Goal: Task Accomplishment & Management: Manage account settings

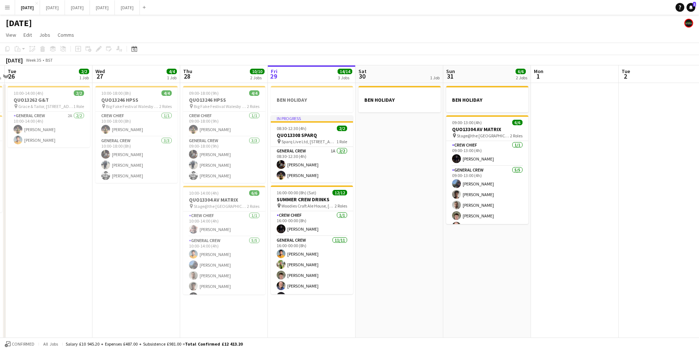
drag, startPoint x: 486, startPoint y: 279, endPoint x: 237, endPoint y: 169, distance: 272.7
click at [455, 274] on app-calendar-viewport "Sat 23 8/8 4 Jobs Sun 24 2/2 1 Job Mon 25 4/4 2 Jobs Tue 26 2/2 1 Job Wed 27 4/…" at bounding box center [349, 211] width 699 height 292
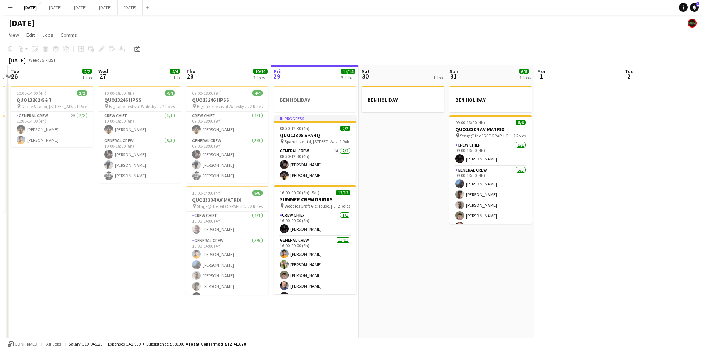
scroll to position [0, 260]
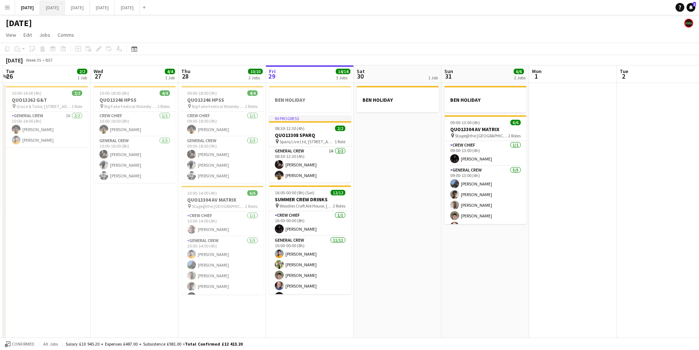
click at [65, 3] on button "[DATE] Close" at bounding box center [52, 7] width 25 height 14
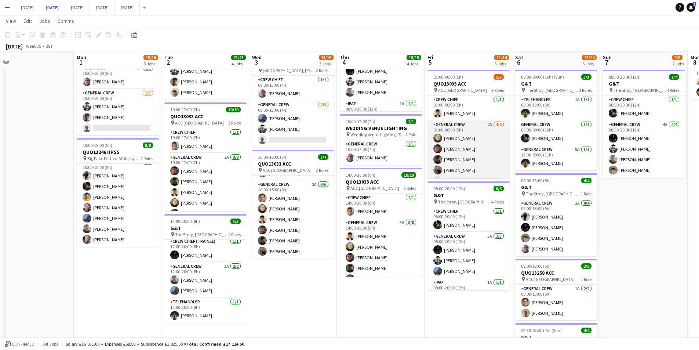
scroll to position [20, 0]
click at [474, 166] on app-card-role "General Crew 2A [DATE] 01:00-06:00 (5h) [PERSON_NAME] black [PERSON_NAME] [PERS…" at bounding box center [469, 139] width 82 height 78
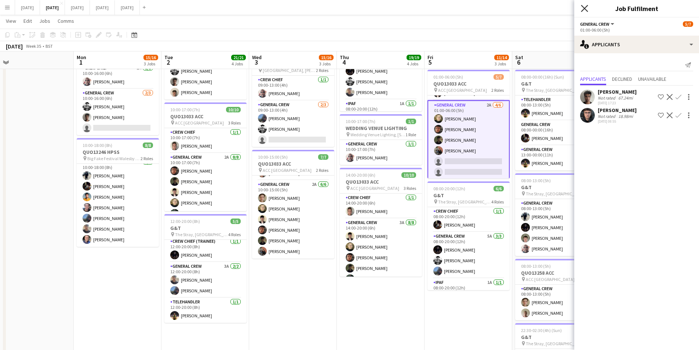
click at [585, 8] on icon at bounding box center [584, 8] width 7 height 7
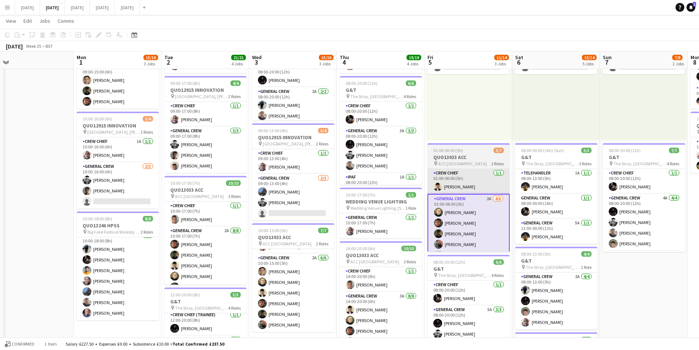
scroll to position [38, 0]
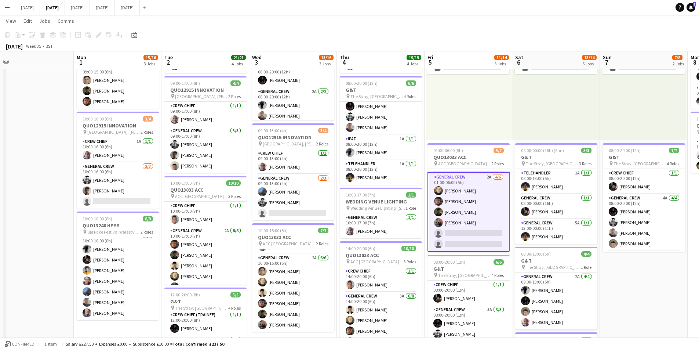
click at [463, 209] on app-card-role "General Crew 2A [DATE] 01:00-06:00 (5h) [PERSON_NAME] black [PERSON_NAME] [PERS…" at bounding box center [469, 212] width 82 height 80
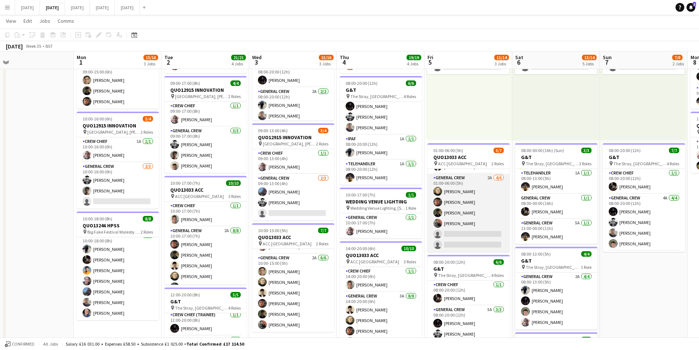
scroll to position [20, 0]
click at [465, 210] on app-card-role "General Crew 2A [DATE] 01:00-06:00 (5h) [PERSON_NAME] black [PERSON_NAME] [PERS…" at bounding box center [469, 213] width 82 height 78
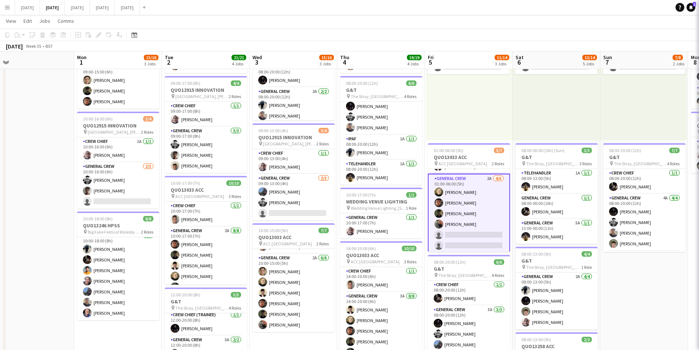
scroll to position [22, 0]
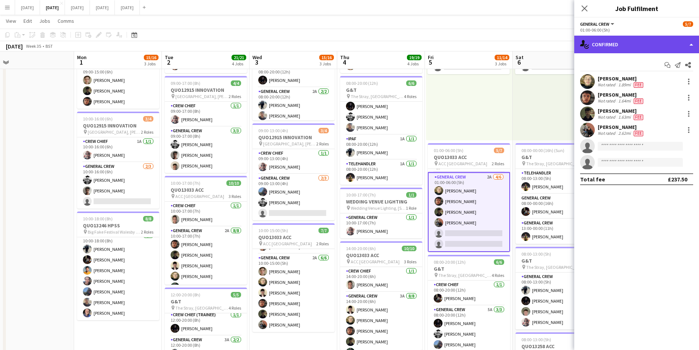
click at [641, 43] on div "single-neutral-actions-check-2 Confirmed" at bounding box center [637, 45] width 125 height 18
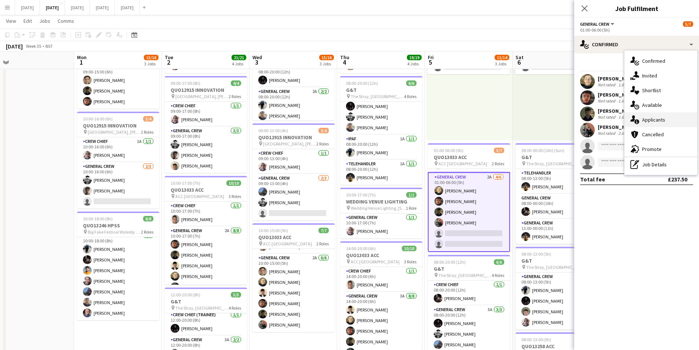
click at [646, 121] on div "single-neutral-actions-information Applicants" at bounding box center [661, 119] width 73 height 15
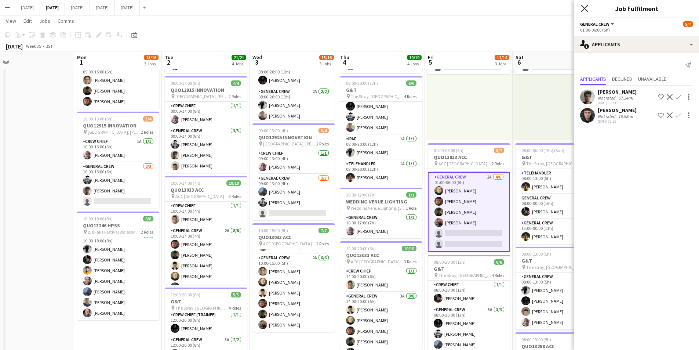
click at [584, 7] on icon "Close pop-in" at bounding box center [584, 8] width 7 height 7
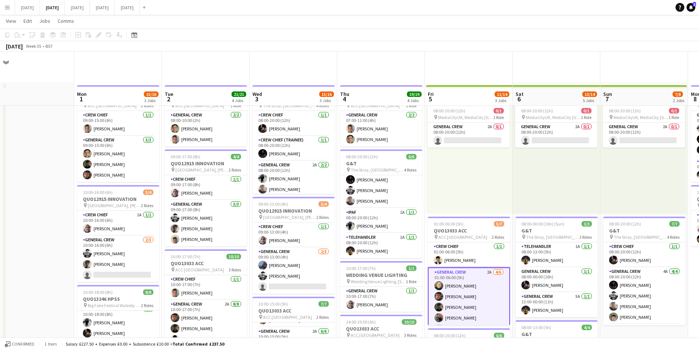
scroll to position [73, 0]
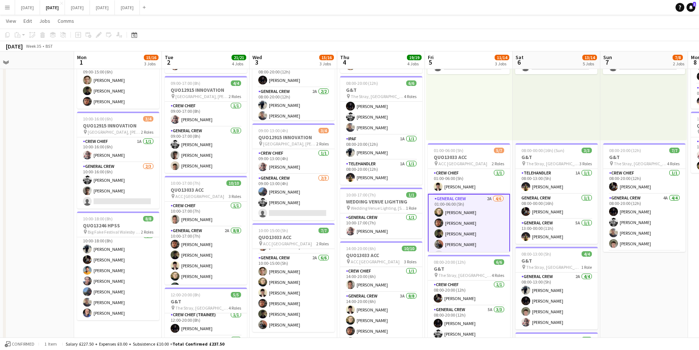
drag, startPoint x: 612, startPoint y: 280, endPoint x: 443, endPoint y: 261, distance: 170.0
click at [443, 261] on app-calendar-viewport "Fri 29 Sat 30 Sun 31 Mon 1 15/16 3 Jobs Tue 2 21/21 4 Jobs Wed 3 15/16 3 Jobs T…" at bounding box center [349, 225] width 699 height 541
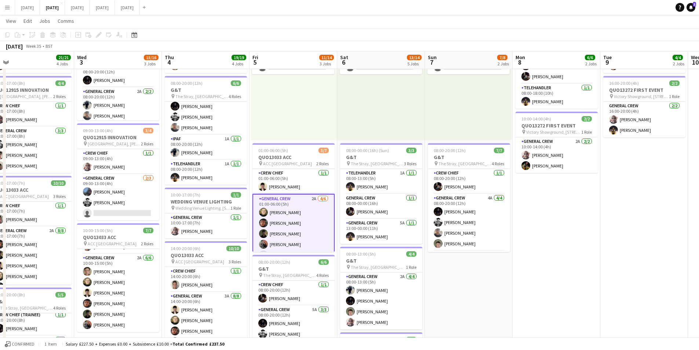
scroll to position [0, 182]
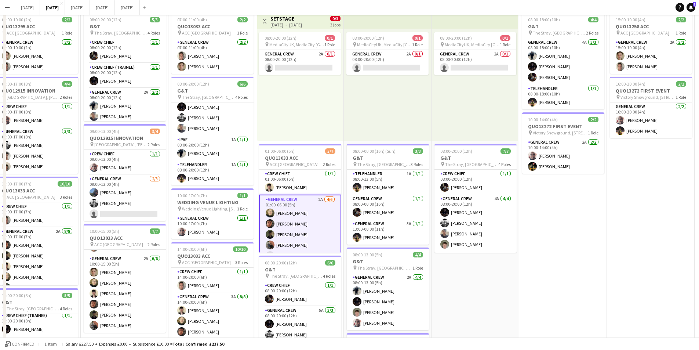
drag, startPoint x: 597, startPoint y: 249, endPoint x: 567, endPoint y: 258, distance: 31.1
click at [437, 245] on app-calendar-viewport "Sun 31 Mon 1 15/16 3 Jobs Tue 2 21/21 4 Jobs Wed 3 15/16 3 Jobs Thu 4 19/19 4 J…" at bounding box center [349, 244] width 699 height 505
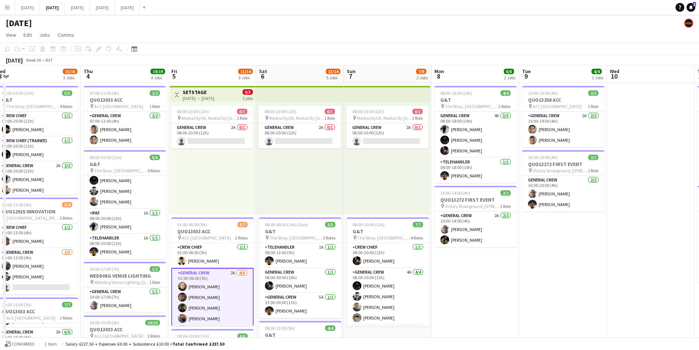
scroll to position [0, 255]
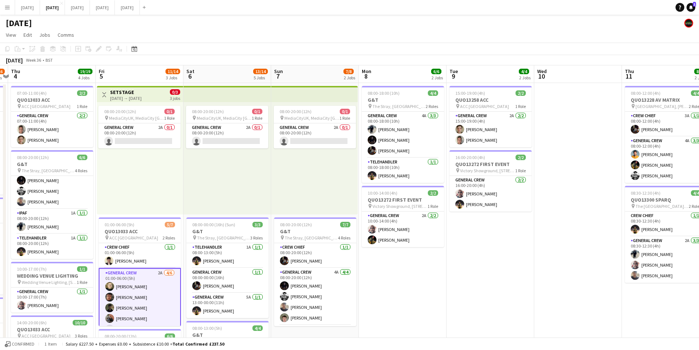
drag, startPoint x: 567, startPoint y: 258, endPoint x: 491, endPoint y: 286, distance: 80.9
click at [468, 242] on app-calendar-viewport "Mon 1 15/16 3 Jobs Tue 2 21/21 4 Jobs Wed 3 15/16 3 Jobs Thu 4 19/19 4 Jobs Fri…" at bounding box center [349, 317] width 699 height 505
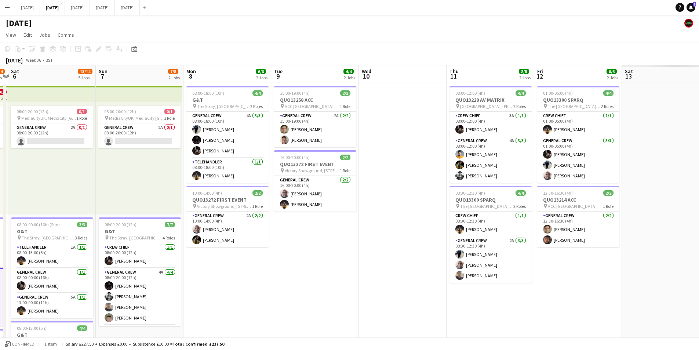
scroll to position [0, 179]
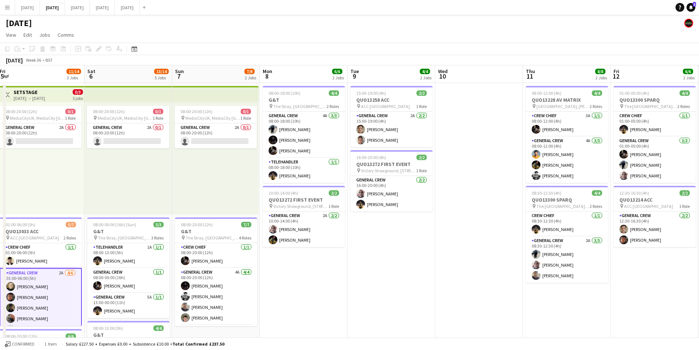
click at [356, 226] on app-calendar-viewport "Wed 3 15/16 3 Jobs Thu 4 19/19 4 Jobs Fri 5 11/14 3 Jobs Sat 6 13/14 5 Jobs Sun…" at bounding box center [349, 317] width 699 height 505
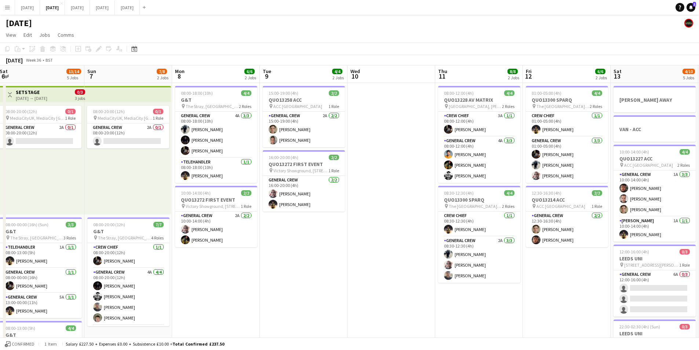
drag, startPoint x: 535, startPoint y: 268, endPoint x: 456, endPoint y: 261, distance: 79.9
click at [456, 261] on app-calendar-viewport "Thu 4 19/19 4 Jobs Fri 5 11/14 3 Jobs Sat 6 13/14 5 Jobs Sun 7 7/8 2 Jobs Mon 8…" at bounding box center [349, 317] width 699 height 505
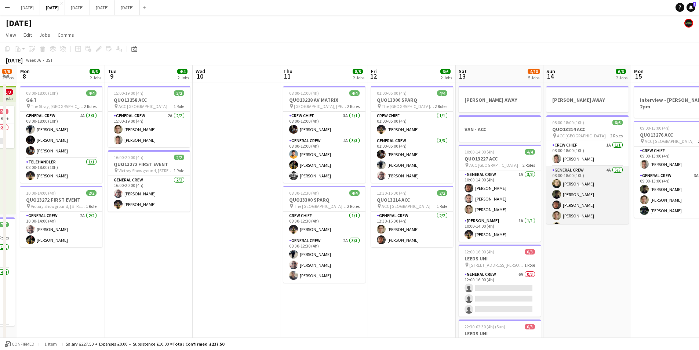
scroll to position [0, 0]
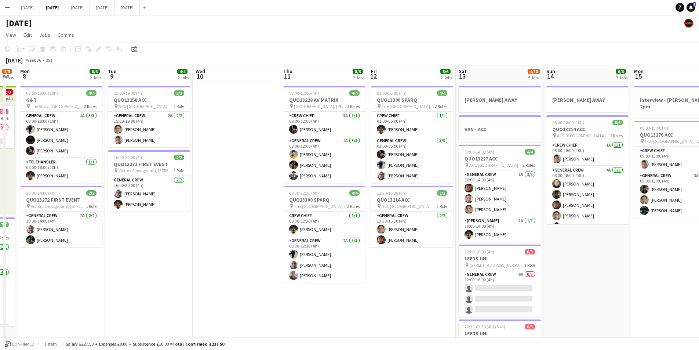
drag, startPoint x: 638, startPoint y: 255, endPoint x: 454, endPoint y: 234, distance: 184.7
click at [463, 234] on app-calendar-viewport "Fri 5 11/14 3 Jobs Sat 6 13/14 5 Jobs Sun 7 7/8 2 Jobs Mon 8 6/6 2 Jobs Tue 9 4…" at bounding box center [349, 317] width 699 height 505
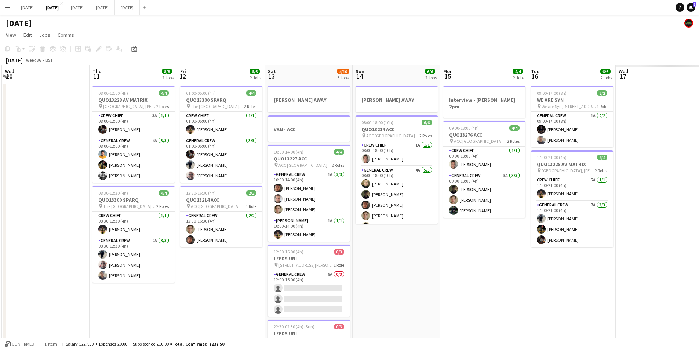
drag, startPoint x: 563, startPoint y: 256, endPoint x: 491, endPoint y: 271, distance: 73.4
click at [354, 246] on app-calendar-viewport "Sun 7 7/8 2 Jobs Mon 8 6/6 2 Jobs Tue 9 4/4 2 Jobs Wed 10 Thu 11 8/8 2 Jobs Fri…" at bounding box center [349, 317] width 699 height 505
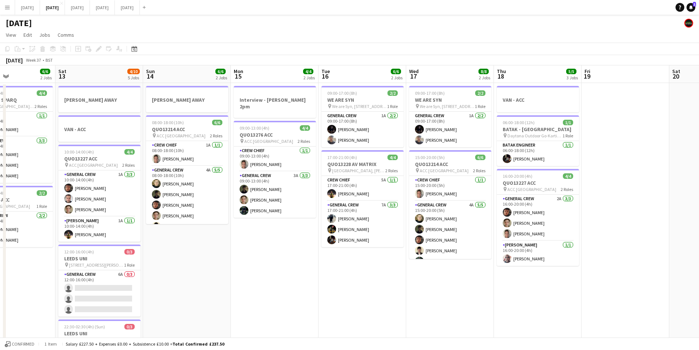
drag, startPoint x: 504, startPoint y: 270, endPoint x: 269, endPoint y: 258, distance: 235.3
click at [269, 258] on app-calendar-viewport "Wed 10 Thu 11 8/8 2 Jobs Fri 12 6/6 2 Jobs Sat 13 4/10 5 Jobs Sun 14 6/6 2 Jobs…" at bounding box center [349, 317] width 699 height 505
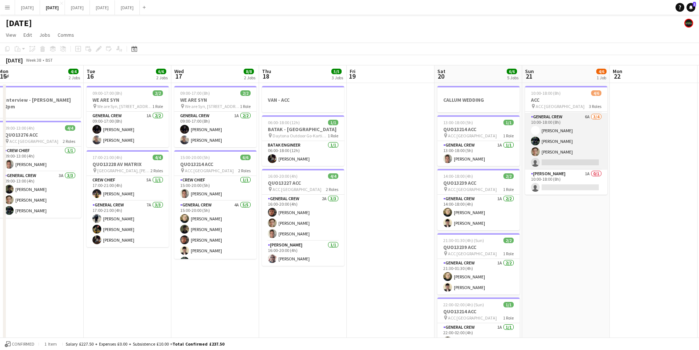
click at [574, 143] on app-card-role "General Crew 6A [DATE] 10:00-18:00 (8h) [PERSON_NAME] [PERSON_NAME] [PERSON_NAM…" at bounding box center [566, 141] width 82 height 57
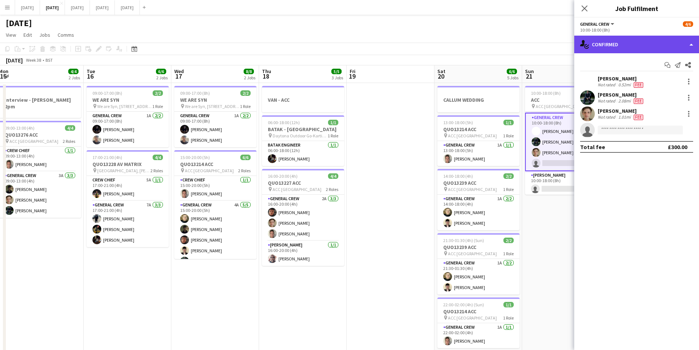
click at [647, 50] on div "single-neutral-actions-check-2 Confirmed" at bounding box center [637, 45] width 125 height 18
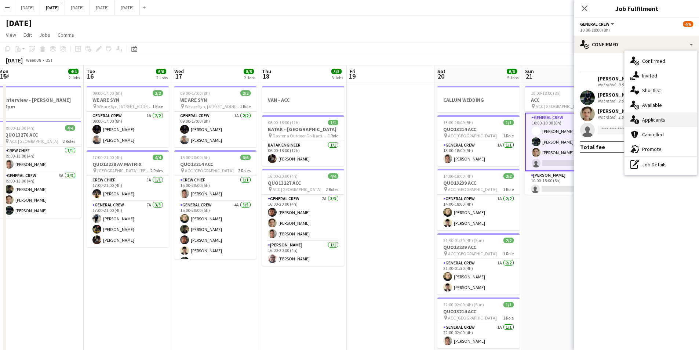
click at [659, 118] on div "single-neutral-actions-information Applicants" at bounding box center [661, 119] width 73 height 15
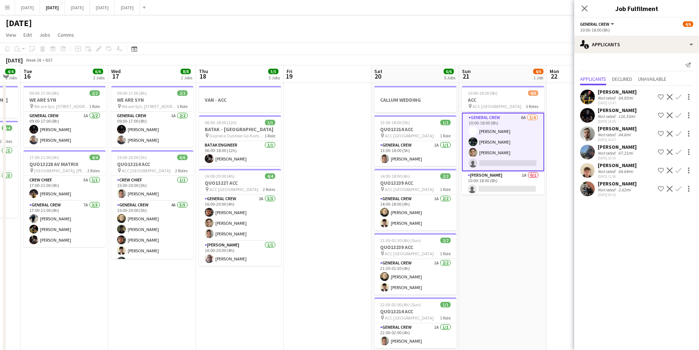
drag, startPoint x: 546, startPoint y: 255, endPoint x: 483, endPoint y: 252, distance: 63.2
click at [483, 252] on app-calendar-viewport "Sat 13 4/10 5 Jobs Sun 14 6/6 2 Jobs Mon 15 4/4 2 Jobs Tue 16 6/6 2 Jobs Wed 17…" at bounding box center [349, 317] width 699 height 505
click at [680, 188] on app-icon "Confirm" at bounding box center [679, 189] width 6 height 6
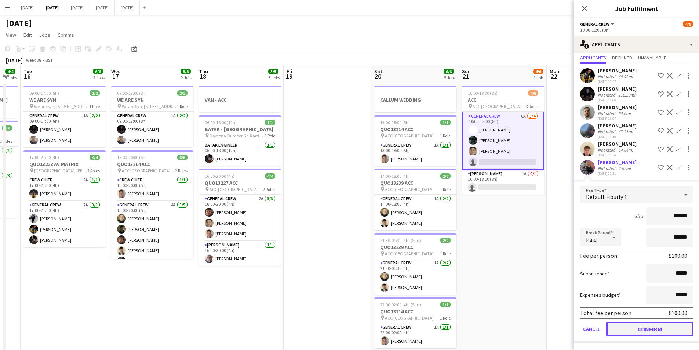
click at [651, 329] on button "Confirm" at bounding box center [649, 329] width 87 height 15
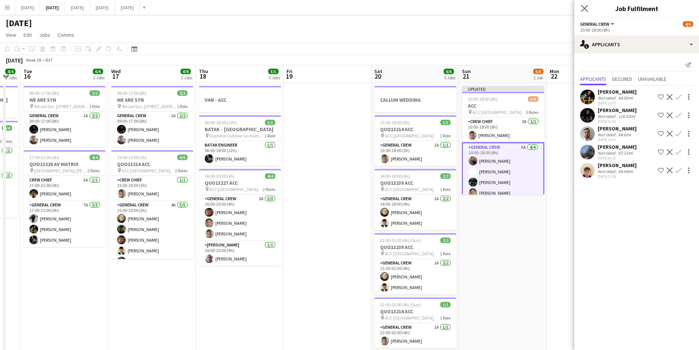
click at [587, 4] on app-icon "Close pop-in" at bounding box center [585, 8] width 11 height 11
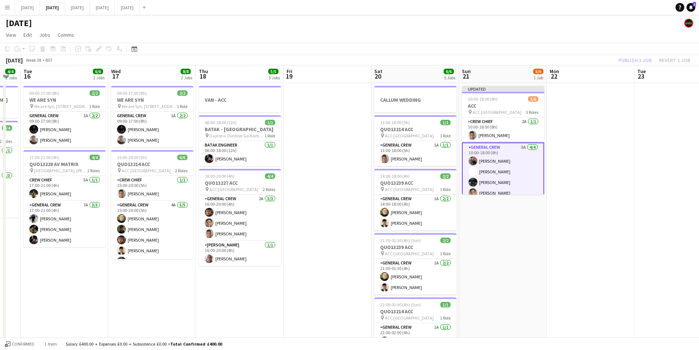
click at [629, 58] on div "Publish 1 job Revert 1 job" at bounding box center [655, 60] width 90 height 10
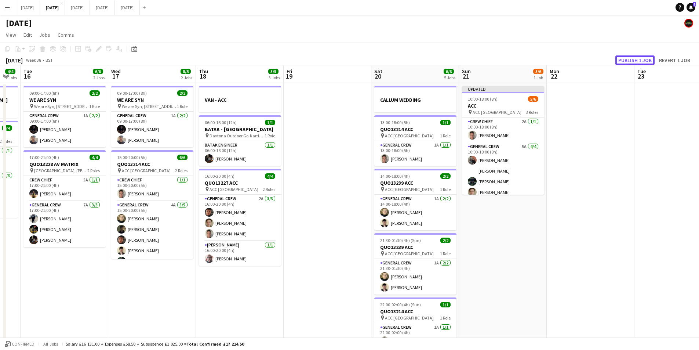
drag, startPoint x: 629, startPoint y: 58, endPoint x: 620, endPoint y: 72, distance: 17.3
click at [629, 58] on button "Publish 1 job" at bounding box center [635, 60] width 39 height 10
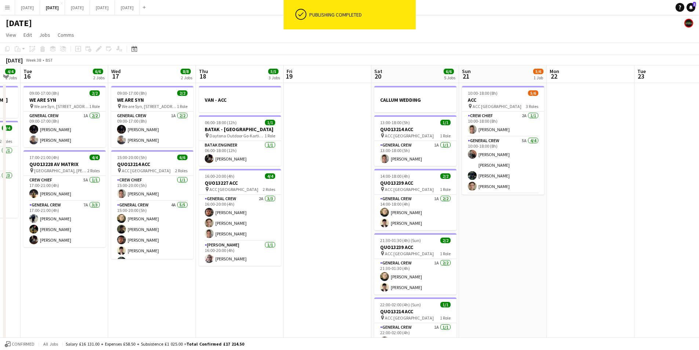
drag, startPoint x: 537, startPoint y: 266, endPoint x: 424, endPoint y: 251, distance: 113.7
click at [423, 251] on app-calendar-viewport "Sat 13 4/10 5 Jobs Sun 14 6/6 2 Jobs Mon 15 4/4 2 Jobs Tue 16 6/6 2 Jobs Wed 17…" at bounding box center [349, 317] width 699 height 505
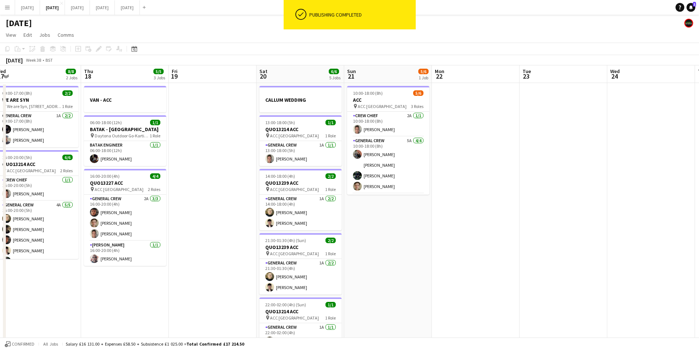
drag, startPoint x: 506, startPoint y: 267, endPoint x: 351, endPoint y: 262, distance: 155.0
click at [351, 262] on app-calendar-viewport "Mon 15 4/4 2 Jobs Tue 16 6/6 2 Jobs Wed 17 8/8 2 Jobs Thu 18 5/5 3 Jobs Fri 19 …" at bounding box center [349, 317] width 699 height 505
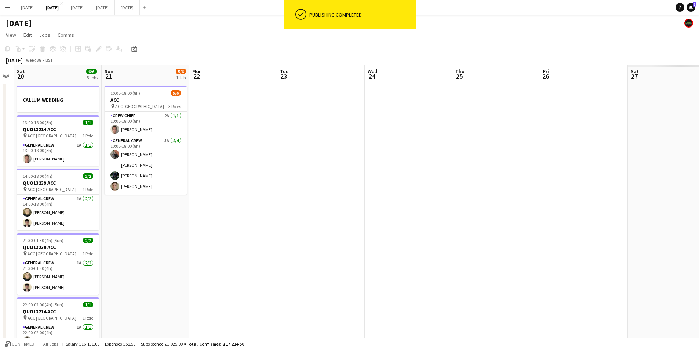
click at [349, 262] on app-calendar-viewport "Tue 16 6/6 2 Jobs Wed 17 8/8 2 Jobs Thu 18 5/5 3 Jobs Fri 19 Sat 20 6/6 5 Jobs …" at bounding box center [349, 317] width 699 height 505
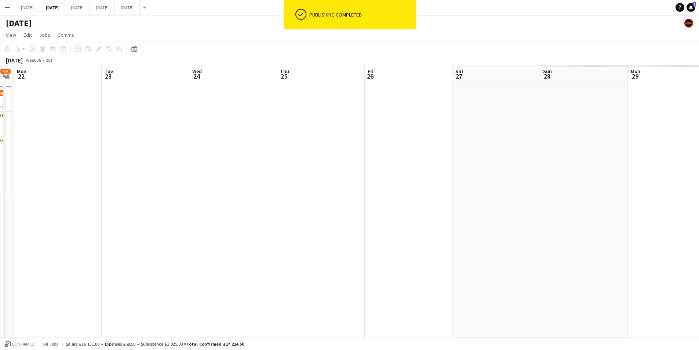
scroll to position [0, 259]
drag, startPoint x: 514, startPoint y: 276, endPoint x: 343, endPoint y: 262, distance: 172.0
click at [325, 268] on app-calendar-viewport "Fri 19 Sat 20 6/6 5 Jobs Sun 21 5/6 1 Job Mon 22 Tue 23 Wed 24 Thu 25 Fri 26 Sa…" at bounding box center [349, 317] width 699 height 505
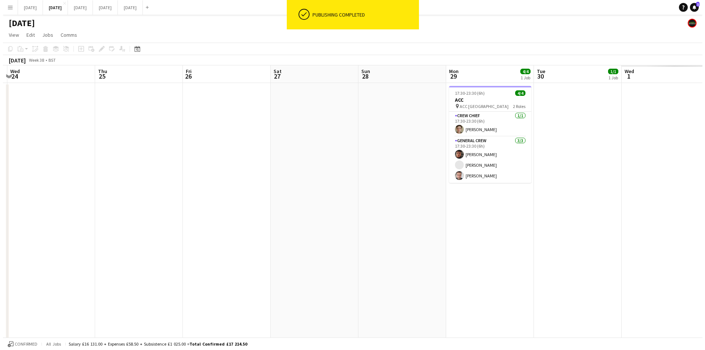
scroll to position [0, 191]
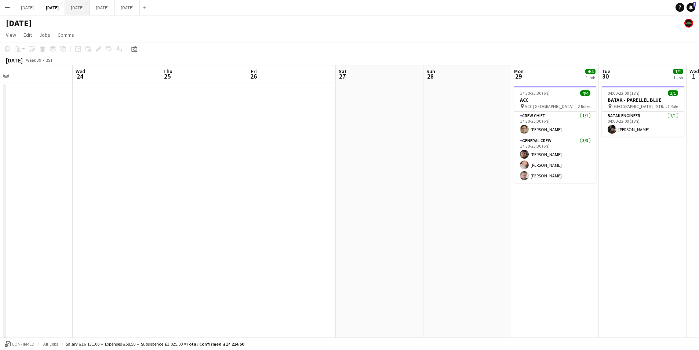
click at [90, 2] on button "[DATE] Close" at bounding box center [77, 7] width 25 height 14
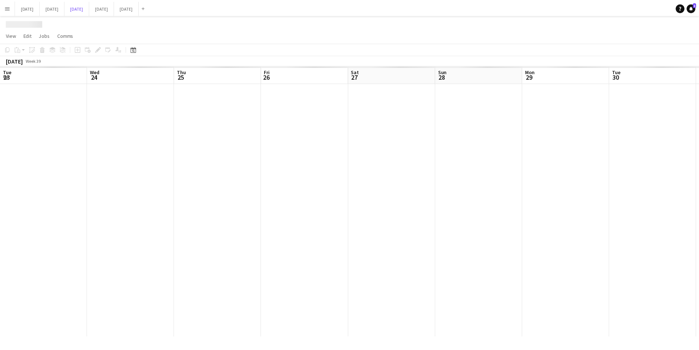
scroll to position [0, 217]
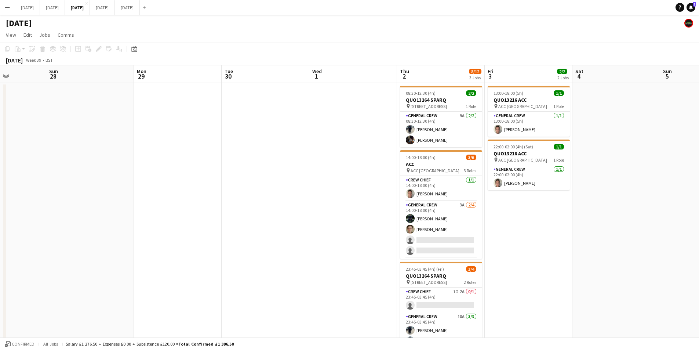
drag, startPoint x: 389, startPoint y: 215, endPoint x: 248, endPoint y: 202, distance: 141.9
click at [248, 202] on app-calendar-viewport "Thu 25 Fri 26 Sat 27 Sun 28 Mon 29 Tue 30 Wed 1 Thu 2 8/12 3 Jobs Fri 3 2/2 2 J…" at bounding box center [349, 219] width 699 height 309
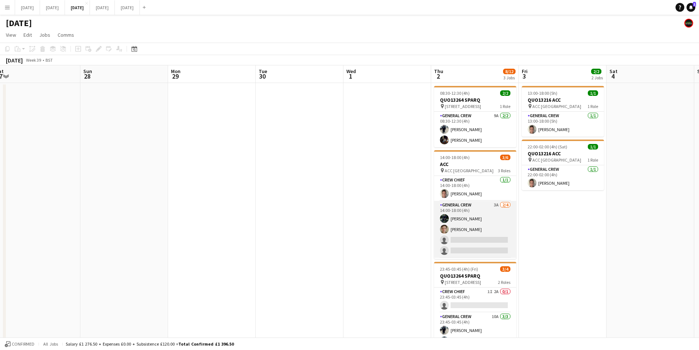
click at [465, 230] on app-card-role "General Crew 3A [DATE] 14:00-18:00 (4h) [PERSON_NAME] [PERSON_NAME] single-neut…" at bounding box center [475, 229] width 82 height 57
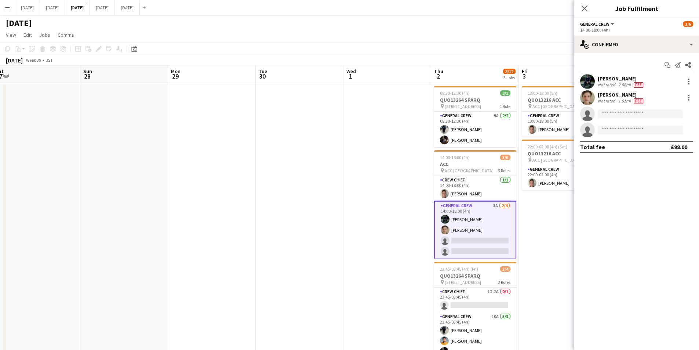
scroll to position [0, 182]
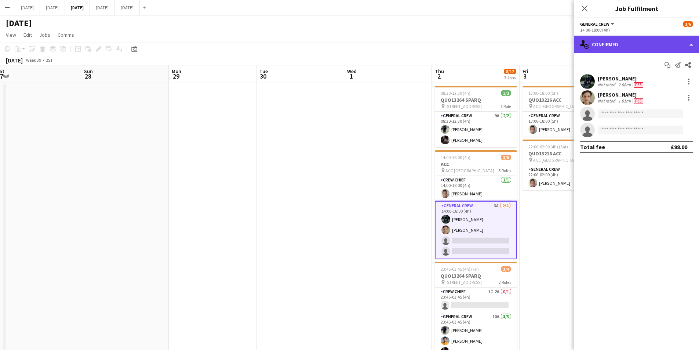
click at [631, 43] on div "single-neutral-actions-check-2 Confirmed" at bounding box center [637, 45] width 125 height 18
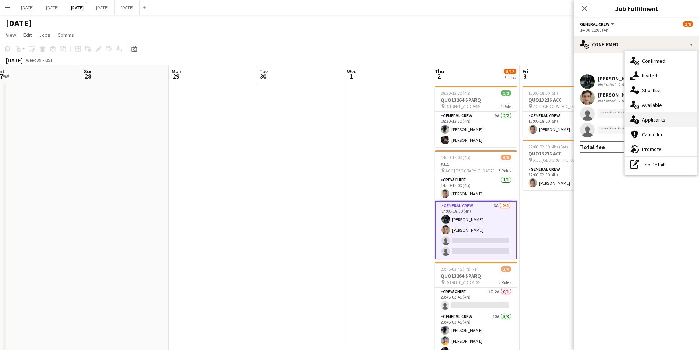
click at [657, 122] on div "single-neutral-actions-information Applicants" at bounding box center [661, 119] width 73 height 15
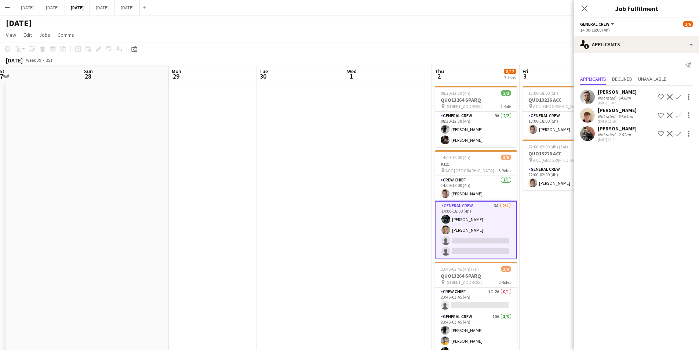
click at [679, 132] on app-icon "Confirm" at bounding box center [679, 134] width 6 height 6
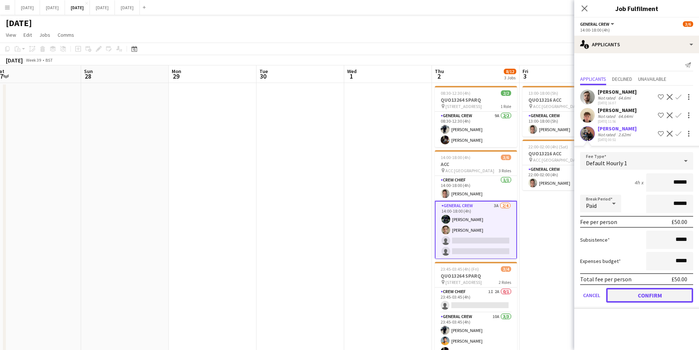
click at [642, 295] on button "Confirm" at bounding box center [649, 295] width 87 height 15
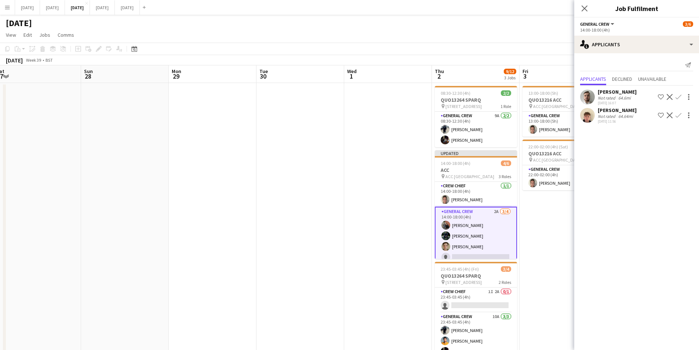
click at [585, 14] on div "Close pop-in" at bounding box center [585, 8] width 21 height 17
click at [586, 8] on icon at bounding box center [584, 8] width 7 height 7
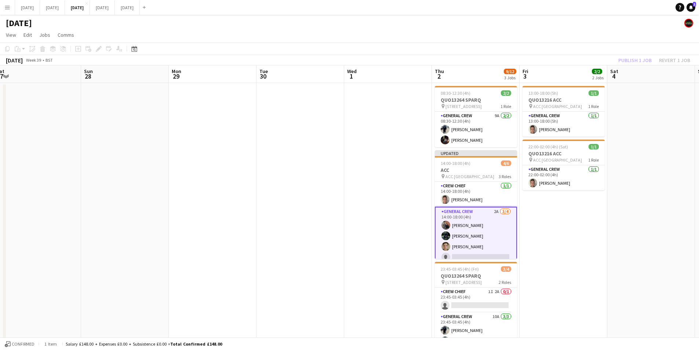
click at [631, 59] on div "Publish 1 job Revert 1 job" at bounding box center [655, 60] width 90 height 10
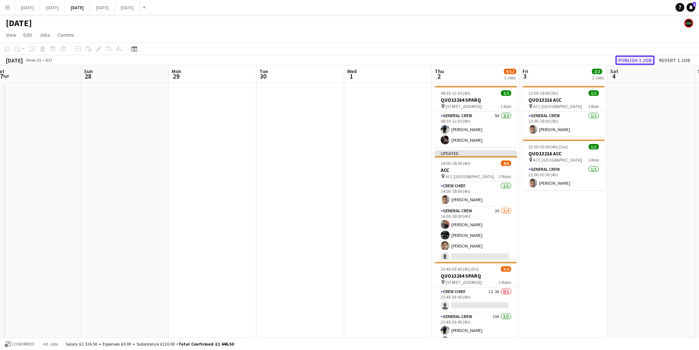
click at [631, 59] on button "Publish 1 job" at bounding box center [635, 60] width 39 height 10
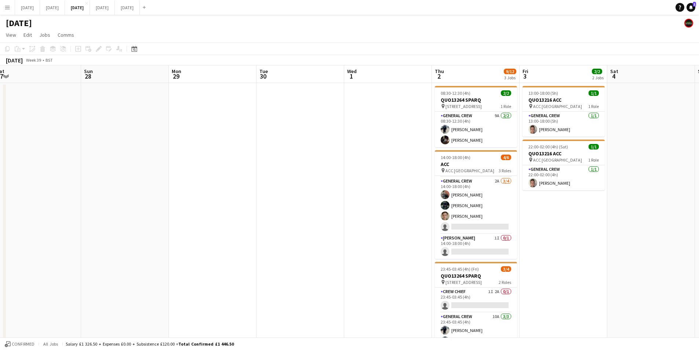
scroll to position [36, 0]
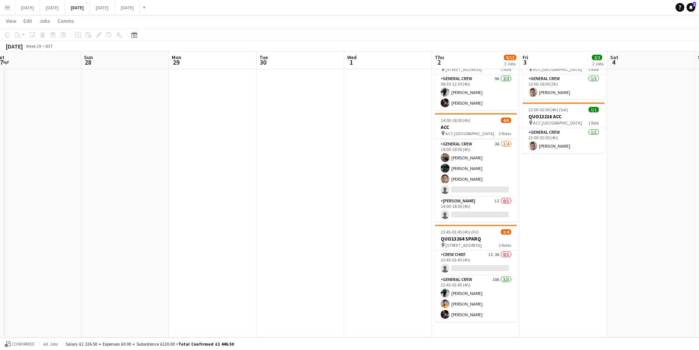
drag, startPoint x: 476, startPoint y: 265, endPoint x: 585, endPoint y: 173, distance: 142.4
click at [477, 265] on app-card-role "Crew Chief 1I 2A 0/1 23:45-03:45 (4h) single-neutral-actions" at bounding box center [476, 262] width 82 height 25
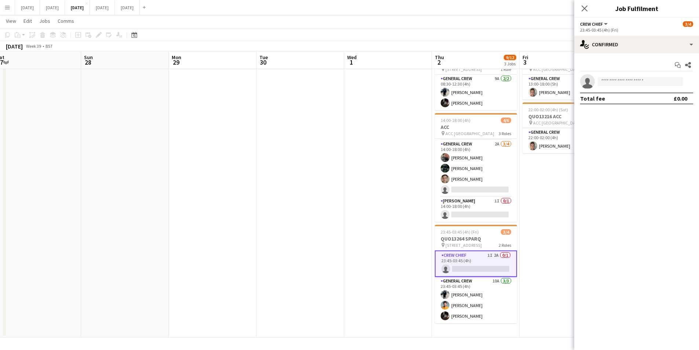
scroll to position [0, 182]
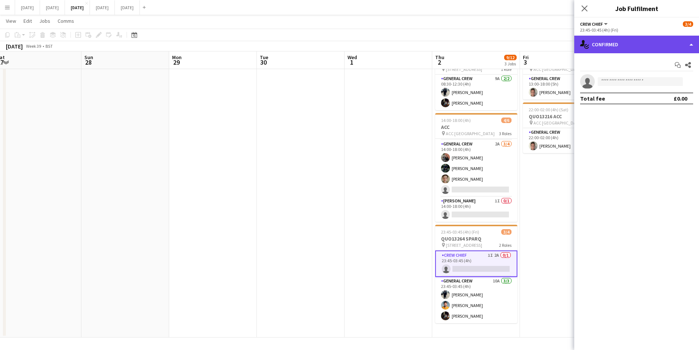
click at [636, 41] on div "single-neutral-actions-check-2 Confirmed" at bounding box center [637, 45] width 125 height 18
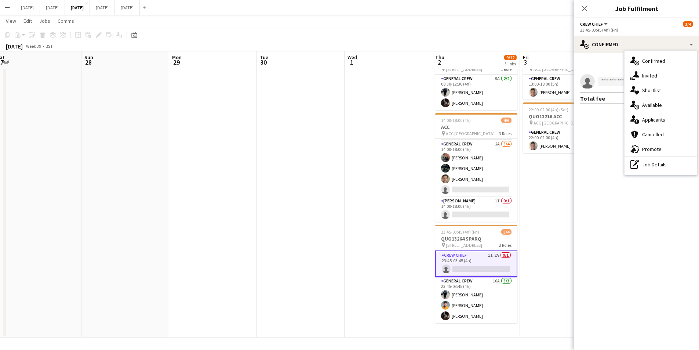
click at [656, 119] on div "single-neutral-actions-information Applicants" at bounding box center [661, 119] width 73 height 15
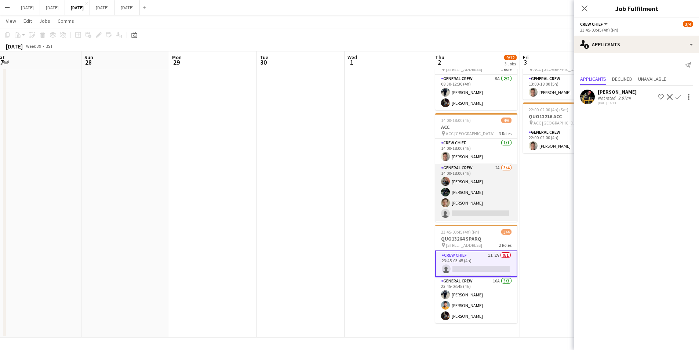
scroll to position [24, 0]
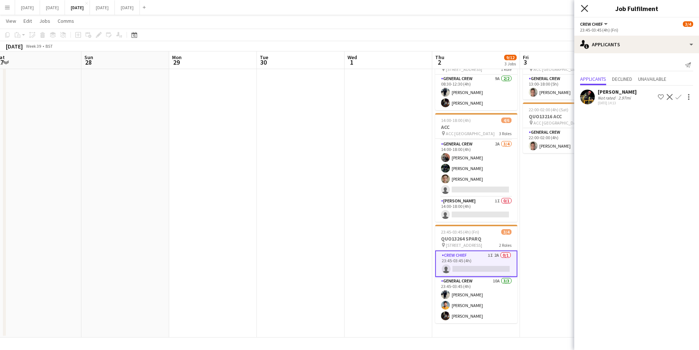
click at [584, 5] on icon "Close pop-in" at bounding box center [584, 8] width 7 height 7
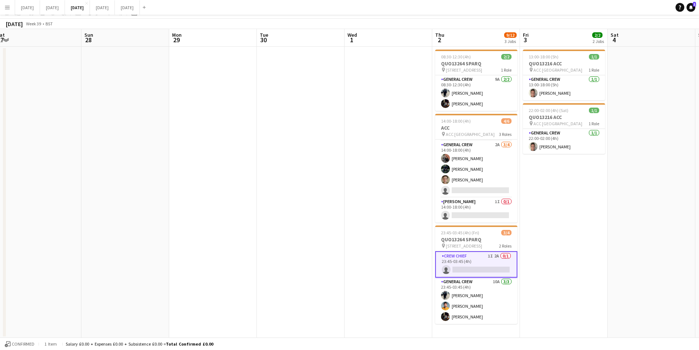
scroll to position [0, 0]
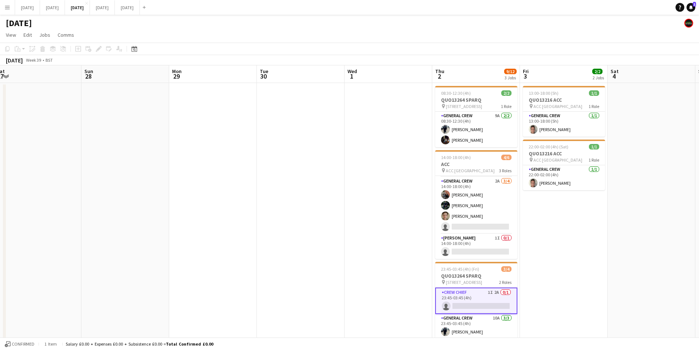
drag, startPoint x: 357, startPoint y: 219, endPoint x: 378, endPoint y: 206, distance: 25.1
click at [503, 209] on app-calendar-viewport "Thu 25 Fri 26 Sat 27 Sun 28 Mon 29 Tue 30 Wed 1 Thu 2 9/12 3 Jobs Fri 3 2/2 2 J…" at bounding box center [349, 219] width 699 height 309
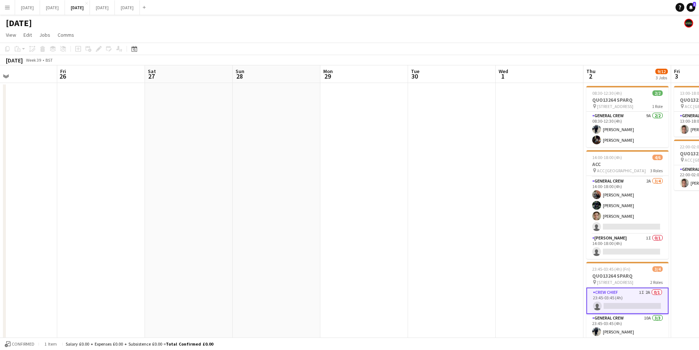
drag, startPoint x: 387, startPoint y: 222, endPoint x: 210, endPoint y: 193, distance: 178.8
click at [421, 211] on app-calendar-viewport "Tue 23 Wed 24 Thu 25 Fri 26 Sat 27 Sun 28 Mon 29 Tue 30 Wed 1 Thu 2 9/12 3 Jobs…" at bounding box center [349, 219] width 699 height 309
click at [329, 170] on app-calendar-viewport "Tue 23 Wed 24 Thu 25 Fri 26 Sat 27 Sun 28 Mon 29 Tue 30 Wed 1 Thu 2 9/12 3 Jobs…" at bounding box center [349, 219] width 699 height 309
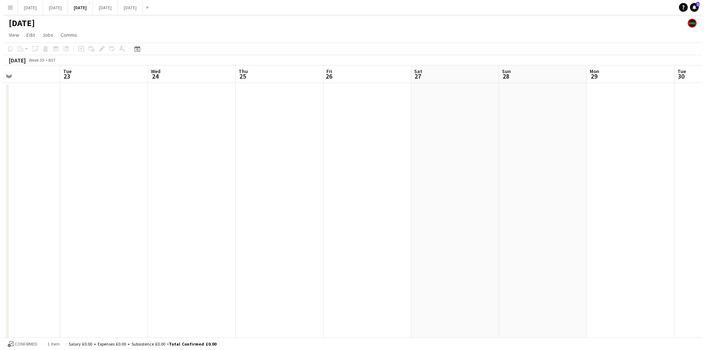
scroll to position [0, 188]
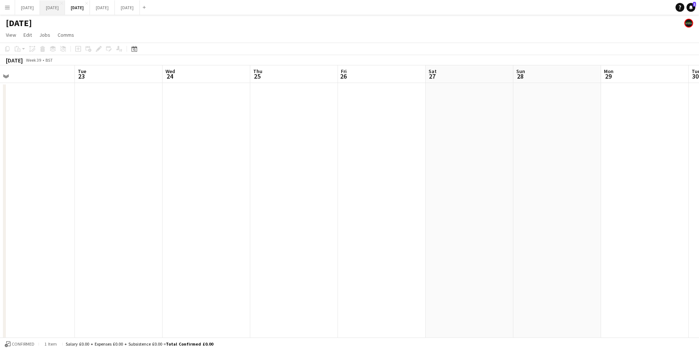
click at [65, 13] on button "[DATE] Close" at bounding box center [52, 7] width 25 height 14
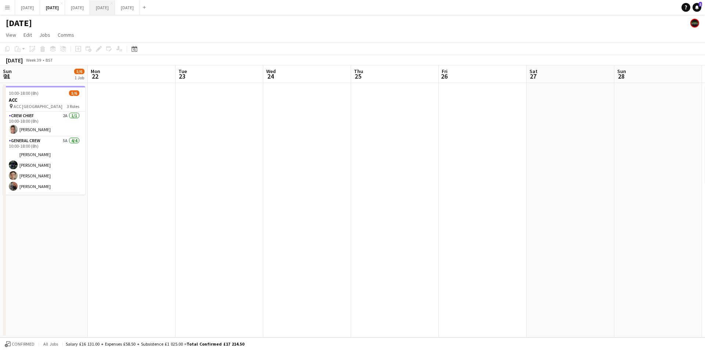
scroll to position [0, 191]
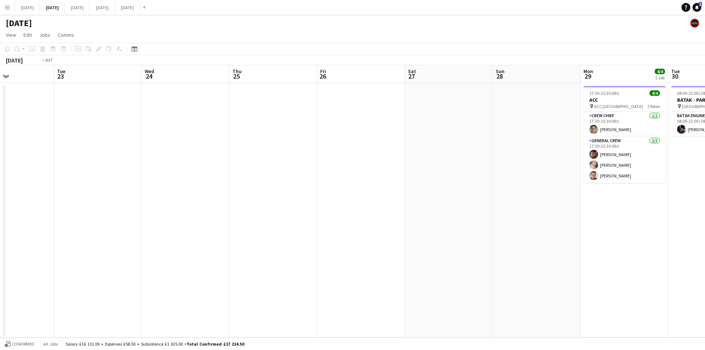
drag, startPoint x: 470, startPoint y: 235, endPoint x: 574, endPoint y: 236, distance: 104.6
click at [681, 256] on app-calendar-viewport "Sat 20 Sun 21 5/6 1 Job Mon 22 Tue 23 Wed 24 Thu 25 Fri 26 Sat 27 Sun 28 Mon 29…" at bounding box center [352, 201] width 705 height 272
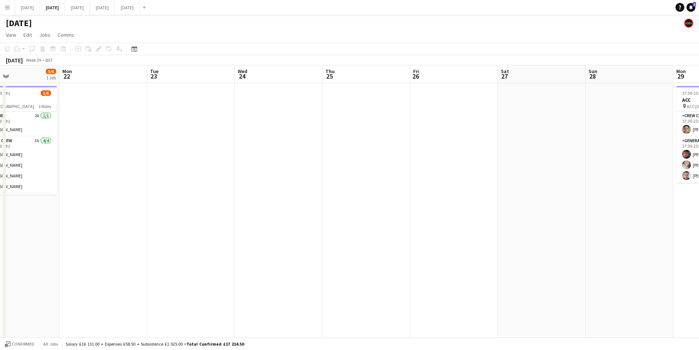
drag, startPoint x: 392, startPoint y: 229, endPoint x: 655, endPoint y: 230, distance: 262.8
click at [654, 230] on app-calendar-viewport "Fri 19 Sat 20 6/6 5 Jobs Sun 21 5/6 1 Job Mon 22 Tue 23 Wed 24 Thu 25 Fri 26 Sa…" at bounding box center [349, 215] width 699 height 300
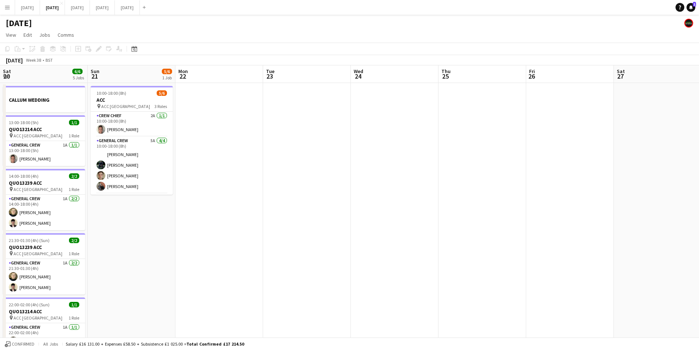
drag, startPoint x: 482, startPoint y: 254, endPoint x: 514, endPoint y: 252, distance: 31.6
click at [513, 254] on app-calendar-viewport "Thu 18 Fri 19 Sat 20 6/6 5 Jobs Sun 21 5/6 1 Job Mon 22 Tue 23 Wed 24 Thu 25 Fr…" at bounding box center [349, 215] width 699 height 300
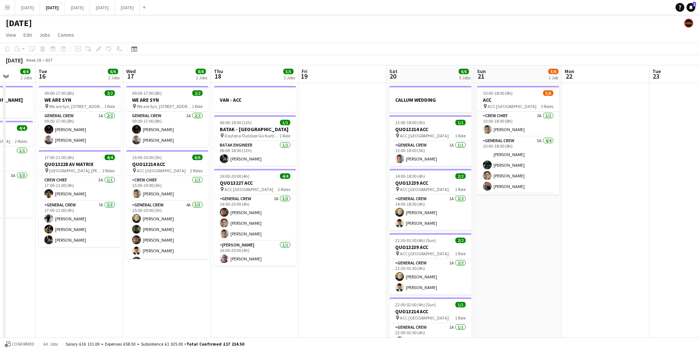
scroll to position [24, 0]
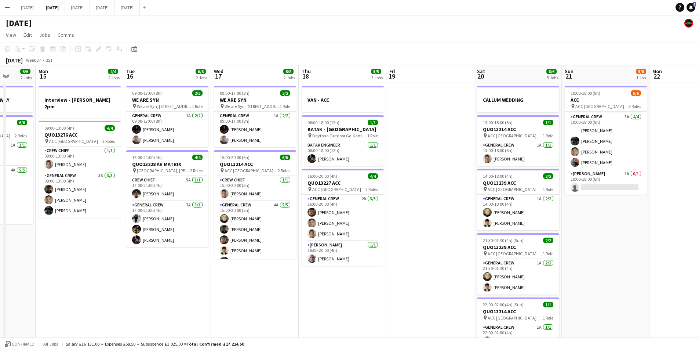
drag, startPoint x: 354, startPoint y: 287, endPoint x: 548, endPoint y: 279, distance: 195.1
click at [525, 290] on app-calendar-viewport "Fri 12 Sat 13 4/10 5 Jobs Sun 14 6/6 2 Jobs Mon 15 4/4 2 Jobs Tue 16 6/6 2 Jobs…" at bounding box center [349, 236] width 699 height 343
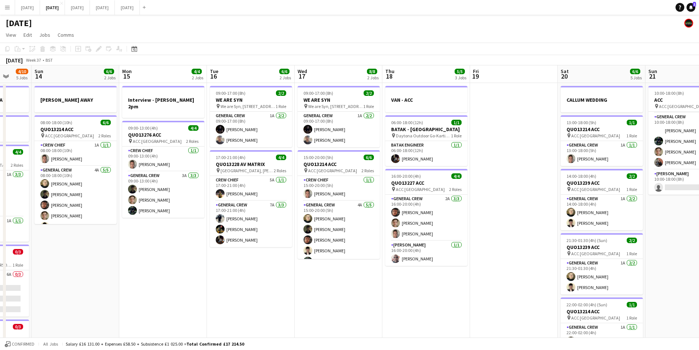
scroll to position [10, 0]
drag, startPoint x: 320, startPoint y: 309, endPoint x: 429, endPoint y: 289, distance: 110.2
click at [480, 300] on app-calendar-viewport "Thu 11 8/8 2 Jobs Fri 12 6/6 2 Jobs Sat 13 4/10 5 Jobs Sun 14 6/6 2 Jobs Mon 15…" at bounding box center [349, 236] width 699 height 343
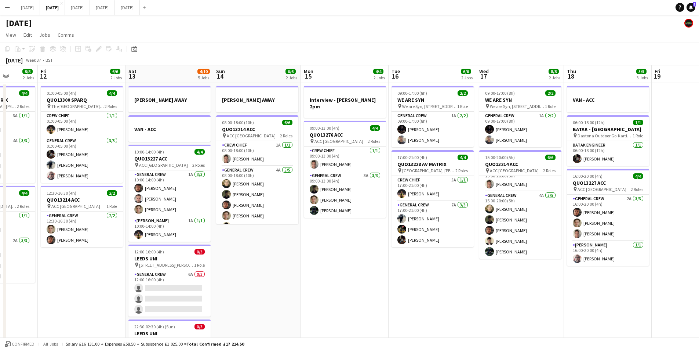
drag, startPoint x: 275, startPoint y: 299, endPoint x: 427, endPoint y: 308, distance: 152.6
click at [420, 312] on app-calendar-viewport "Tue 9 Wed 10 Thu 11 8/8 2 Jobs Fri 12 6/6 2 Jobs Sat 13 4/10 5 Jobs Sun 14 6/6 …" at bounding box center [349, 236] width 699 height 343
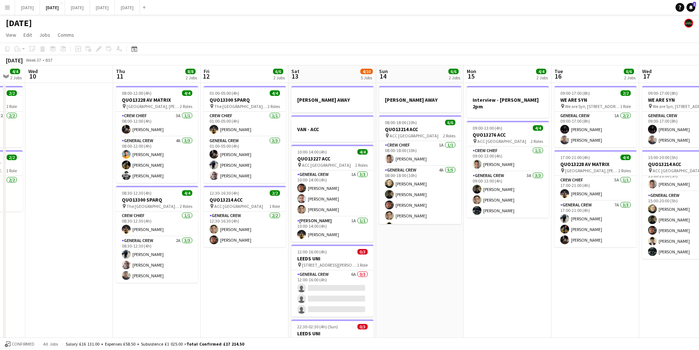
drag, startPoint x: 384, startPoint y: 308, endPoint x: 522, endPoint y: 305, distance: 137.3
click at [514, 309] on app-calendar-viewport "Mon 8 6/6 2 Jobs Tue 9 4/4 2 Jobs Wed 10 Thu 11 8/8 2 Jobs Fri 12 6/6 2 Jobs Sa…" at bounding box center [349, 236] width 699 height 343
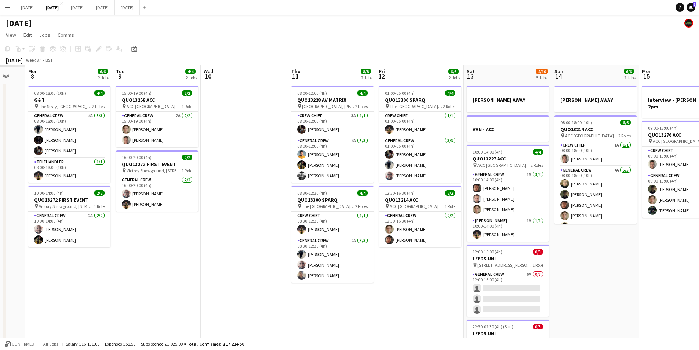
scroll to position [0, 196]
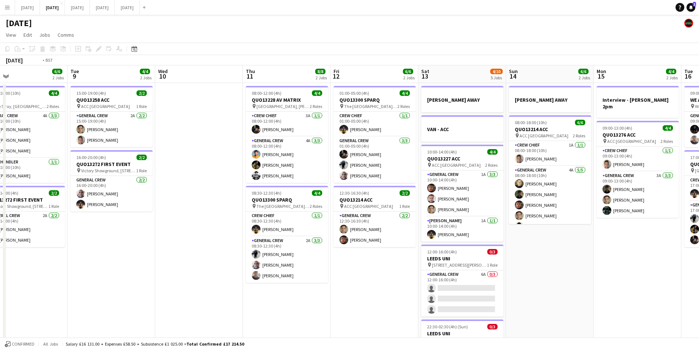
drag, startPoint x: 247, startPoint y: 285, endPoint x: 386, endPoint y: 286, distance: 139.1
click at [420, 288] on app-calendar-viewport "Sat 6 Sun 7 Mon 8 6/6 2 Jobs Tue 9 4/4 2 Jobs Wed 10 Thu 11 8/8 2 Jobs Fri 12 6…" at bounding box center [349, 236] width 699 height 343
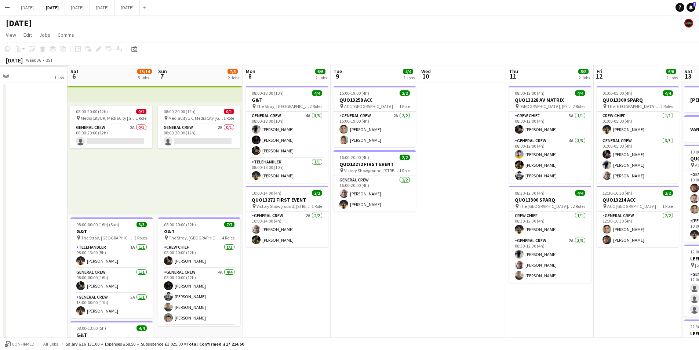
drag, startPoint x: 284, startPoint y: 283, endPoint x: 293, endPoint y: 290, distance: 10.7
click at [422, 290] on app-calendar-viewport "Wed 3 Thu 4 Fri 5 1 Job Sat 6 13/14 5 Jobs Sun 7 7/8 2 Jobs Mon 8 6/6 2 Jobs Tu…" at bounding box center [349, 317] width 699 height 505
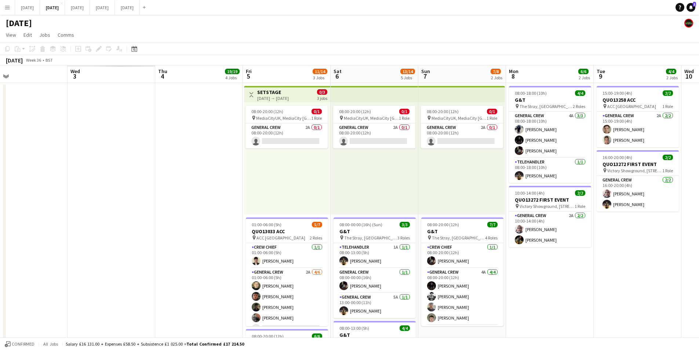
drag, startPoint x: 293, startPoint y: 290, endPoint x: 428, endPoint y: 273, distance: 136.8
click at [475, 293] on app-calendar-viewport "Sun 31 Mon 1 Tue 2 Wed 3 Thu 4 19/19 4 Jobs Fri 5 11/14 3 Jobs Sat 6 13/14 5 Jo…" at bounding box center [349, 317] width 699 height 505
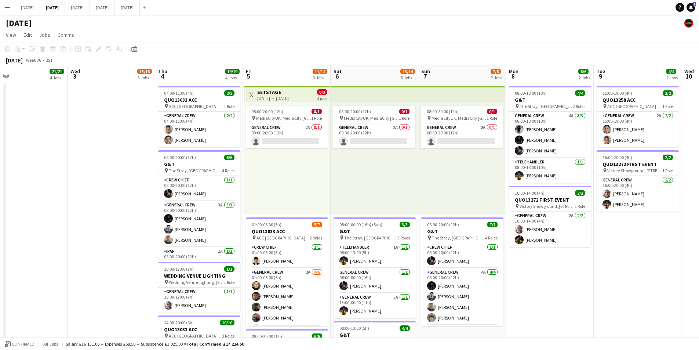
drag, startPoint x: 258, startPoint y: 262, endPoint x: 278, endPoint y: 260, distance: 20.3
click at [278, 260] on app-calendar-viewport "Sun 31 Mon 1 Tue 2 21/21 4 Jobs Wed 3 15/16 3 Jobs Thu 4 19/19 4 Jobs Fri 5 11/…" at bounding box center [349, 317] width 699 height 505
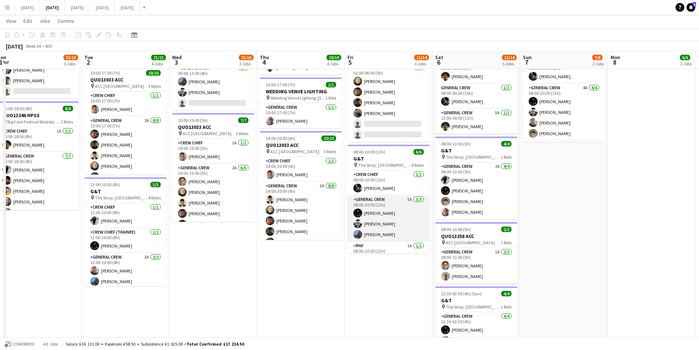
scroll to position [38, 0]
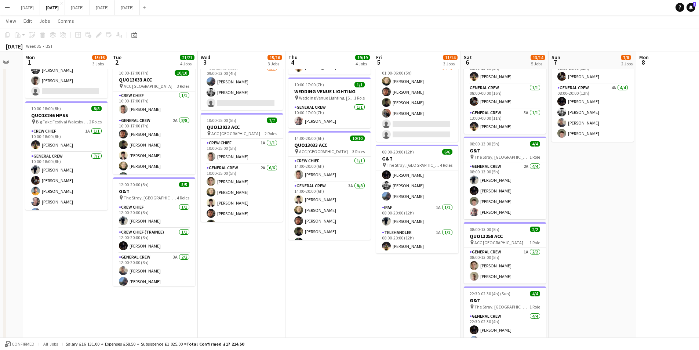
drag, startPoint x: 296, startPoint y: 284, endPoint x: 404, endPoint y: 290, distance: 108.5
click at [403, 290] on app-calendar-viewport "Sat 30 Sun 31 Mon 1 15/16 3 Jobs Tue 2 21/21 4 Jobs Wed 3 15/16 3 Jobs Thu 4 19…" at bounding box center [349, 115] width 699 height 541
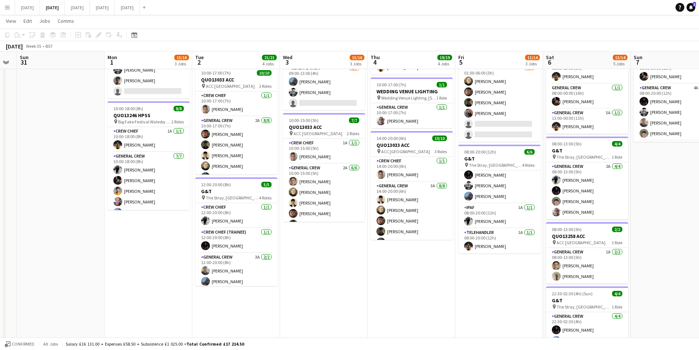
drag, startPoint x: 397, startPoint y: 296, endPoint x: 386, endPoint y: 290, distance: 12.2
click at [398, 294] on app-calendar-viewport "Fri 29 Sat 30 Sun 31 Mon 1 15/16 3 Jobs Tue 2 21/21 4 Jobs Wed 3 15/16 3 Jobs T…" at bounding box center [349, 115] width 699 height 541
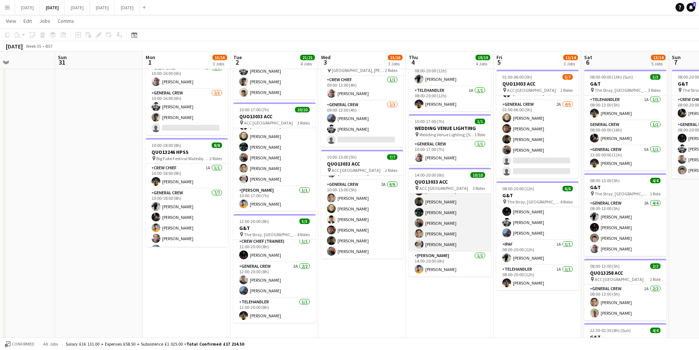
scroll to position [0, 0]
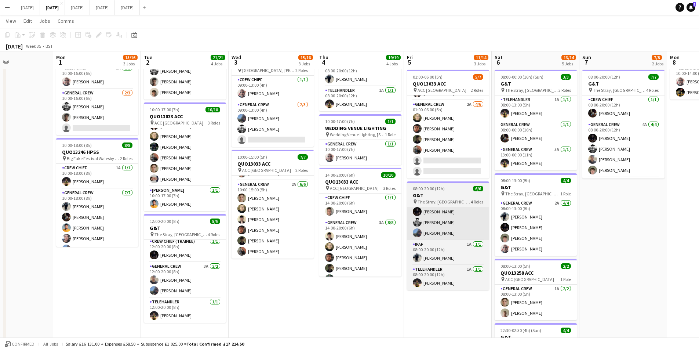
drag, startPoint x: 508, startPoint y: 217, endPoint x: 449, endPoint y: 212, distance: 59.7
click at [411, 220] on app-calendar-viewport "Fri 29 Sat 30 Sun 31 Mon 1 15/16 3 Jobs Tue 2 21/21 4 Jobs Wed 3 15/16 3 Jobs T…" at bounding box center [349, 152] width 699 height 541
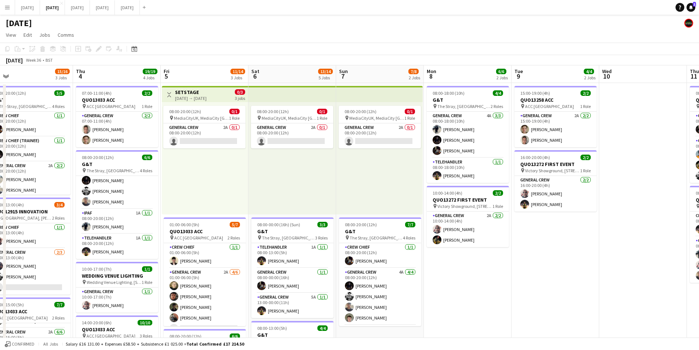
drag, startPoint x: 678, startPoint y: 273, endPoint x: 516, endPoint y: 276, distance: 162.3
click at [516, 276] on app-calendar-viewport "Sun 31 Mon 1 15/16 3 Jobs Tue 2 21/21 4 Jobs Wed 3 15/16 3 Jobs Thu 4 19/19 4 J…" at bounding box center [349, 317] width 699 height 505
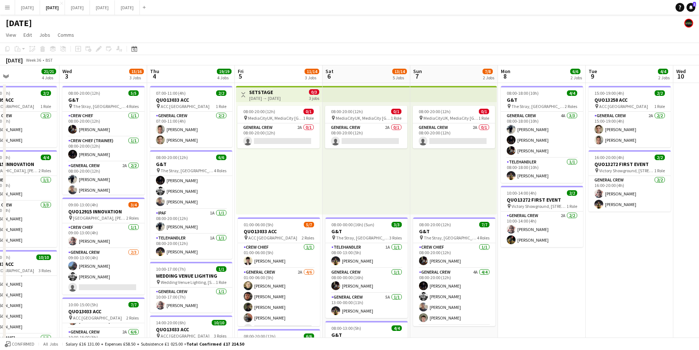
drag, startPoint x: 608, startPoint y: 282, endPoint x: 514, endPoint y: 283, distance: 94.7
click at [499, 283] on app-calendar-viewport "Sun 31 Mon 1 15/16 3 Jobs Tue 2 21/21 4 Jobs Wed 3 15/16 3 Jobs Thu 4 19/19 4 J…" at bounding box center [349, 317] width 699 height 505
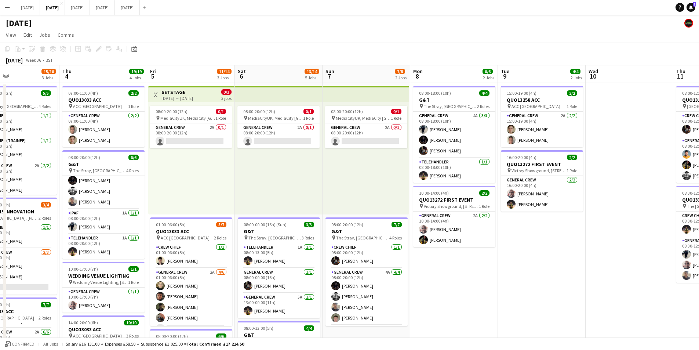
scroll to position [0, 225]
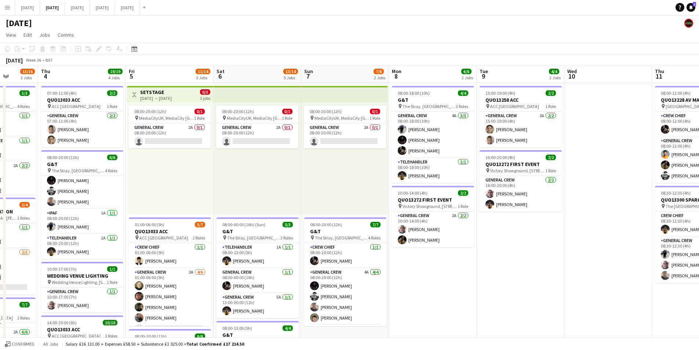
drag, startPoint x: 465, startPoint y: 276, endPoint x: 454, endPoint y: 279, distance: 11.0
click at [447, 278] on app-calendar-viewport "Mon 1 15/16 3 Jobs Tue 2 21/21 4 Jobs Wed 3 15/16 3 Jobs Thu 4 19/19 4 Jobs Fri…" at bounding box center [349, 317] width 699 height 505
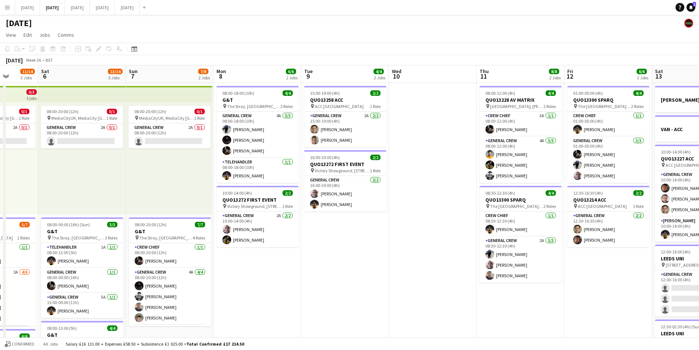
scroll to position [0, 184]
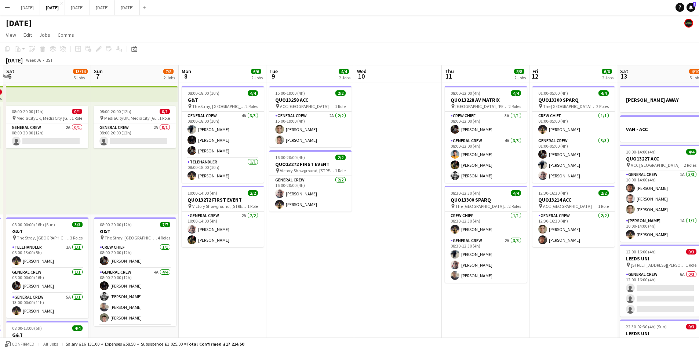
drag, startPoint x: 581, startPoint y: 309, endPoint x: 459, endPoint y: 302, distance: 123.2
click at [457, 302] on app-calendar-viewport "Wed 3 15/16 3 Jobs Thu 4 19/19 4 Jobs Fri 5 11/14 3 Jobs Sat 6 13/14 5 Jobs Sun…" at bounding box center [349, 317] width 699 height 505
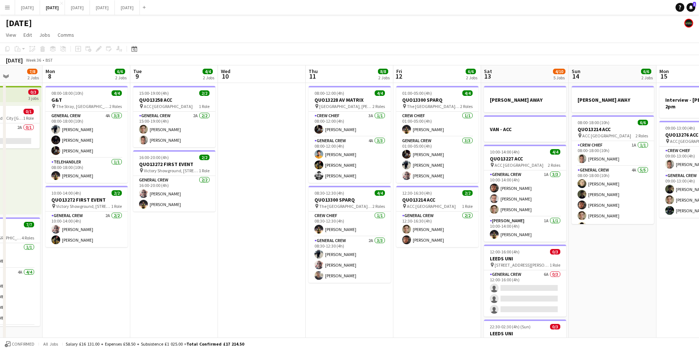
scroll to position [0, 208]
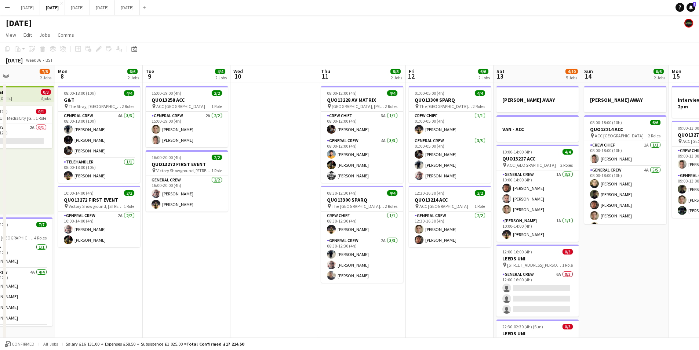
drag, startPoint x: 519, startPoint y: 287, endPoint x: 444, endPoint y: 277, distance: 76.0
click at [444, 277] on app-calendar-viewport "Fri 5 11/14 3 Jobs Sat 6 13/14 5 Jobs Sun 7 7/8 2 Jobs Mon 8 6/6 2 Jobs Tue 9 4…" at bounding box center [349, 317] width 699 height 505
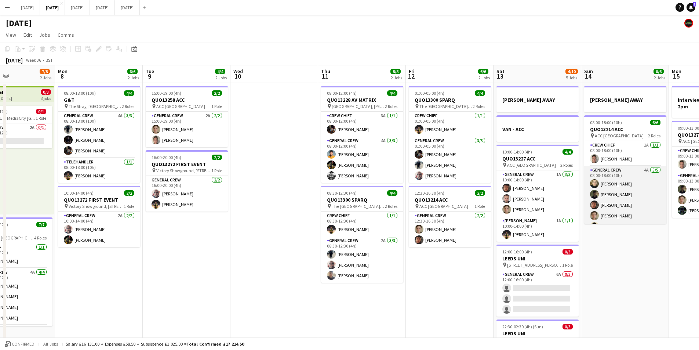
scroll to position [10, 0]
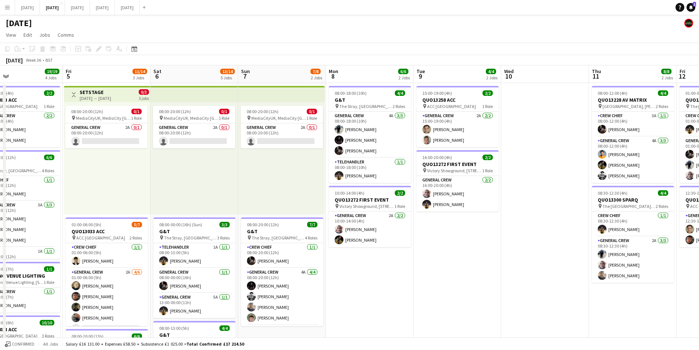
drag, startPoint x: 241, startPoint y: 294, endPoint x: 455, endPoint y: 301, distance: 214.1
click at [455, 301] on app-calendar-viewport "Wed 3 15/16 3 Jobs Thu 4 19/19 4 Jobs Fri 5 11/14 3 Jobs Sat 6 13/14 5 Jobs Sun…" at bounding box center [349, 317] width 699 height 505
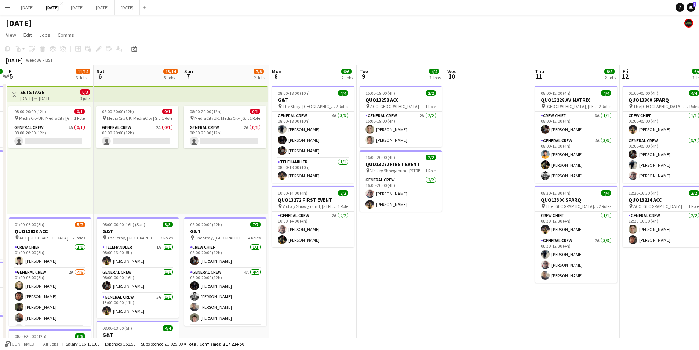
click at [608, 276] on app-calendar-viewport "Wed 3 15/16 3 Jobs Thu 4 19/19 4 Jobs Fri 5 11/14 3 Jobs Sat 6 13/14 5 Jobs Sun…" at bounding box center [349, 317] width 699 height 505
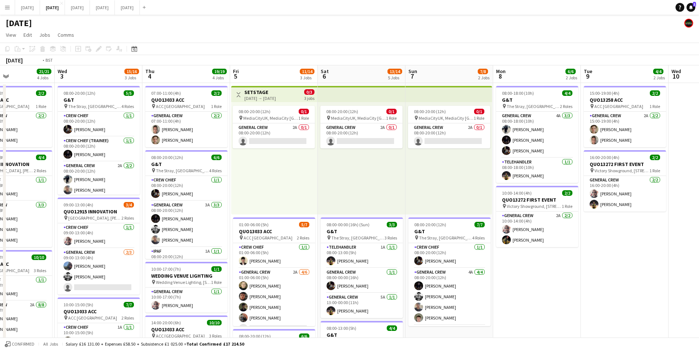
drag, startPoint x: 527, startPoint y: 287, endPoint x: 514, endPoint y: 274, distance: 18.7
click at [536, 281] on app-calendar-viewport "Sun 31 Mon 1 15/16 3 Jobs Tue 2 21/21 4 Jobs Wed 3 15/16 3 Jobs Thu 4 19/19 4 J…" at bounding box center [349, 317] width 699 height 505
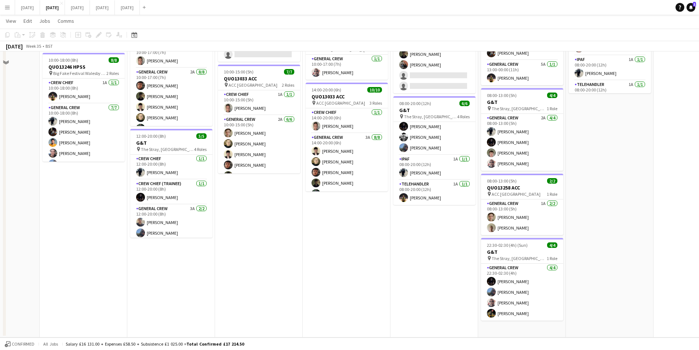
scroll to position [85, 0]
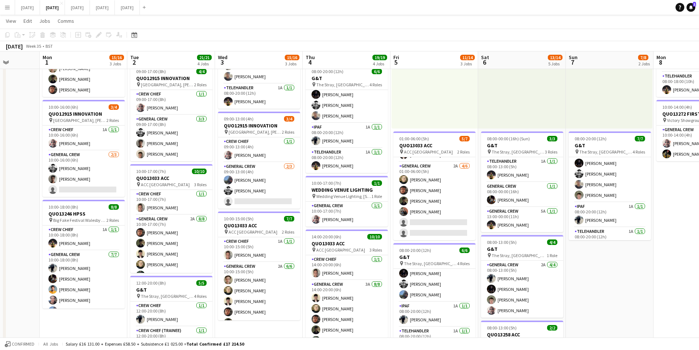
drag, startPoint x: 606, startPoint y: 267, endPoint x: 571, endPoint y: 268, distance: 34.5
click at [567, 269] on app-calendar-viewport "Fri 29 Sat 30 Sun 31 Mon 1 15/16 3 Jobs Tue 2 21/21 4 Jobs Wed 3 15/16 3 Jobs T…" at bounding box center [349, 213] width 699 height 541
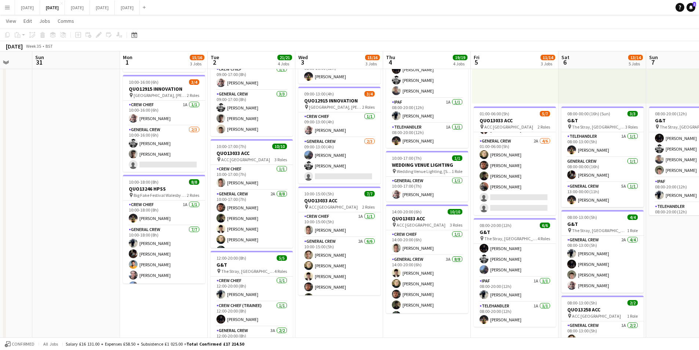
scroll to position [0, 209]
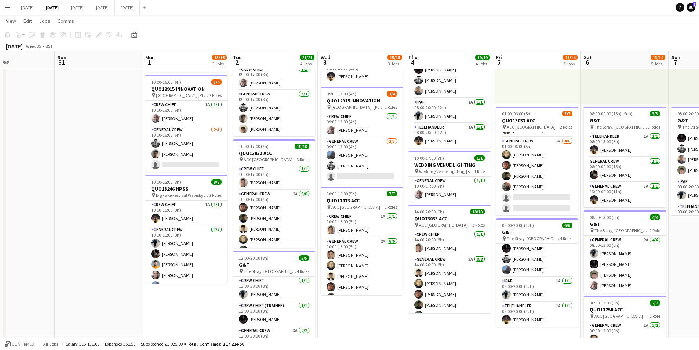
drag, startPoint x: 219, startPoint y: 305, endPoint x: 361, endPoint y: 325, distance: 143.0
click at [361, 325] on app-calendar-viewport "Thu 28 Fri 29 Sat 30 Sun 31 Mon 1 15/16 3 Jobs Tue 2 21/21 4 Jobs Wed 3 15/16 3…" at bounding box center [349, 189] width 699 height 541
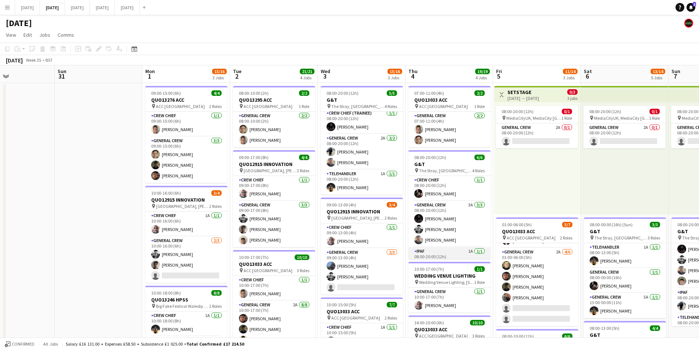
scroll to position [38, 0]
drag, startPoint x: 322, startPoint y: 245, endPoint x: 254, endPoint y: 261, distance: 69.7
click at [312, 245] on app-calendar-viewport "Thu 28 Fri 29 Sat 30 Sun 31 Mon 1 15/16 3 Jobs Tue 2 21/21 4 Jobs Wed 3 15/16 3…" at bounding box center [349, 317] width 699 height 505
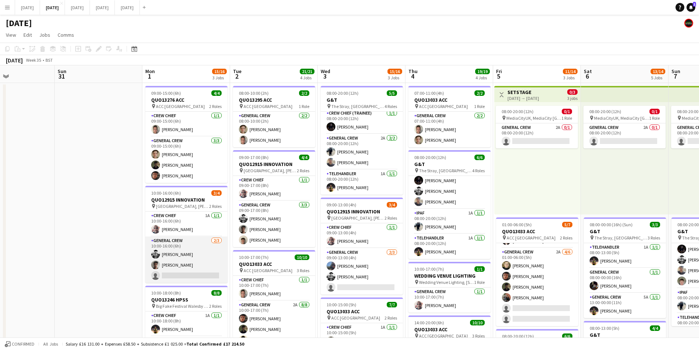
scroll to position [0, 219]
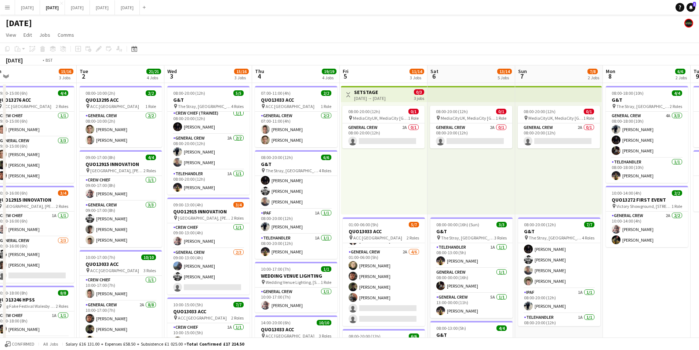
drag, startPoint x: 526, startPoint y: 214, endPoint x: 625, endPoint y: 212, distance: 98.8
click at [402, 198] on app-calendar-viewport "Fri 29 Sat 30 Sun 31 Mon 1 15/16 3 Jobs Tue 2 21/21 4 Jobs Wed 3 15/16 3 Jobs T…" at bounding box center [349, 317] width 699 height 505
drag, startPoint x: 443, startPoint y: 204, endPoint x: 657, endPoint y: 217, distance: 214.4
click at [442, 204] on app-calendar-viewport "Sat 30 Sun 31 Mon 1 15/16 3 Jobs Tue 2 21/21 4 Jobs Wed 3 15/16 3 Jobs Thu 4 19…" at bounding box center [349, 317] width 699 height 505
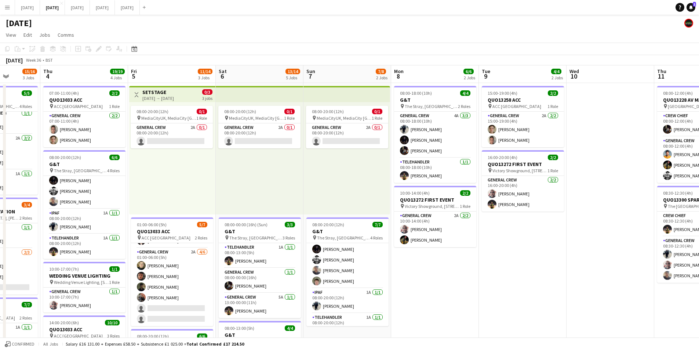
drag, startPoint x: 655, startPoint y: 217, endPoint x: 488, endPoint y: 218, distance: 166.7
click at [395, 213] on app-calendar-viewport "Mon 1 15/16 3 Jobs Tue 2 21/21 4 Jobs Wed 3 15/16 3 Jobs Thu 4 19/19 4 Jobs Fri…" at bounding box center [349, 317] width 699 height 505
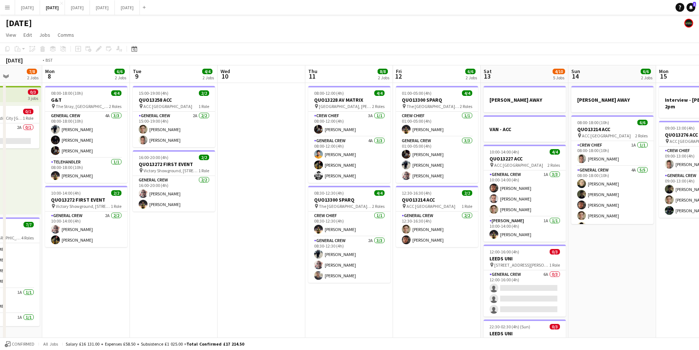
drag, startPoint x: 516, startPoint y: 220, endPoint x: 441, endPoint y: 219, distance: 75.6
click at [409, 218] on app-calendar-viewport "Fri 5 11/14 3 Jobs Sat 6 13/14 5 Jobs Sun 7 7/8 2 Jobs Mon 8 6/6 2 Jobs Tue 9 4…" at bounding box center [349, 317] width 699 height 505
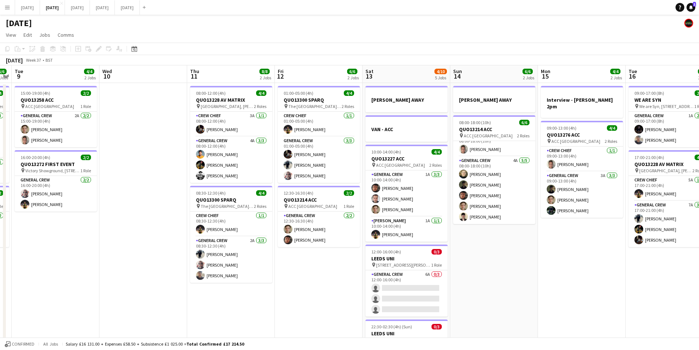
scroll to position [73, 0]
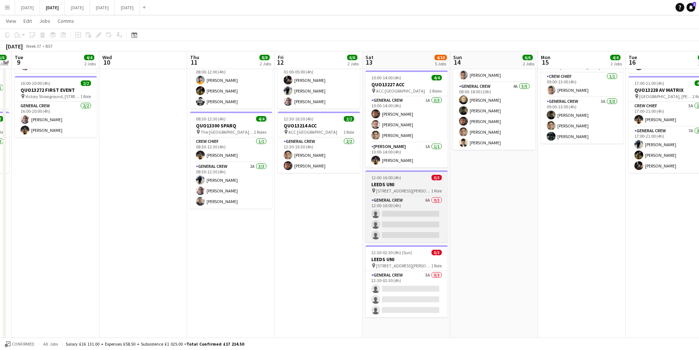
click at [412, 184] on h3 "LEEDS UNI" at bounding box center [407, 184] width 82 height 7
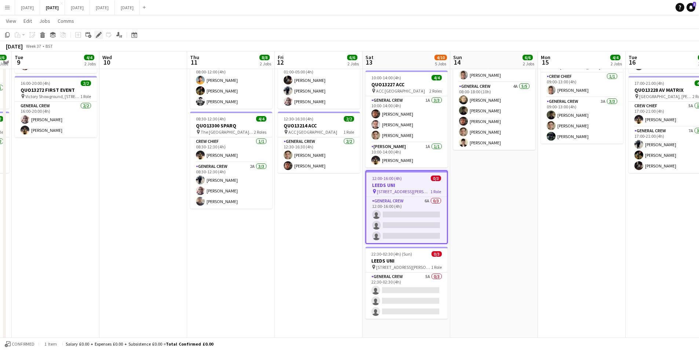
click at [97, 34] on icon "Edit" at bounding box center [99, 35] width 6 height 6
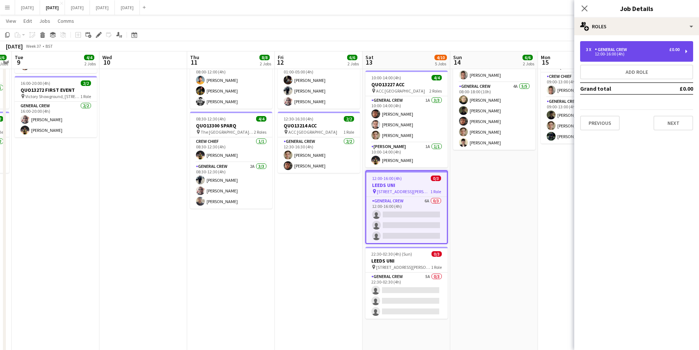
click at [650, 51] on div "3 x General Crew £0.00" at bounding box center [633, 49] width 94 height 5
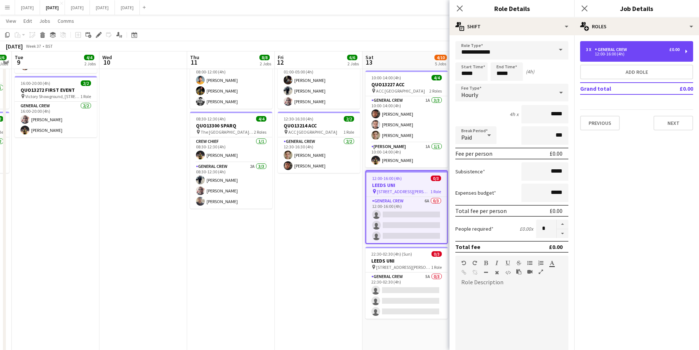
scroll to position [148, 0]
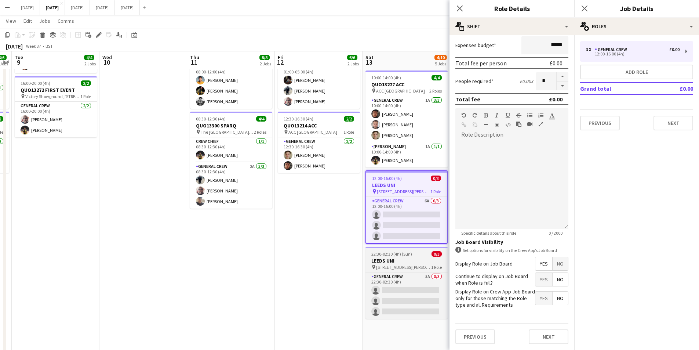
drag, startPoint x: 557, startPoint y: 265, endPoint x: 441, endPoint y: 269, distance: 116.1
click at [555, 265] on span "No" at bounding box center [560, 263] width 15 height 13
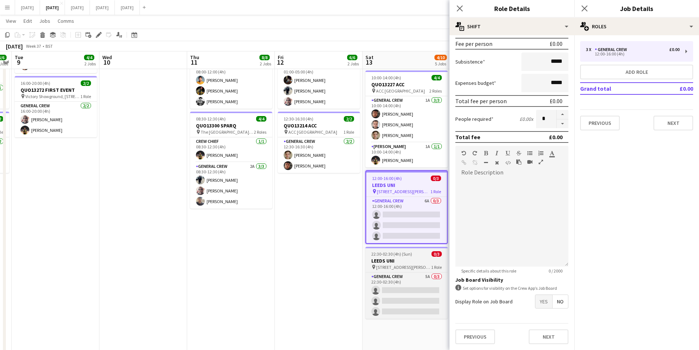
scroll to position [110, 0]
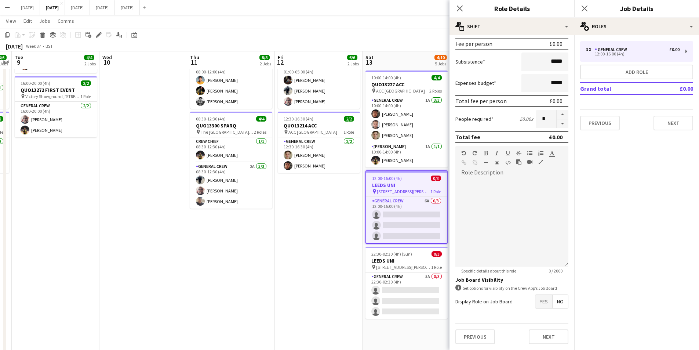
click at [409, 261] on h3 "LEEDS UNI" at bounding box center [407, 260] width 82 height 7
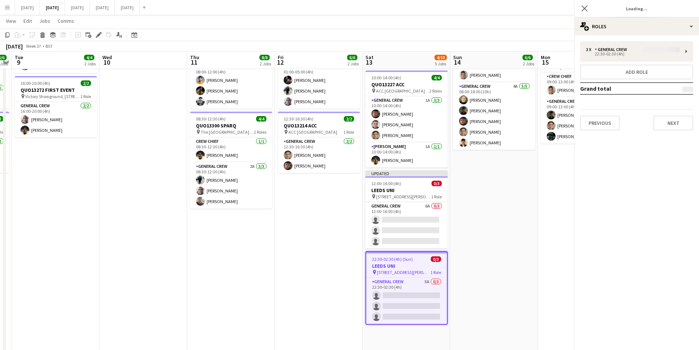
click at [628, 57] on div "3 x General Crew 22:30-02:30 (4h) Add role Grand total Previous Next" at bounding box center [637, 85] width 125 height 89
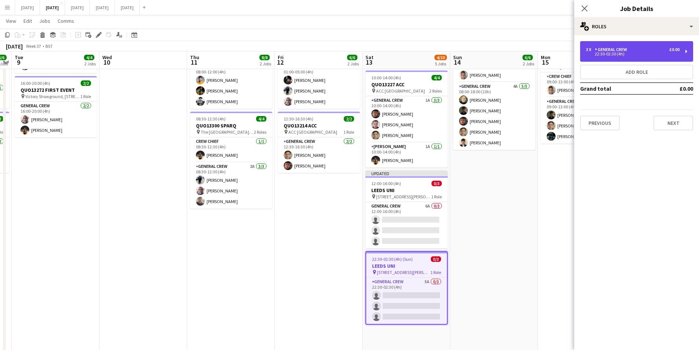
click at [637, 52] on div "22:30-02:30 (4h)" at bounding box center [633, 54] width 94 height 4
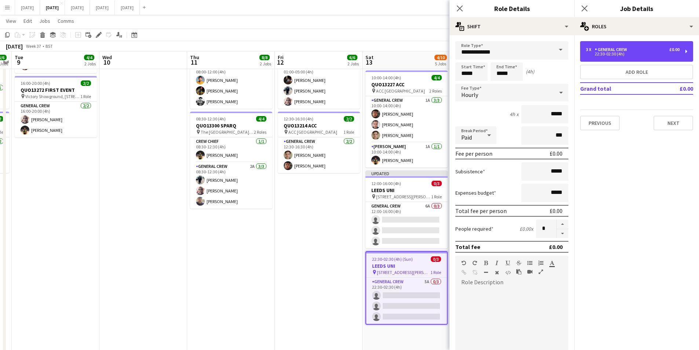
scroll to position [148, 0]
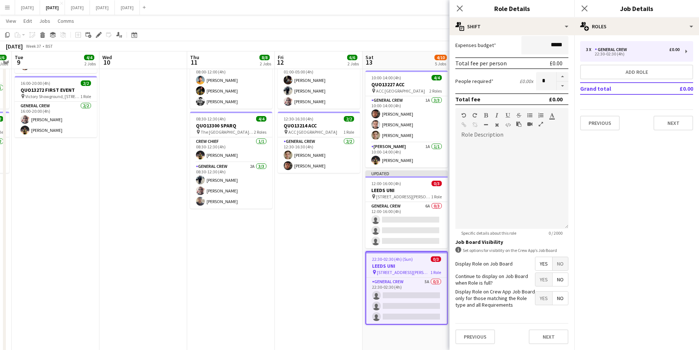
drag, startPoint x: 555, startPoint y: 264, endPoint x: 475, endPoint y: 47, distance: 231.9
click at [555, 263] on span "No" at bounding box center [560, 263] width 15 height 13
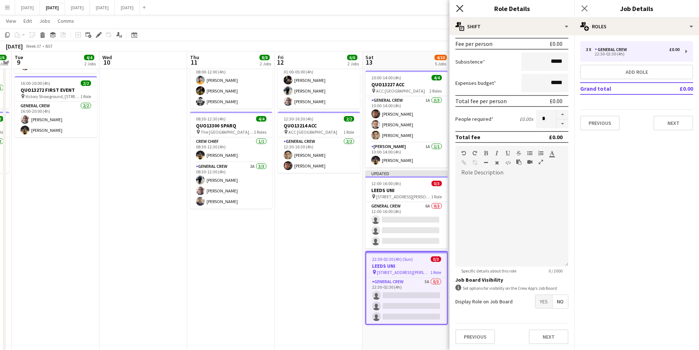
scroll to position [110, 0]
click at [459, 9] on icon at bounding box center [459, 8] width 7 height 7
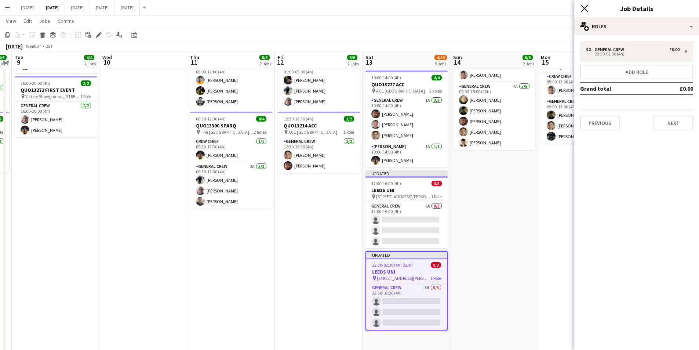
click at [584, 7] on icon at bounding box center [584, 8] width 7 height 7
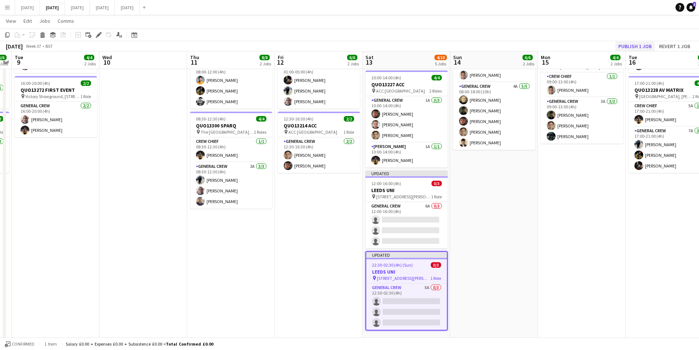
click at [640, 39] on app-toolbar "Copy Paste Paste Ctrl+V Paste with crew Ctrl+Shift+V Paste linked Job [GEOGRAPH…" at bounding box center [349, 35] width 699 height 12
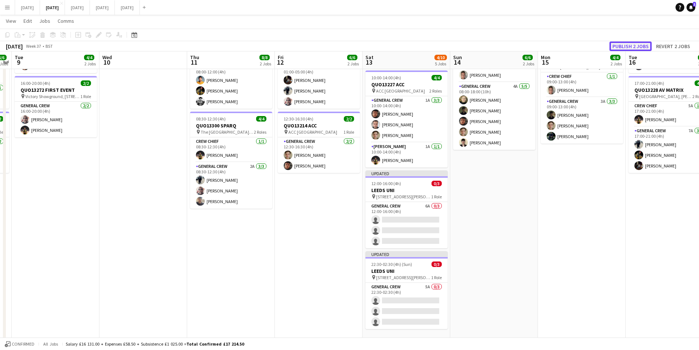
click at [634, 46] on button "Publish 2 jobs" at bounding box center [631, 46] width 42 height 10
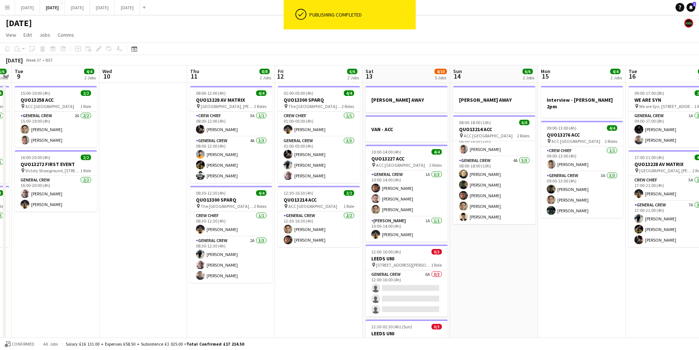
scroll to position [0, 181]
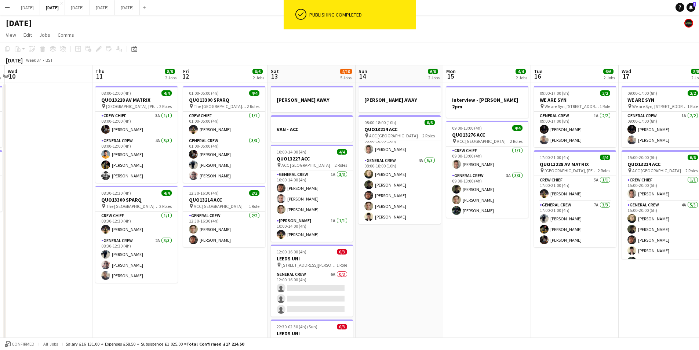
drag, startPoint x: 531, startPoint y: 252, endPoint x: 434, endPoint y: 249, distance: 97.3
click at [433, 249] on app-calendar-viewport "Sun 7 7/8 2 Jobs Mon 8 6/6 2 Jobs Tue 9 4/4 2 Jobs Wed 10 Thu 11 8/8 2 Jobs Fri…" at bounding box center [349, 317] width 699 height 505
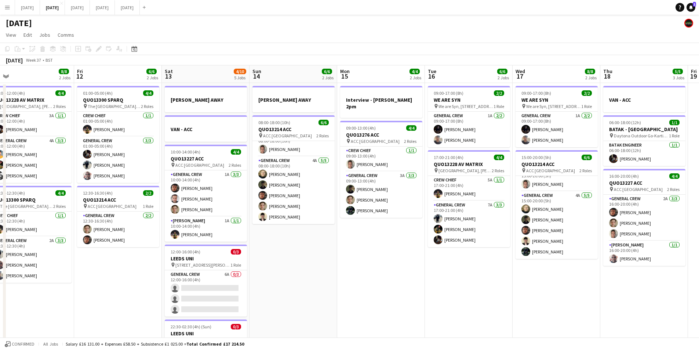
scroll to position [0, 257]
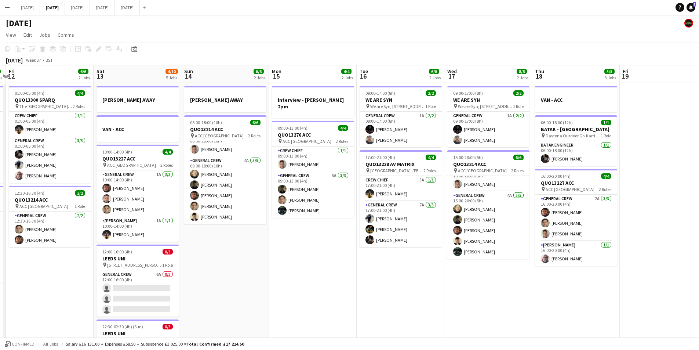
drag, startPoint x: 589, startPoint y: 274, endPoint x: 433, endPoint y: 262, distance: 156.5
click at [433, 262] on app-calendar-viewport "Tue 9 4/4 2 Jobs Wed 10 Thu 11 8/8 2 Jobs Fri 12 6/6 2 Jobs Sat 13 4/10 5 Jobs …" at bounding box center [349, 317] width 699 height 505
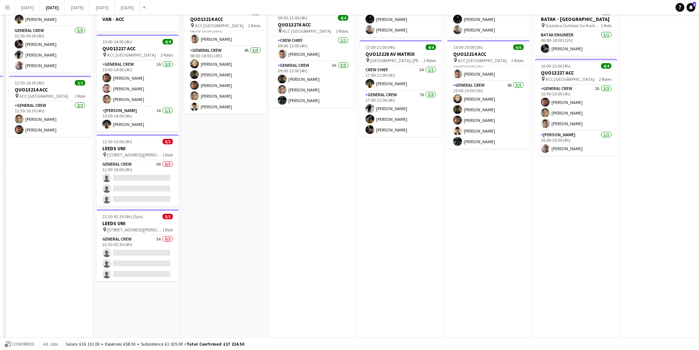
scroll to position [0, 0]
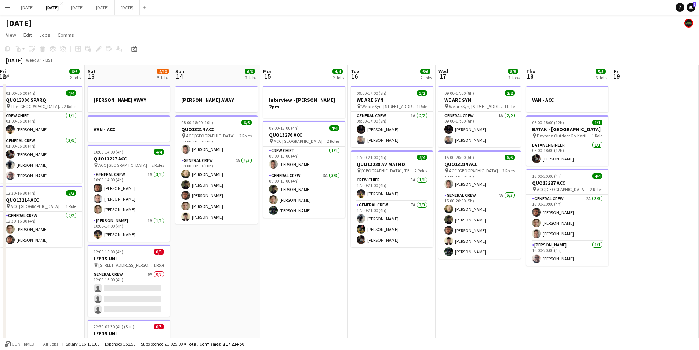
drag, startPoint x: 541, startPoint y: 277, endPoint x: 423, endPoint y: 267, distance: 118.3
click at [416, 265] on app-calendar-viewport "Wed 10 Thu 11 8/8 2 Jobs Fri 12 6/6 2 Jobs Sat 13 4/10 5 Jobs Sun 14 6/6 2 Jobs…" at bounding box center [349, 317] width 699 height 505
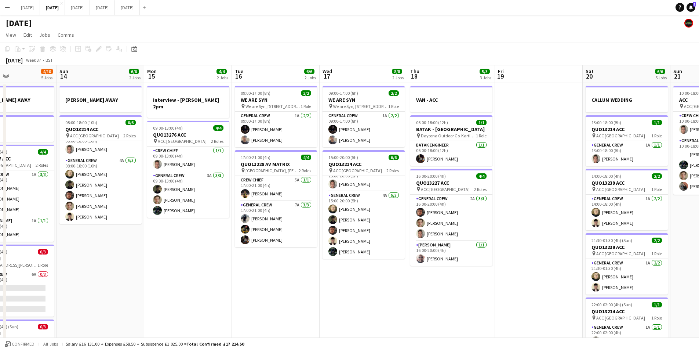
drag, startPoint x: 454, startPoint y: 254, endPoint x: 442, endPoint y: 247, distance: 13.3
click at [432, 250] on app-calendar-viewport "Thu 11 8/8 2 Jobs Fri 12 6/6 2 Jobs Sat 13 4/10 5 Jobs Sun 14 6/6 2 Jobs Mon 15…" at bounding box center [349, 317] width 699 height 505
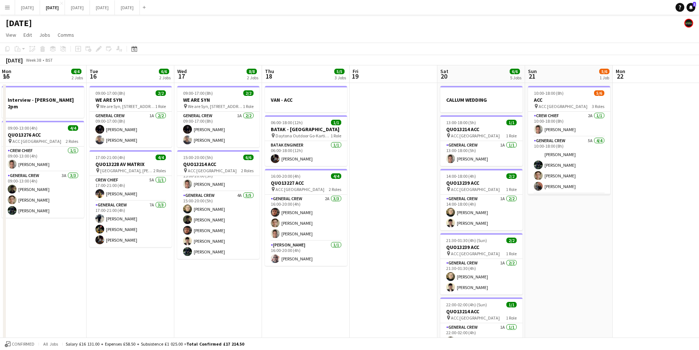
scroll to position [24, 0]
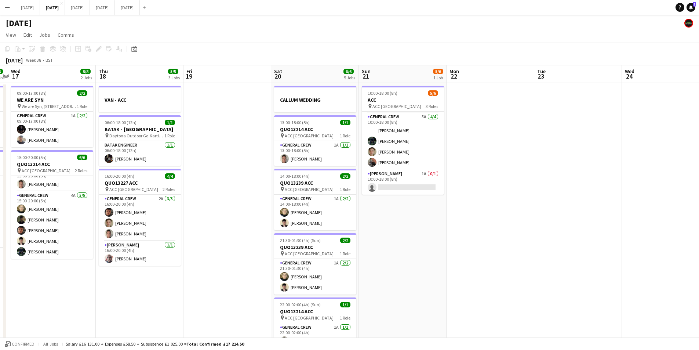
drag, startPoint x: 601, startPoint y: 243, endPoint x: 431, endPoint y: 233, distance: 170.6
click at [431, 233] on app-calendar-viewport "Sat 13 4/10 5 Jobs Sun 14 6/6 2 Jobs Mon 15 4/4 2 Jobs Tue 16 6/6 2 Jobs Wed 17…" at bounding box center [349, 317] width 699 height 505
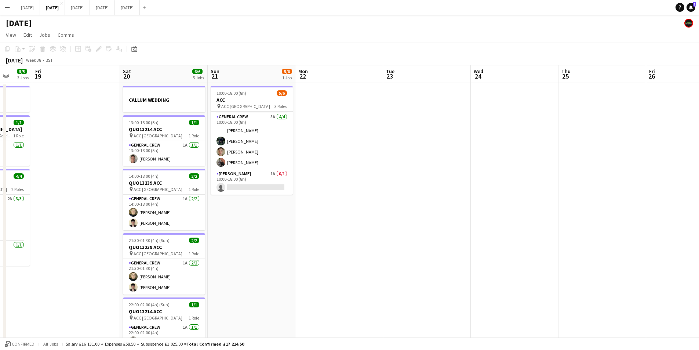
drag, startPoint x: 556, startPoint y: 257, endPoint x: 612, endPoint y: 260, distance: 55.6
click at [662, 275] on app-calendar-viewport "Tue 16 6/6 2 Jobs Wed 17 8/8 2 Jobs Thu 18 5/5 3 Jobs Fri 19 Sat 20 6/6 5 Jobs …" at bounding box center [349, 317] width 699 height 505
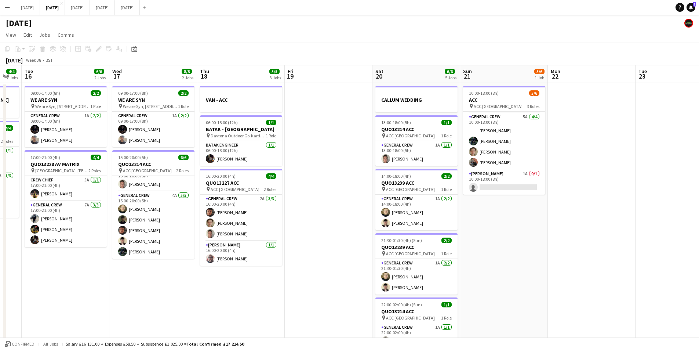
click at [654, 279] on app-calendar-viewport "Sun 14 6/6 2 Jobs Mon 15 4/4 2 Jobs Tue 16 6/6 2 Jobs Wed 17 8/8 2 Jobs Thu 18 …" at bounding box center [349, 317] width 699 height 505
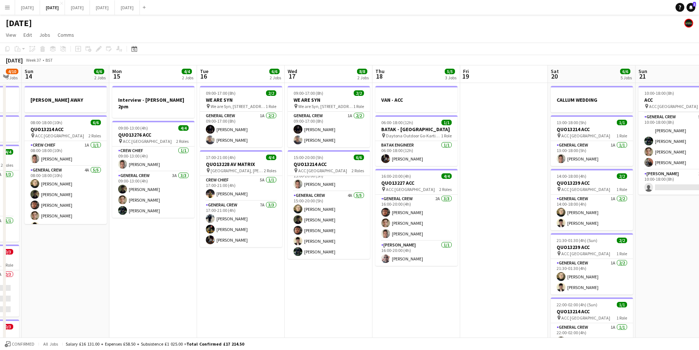
scroll to position [0, 192]
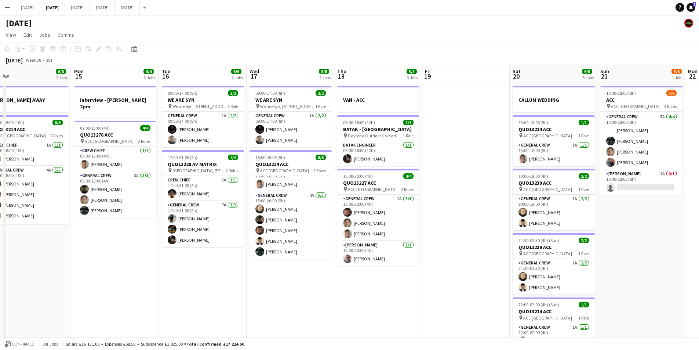
drag, startPoint x: 392, startPoint y: 305, endPoint x: 445, endPoint y: 277, distance: 59.9
click at [486, 295] on app-calendar-viewport "Fri 12 6/6 2 Jobs Sat 13 4/10 5 Jobs Sun 14 6/6 2 Jobs Mon 15 4/4 2 Jobs Tue 16…" at bounding box center [349, 317] width 699 height 505
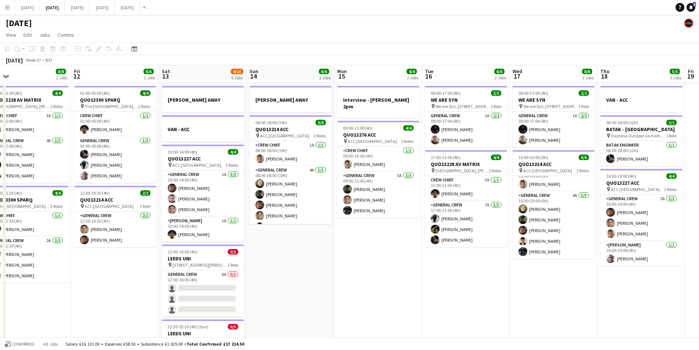
drag, startPoint x: 281, startPoint y: 318, endPoint x: 423, endPoint y: 298, distance: 143.1
click at [416, 302] on app-calendar-viewport "Tue 9 4/4 2 Jobs Wed 10 Thu 11 8/8 2 Jobs Fri 12 6/6 2 Jobs Sat 13 4/10 5 Jobs …" at bounding box center [349, 317] width 699 height 505
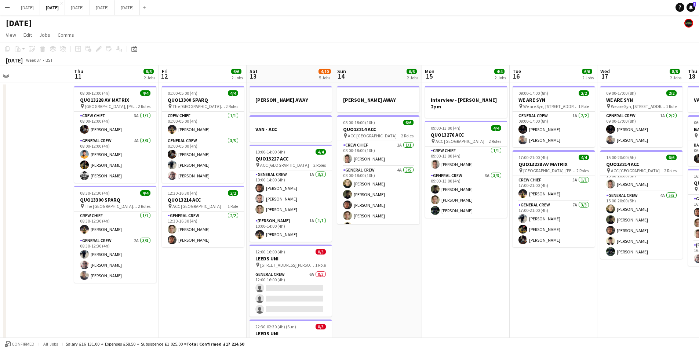
scroll to position [0, 178]
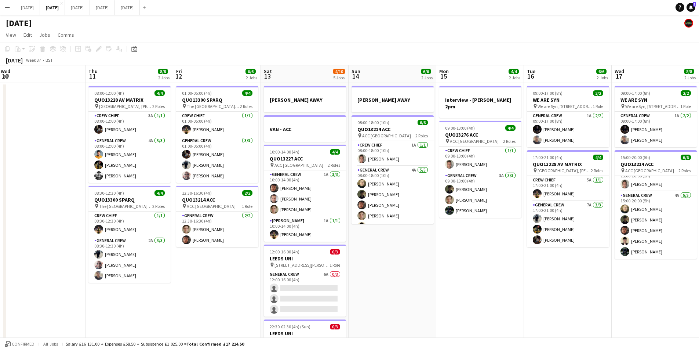
click at [479, 287] on app-calendar-viewport "Mon 8 6/6 2 Jobs Tue 9 4/4 2 Jobs Wed 10 Thu 11 8/8 2 Jobs Fri 12 6/6 2 Jobs Sa…" at bounding box center [349, 317] width 699 height 505
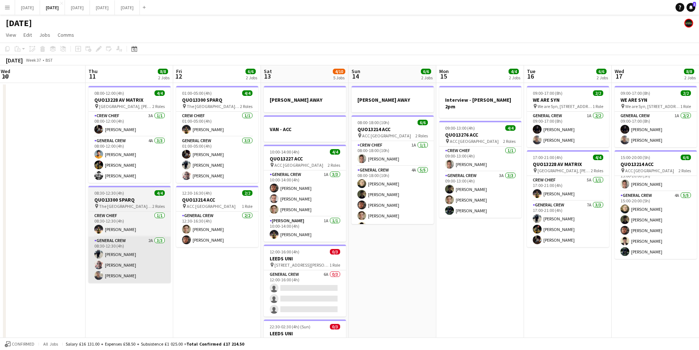
scroll to position [0, 175]
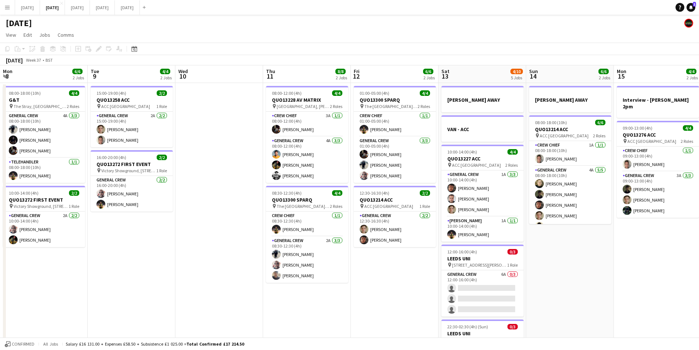
drag, startPoint x: 277, startPoint y: 278, endPoint x: 265, endPoint y: 275, distance: 12.9
click at [496, 285] on app-calendar-viewport "Sat 6 13/14 5 Jobs Sun 7 7/8 2 Jobs Mon 8 6/6 2 Jobs Tue 9 4/4 2 Jobs Wed 10 Th…" at bounding box center [349, 317] width 699 height 505
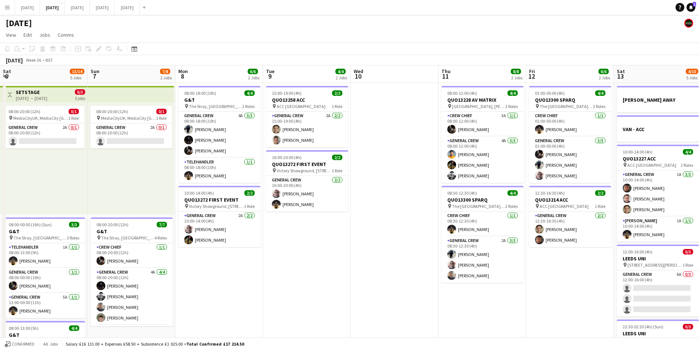
drag, startPoint x: 370, startPoint y: 294, endPoint x: 523, endPoint y: 293, distance: 152.4
click at [523, 293] on app-calendar-viewport "Thu 4 19/19 4 Jobs Fri 5 11/14 3 Jobs Sat 6 13/14 5 Jobs Sun 7 7/8 2 Jobs Mon 8…" at bounding box center [349, 317] width 699 height 505
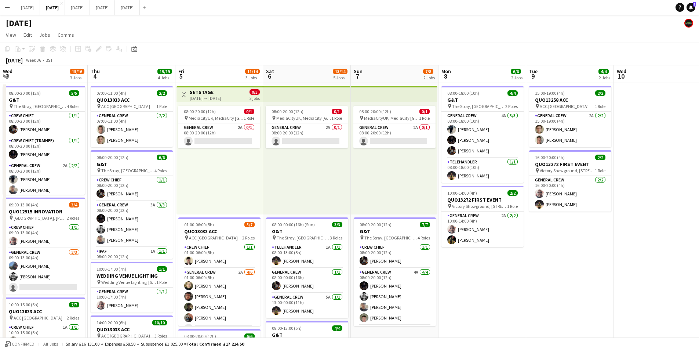
scroll to position [0, 194]
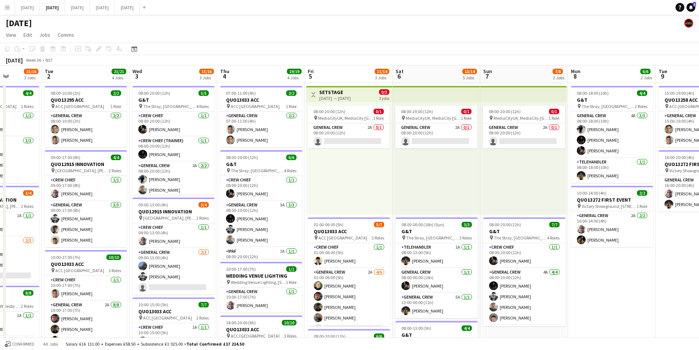
drag, startPoint x: 436, startPoint y: 290, endPoint x: 483, endPoint y: 279, distance: 48.4
click at [587, 302] on app-calendar-viewport "Sun 31 Mon 1 15/16 3 Jobs Tue 2 21/21 4 Jobs Wed 3 15/16 3 Jobs Thu 4 19/19 4 J…" at bounding box center [349, 317] width 699 height 505
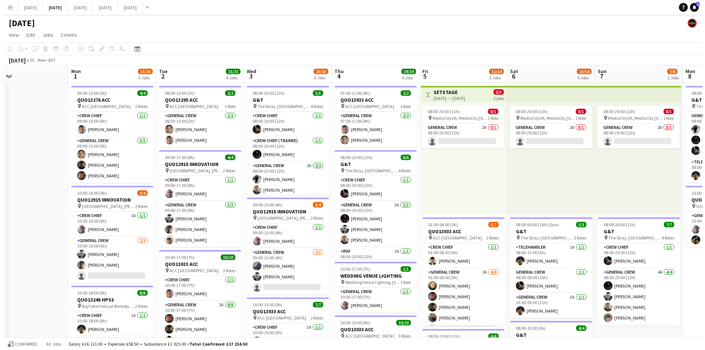
scroll to position [0, 185]
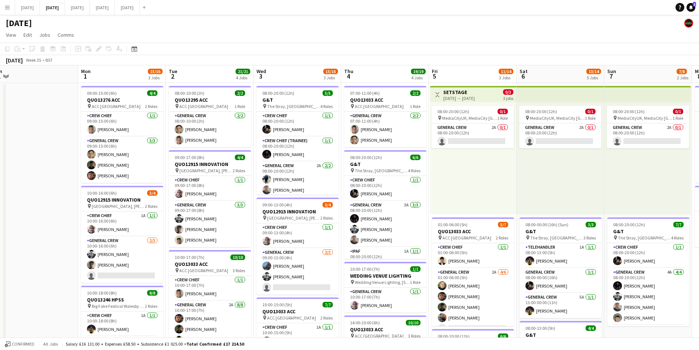
drag, startPoint x: 280, startPoint y: 278, endPoint x: 402, endPoint y: 288, distance: 121.6
click at [402, 288] on app-calendar-viewport "Fri 29 Sat 30 Sun 31 Mon 1 15/16 3 Jobs Tue 2 21/21 4 Jobs Wed 3 15/16 3 Jobs T…" at bounding box center [349, 317] width 699 height 505
click at [33, 8] on button "[DATE] Close" at bounding box center [27, 7] width 25 height 14
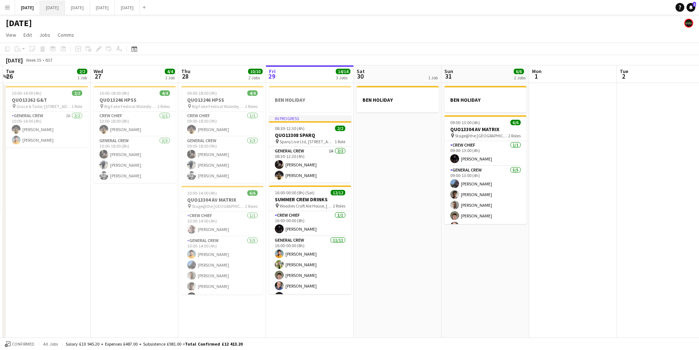
click at [65, 7] on button "[DATE] Close" at bounding box center [52, 7] width 25 height 14
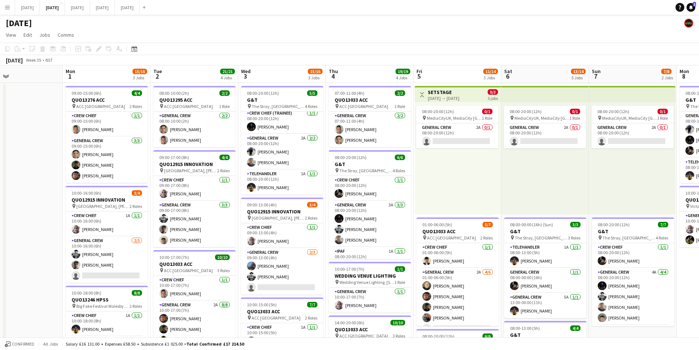
scroll to position [0, 201]
drag, startPoint x: 430, startPoint y: 216, endPoint x: 414, endPoint y: 217, distance: 15.8
click at [414, 217] on app-calendar-viewport "Fri 29 Sat 30 Sun 31 Mon 1 15/16 3 Jobs Tue 2 21/21 4 Jobs Wed 3 15/16 3 Jobs T…" at bounding box center [349, 317] width 699 height 505
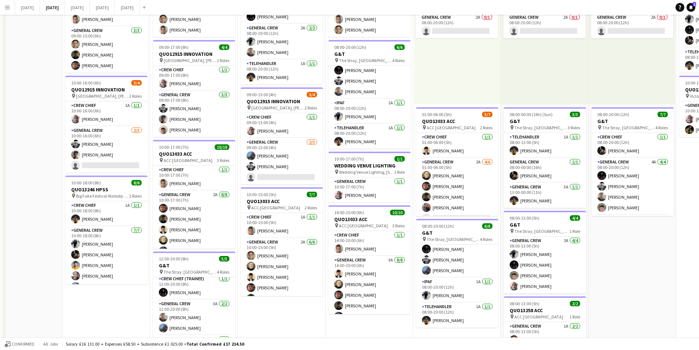
scroll to position [0, 0]
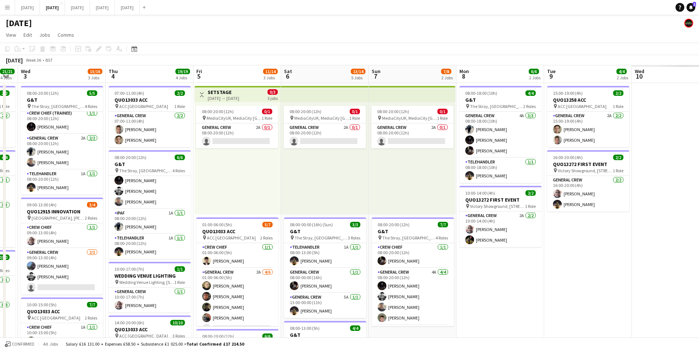
drag, startPoint x: 578, startPoint y: 241, endPoint x: 502, endPoint y: 246, distance: 76.5
click at [315, 254] on app-calendar-viewport "Sun 31 Mon 1 15/16 3 Jobs Tue 2 21/21 4 Jobs Wed 3 15/16 3 Jobs Thu 4 19/19 4 J…" at bounding box center [349, 317] width 699 height 505
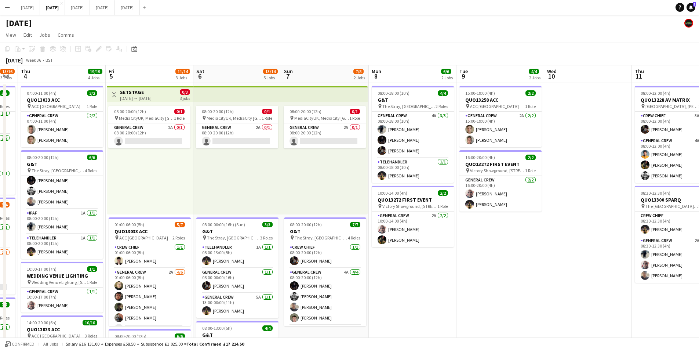
scroll to position [0, 202]
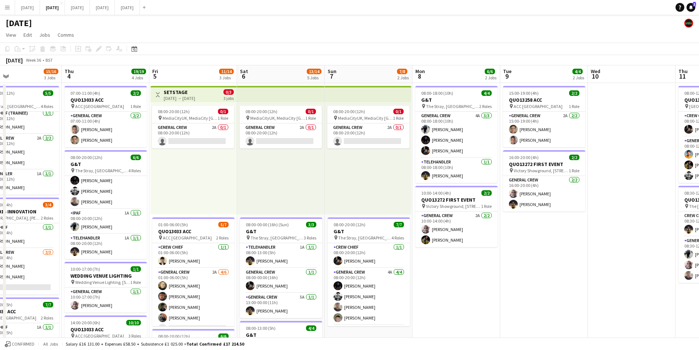
drag, startPoint x: 592, startPoint y: 258, endPoint x: 391, endPoint y: 247, distance: 200.7
click at [391, 247] on app-calendar-viewport "Mon 1 15/16 3 Jobs Tue 2 21/21 4 Jobs Wed 3 15/16 3 Jobs Thu 4 19/19 4 Jobs Fri…" at bounding box center [349, 317] width 699 height 505
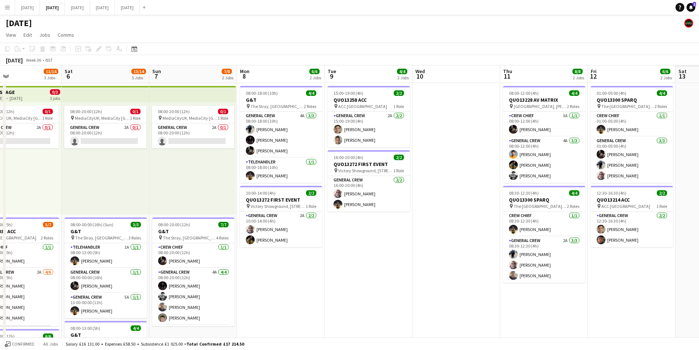
scroll to position [0, 227]
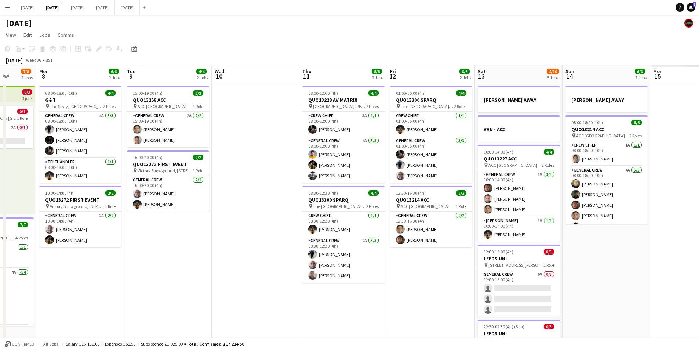
drag, startPoint x: 412, startPoint y: 246, endPoint x: 260, endPoint y: 250, distance: 151.6
click at [261, 253] on app-calendar-viewport "Fri 5 11/14 3 Jobs Sat 6 13/14 5 Jobs Sun 7 7/8 2 Jobs Mon 8 6/6 2 Jobs Tue 9 4…" at bounding box center [349, 317] width 699 height 505
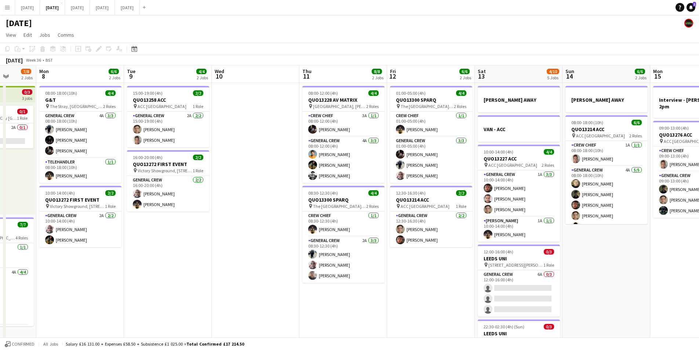
scroll to position [0, 202]
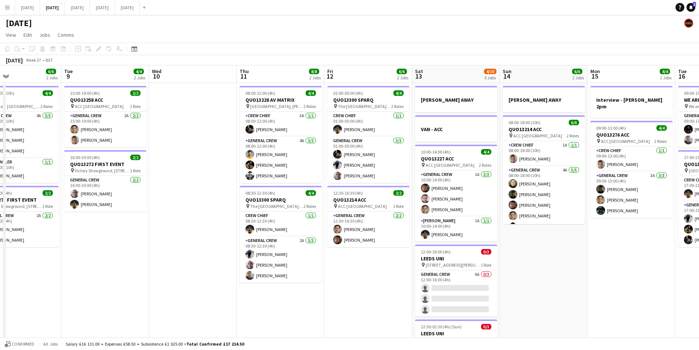
drag, startPoint x: 437, startPoint y: 262, endPoint x: 344, endPoint y: 257, distance: 93.4
click at [344, 257] on app-calendar-viewport "Sat 6 13/14 5 Jobs Sun 7 7/8 2 Jobs Mon 8 6/6 2 Jobs Tue 9 4/4 2 Jobs Wed 10 Th…" at bounding box center [349, 317] width 699 height 505
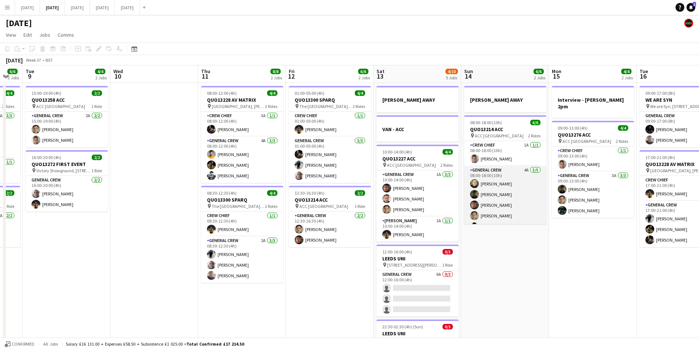
scroll to position [10, 0]
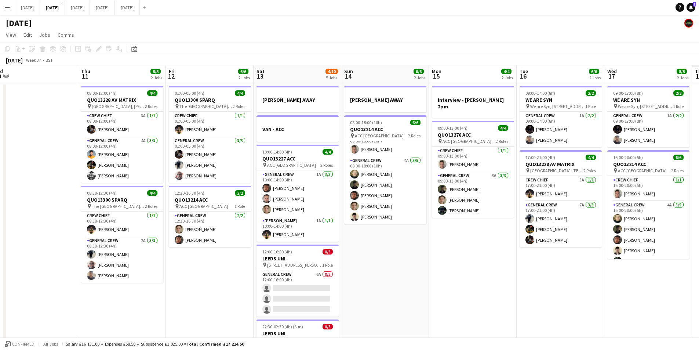
drag, startPoint x: 563, startPoint y: 265, endPoint x: 442, endPoint y: 264, distance: 121.1
click at [442, 264] on app-calendar-viewport "Sun 7 7/8 2 Jobs Mon 8 6/6 2 Jobs Tue 9 4/4 2 Jobs Wed 10 Thu 11 8/8 2 Jobs Fri…" at bounding box center [349, 317] width 699 height 505
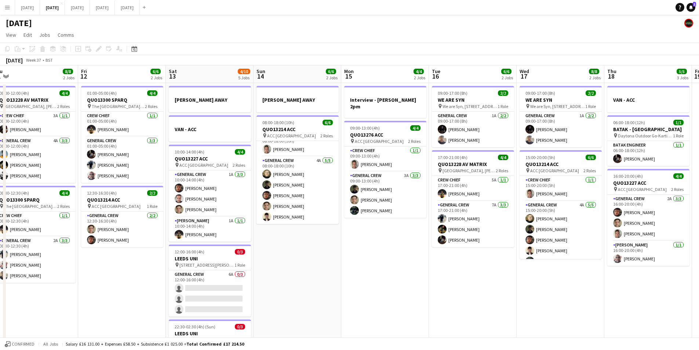
scroll to position [0, 186]
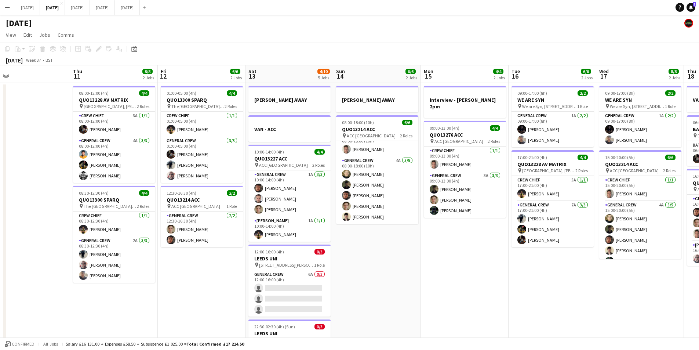
drag, startPoint x: 457, startPoint y: 274, endPoint x: 430, endPoint y: 250, distance: 36.1
click at [446, 269] on app-calendar-viewport "Mon 8 6/6 2 Jobs Tue 9 4/4 2 Jobs Wed 10 Thu 11 8/8 2 Jobs Fri 12 6/6 2 Jobs Sa…" at bounding box center [349, 317] width 699 height 505
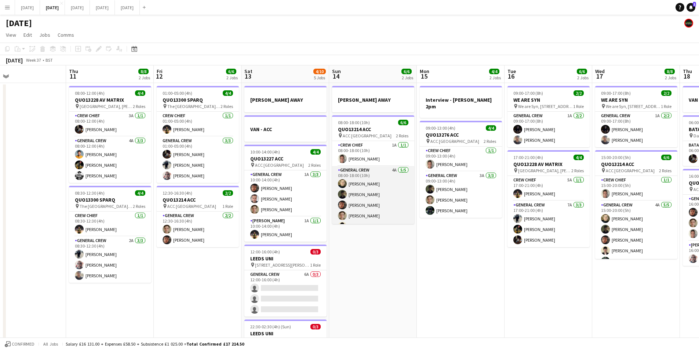
scroll to position [10, 0]
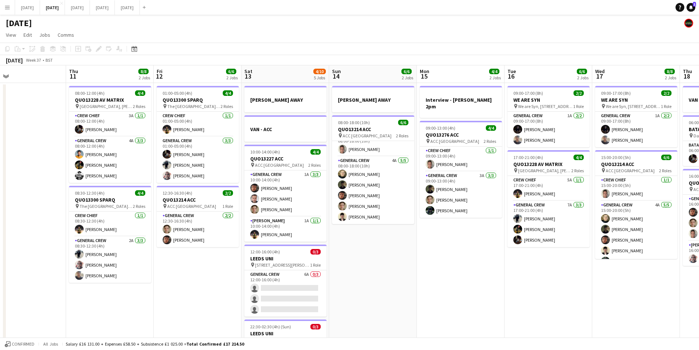
drag, startPoint x: 463, startPoint y: 247, endPoint x: 408, endPoint y: 243, distance: 54.8
click at [413, 243] on app-calendar-viewport "Mon 8 6/6 2 Jobs Tue 9 4/4 2 Jobs Wed 10 Thu 11 8/8 2 Jobs Fri 12 6/6 2 Jobs Sa…" at bounding box center [349, 317] width 699 height 505
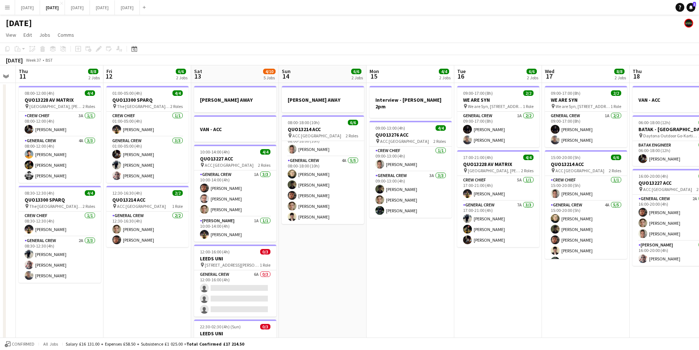
drag, startPoint x: 474, startPoint y: 291, endPoint x: 465, endPoint y: 287, distance: 9.8
click at [465, 287] on app-calendar-viewport "Mon 8 6/6 2 Jobs Tue 9 4/4 2 Jobs Wed 10 Thu 11 8/8 2 Jobs Fri 12 6/6 2 Jobs Sa…" at bounding box center [349, 317] width 699 height 505
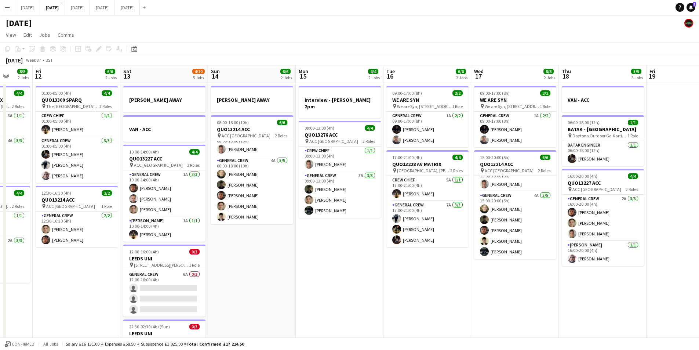
scroll to position [0, 236]
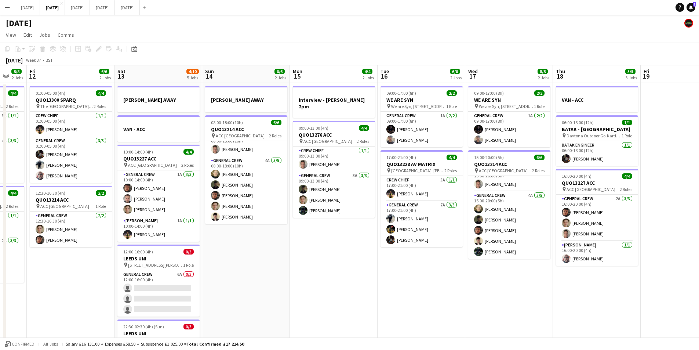
drag, startPoint x: 565, startPoint y: 279, endPoint x: 544, endPoint y: 280, distance: 20.9
click at [544, 280] on app-calendar-viewport "Tue 9 4/4 2 Jobs Wed 10 Thu 11 8/8 2 Jobs Fri 12 6/6 2 Jobs Sat 13 4/10 5 Jobs …" at bounding box center [349, 317] width 699 height 505
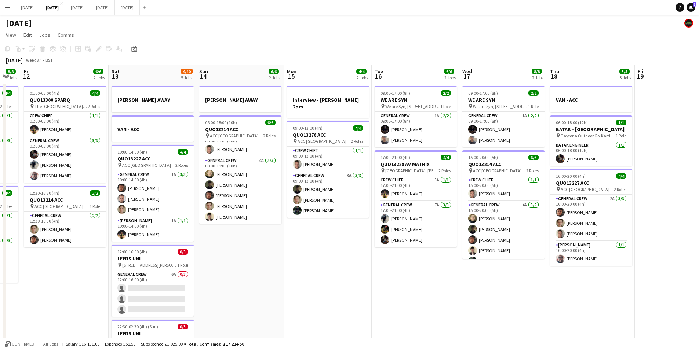
drag, startPoint x: 590, startPoint y: 309, endPoint x: 584, endPoint y: 310, distance: 5.9
click at [584, 310] on app-calendar-viewport "Tue 9 4/4 2 Jobs Wed 10 Thu 11 8/8 2 Jobs Fri 12 6/6 2 Jobs Sat 13 4/10 5 Jobs …" at bounding box center [349, 317] width 699 height 505
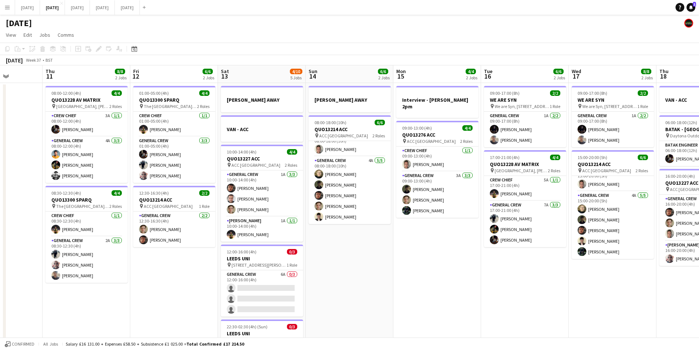
drag, startPoint x: 546, startPoint y: 280, endPoint x: 633, endPoint y: 273, distance: 87.7
click at [684, 282] on app-calendar-viewport "Tue 9 4/4 2 Jobs Wed 10 Thu 11 8/8 2 Jobs Fri 12 6/6 2 Jobs Sat 13 4/10 5 Jobs …" at bounding box center [349, 317] width 699 height 505
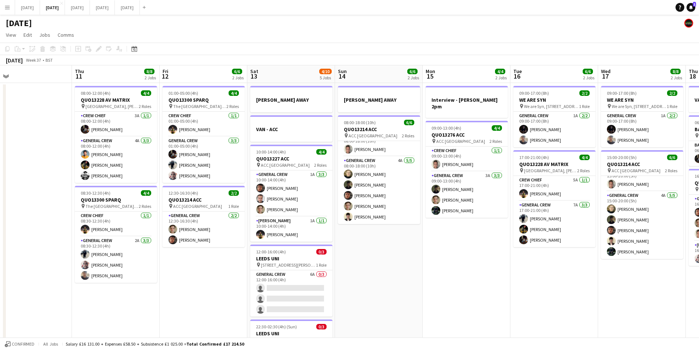
click at [648, 283] on app-calendar-viewport "Mon 8 6/6 2 Jobs Tue 9 4/4 2 Jobs Wed 10 Thu 11 8/8 2 Jobs Fri 12 6/6 2 Jobs Sa…" at bounding box center [349, 317] width 699 height 505
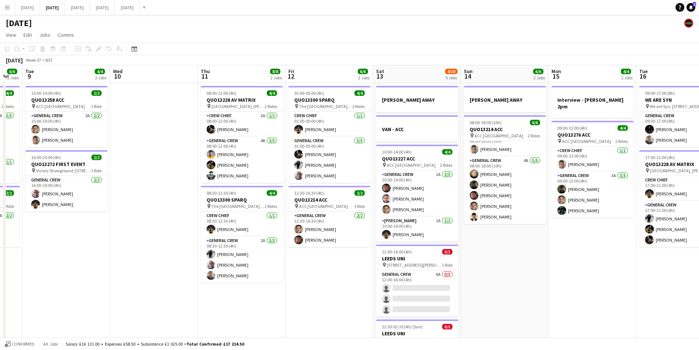
drag, startPoint x: 588, startPoint y: 275, endPoint x: 459, endPoint y: 262, distance: 129.4
click at [459, 262] on app-calendar-viewport "Sun 7 7/8 2 Jobs Mon 8 6/6 2 Jobs Tue 9 4/4 2 Jobs Wed 10 Thu 11 8/8 2 Jobs Fri…" at bounding box center [349, 317] width 699 height 505
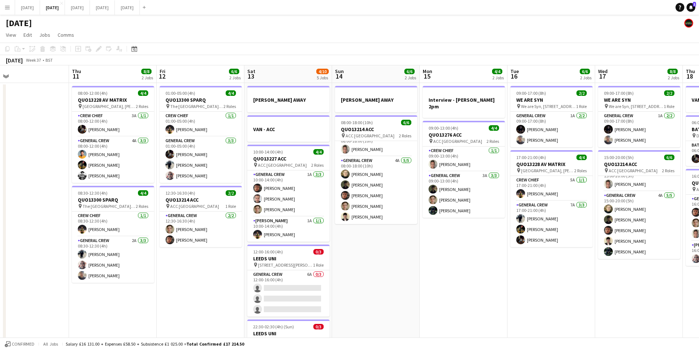
drag, startPoint x: 586, startPoint y: 289, endPoint x: 467, endPoint y: 263, distance: 121.8
click at [457, 258] on app-calendar-viewport "Mon 8 6/6 2 Jobs Tue 9 4/4 2 Jobs Wed 10 Thu 11 8/8 2 Jobs Fri 12 6/6 2 Jobs Sa…" at bounding box center [349, 317] width 699 height 505
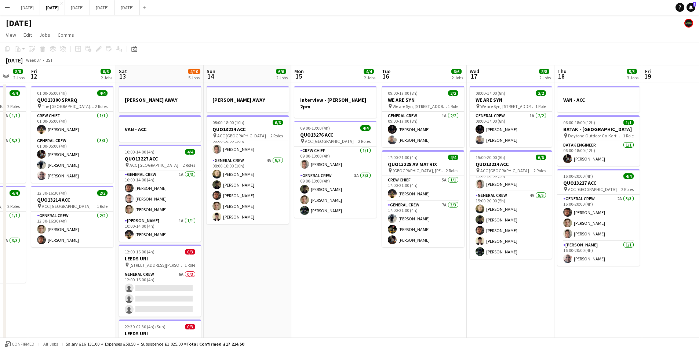
drag, startPoint x: 479, startPoint y: 289, endPoint x: 443, endPoint y: 278, distance: 37.7
click at [443, 278] on app-calendar-viewport "Tue 9 4/4 2 Jobs Wed 10 Thu 11 8/8 2 Jobs Fri 12 6/6 2 Jobs Sat 13 4/10 5 Jobs …" at bounding box center [349, 317] width 699 height 505
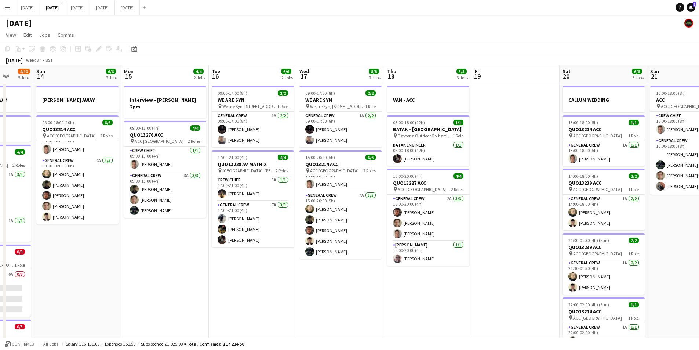
drag, startPoint x: 499, startPoint y: 287, endPoint x: 389, endPoint y: 279, distance: 109.4
click at [390, 279] on app-calendar-viewport "Thu 11 8/8 2 Jobs Fri 12 6/6 2 Jobs Sat 13 4/10 5 Jobs Sun 14 6/6 2 Jobs Mon 15…" at bounding box center [349, 317] width 699 height 505
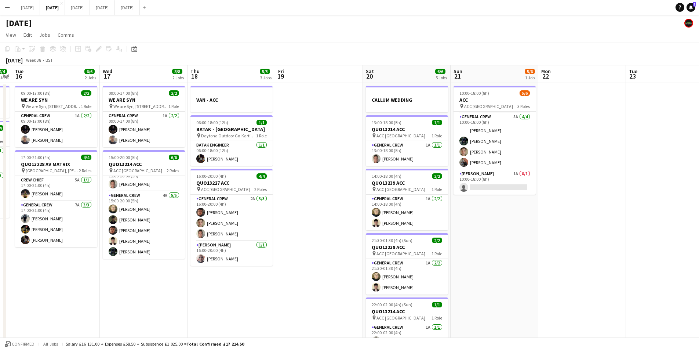
scroll to position [0, 212]
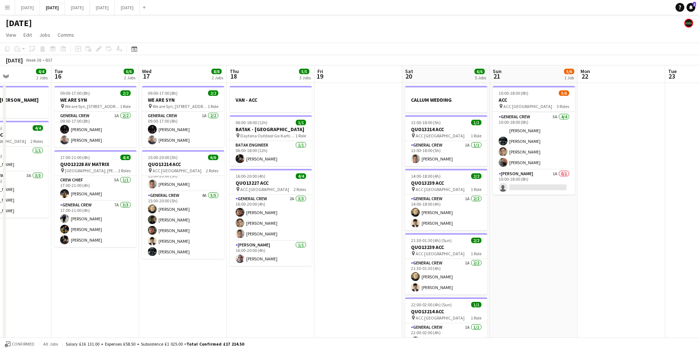
drag, startPoint x: 594, startPoint y: 215, endPoint x: 545, endPoint y: 217, distance: 48.5
click at [545, 217] on app-calendar-viewport "Sat 13 4/10 5 Jobs Sun 14 6/6 2 Jobs Mon 15 4/4 2 Jobs Tue 16 6/6 2 Jobs Wed 17…" at bounding box center [349, 317] width 699 height 505
click at [537, 183] on app-card-role "Van Driver 1A 0/1 10:00-18:00 (8h) single-neutral-actions" at bounding box center [534, 182] width 82 height 25
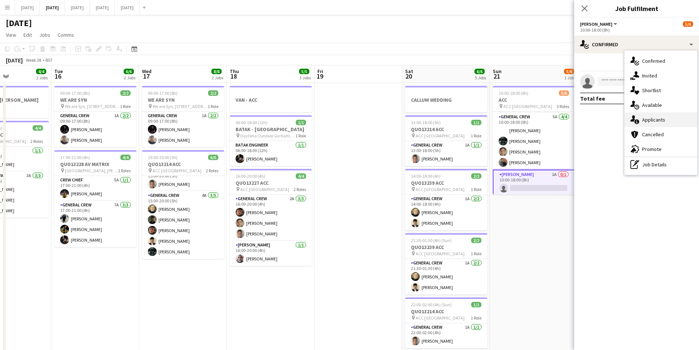
click at [670, 117] on div "single-neutral-actions-information Applicants" at bounding box center [661, 119] width 73 height 15
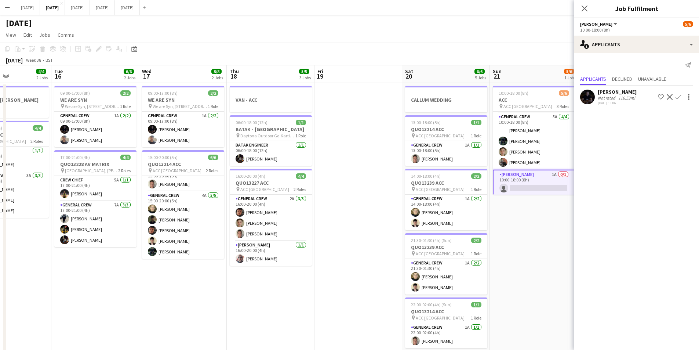
scroll to position [0, 250]
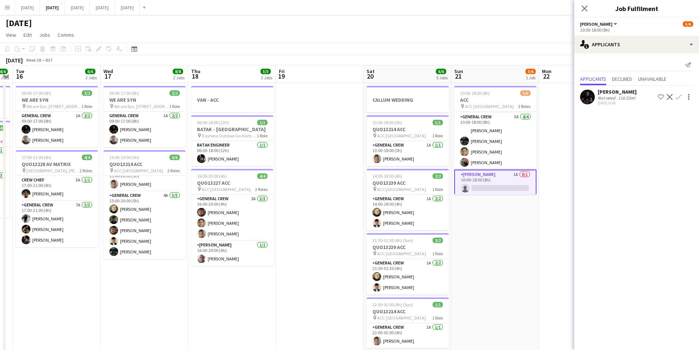
drag, startPoint x: 530, startPoint y: 250, endPoint x: 491, endPoint y: 250, distance: 38.5
click at [491, 250] on app-calendar-viewport "Sat 13 4/10 5 Jobs Sun 14 6/6 2 Jobs Mon 15 4/4 2 Jobs Tue 16 6/6 2 Jobs Wed 17…" at bounding box center [349, 317] width 699 height 505
click at [588, 96] on app-user-avatar at bounding box center [587, 97] width 15 height 15
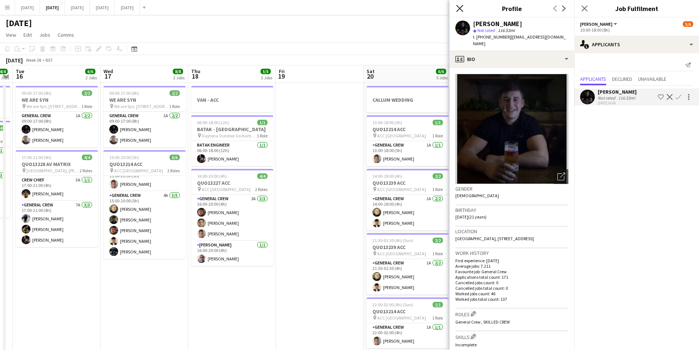
click at [460, 10] on icon "Close pop-in" at bounding box center [459, 8] width 7 height 7
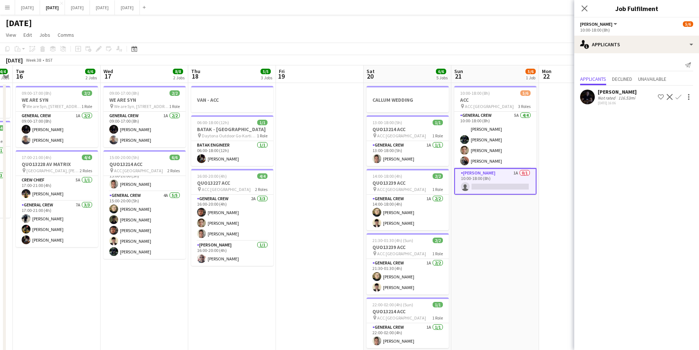
click at [584, 6] on icon "Close pop-in" at bounding box center [585, 9] width 6 height 6
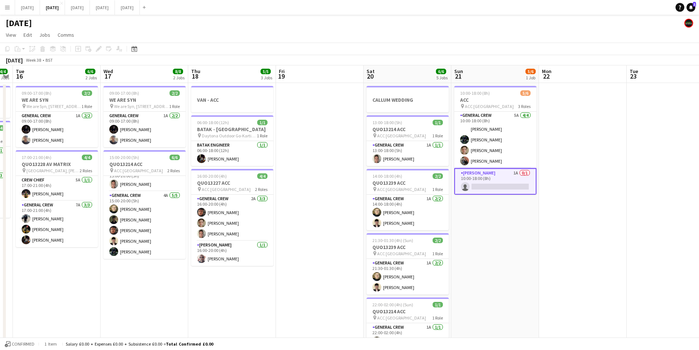
scroll to position [0, 262]
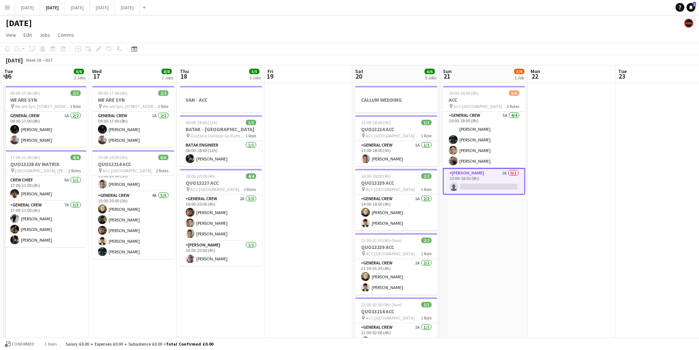
drag, startPoint x: 566, startPoint y: 218, endPoint x: 555, endPoint y: 218, distance: 11.4
click at [555, 218] on app-calendar-viewport "Sat 13 4/10 5 Jobs Sun 14 6/6 2 Jobs Mon 15 4/4 2 Jobs Tue 16 6/6 2 Jobs Wed 17…" at bounding box center [349, 317] width 699 height 505
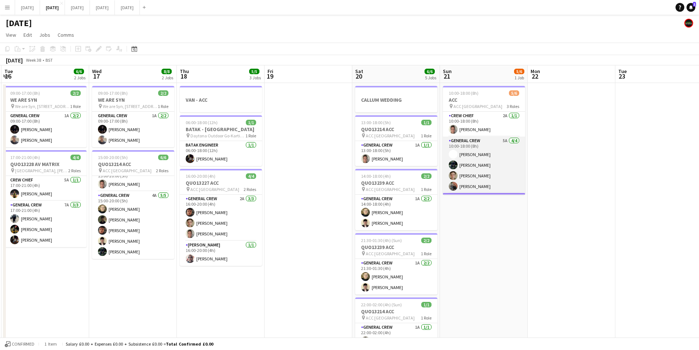
scroll to position [25, 0]
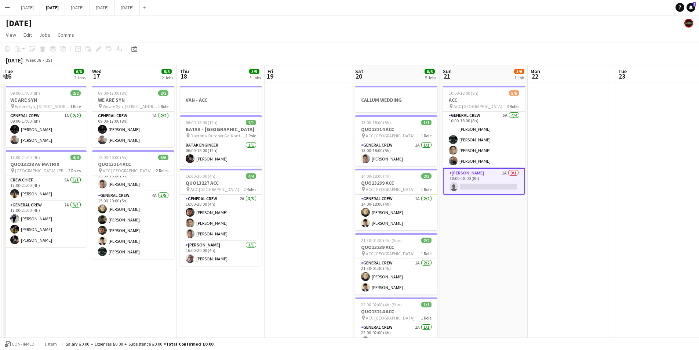
click at [498, 242] on app-date-cell "10:00-18:00 (8h) 5/6 ACC pin ACC Liverpool 3 Roles Crew Chief 2A [DATE] 10:00-1…" at bounding box center [484, 326] width 88 height 487
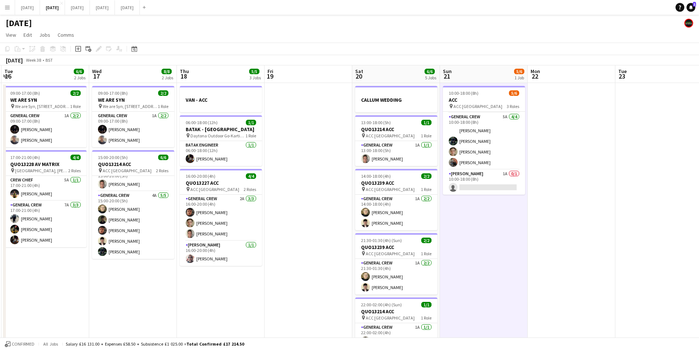
scroll to position [24, 0]
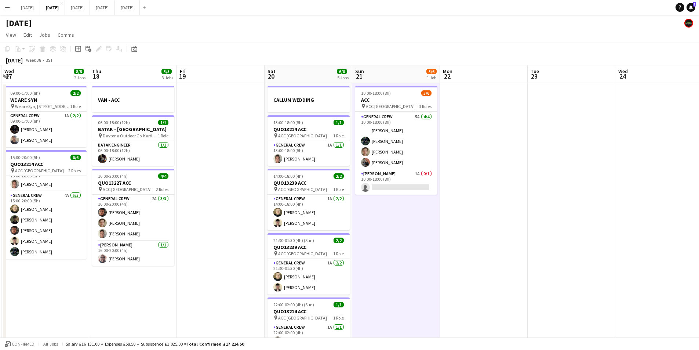
drag, startPoint x: 437, startPoint y: 244, endPoint x: 488, endPoint y: 259, distance: 52.3
click at [413, 243] on app-calendar-viewport "Sun 14 6/6 2 Jobs Mon 15 4/4 2 Jobs Tue 16 6/6 2 Jobs Wed 17 8/8 2 Jobs Thu 18 …" at bounding box center [349, 317] width 699 height 505
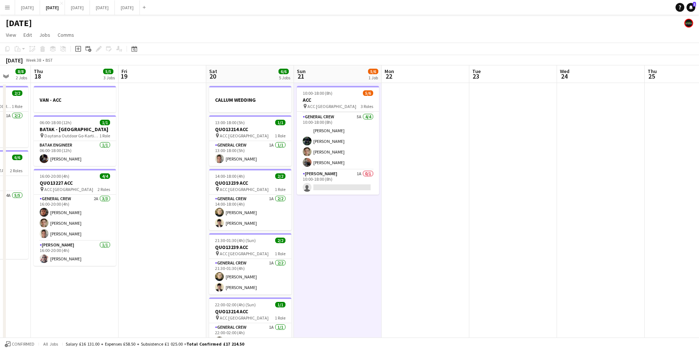
click at [353, 241] on app-calendar-viewport "Mon 15 4/4 2 Jobs Tue 16 6/6 2 Jobs Wed 17 8/8 2 Jobs Thu 18 5/5 3 Jobs Fri 19 …" at bounding box center [349, 317] width 699 height 505
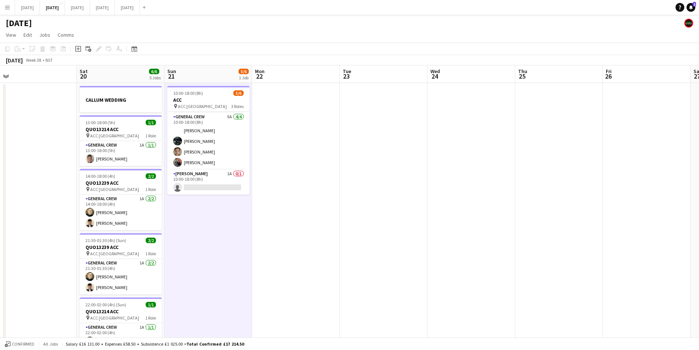
drag, startPoint x: 410, startPoint y: 253, endPoint x: 338, endPoint y: 243, distance: 73.4
click at [333, 243] on app-calendar-viewport "Wed 17 8/8 2 Jobs Thu 18 5/5 3 Jobs Fri 19 Sat 20 6/6 5 Jobs Sun 21 5/6 1 Job M…" at bounding box center [349, 317] width 699 height 505
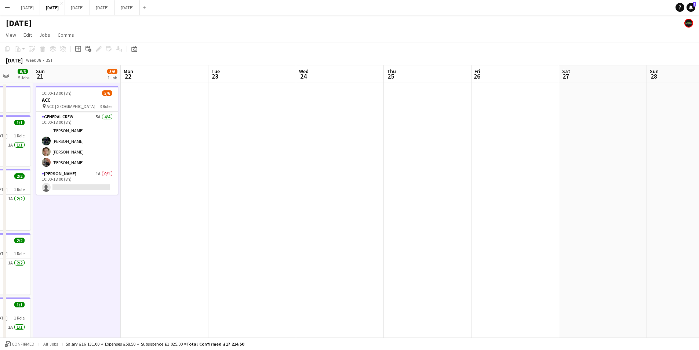
drag, startPoint x: 336, startPoint y: 246, endPoint x: 268, endPoint y: 232, distance: 68.6
click at [268, 232] on app-calendar-viewport "Thu 18 5/5 3 Jobs Fri 19 Sat 20 6/6 5 Jobs Sun 21 5/6 1 Job Mon 22 Tue 23 Wed 2…" at bounding box center [349, 317] width 699 height 505
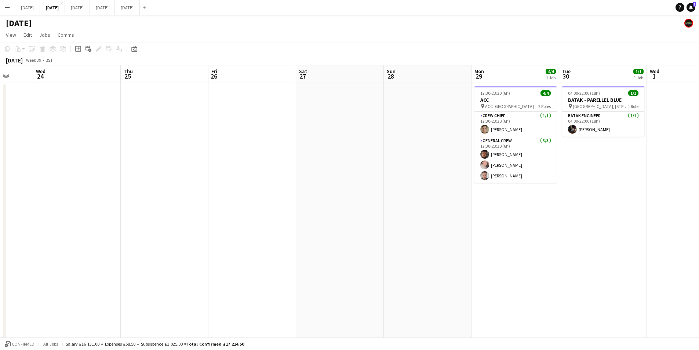
drag, startPoint x: 297, startPoint y: 245, endPoint x: 234, endPoint y: 224, distance: 66.5
click at [226, 226] on app-calendar-viewport "Sun 21 5/6 1 Job Mon 22 Tue 23 Wed 24 Thu 25 Fri 26 Sat 27 Sun 28 Mon 29 4/4 1 …" at bounding box center [349, 317] width 699 height 505
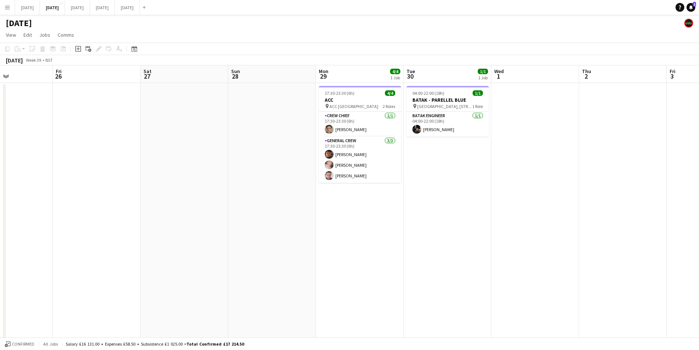
click at [176, 207] on app-calendar-viewport "Tue 23 Wed 24 Thu 25 Fri 26 Sat 27 Sun 28 Mon 29 4/4 1 Job Tue 30 1/1 1 Job Wed…" at bounding box center [349, 317] width 699 height 505
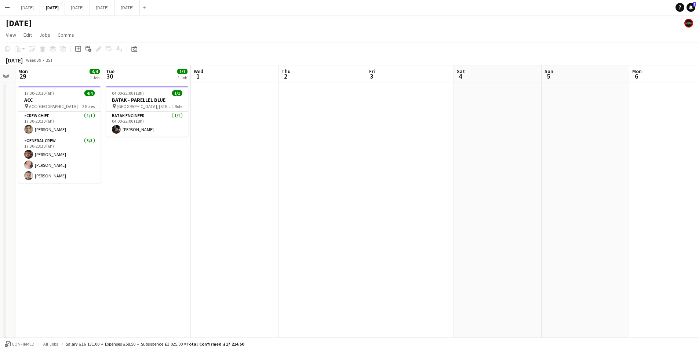
drag, startPoint x: 375, startPoint y: 245, endPoint x: 571, endPoint y: 234, distance: 196.7
click at [580, 242] on app-calendar-viewport "Fri 26 Sat 27 Sun 28 Mon 29 4/4 1 Job Tue 30 1/1 1 Job Wed 1 Thu 2 Fri 3 Sat 4 …" at bounding box center [349, 317] width 699 height 505
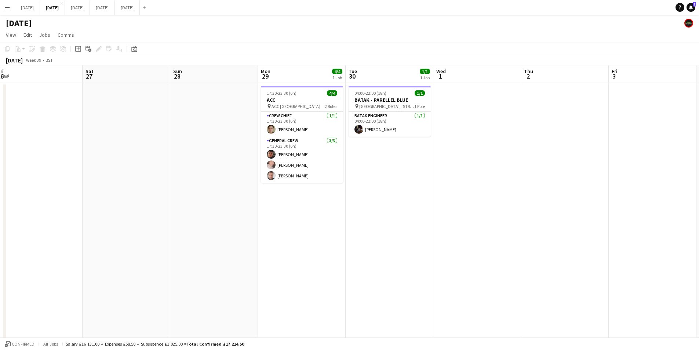
drag, startPoint x: 262, startPoint y: 244, endPoint x: 514, endPoint y: 251, distance: 251.9
click at [512, 255] on app-calendar-viewport "Wed 24 Thu 25 Fri 26 Sat 27 Sun 28 Mon 29 4/4 1 Job Tue 30 1/1 1 Job Wed 1 Thu …" at bounding box center [349, 317] width 699 height 505
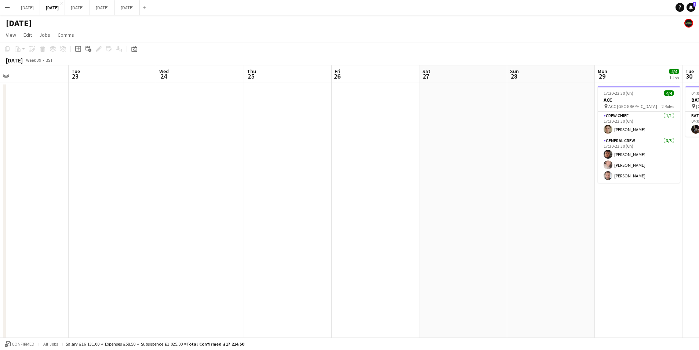
drag, startPoint x: 342, startPoint y: 266, endPoint x: 544, endPoint y: 264, distance: 201.5
click at [544, 264] on app-calendar-viewport "Sat 20 6/6 5 Jobs Sun 21 5/6 1 Job Mon 22 Tue 23 Wed 24 Thu 25 Fri 26 Sat 27 Su…" at bounding box center [349, 317] width 699 height 505
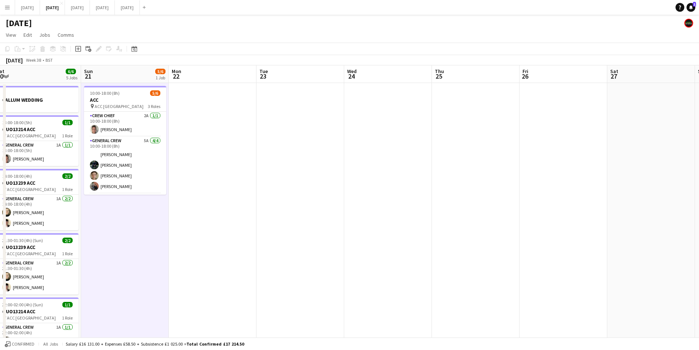
drag, startPoint x: 371, startPoint y: 271, endPoint x: 477, endPoint y: 266, distance: 105.8
click at [475, 267] on app-calendar-viewport "Thu 18 5/5 3 Jobs Fri 19 Sat 20 6/6 5 Jobs Sun 21 5/6 1 Job Mon 22 Tue 23 Wed 2…" at bounding box center [349, 317] width 699 height 505
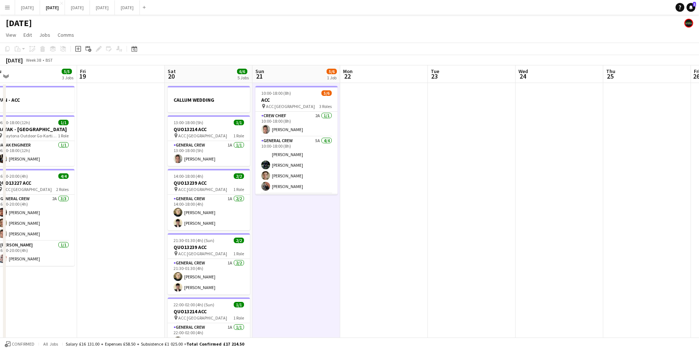
scroll to position [24, 0]
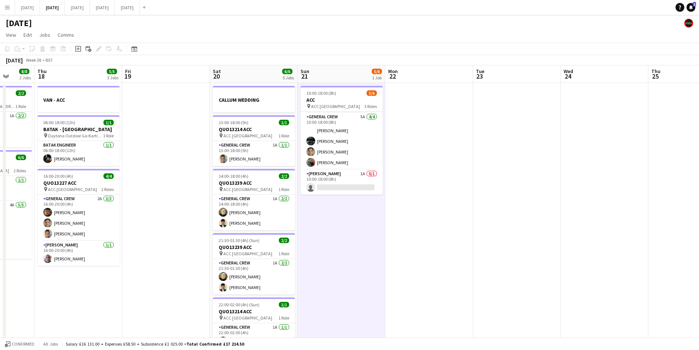
drag, startPoint x: 349, startPoint y: 251, endPoint x: 385, endPoint y: 254, distance: 36.8
click at [385, 254] on app-calendar-viewport "Mon 15 4/4 2 Jobs Tue 16 6/6 2 Jobs Wed 17 8/8 2 Jobs Thu 18 5/5 3 Jobs Fri 19 …" at bounding box center [349, 317] width 699 height 505
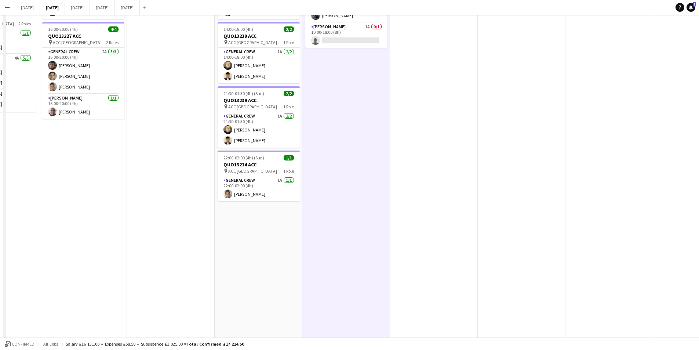
scroll to position [0, 0]
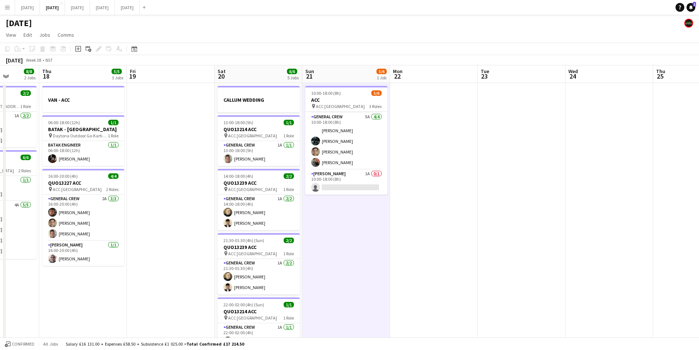
drag, startPoint x: 317, startPoint y: 262, endPoint x: 388, endPoint y: 243, distance: 73.2
click at [416, 266] on app-calendar-viewport "Mon 15 4/4 2 Jobs Tue 16 6/6 2 Jobs Wed 17 8/8 2 Jobs Thu 18 5/5 3 Jobs Fri 19 …" at bounding box center [349, 317] width 699 height 505
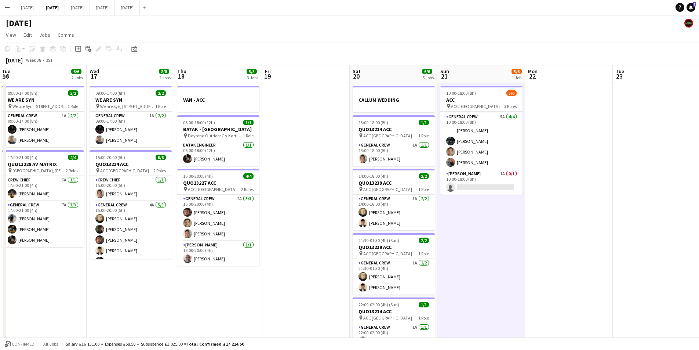
drag, startPoint x: 272, startPoint y: 288, endPoint x: 322, endPoint y: 277, distance: 51.1
click at [343, 293] on app-calendar-viewport "Sun 14 6/6 2 Jobs Mon 15 4/4 2 Jobs Tue 16 6/6 2 Jobs Wed 17 8/8 2 Jobs Thu 18 …" at bounding box center [349, 317] width 699 height 505
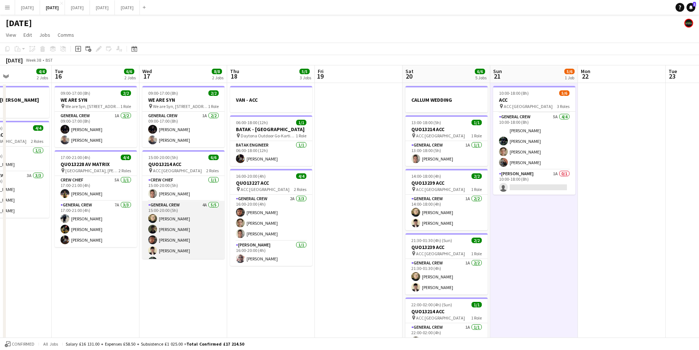
scroll to position [10, 0]
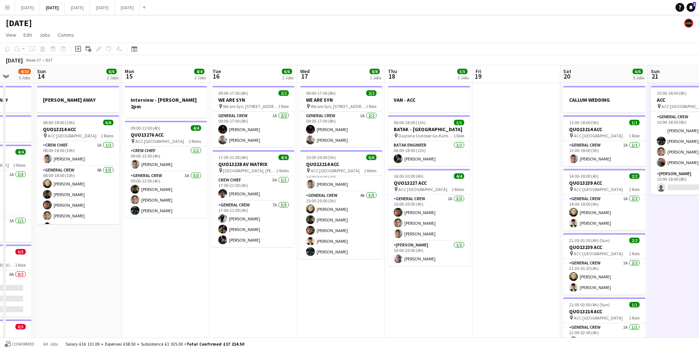
drag, startPoint x: 207, startPoint y: 287, endPoint x: 350, endPoint y: 288, distance: 143.5
click at [349, 289] on app-calendar-viewport "Fri 12 6/6 2 Jobs Sat 13 4/10 5 Jobs Sun 14 6/6 2 Jobs Mon 15 4/4 2 Jobs Tue 16…" at bounding box center [349, 317] width 699 height 505
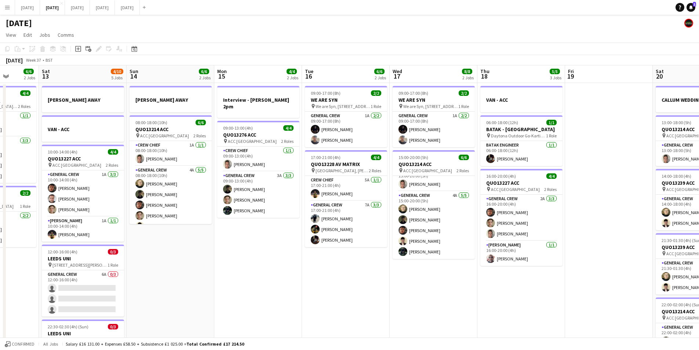
drag, startPoint x: 190, startPoint y: 266, endPoint x: 264, endPoint y: 254, distance: 75.1
click at [267, 261] on app-calendar-viewport "Thu 11 8/8 2 Jobs Fri 12 6/6 2 Jobs Sat 13 4/10 5 Jobs Sun 14 6/6 2 Jobs Mon 15…" at bounding box center [349, 317] width 699 height 505
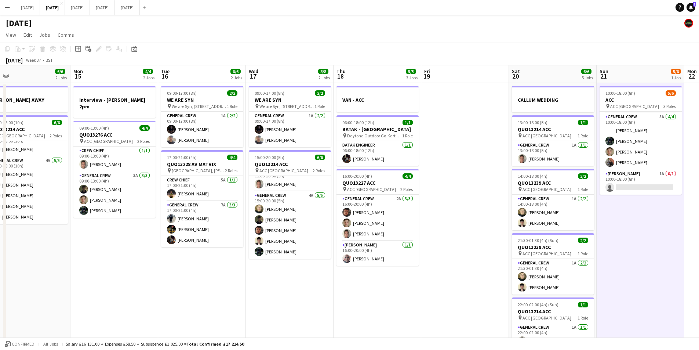
scroll to position [0, 194]
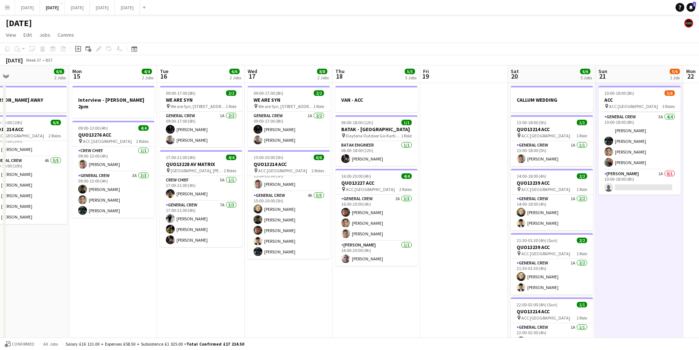
drag, startPoint x: 402, startPoint y: 270, endPoint x: 257, endPoint y: 260, distance: 146.1
click at [257, 260] on app-calendar-viewport "Fri 12 6/6 2 Jobs Sat 13 4/10 5 Jobs Sun 14 6/6 2 Jobs Mon 15 4/4 2 Jobs Tue 16…" at bounding box center [349, 317] width 699 height 505
drag, startPoint x: 240, startPoint y: 278, endPoint x: 413, endPoint y: 263, distance: 174.0
click at [450, 268] on app-calendar-viewport "Fri 12 6/6 2 Jobs Sat 13 4/10 5 Jobs Sun 14 6/6 2 Jobs Mon 15 4/4 2 Jobs Tue 16…" at bounding box center [349, 317] width 699 height 505
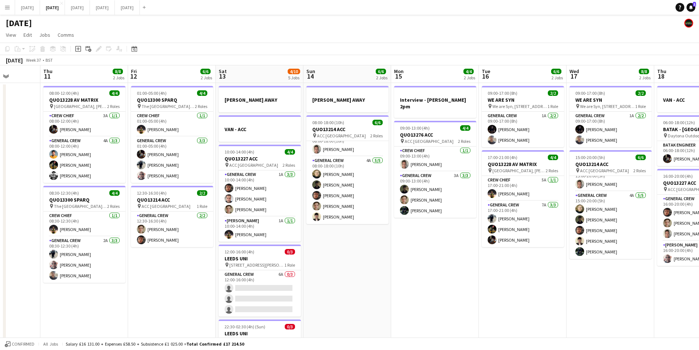
drag, startPoint x: 311, startPoint y: 284, endPoint x: 437, endPoint y: 287, distance: 125.6
click at [435, 289] on app-calendar-viewport "Tue 9 4/4 2 Jobs Wed 10 Thu 11 8/8 2 Jobs Fri 12 6/6 2 Jobs Sat 13 4/10 5 Jobs …" at bounding box center [349, 317] width 699 height 505
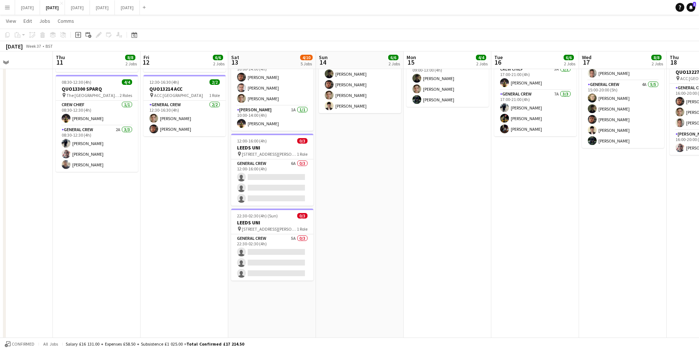
scroll to position [0, 134]
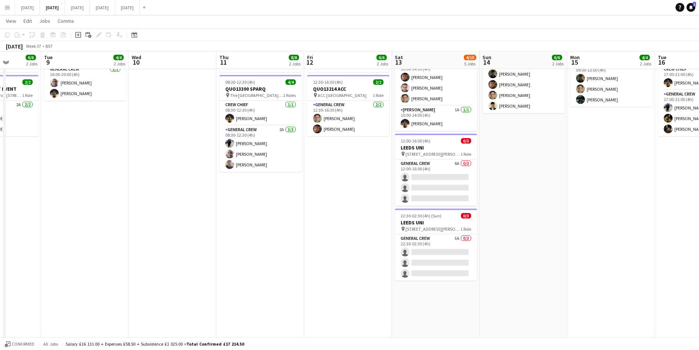
drag, startPoint x: 402, startPoint y: 261, endPoint x: 239, endPoint y: 244, distance: 164.6
click at [542, 251] on app-calendar-viewport "Sun 7 7/8 2 Jobs Mon 8 6/6 2 Jobs Tue 9 4/4 2 Jobs Wed 10 Thu 11 8/8 2 Jobs Fri…" at bounding box center [349, 189] width 699 height 541
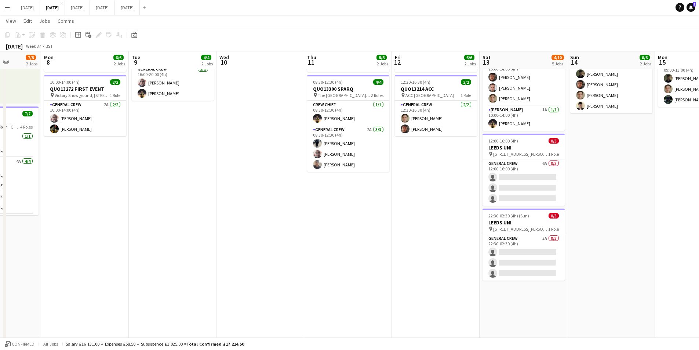
click at [394, 262] on app-calendar-viewport "Sat 6 13/14 5 Jobs Sun 7 7/8 2 Jobs Mon 8 6/6 2 Jobs Tue 9 4/4 2 Jobs Wed 10 Th…" at bounding box center [349, 189] width 699 height 541
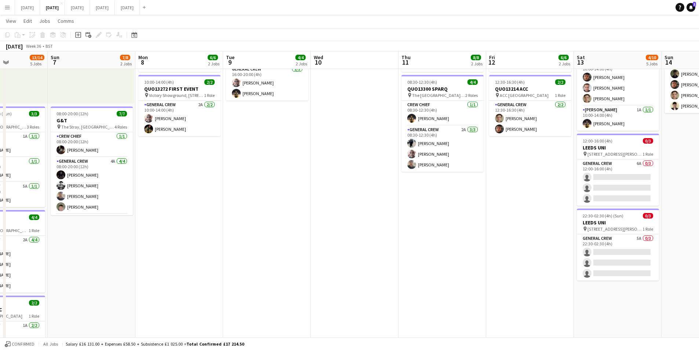
drag, startPoint x: 298, startPoint y: 264, endPoint x: 414, endPoint y: 253, distance: 116.2
click at [455, 262] on app-calendar-viewport "Thu 4 19/19 4 Jobs Fri 5 11/14 3 Jobs Sat 6 13/14 5 Jobs Sun 7 7/8 2 Jobs Mon 8…" at bounding box center [349, 189] width 699 height 541
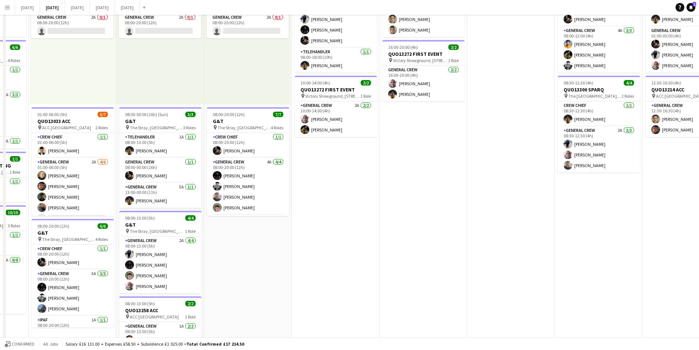
scroll to position [0, 0]
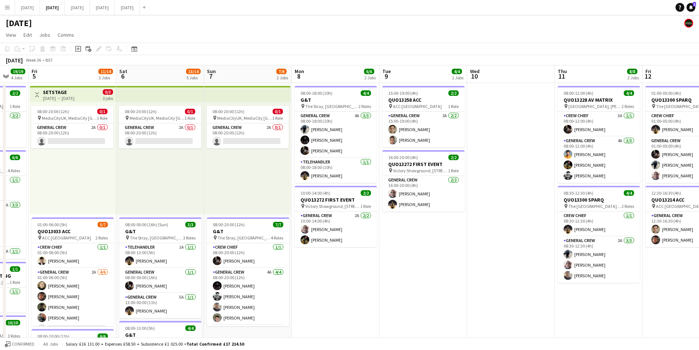
drag, startPoint x: 367, startPoint y: 283, endPoint x: 554, endPoint y: 244, distance: 191.7
click at [515, 258] on app-calendar-viewport "Tue 2 21/21 4 Jobs Wed 3 15/16 3 Jobs Thu 4 19/19 4 Jobs Fri 5 11/14 3 Jobs Sat…" at bounding box center [349, 317] width 699 height 505
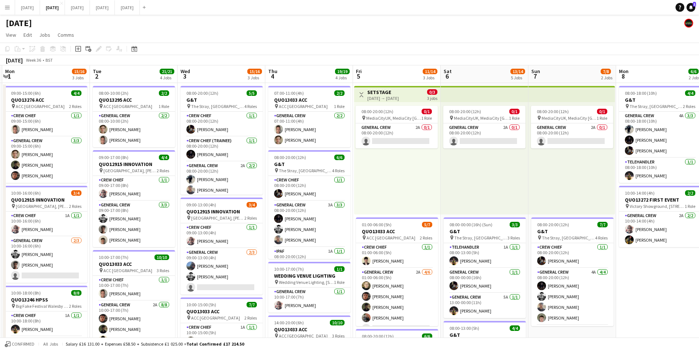
scroll to position [0, 192]
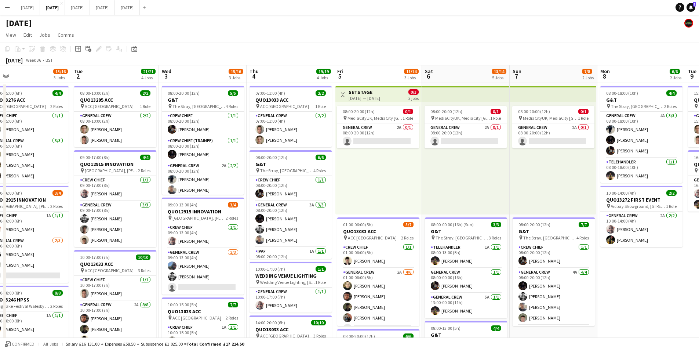
drag, startPoint x: 315, startPoint y: 249, endPoint x: 471, endPoint y: 254, distance: 156.8
click at [471, 254] on app-calendar-viewport "Sat 30 Sun 31 Mon 1 15/16 3 Jobs Tue 2 21/21 4 Jobs Wed 3 15/16 3 Jobs Thu 4 19…" at bounding box center [349, 317] width 699 height 505
drag, startPoint x: 245, startPoint y: 246, endPoint x: 345, endPoint y: 251, distance: 100.0
click at [345, 251] on app-calendar-viewport "Sat 30 Sun 31 Mon 1 15/16 3 Jobs Tue 2 21/21 4 Jobs Wed 3 15/16 3 Jobs Thu 4 19…" at bounding box center [349, 317] width 699 height 505
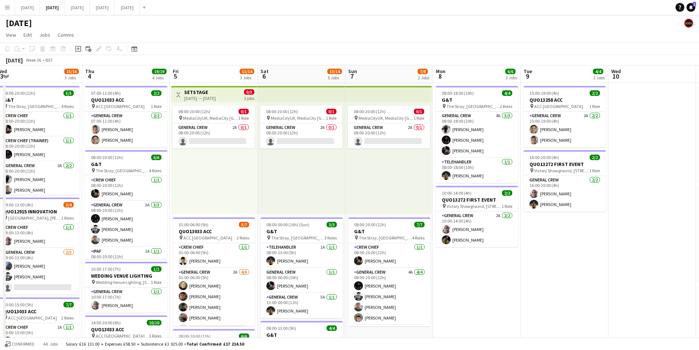
scroll to position [0, 181]
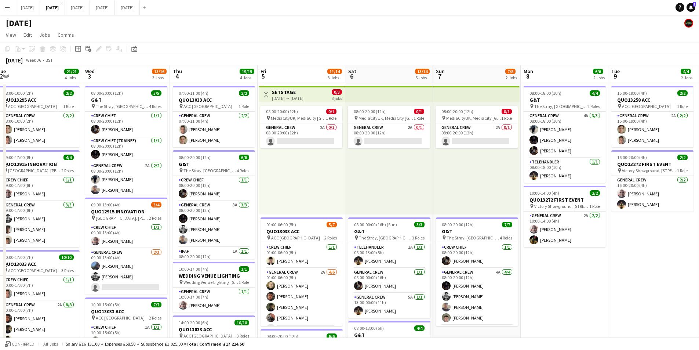
drag, startPoint x: 471, startPoint y: 262, endPoint x: 295, endPoint y: 250, distance: 176.3
click at [295, 250] on app-calendar-viewport "Sun 31 Mon 1 15/16 3 Jobs Tue 2 21/21 4 Jobs Wed 3 15/16 3 Jobs Thu 4 19/19 4 J…" at bounding box center [349, 317] width 699 height 505
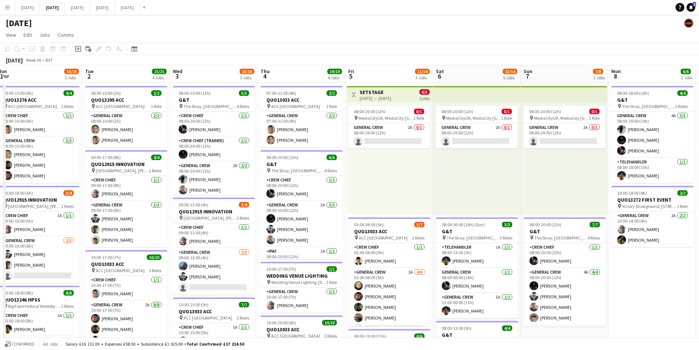
scroll to position [0, 130]
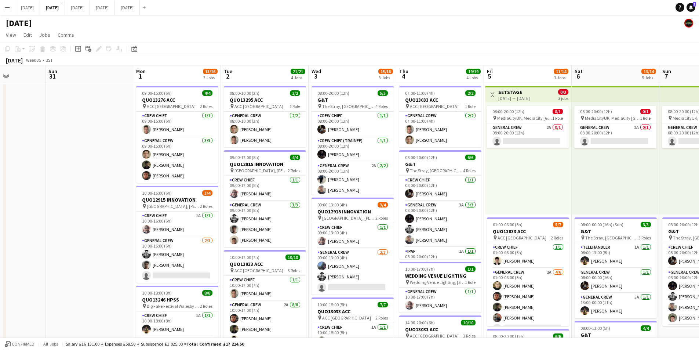
drag, startPoint x: 263, startPoint y: 195, endPoint x: 10, endPoint y: 28, distance: 303.1
click at [474, 202] on app-calendar-viewport "Fri 29 Sat 30 Sun 31 Mon 1 15/16 3 Jobs Tue 2 21/21 4 Jobs Wed 3 15/16 3 Jobs T…" at bounding box center [349, 317] width 699 height 505
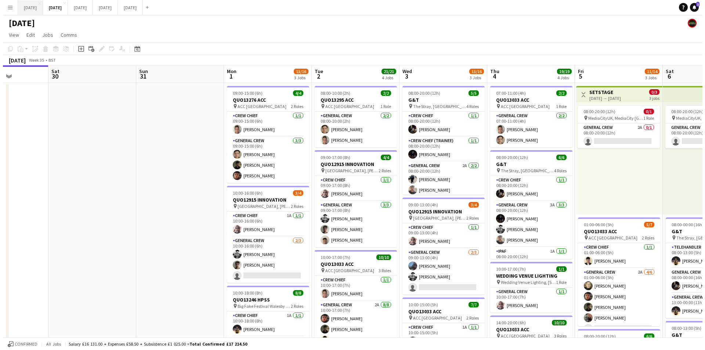
scroll to position [0, 233]
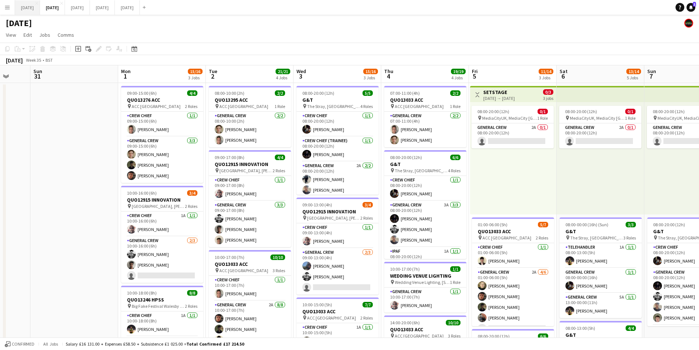
click at [30, 8] on button "[DATE] Close" at bounding box center [27, 7] width 25 height 14
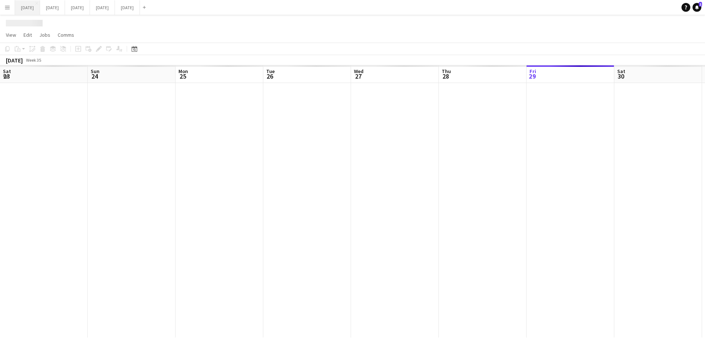
scroll to position [0, 260]
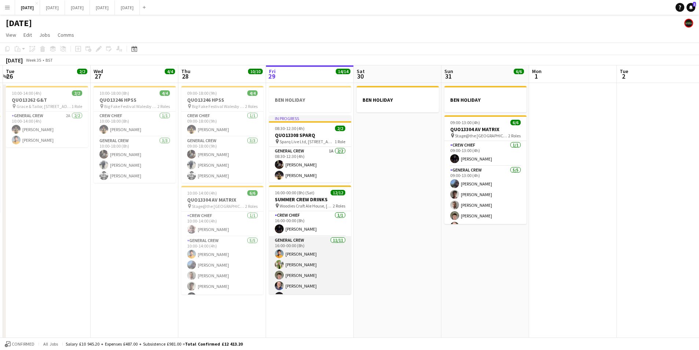
click at [307, 256] on app-card-role "General Crew [DATE] 16:00-00:00 (8h) [PERSON_NAME] [PERSON_NAME] [PERSON_NAME] …" at bounding box center [310, 301] width 82 height 131
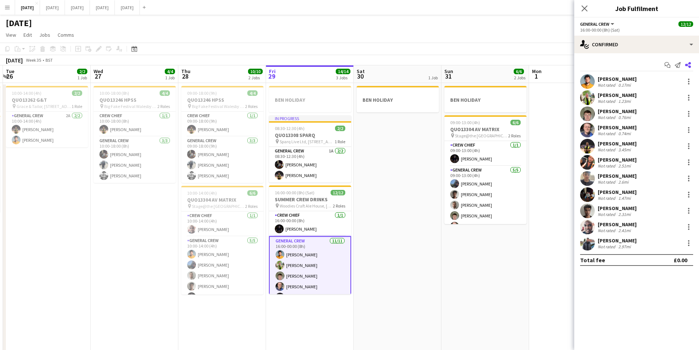
click at [689, 65] on icon "Share" at bounding box center [688, 65] width 6 height 6
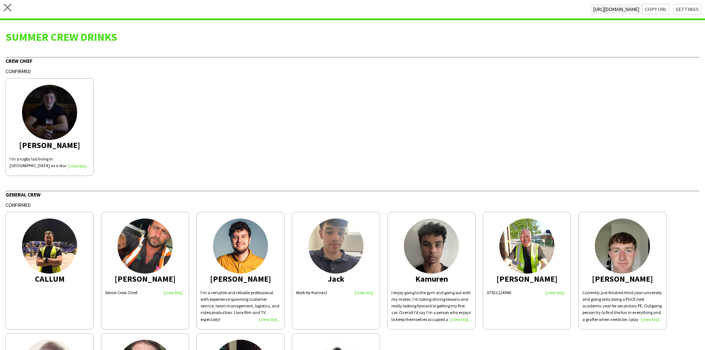
click at [77, 158] on div "I’m a rugby lad living in [GEOGRAPHIC_DATA] as a student" at bounding box center [50, 162] width 80 height 13
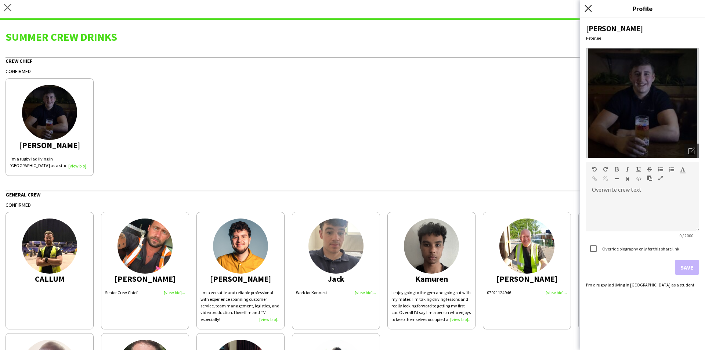
click at [587, 8] on icon "Close pop-in" at bounding box center [587, 8] width 7 height 7
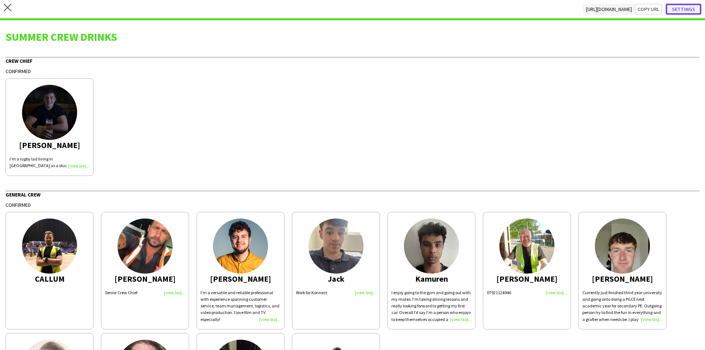
click at [680, 11] on button "Settings" at bounding box center [684, 9] width 36 height 11
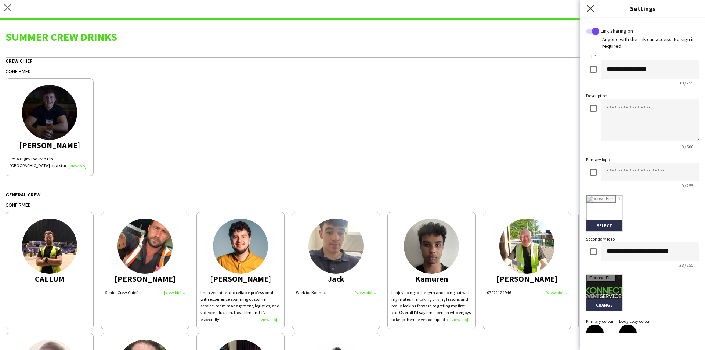
click at [588, 8] on icon "Close pop-in" at bounding box center [590, 8] width 7 height 7
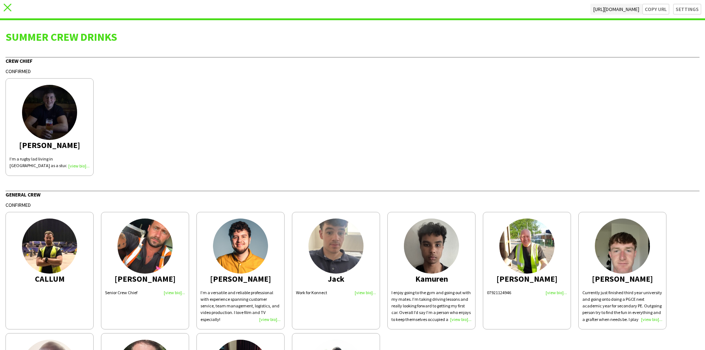
click at [6, 10] on icon "close" at bounding box center [8, 8] width 8 height 8
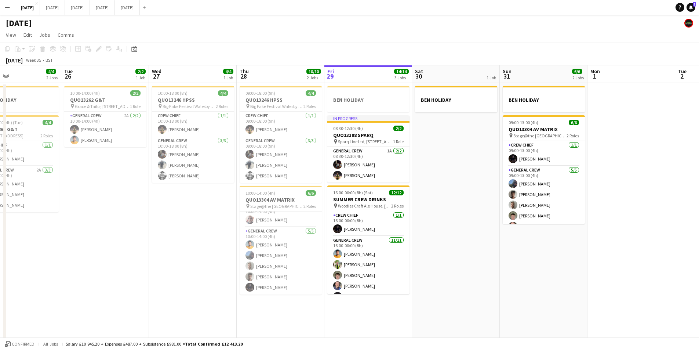
drag, startPoint x: 434, startPoint y: 234, endPoint x: 501, endPoint y: 233, distance: 66.8
click at [496, 236] on app-calendar-viewport "Sat 23 8/8 4 Jobs Sun 24 2/2 1 Job Mon 25 4/4 2 Jobs Tue 26 2/2 1 Job Wed 27 4/…" at bounding box center [349, 211] width 699 height 292
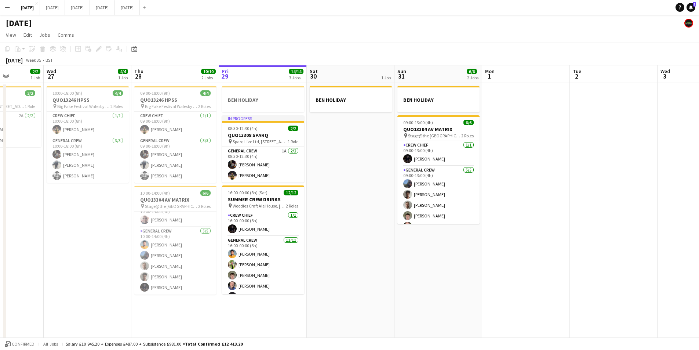
drag, startPoint x: 456, startPoint y: 230, endPoint x: 391, endPoint y: 205, distance: 70.2
click at [378, 209] on app-calendar-viewport "Sat 23 8/8 4 Jobs Sun 24 2/2 1 Job Mon 25 4/4 2 Jobs Tue 26 2/2 1 Job Wed 27 4/…" at bounding box center [349, 211] width 699 height 292
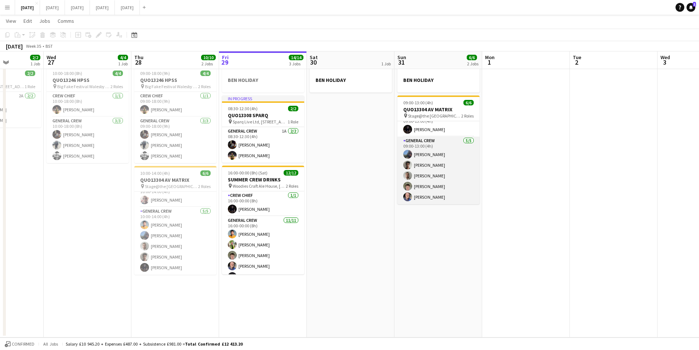
scroll to position [0, 0]
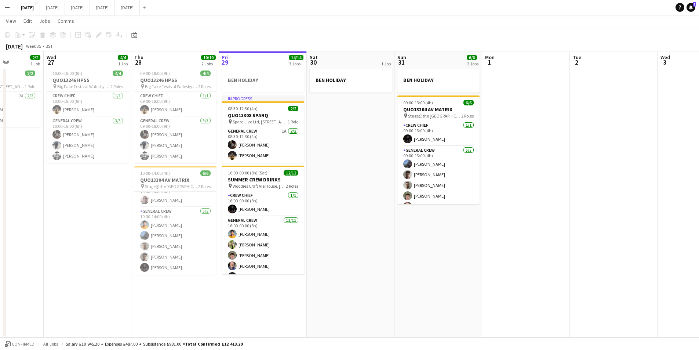
drag, startPoint x: 456, startPoint y: 243, endPoint x: 423, endPoint y: 240, distance: 33.2
click at [438, 242] on app-calendar-viewport "Sun 24 2/2 1 Job Mon 25 4/4 2 Jobs Tue 26 2/2 1 Job Wed 27 4/4 1 Job Thu 28 10/…" at bounding box center [349, 174] width 699 height 328
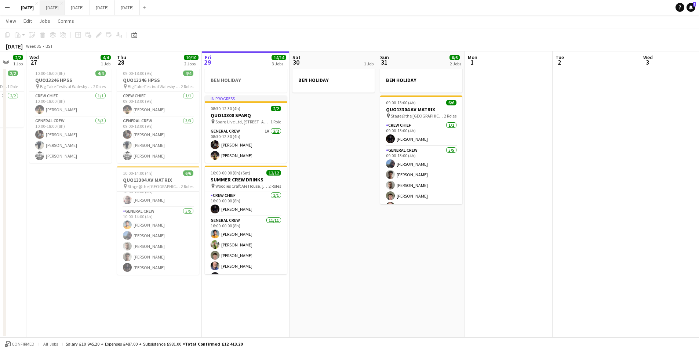
click at [65, 10] on button "[DATE] Close" at bounding box center [52, 7] width 25 height 14
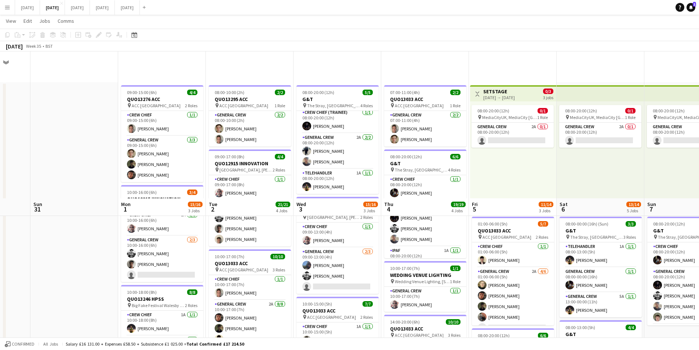
scroll to position [147, 0]
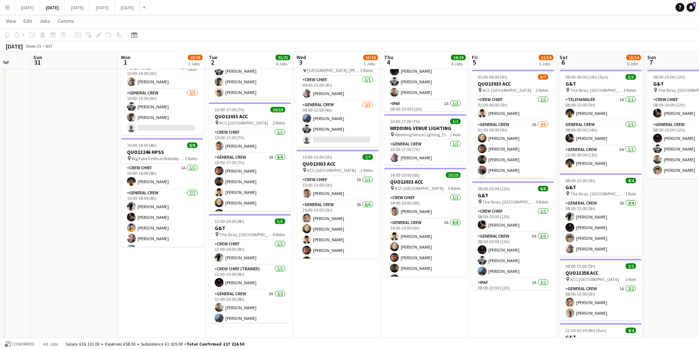
drag, startPoint x: 161, startPoint y: 284, endPoint x: 181, endPoint y: 285, distance: 19.9
click at [180, 285] on app-calendar-viewport "Thu 28 Fri 29 Sat 30 Sun 31 Mon 1 15/16 3 Jobs Tue 2 21/21 4 Jobs Wed 3 15/16 3…" at bounding box center [349, 152] width 699 height 541
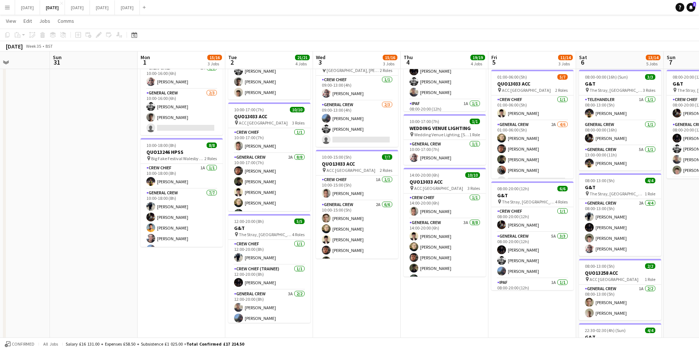
drag, startPoint x: 185, startPoint y: 261, endPoint x: 256, endPoint y: 262, distance: 70.1
click at [304, 283] on app-calendar-viewport "Thu 28 Fri 29 Sat 30 Sun 31 Mon 1 15/16 3 Jobs Tue 2 21/21 4 Jobs Wed 3 15/16 3…" at bounding box center [349, 152] width 699 height 541
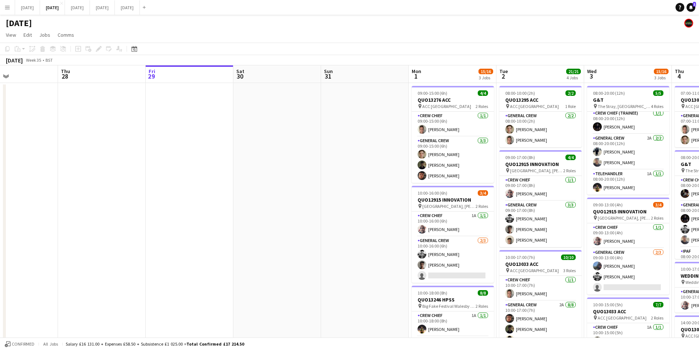
scroll to position [0, 197]
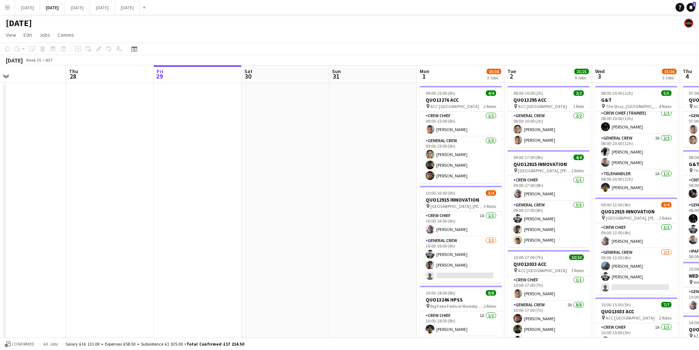
drag, startPoint x: 142, startPoint y: 208, endPoint x: 287, endPoint y: 210, distance: 145.0
click at [287, 210] on app-calendar-viewport "Mon 25 Tue 26 Wed 27 Thu 28 Fri 29 Sat 30 Sun 31 Mon 1 15/16 3 Jobs Tue 2 21/21…" at bounding box center [349, 317] width 699 height 505
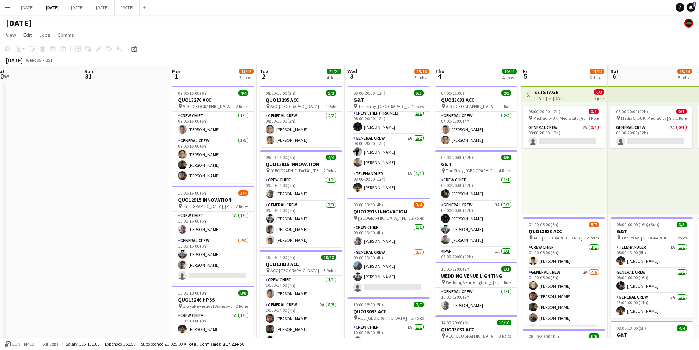
drag, startPoint x: 384, startPoint y: 208, endPoint x: 134, endPoint y: 206, distance: 250.0
click at [134, 206] on app-calendar-viewport "Thu 28 Fri 29 Sat 30 Sun 31 Mon 1 15/16 3 Jobs Tue 2 21/21 4 Jobs Wed 3 15/16 3…" at bounding box center [349, 317] width 699 height 505
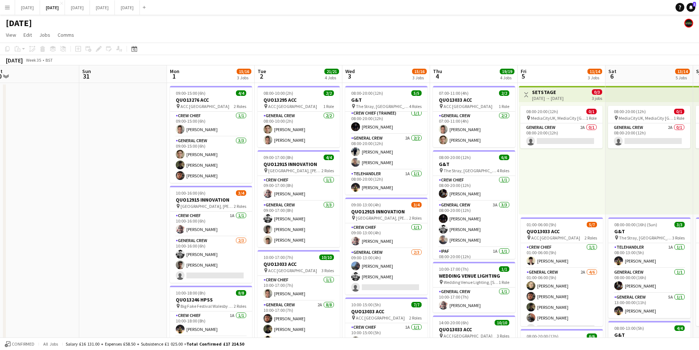
drag, startPoint x: 166, startPoint y: 192, endPoint x: 65, endPoint y: 187, distance: 101.5
click at [65, 187] on app-calendar-viewport "Thu 28 Fri 29 Sat 30 Sun 31 Mon 1 15/16 3 Jobs Tue 2 21/21 4 Jobs Wed 3 15/16 3…" at bounding box center [349, 317] width 699 height 505
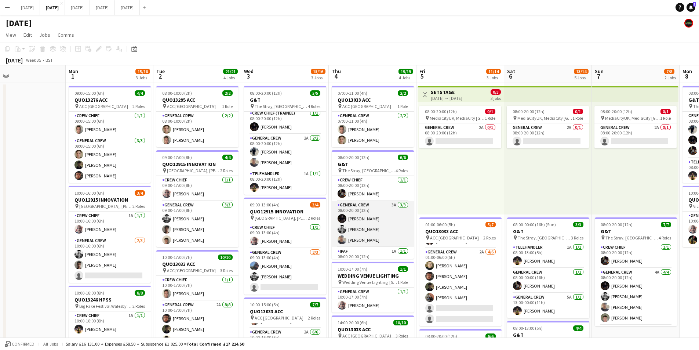
scroll to position [38, 0]
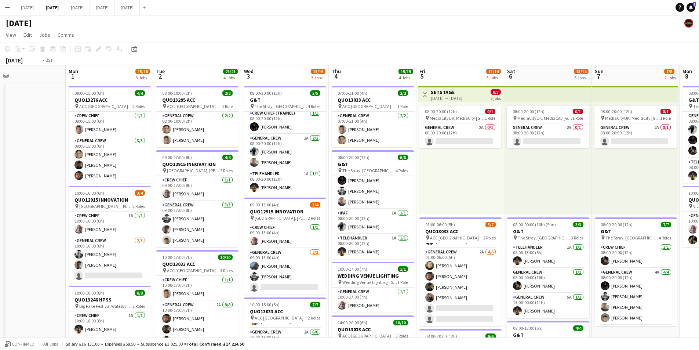
drag, startPoint x: 539, startPoint y: 280, endPoint x: 356, endPoint y: 258, distance: 183.3
click at [363, 259] on app-calendar-viewport "Fri 29 Sat 30 Sun 31 Mon 1 15/16 3 Jobs Tue 2 21/21 4 Jobs Wed 3 15/16 3 Jobs T…" at bounding box center [349, 317] width 699 height 505
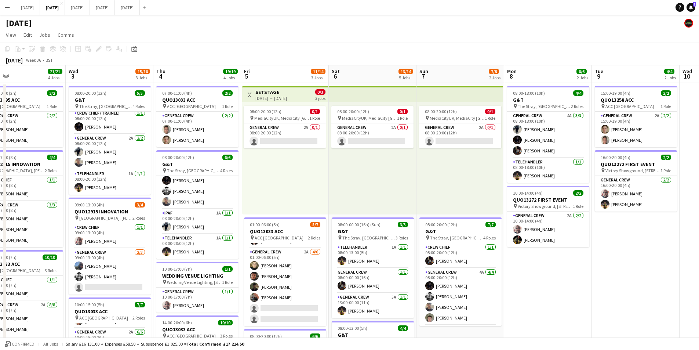
scroll to position [0, 198]
drag, startPoint x: 643, startPoint y: 278, endPoint x: 485, endPoint y: 275, distance: 157.9
click at [453, 266] on app-calendar-viewport "Sun 31 Mon 1 15/16 3 Jobs Tue 2 21/21 4 Jobs Wed 3 15/16 3 Jobs Thu 4 19/19 4 J…" at bounding box center [349, 317] width 699 height 505
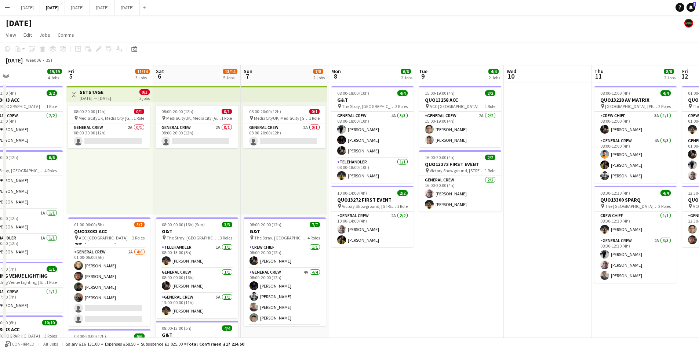
click at [439, 275] on app-calendar-viewport "Tue 2 21/21 4 Jobs Wed 3 15/16 3 Jobs Thu 4 19/19 4 Jobs Fri 5 11/14 3 Jobs Sat…" at bounding box center [349, 317] width 699 height 505
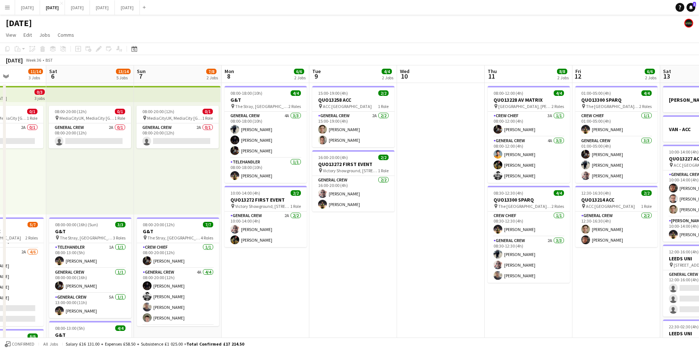
click at [369, 272] on app-calendar-viewport "Wed 3 15/16 3 Jobs Thu 4 19/19 4 Jobs Fri 5 11/14 3 Jobs Sat 6 13/14 5 Jobs Sun…" at bounding box center [349, 317] width 699 height 505
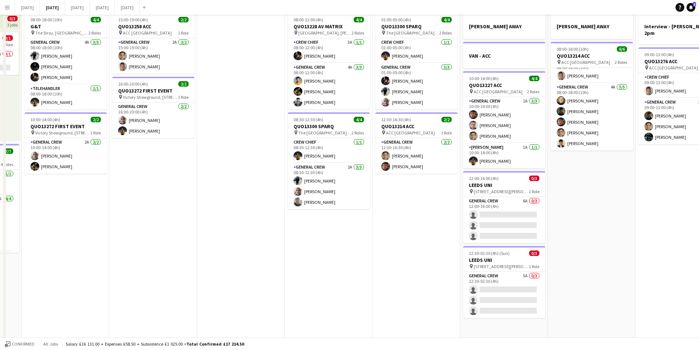
scroll to position [0, 0]
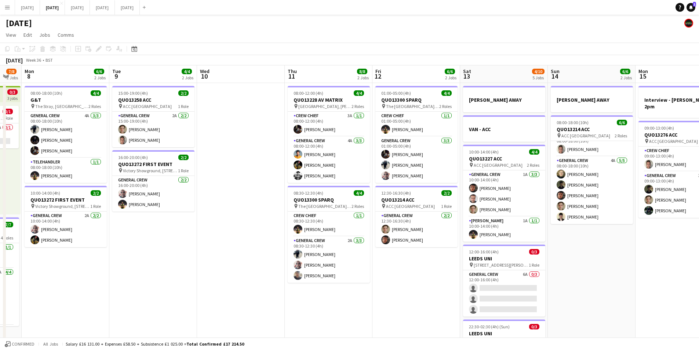
click at [459, 245] on app-calendar-viewport "Fri 5 11/14 3 Jobs Sat 6 13/14 5 Jobs Sun 7 7/8 2 Jobs Mon 8 6/6 2 Jobs Tue 9 4…" at bounding box center [349, 317] width 699 height 505
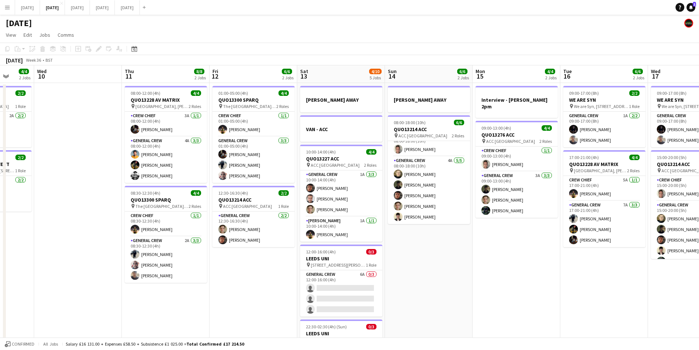
scroll to position [0, 229]
drag, startPoint x: 525, startPoint y: 295, endPoint x: 269, endPoint y: 261, distance: 258.0
click at [618, 262] on app-calendar-viewport "Sun 7 7/8 2 Jobs Mon 8 6/6 2 Jobs Tue 9 4/4 2 Jobs Wed 10 Thu 11 8/8 2 Jobs Fri…" at bounding box center [349, 317] width 699 height 505
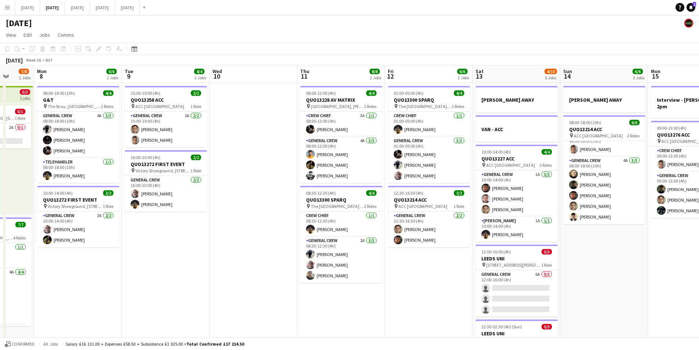
click at [457, 267] on app-calendar-viewport "Fri 5 11/14 3 Jobs Sat 6 13/14 5 Jobs Sun 7 7/8 2 Jobs Mon 8 6/6 2 Jobs Tue 9 4…" at bounding box center [349, 317] width 699 height 505
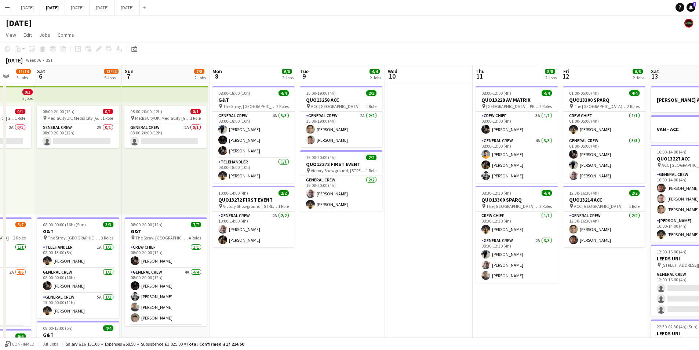
drag, startPoint x: 227, startPoint y: 275, endPoint x: 214, endPoint y: 258, distance: 21.5
click at [439, 267] on app-calendar-viewport "Wed 3 15/16 3 Jobs Thu 4 19/19 4 Jobs Fri 5 11/14 3 Jobs Sat 6 13/14 5 Jobs Sun…" at bounding box center [349, 317] width 699 height 505
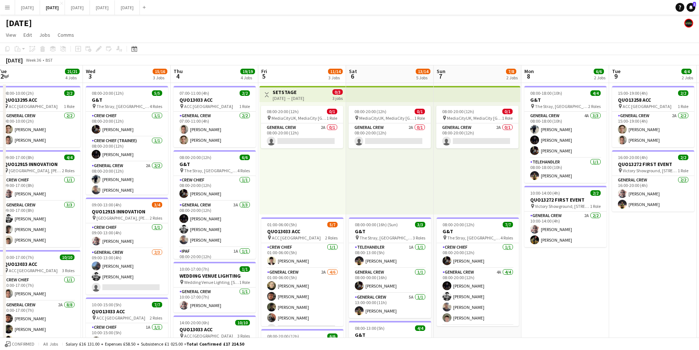
drag, startPoint x: 214, startPoint y: 258, endPoint x: 395, endPoint y: 242, distance: 182.0
click at [414, 254] on app-calendar-viewport "Sun 31 Mon 1 15/16 3 Jobs Tue 2 21/21 4 Jobs Wed 3 15/16 3 Jobs Thu 4 19/19 4 J…" at bounding box center [349, 317] width 699 height 505
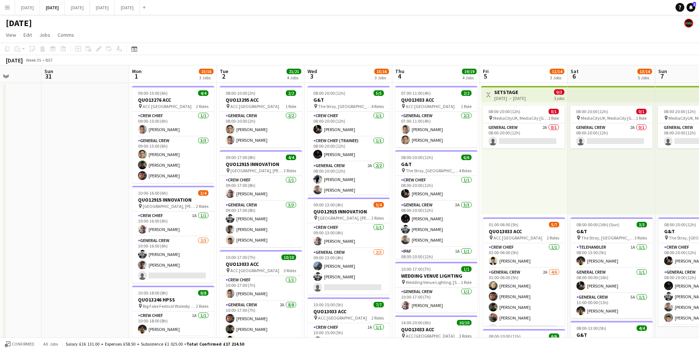
scroll to position [0, 216]
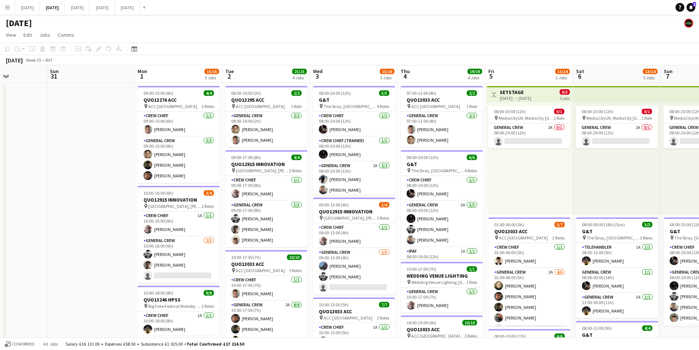
drag, startPoint x: 182, startPoint y: 243, endPoint x: 225, endPoint y: 241, distance: 43.7
click at [225, 241] on app-calendar-viewport "Thu 28 Fri 29 Sat 30 Sun 31 Mon 1 15/16 3 Jobs Tue 2 21/21 4 Jobs Wed 3 15/16 3…" at bounding box center [349, 317] width 699 height 505
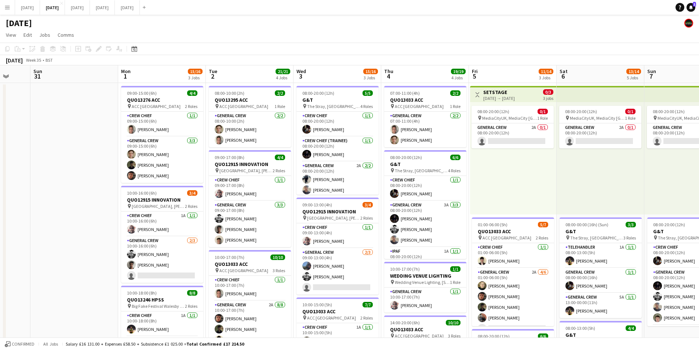
drag, startPoint x: 116, startPoint y: 171, endPoint x: 99, endPoint y: 170, distance: 16.5
click at [99, 171] on app-calendar-viewport "Thu 28 Fri 29 Sat 30 Sun 31 Mon 1 15/16 3 Jobs Tue 2 21/21 4 Jobs Wed 3 15/16 3…" at bounding box center [349, 317] width 699 height 505
drag, startPoint x: 91, startPoint y: 211, endPoint x: 74, endPoint y: 196, distance: 23.2
click at [70, 199] on app-calendar-viewport "Thu 28 Fri 29 Sat 30 Sun 31 Mon 1 15/16 3 Jobs Tue 2 21/21 4 Jobs Wed 3 15/16 3…" at bounding box center [349, 317] width 699 height 505
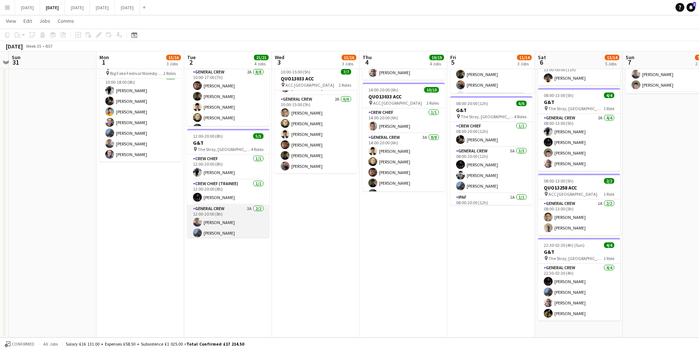
scroll to position [28, 0]
drag, startPoint x: 406, startPoint y: 254, endPoint x: 375, endPoint y: 173, distance: 86.7
click at [336, 250] on app-calendar-viewport "Thu 28 Fri 29 Sat 30 Sun 31 Mon 1 15/16 3 Jobs Tue 2 21/21 4 Jobs Wed 3 15/16 3…" at bounding box center [349, 67] width 699 height 541
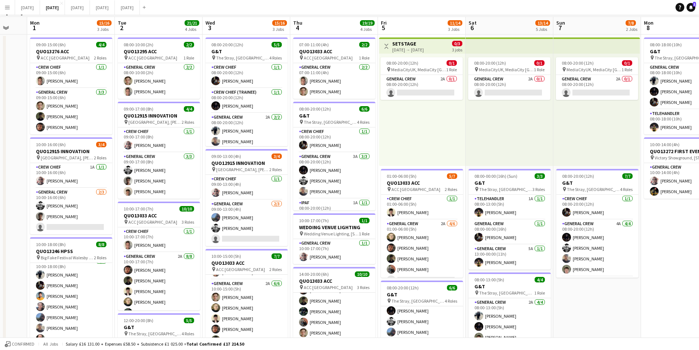
scroll to position [0, 0]
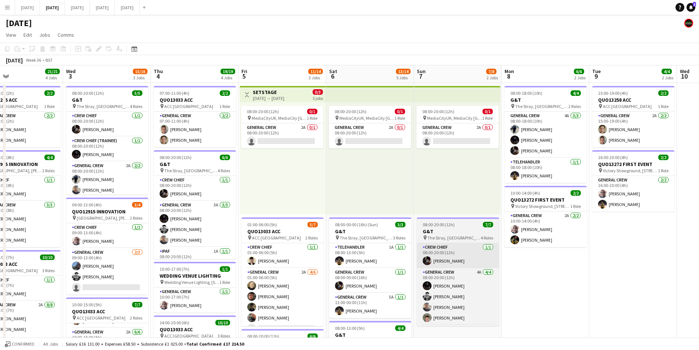
drag, startPoint x: 601, startPoint y: 262, endPoint x: 469, endPoint y: 264, distance: 132.2
click at [466, 261] on app-calendar-viewport "Sun 31 Mon 1 15/16 3 Jobs Tue 2 21/21 4 Jobs Wed 3 15/16 3 Jobs Thu 4 19/19 4 J…" at bounding box center [349, 317] width 699 height 505
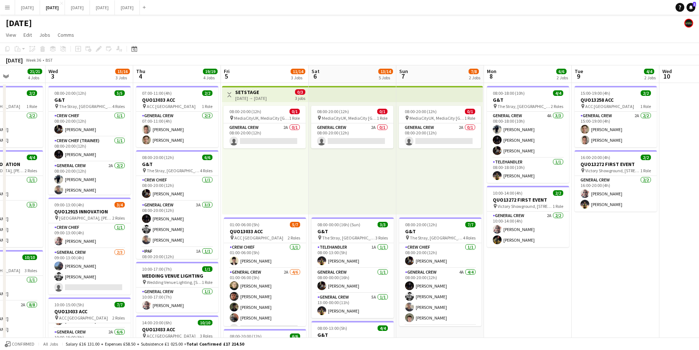
scroll to position [49, 0]
drag, startPoint x: 550, startPoint y: 273, endPoint x: 544, endPoint y: 271, distance: 6.6
click at [403, 256] on app-calendar-viewport "Sun 31 Mon 1 15/16 3 Jobs Tue 2 21/21 4 Jobs Wed 3 15/16 3 Jobs Thu 4 19/19 4 J…" at bounding box center [349, 317] width 699 height 505
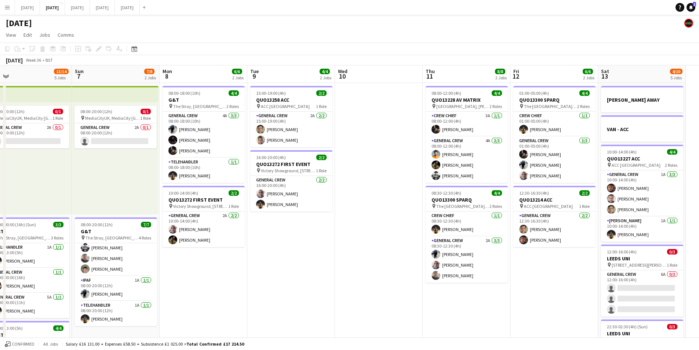
drag, startPoint x: 570, startPoint y: 273, endPoint x: 405, endPoint y: 268, distance: 166.0
click at [393, 264] on app-calendar-viewport "Tue 2 21/21 4 Jobs Wed 3 15/16 3 Jobs Thu 4 19/19 4 Jobs Fri 5 11/14 3 Jobs Sat…" at bounding box center [349, 317] width 699 height 505
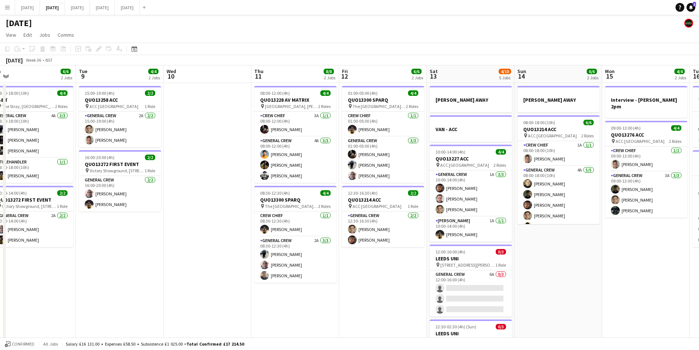
scroll to position [0, 257]
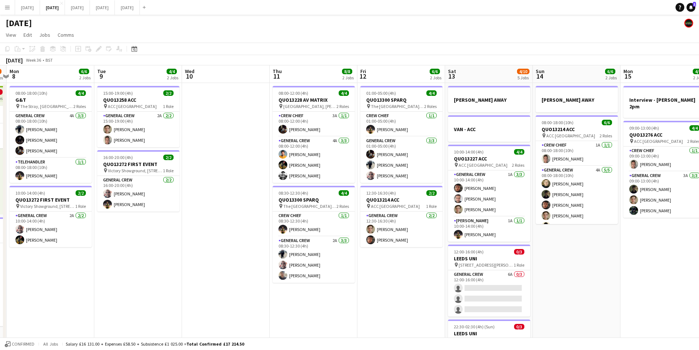
drag, startPoint x: 545, startPoint y: 269, endPoint x: 392, endPoint y: 262, distance: 152.9
click at [392, 262] on app-calendar-viewport "Fri 5 11/14 3 Jobs Sat 6 13/14 5 Jobs Sun 7 7/8 2 Jobs Mon 8 6/6 2 Jobs Tue 9 4…" at bounding box center [349, 317] width 699 height 505
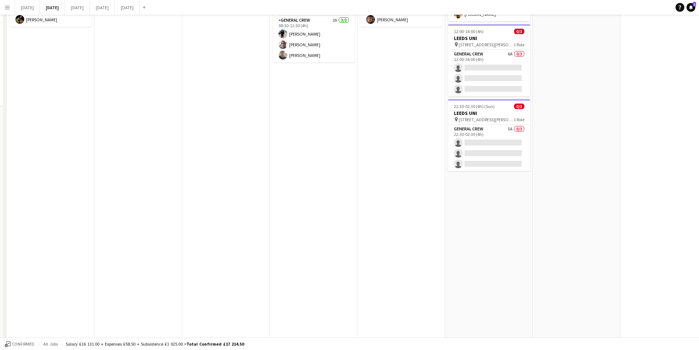
scroll to position [0, 0]
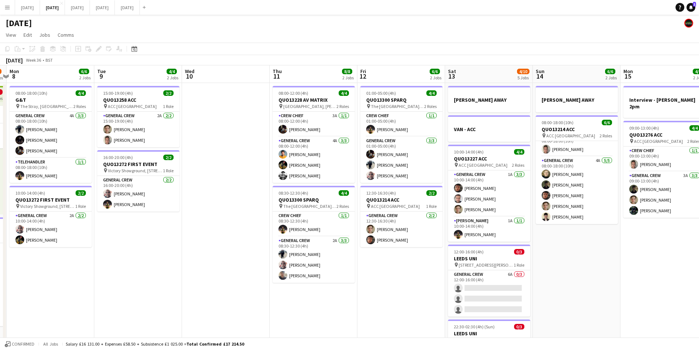
drag, startPoint x: 491, startPoint y: 280, endPoint x: 489, endPoint y: 273, distance: 7.6
click at [643, 253] on app-calendar-viewport "Fri 5 11/14 3 Jobs Sat 6 13/14 5 Jobs Sun 7 7/8 2 Jobs Mon 8 6/6 2 Jobs Tue 9 4…" at bounding box center [349, 317] width 699 height 505
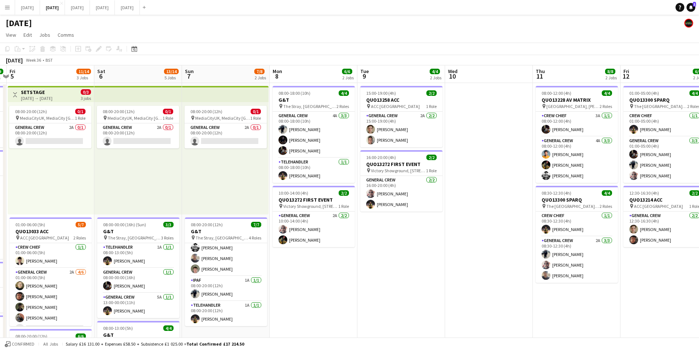
drag, startPoint x: 489, startPoint y: 273, endPoint x: 409, endPoint y: 254, distance: 82.4
click at [559, 261] on app-calendar-viewport "Tue 2 21/21 4 Jobs Wed 3 15/16 3 Jobs Thu 4 19/19 4 Jobs Fri 5 11/14 3 Jobs Sat…" at bounding box center [349, 317] width 699 height 505
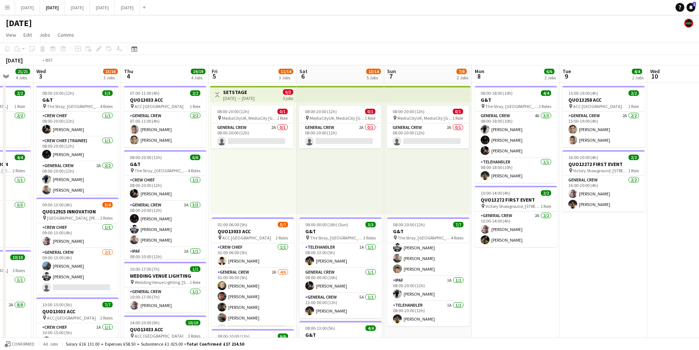
click at [570, 278] on app-calendar-viewport "Mon 1 15/16 3 Jobs Tue 2 21/21 4 Jobs Wed 3 15/16 3 Jobs Thu 4 19/19 4 Jobs Fri…" at bounding box center [349, 317] width 699 height 505
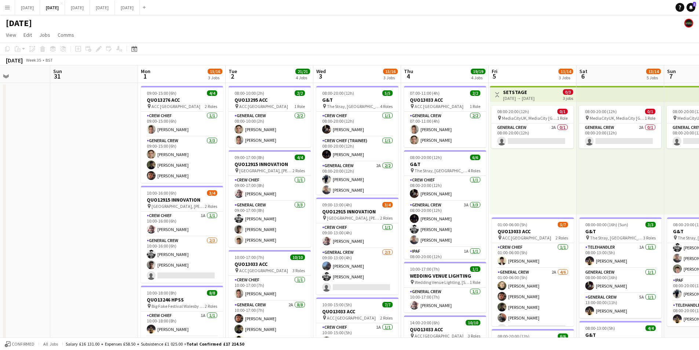
scroll to position [0, 204]
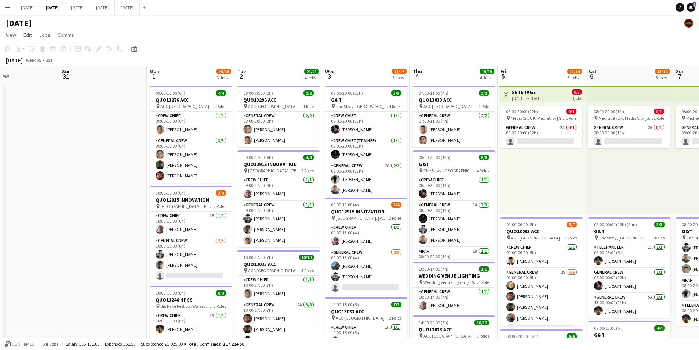
drag, startPoint x: 318, startPoint y: 250, endPoint x: 328, endPoint y: 251, distance: 9.9
click at [328, 251] on app-calendar-viewport "Thu 28 Fri 29 Sat 30 Sun 31 Mon 1 15/16 3 Jobs Tue 2 21/21 4 Jobs Wed 3 15/16 3…" at bounding box center [349, 317] width 699 height 505
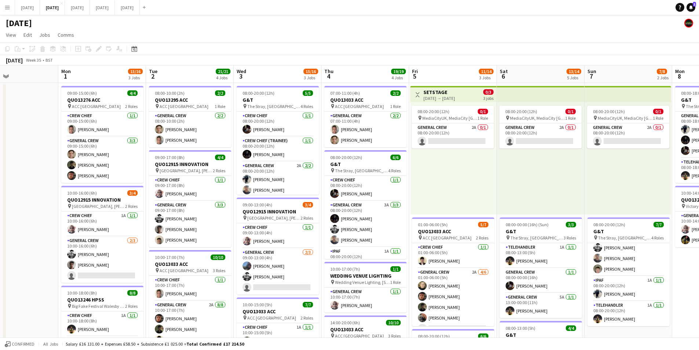
scroll to position [0, 210]
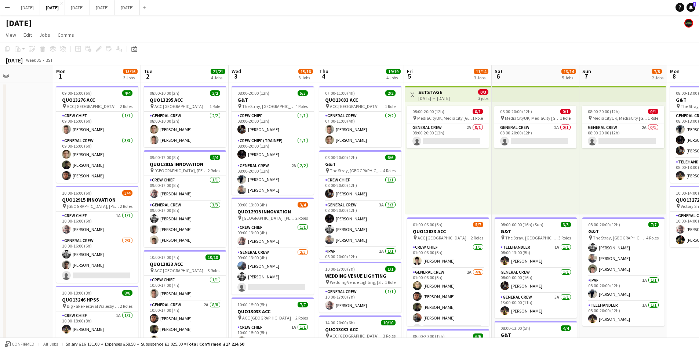
drag, startPoint x: 213, startPoint y: 189, endPoint x: 140, endPoint y: 182, distance: 73.8
click at [140, 182] on app-calendar-viewport "Fri 29 Sat 30 Sun 31 Mon 1 15/16 3 Jobs Tue 2 21/21 4 Jobs Wed 3 15/16 3 Jobs T…" at bounding box center [349, 317] width 699 height 505
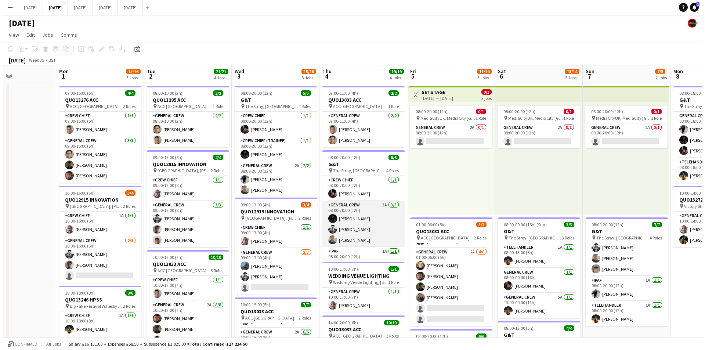
scroll to position [38, 0]
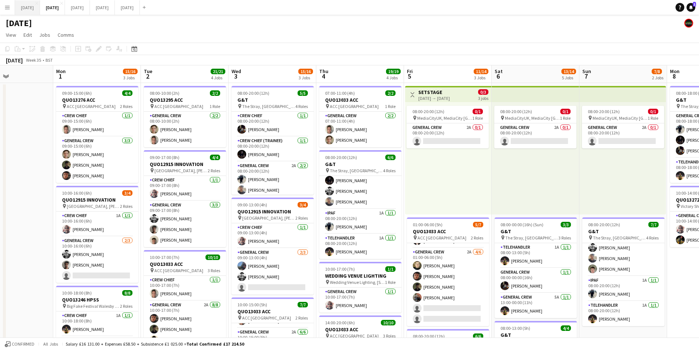
click at [40, 7] on button "[DATE] Close" at bounding box center [27, 7] width 25 height 14
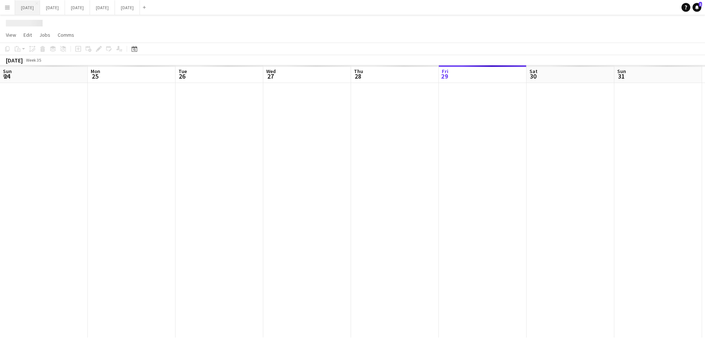
scroll to position [0, 237]
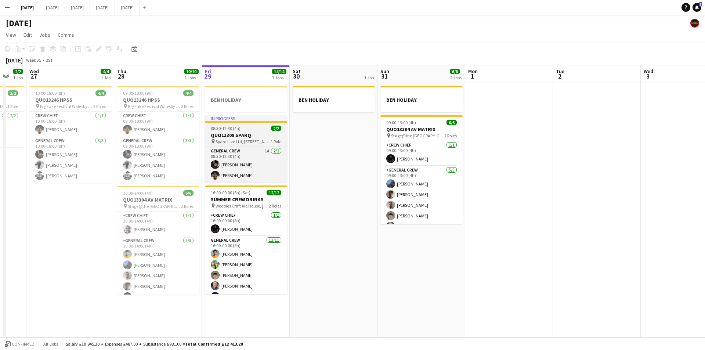
click at [242, 138] on h3 "QUO13308 SPARQ" at bounding box center [246, 135] width 82 height 7
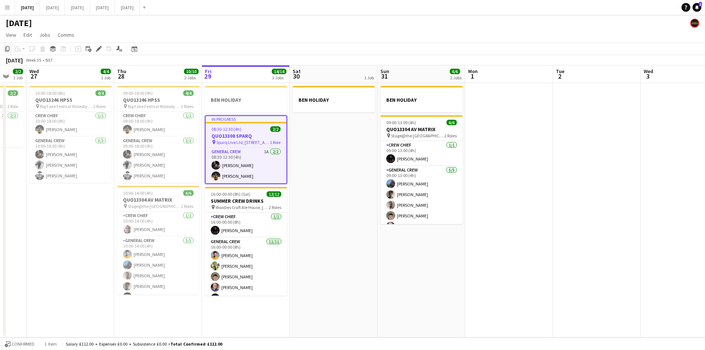
click at [7, 49] on icon "Copy" at bounding box center [7, 49] width 6 height 6
click at [315, 151] on app-date-cell "BEN HOLIDAY" at bounding box center [334, 210] width 88 height 254
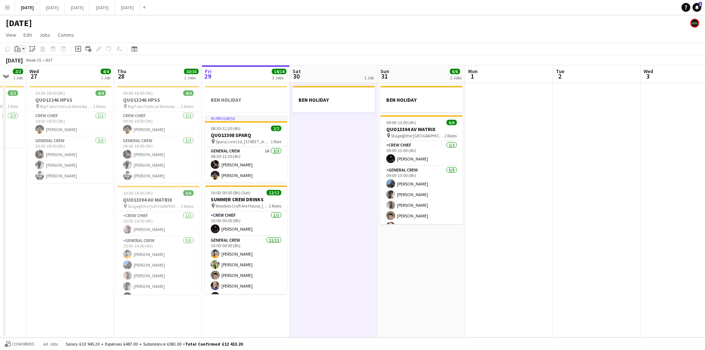
click at [19, 51] on icon "Paste" at bounding box center [18, 49] width 6 height 6
click at [25, 64] on link "Paste Ctrl+V" at bounding box center [53, 62] width 69 height 7
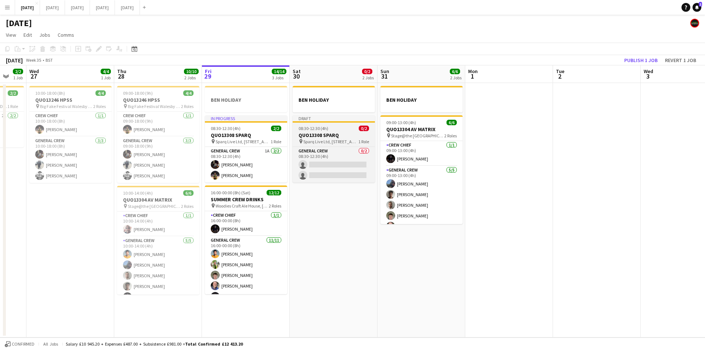
click at [336, 130] on div "08:30-12:30 (4h) 0/2" at bounding box center [334, 129] width 82 height 6
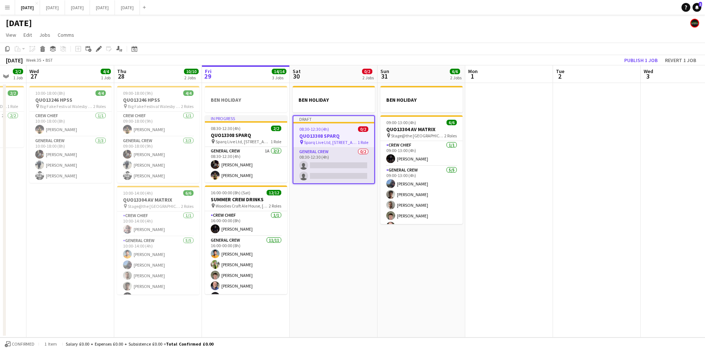
click at [328, 161] on app-card-role "General Crew 0/2 08:30-12:30 (4h) single-neutral-actions single-neutral-actions" at bounding box center [333, 166] width 81 height 36
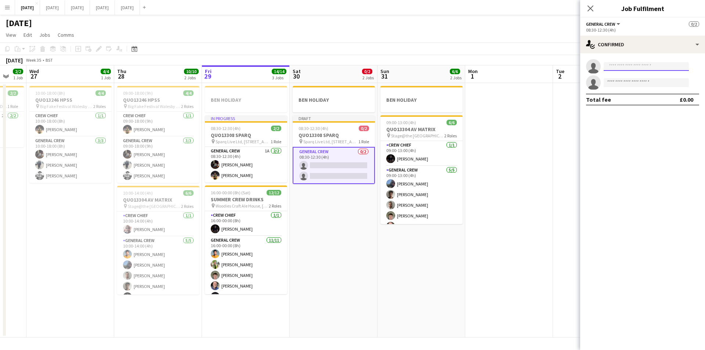
click at [638, 69] on input at bounding box center [646, 66] width 85 height 9
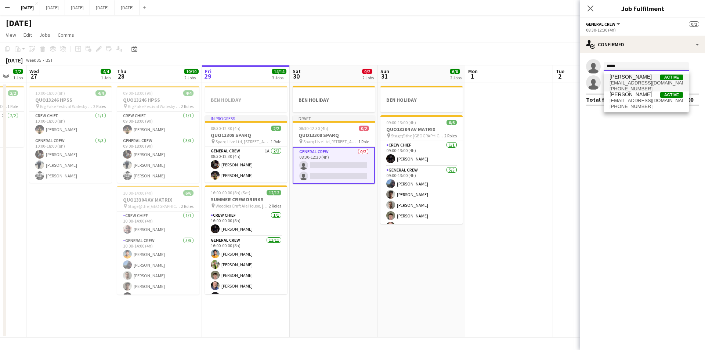
type input "*****"
click at [637, 80] on span "[PERSON_NAME]" at bounding box center [630, 77] width 42 height 6
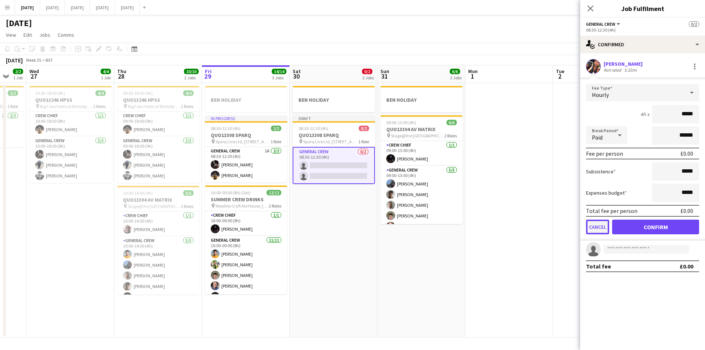
click at [600, 228] on button "Cancel" at bounding box center [597, 227] width 23 height 15
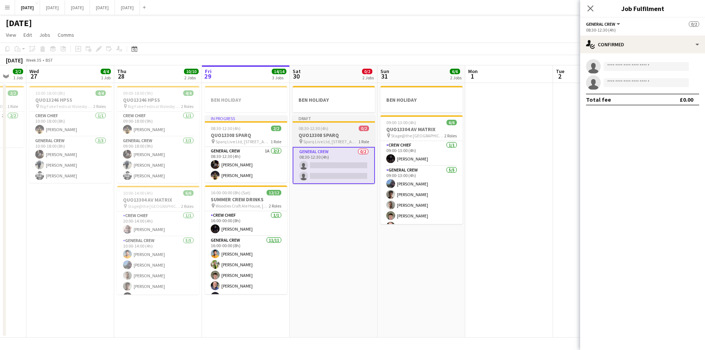
click at [321, 136] on h3 "QUO13308 SPARQ" at bounding box center [334, 135] width 82 height 7
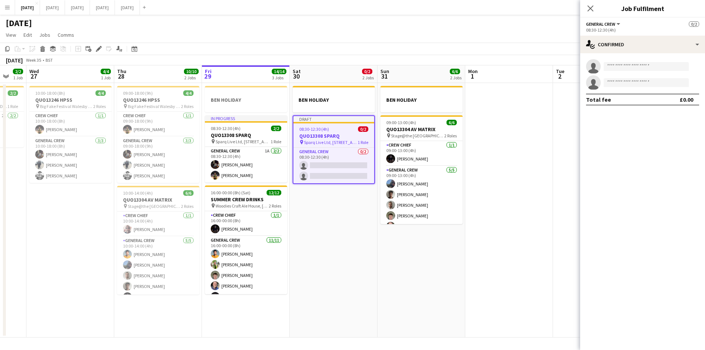
scroll to position [0, 236]
click at [328, 134] on h3 "QUO13308 SPARQ" at bounding box center [334, 136] width 81 height 7
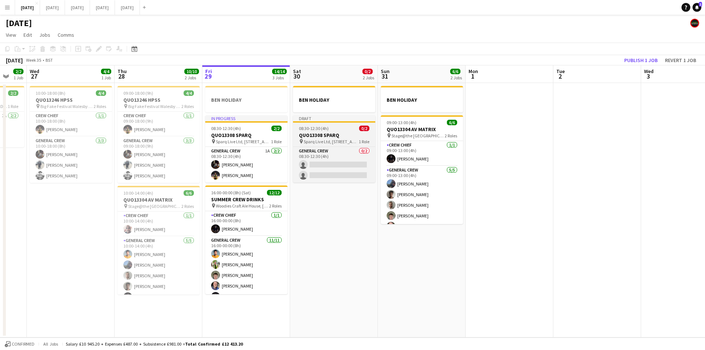
click at [328, 134] on h3 "QUO13308 SPARQ" at bounding box center [334, 135] width 82 height 7
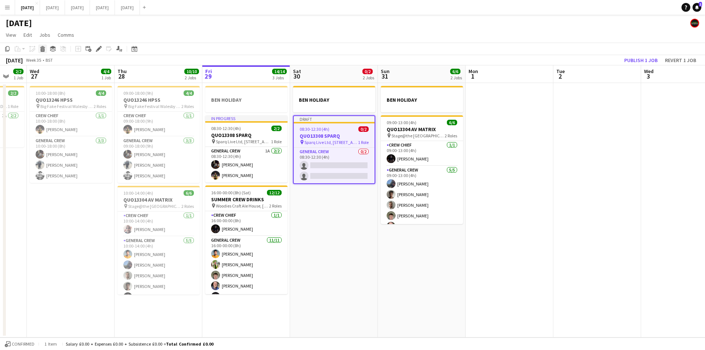
click at [43, 46] on icon at bounding box center [42, 47] width 5 height 2
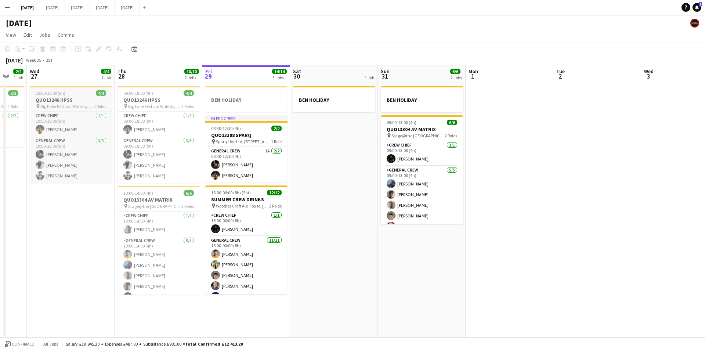
click at [65, 99] on h3 "QUO13246 HPSS" at bounding box center [71, 100] width 82 height 7
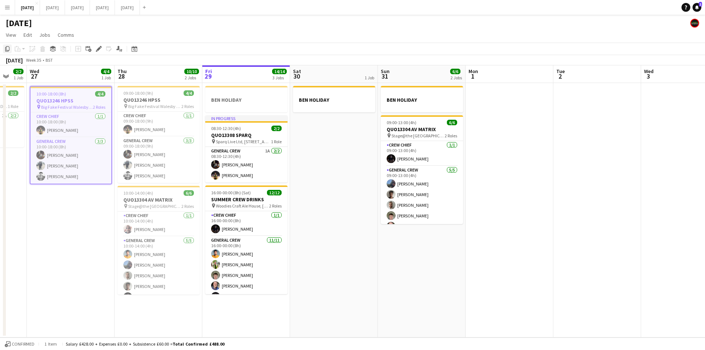
click at [7, 49] on icon "Copy" at bounding box center [7, 49] width 6 height 6
click at [325, 165] on app-date-cell "BEN HOLIDAY" at bounding box center [334, 210] width 88 height 254
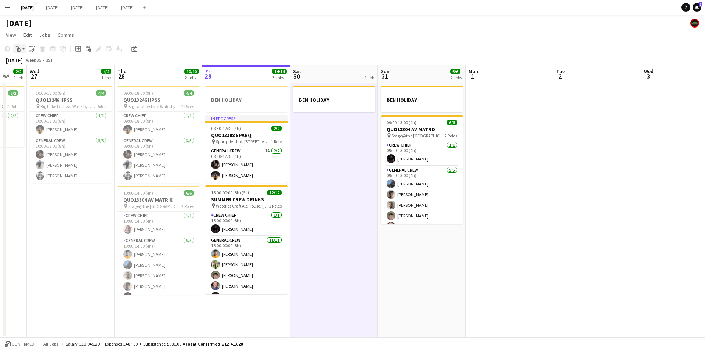
click at [23, 50] on app-action-btn "Paste" at bounding box center [19, 48] width 13 height 9
click at [22, 62] on link "Paste Ctrl+V" at bounding box center [53, 62] width 69 height 7
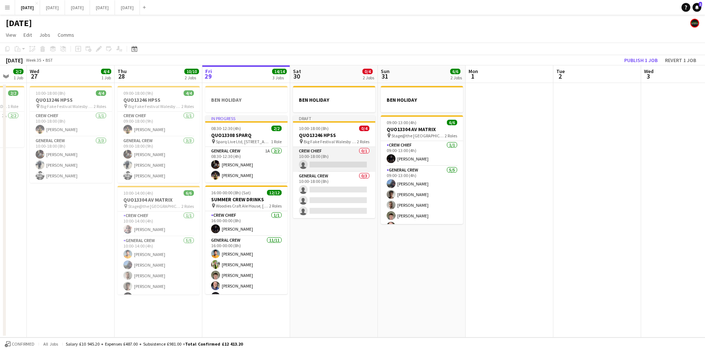
click at [323, 162] on app-card-role "Crew Chief 0/1 10:00-18:00 (8h) single-neutral-actions" at bounding box center [334, 159] width 82 height 25
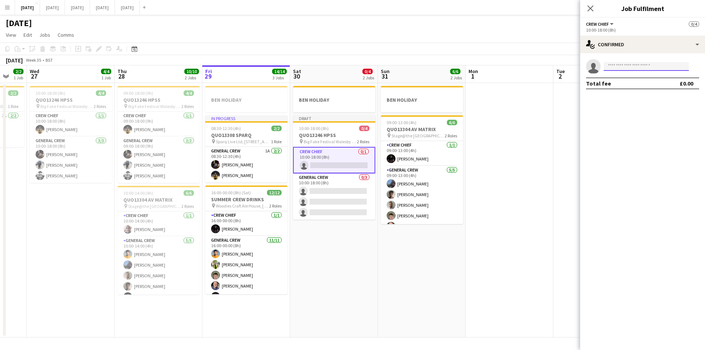
click at [615, 64] on input at bounding box center [646, 66] width 85 height 9
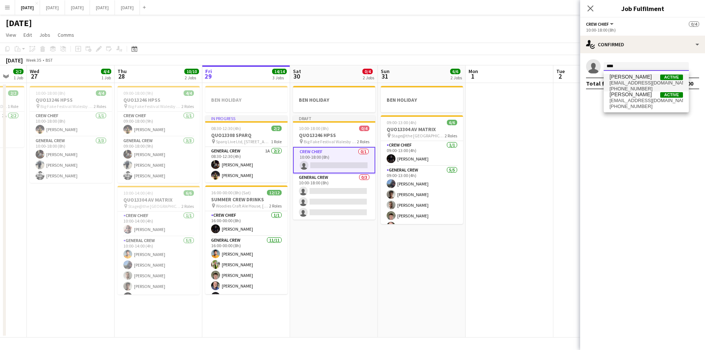
type input "****"
click at [631, 80] on span "[EMAIL_ADDRESS][DOMAIN_NAME]" at bounding box center [645, 83] width 73 height 6
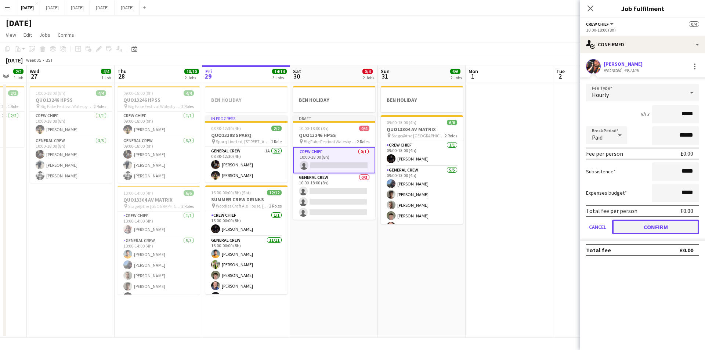
click at [642, 229] on button "Confirm" at bounding box center [655, 227] width 87 height 15
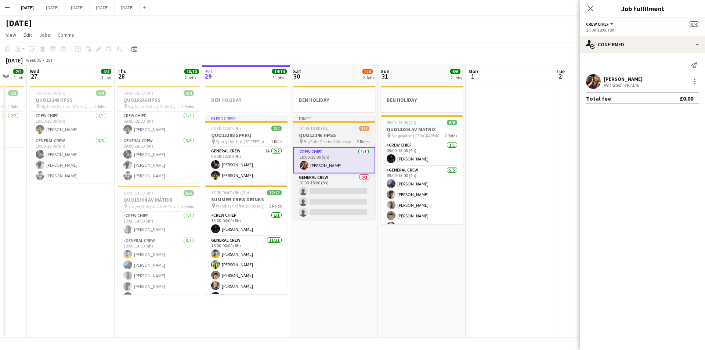
click at [323, 134] on h3 "QUO13246 HPSS" at bounding box center [334, 135] width 82 height 7
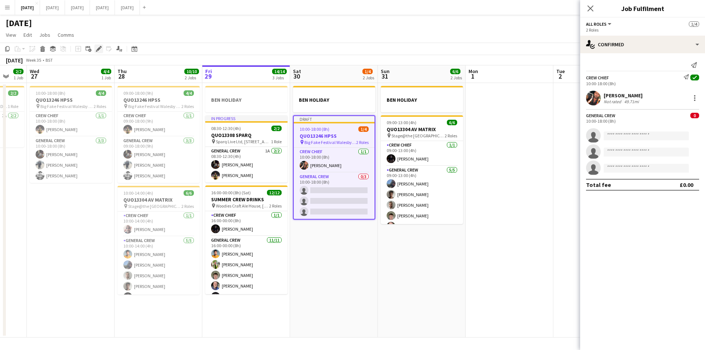
click at [97, 48] on icon "Edit" at bounding box center [99, 49] width 6 height 6
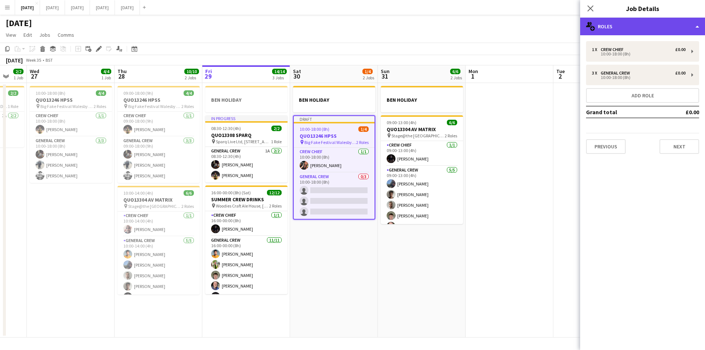
click at [626, 27] on div "multiple-users-add Roles" at bounding box center [642, 27] width 125 height 18
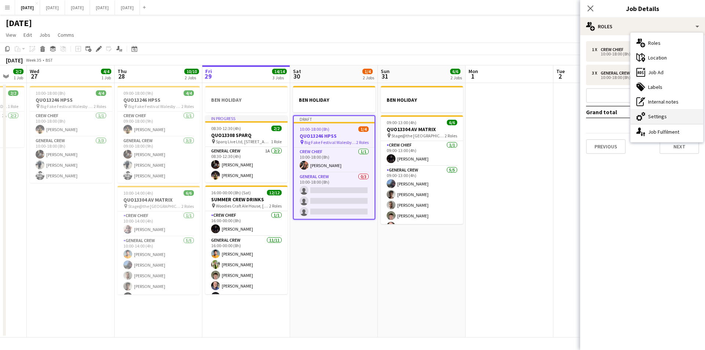
click at [656, 122] on div "cog-double-3 Settings" at bounding box center [666, 116] width 73 height 15
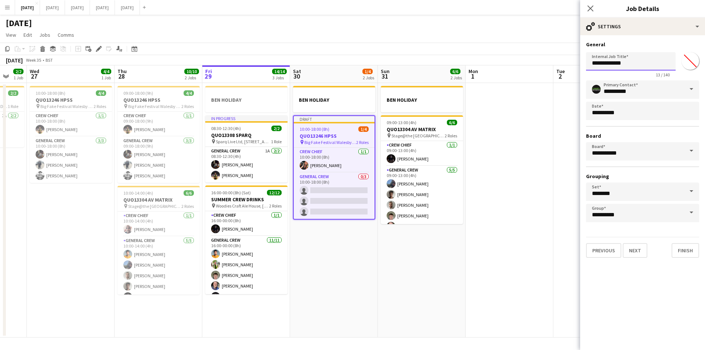
drag, startPoint x: 639, startPoint y: 62, endPoint x: 576, endPoint y: 70, distance: 64.4
click at [576, 70] on body "Menu Boards Boards Boards All jobs Status Workforce Workforce My Workforce Recr…" at bounding box center [352, 175] width 705 height 350
type input "**********"
click at [588, 9] on icon "Close pop-in" at bounding box center [590, 8] width 7 height 7
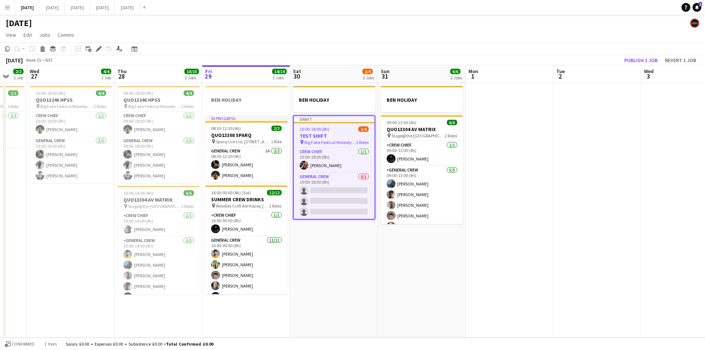
click at [323, 134] on h3 "TEST SHIFT" at bounding box center [334, 136] width 81 height 7
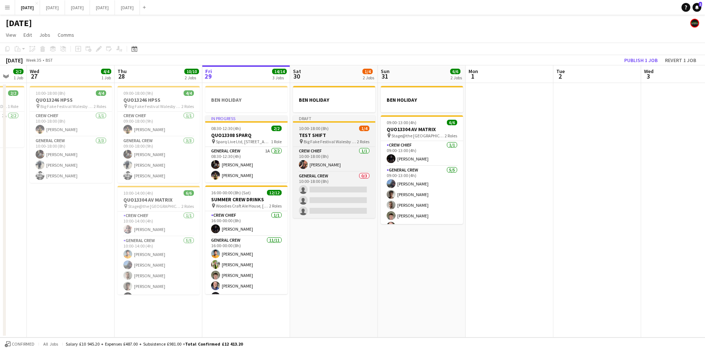
click at [325, 133] on h3 "TEST SHIFT" at bounding box center [334, 135] width 82 height 7
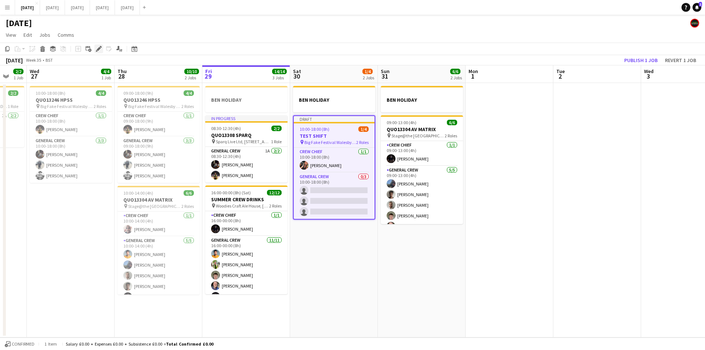
click at [98, 47] on icon "Edit" at bounding box center [99, 49] width 6 height 6
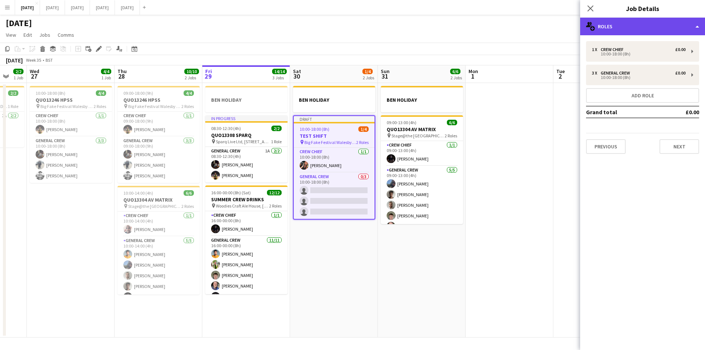
click at [637, 24] on div "multiple-users-add Roles" at bounding box center [642, 27] width 125 height 18
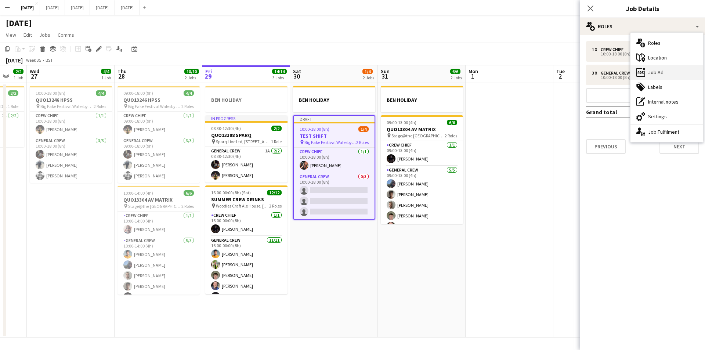
click at [666, 75] on div "ads-window Job Ad" at bounding box center [666, 72] width 73 height 15
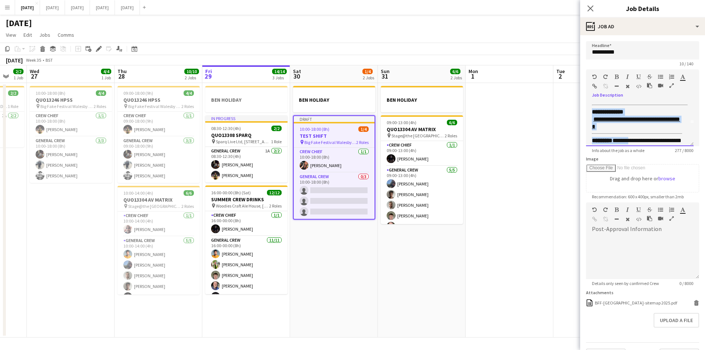
scroll to position [31, 0]
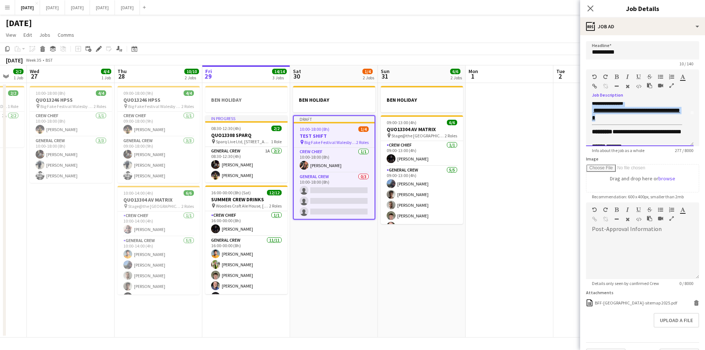
drag, startPoint x: 591, startPoint y: 134, endPoint x: 641, endPoint y: 119, distance: 51.7
click at [641, 119] on div "**********" at bounding box center [640, 124] width 108 height 44
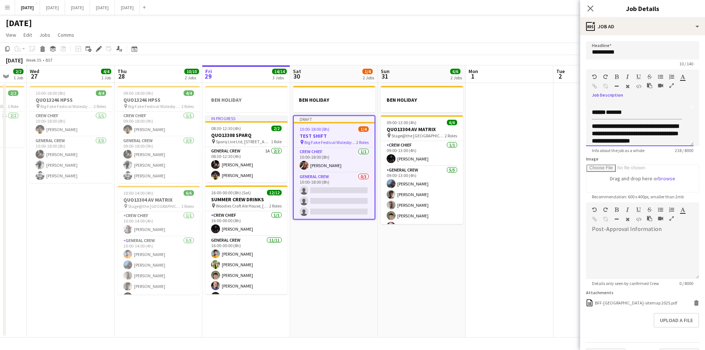
scroll to position [0, 0]
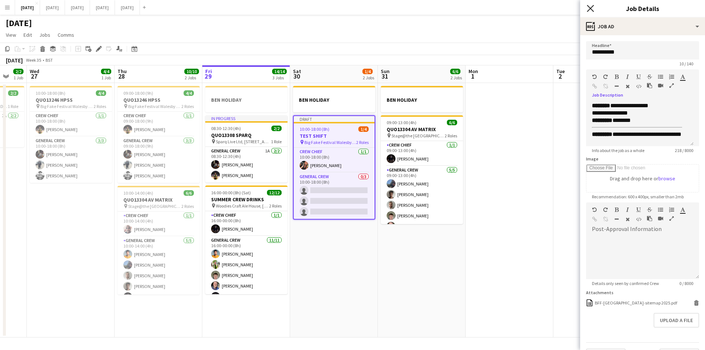
click at [592, 9] on icon "Close pop-in" at bounding box center [590, 8] width 7 height 7
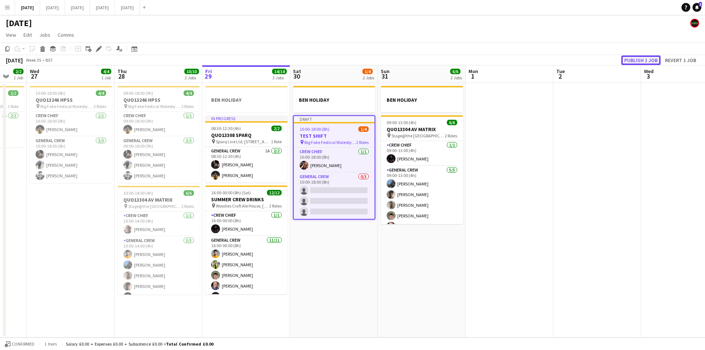
click at [633, 58] on button "Publish 1 job" at bounding box center [640, 60] width 39 height 10
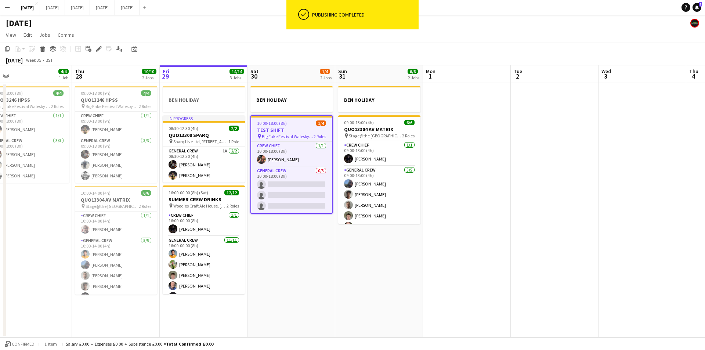
drag, startPoint x: 553, startPoint y: 171, endPoint x: 540, endPoint y: 170, distance: 12.9
click at [540, 170] on app-calendar-viewport "Sun 24 2/2 1 Job Mon 25 4/4 2 Jobs Tue 26 2/2 1 Job Wed 27 4/4 1 Job Thu 28 10/…" at bounding box center [352, 201] width 705 height 272
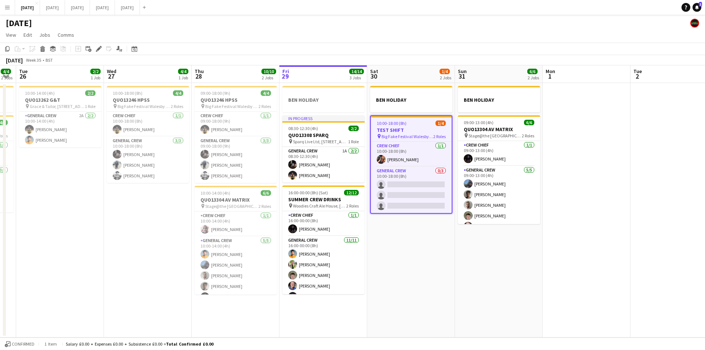
scroll to position [0, 159]
drag, startPoint x: 356, startPoint y: 267, endPoint x: 465, endPoint y: 275, distance: 110.1
click at [465, 275] on app-calendar-viewport "Sun 24 2/2 1 Job Mon 25 4/4 2 Jobs Tue 26 2/2 1 Job Wed 27 4/4 1 Job Thu 28 10/…" at bounding box center [352, 201] width 705 height 272
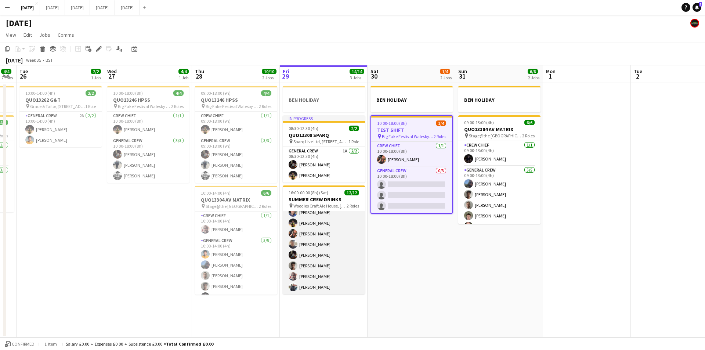
scroll to position [0, 0]
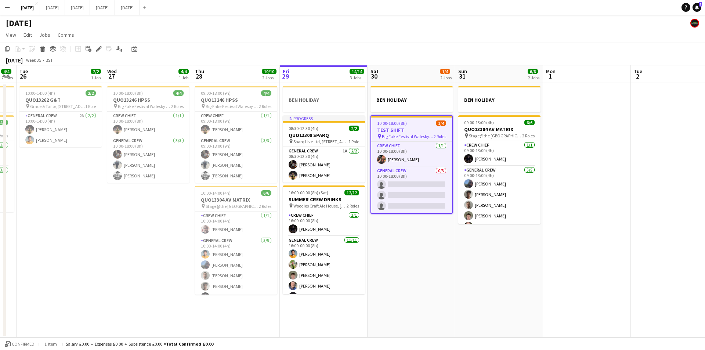
drag, startPoint x: 460, startPoint y: 251, endPoint x: 369, endPoint y: 242, distance: 91.5
click at [386, 244] on app-calendar-viewport "Sun 24 2/2 1 Job Mon 25 4/4 2 Jobs Tue 26 2/2 1 Job Wed 27 4/4 1 Job Thu 28 10/…" at bounding box center [352, 201] width 705 height 272
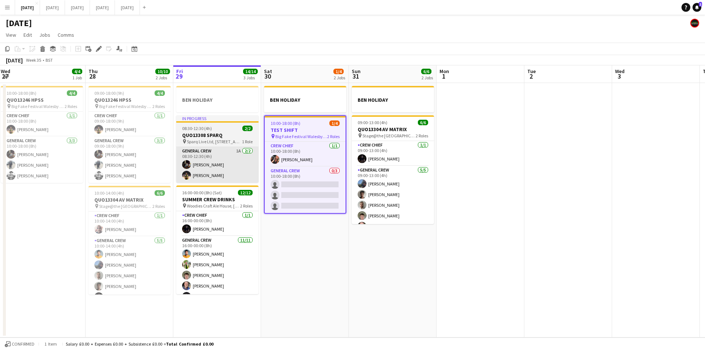
drag, startPoint x: 398, startPoint y: 257, endPoint x: 240, endPoint y: 178, distance: 177.0
click at [365, 257] on app-calendar-viewport "Sun 24 2/2 1 Job Mon 25 4/4 2 Jobs Tue 26 2/2 1 Job Wed 27 4/4 1 Job Thu 28 10/…" at bounding box center [352, 201] width 705 height 272
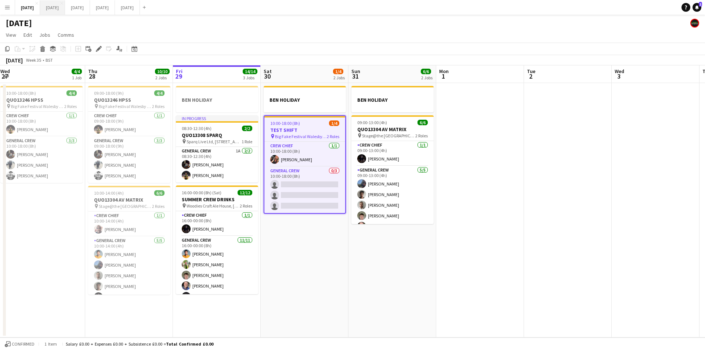
click at [64, 6] on button "[DATE] Close" at bounding box center [52, 7] width 25 height 14
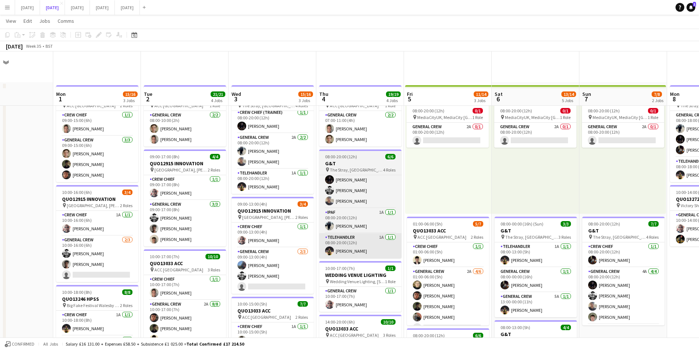
scroll to position [73, 0]
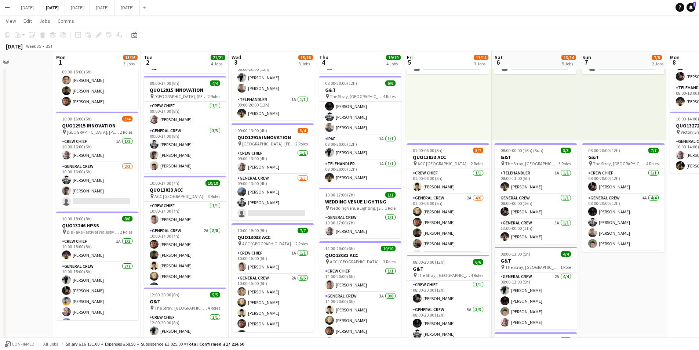
click at [8, 8] on app-icon "Menu" at bounding box center [7, 7] width 6 height 6
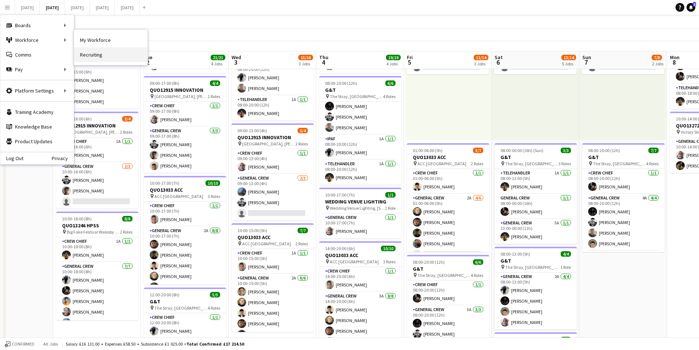
click at [91, 52] on link "Recruiting" at bounding box center [110, 54] width 73 height 15
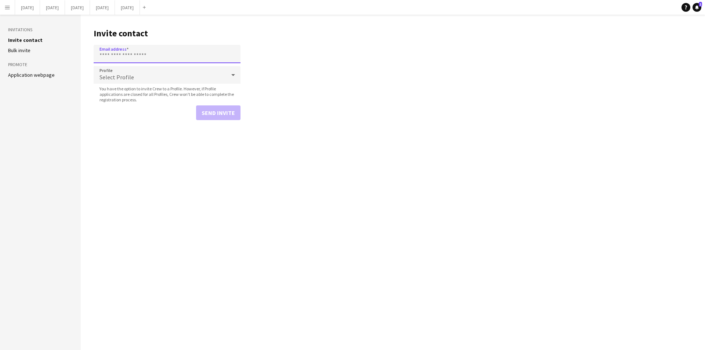
click at [124, 50] on input "Email address" at bounding box center [167, 54] width 147 height 18
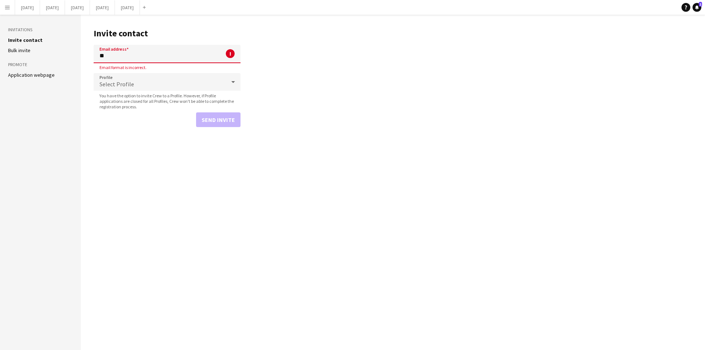
type input "*"
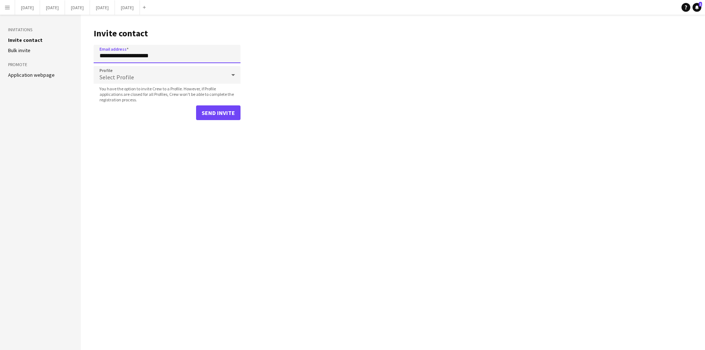
type input "**********"
click at [186, 76] on div "Select Profile" at bounding box center [160, 75] width 132 height 18
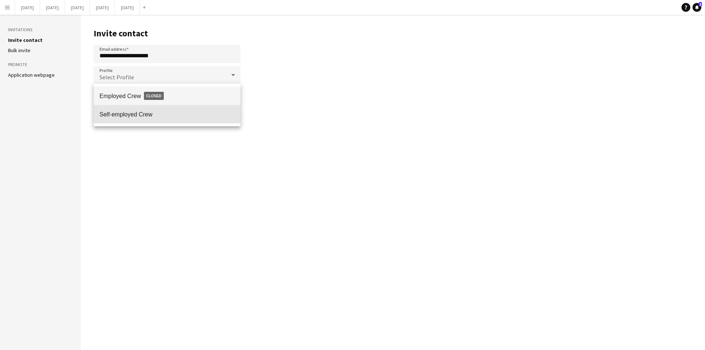
click at [137, 114] on span "Self-employed Crew" at bounding box center [166, 114] width 135 height 7
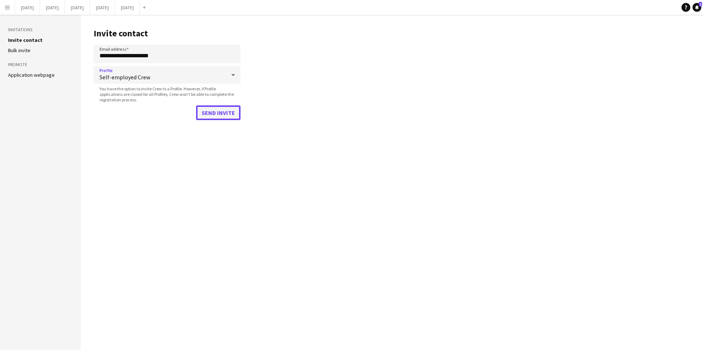
click at [215, 111] on button "Send invite" at bounding box center [218, 112] width 44 height 15
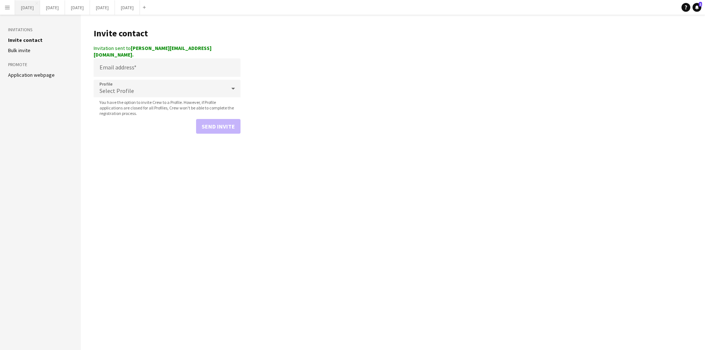
click at [33, 7] on button "[DATE] Close" at bounding box center [27, 7] width 25 height 14
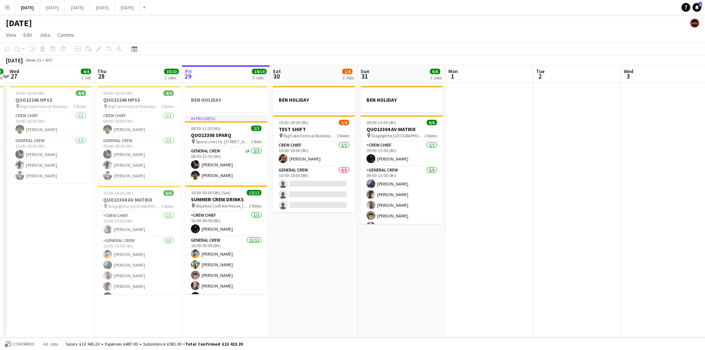
scroll to position [0, 210]
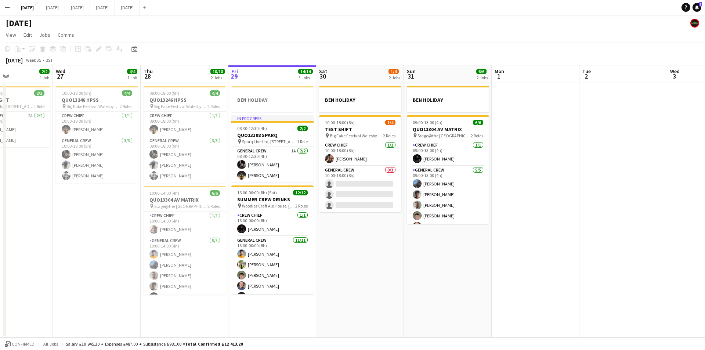
drag, startPoint x: 305, startPoint y: 251, endPoint x: 359, endPoint y: 258, distance: 54.4
click at [359, 258] on app-calendar-viewport "Sun 24 2/2 1 Job Mon 25 4/4 2 Jobs Tue 26 2/2 1 Job Wed 27 4/4 1 Job Thu 28 10/…" at bounding box center [352, 201] width 705 height 272
drag, startPoint x: 385, startPoint y: 243, endPoint x: 393, endPoint y: 241, distance: 7.9
click at [391, 242] on app-calendar-viewport "Sun 24 2/2 1 Job Mon 25 4/4 2 Jobs Tue 26 2/2 1 Job Wed 27 4/4 1 Job Thu 28 10/…" at bounding box center [352, 201] width 705 height 272
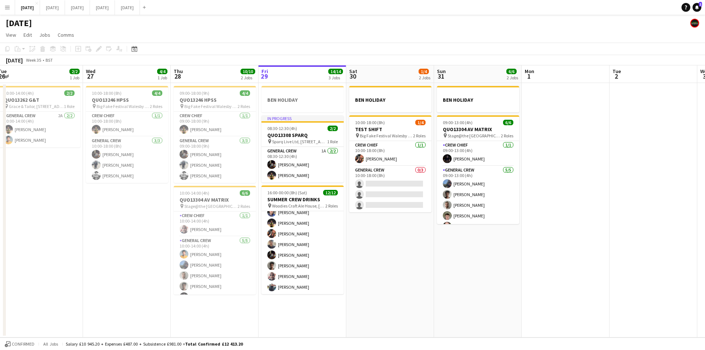
scroll to position [0, 0]
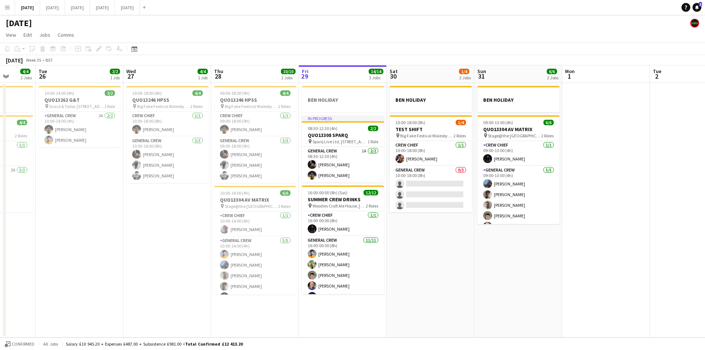
drag, startPoint x: 414, startPoint y: 243, endPoint x: 422, endPoint y: 9, distance: 234.3
click at [456, 253] on app-calendar-viewport "Sat 23 Sun 24 2/2 1 Job Mon 25 4/4 2 Jobs Tue 26 2/2 1 Job Wed 27 4/4 1 Job Thu…" at bounding box center [352, 201] width 705 height 272
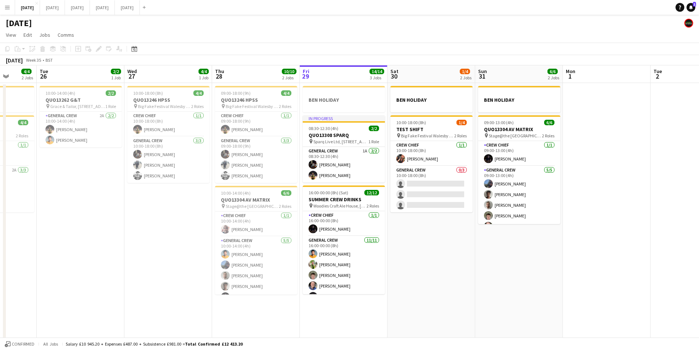
drag, startPoint x: 433, startPoint y: 237, endPoint x: 417, endPoint y: 234, distance: 15.7
click at [421, 236] on app-calendar-viewport "Sat 23 8/8 4 Jobs Sun 24 2/2 1 Job Mon 25 4/4 2 Jobs Tue 26 2/2 1 Job Wed 27 4/…" at bounding box center [349, 211] width 699 height 292
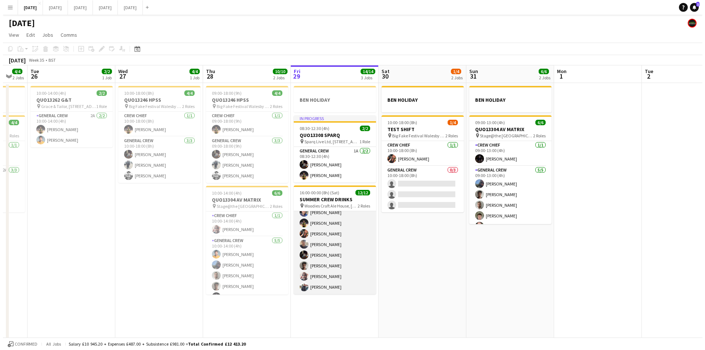
scroll to position [0, 0]
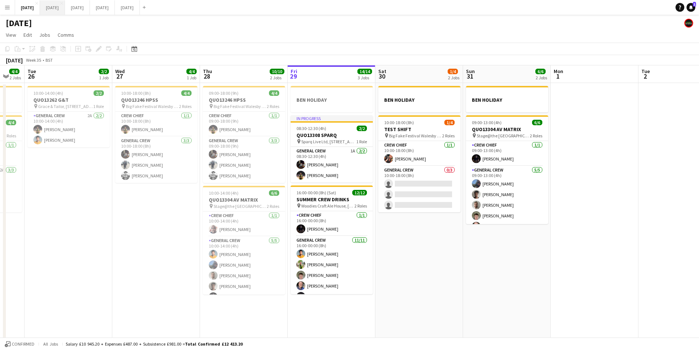
click at [65, 10] on button "[DATE] Close" at bounding box center [52, 7] width 25 height 14
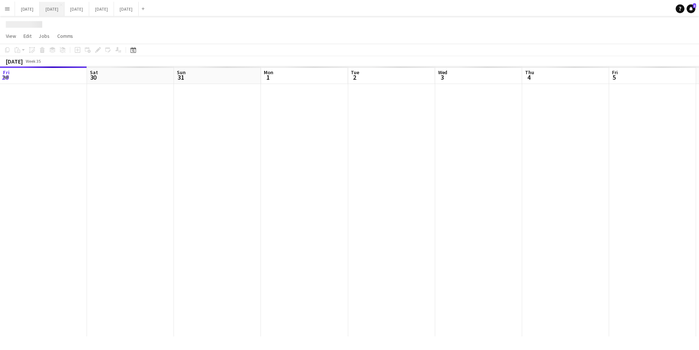
scroll to position [0, 210]
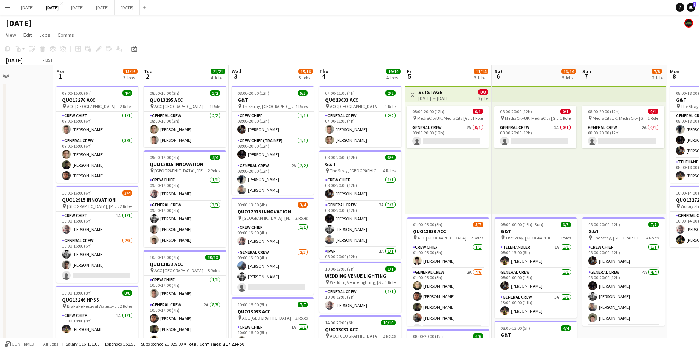
drag, startPoint x: 688, startPoint y: 272, endPoint x: 641, endPoint y: 248, distance: 53.2
click at [497, 228] on app-calendar-viewport "Fri 29 Sat 30 Sun 31 Mon 1 15/16 3 Jobs Tue 2 21/21 4 Jobs Wed 3 15/16 3 Jobs T…" at bounding box center [349, 317] width 699 height 505
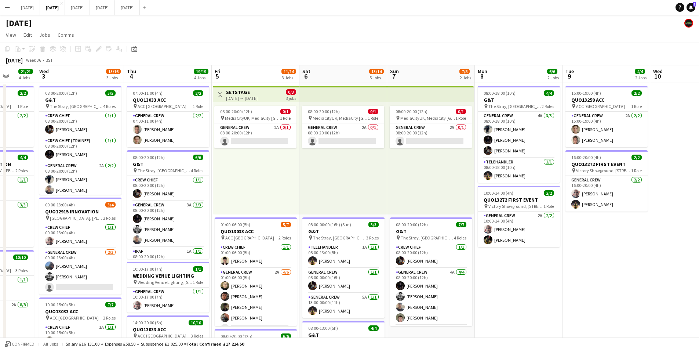
drag, startPoint x: 643, startPoint y: 279, endPoint x: 425, endPoint y: 246, distance: 220.1
click at [427, 247] on app-calendar-viewport "Sun 31 Mon 1 15/16 3 Jobs Tue 2 21/21 4 Jobs Wed 3 15/16 3 Jobs Thu 4 19/19 4 J…" at bounding box center [349, 317] width 699 height 505
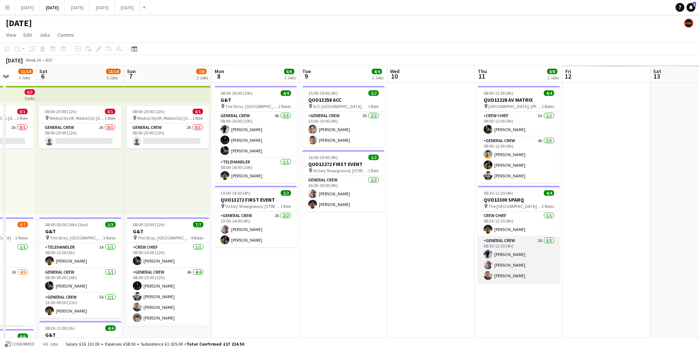
scroll to position [0, 175]
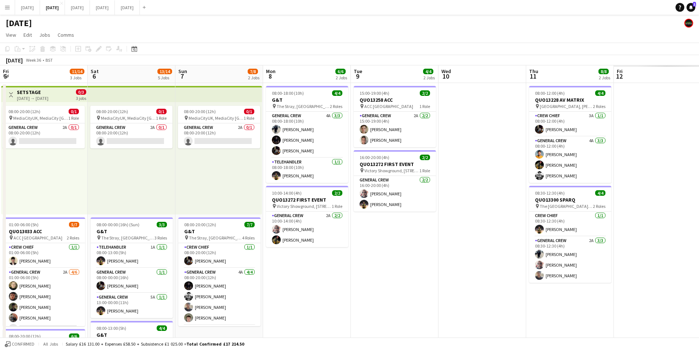
drag, startPoint x: 611, startPoint y: 256, endPoint x: 503, endPoint y: 217, distance: 114.6
click at [365, 215] on app-calendar-viewport "Wed 3 15/16 3 Jobs Thu 4 19/19 4 Jobs Fri 5 11/14 3 Jobs Sat 6 13/14 5 Jobs Sun…" at bounding box center [349, 317] width 699 height 505
click at [352, 185] on app-calendar-viewport "Wed 3 15/16 3 Jobs Thu 4 19/19 4 Jobs Fri 5 11/14 3 Jobs Sat 6 13/14 5 Jobs Sun…" at bounding box center [349, 317] width 699 height 505
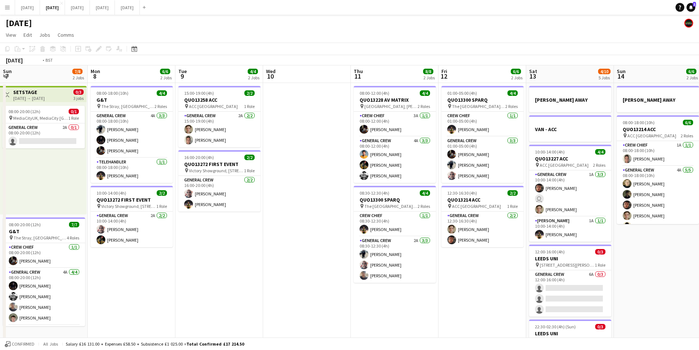
click at [366, 195] on app-calendar-viewport "Fri 5 11/14 3 Jobs Sat 6 13/14 5 Jobs Sun 7 7/8 2 Jobs Mon 8 6/6 2 Jobs Tue 9 4…" at bounding box center [349, 317] width 699 height 505
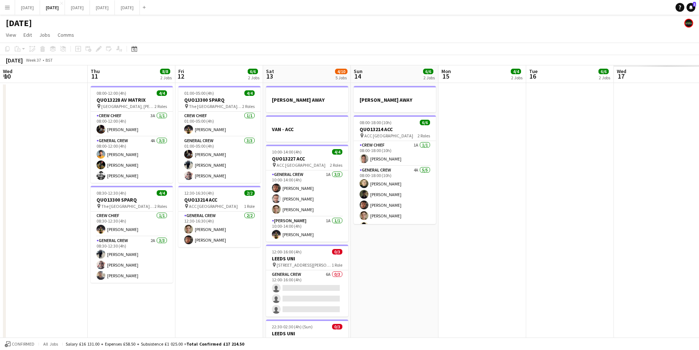
scroll to position [0, 379]
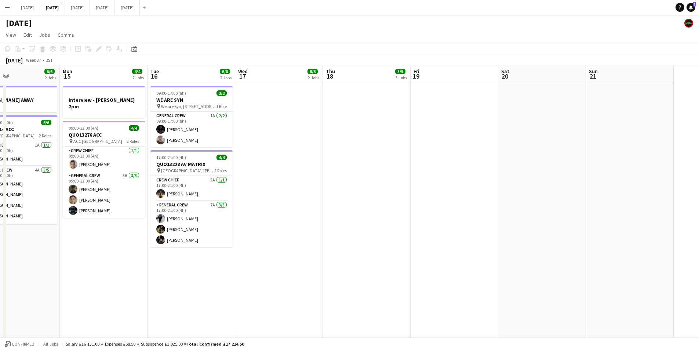
drag, startPoint x: 372, startPoint y: 203, endPoint x: 504, endPoint y: 227, distance: 134.4
click at [366, 203] on app-calendar-viewport "Wed 10 Thu 11 8/8 2 Jobs Fri 12 6/6 2 Jobs Sat 13 4/10 5 Jobs Sun 14 6/6 2 Jobs…" at bounding box center [349, 317] width 699 height 505
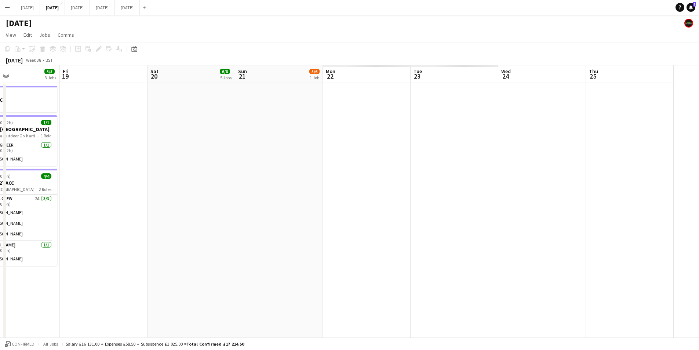
click at [337, 202] on app-calendar-viewport "Sun 14 6/6 2 Jobs Mon 15 4/4 2 Jobs Tue 16 6/6 2 Jobs Wed 17 8/8 2 Jobs Thu 18 …" at bounding box center [349, 317] width 699 height 505
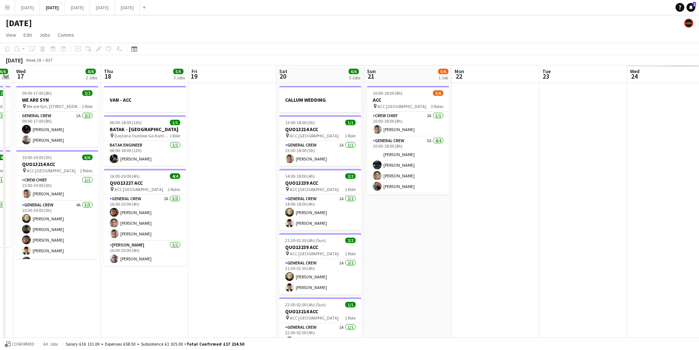
drag, startPoint x: 546, startPoint y: 233, endPoint x: 399, endPoint y: 209, distance: 148.7
click at [298, 188] on app-calendar-viewport "Sun 14 6/6 2 Jobs Mon 15 4/4 2 Jobs Tue 16 6/6 2 Jobs Wed 17 8/8 2 Jobs Thu 18 …" at bounding box center [349, 317] width 699 height 505
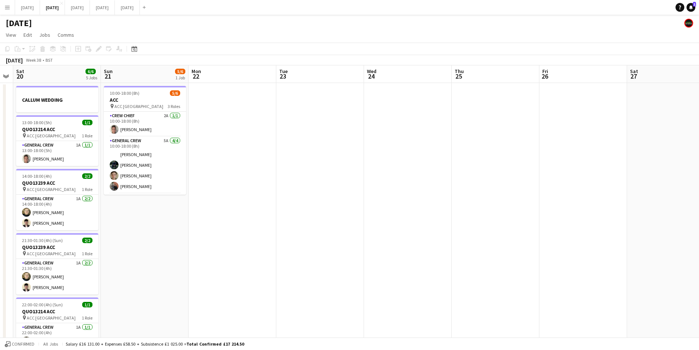
drag, startPoint x: 543, startPoint y: 224, endPoint x: 326, endPoint y: 192, distance: 218.9
click at [326, 192] on app-calendar-viewport "Wed 17 8/8 2 Jobs Thu 18 5/5 3 Jobs Fri 19 Sat 20 6/6 5 Jobs Sun 21 5/6 1 Job M…" at bounding box center [349, 317] width 699 height 505
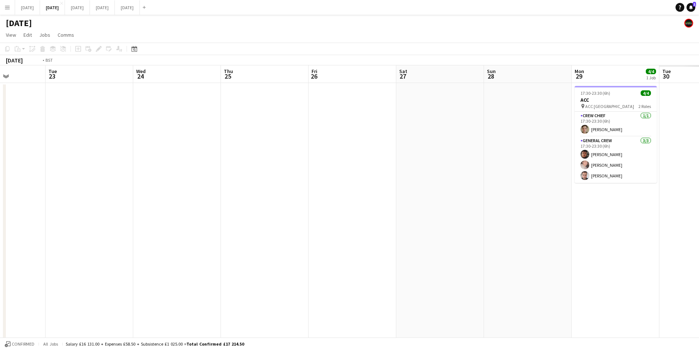
drag, startPoint x: 553, startPoint y: 238, endPoint x: 289, endPoint y: 200, distance: 267.3
click at [287, 199] on app-calendar-viewport "Fri 19 Sat 20 6/6 5 Jobs Sun 21 5/6 1 Job Mon 22 Tue 23 Wed 24 Thu 25 Fri 26 Sa…" at bounding box center [349, 317] width 699 height 505
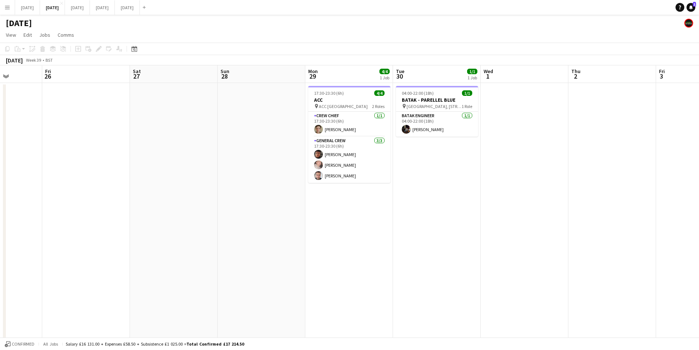
scroll to position [0, 221]
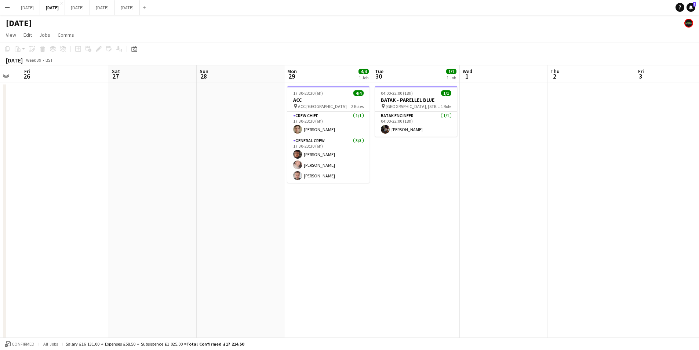
drag, startPoint x: 458, startPoint y: 230, endPoint x: 346, endPoint y: 221, distance: 112.0
click at [346, 221] on app-calendar-viewport "Tue 23 Wed 24 Thu 25 Fri 26 Sat 27 Sun 28 Mon 29 4/4 1 Job Tue 30 1/1 1 Job Wed…" at bounding box center [349, 317] width 699 height 505
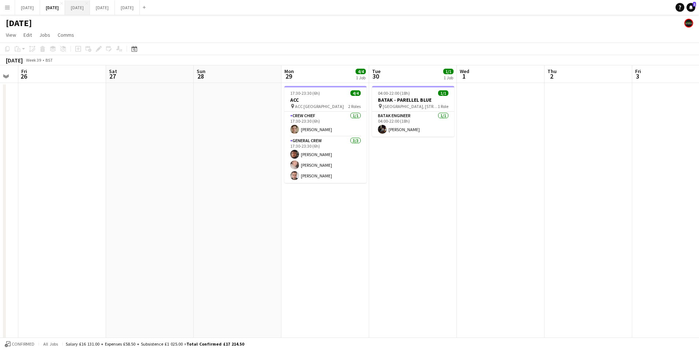
click at [90, 8] on button "[DATE] Close" at bounding box center [77, 7] width 25 height 14
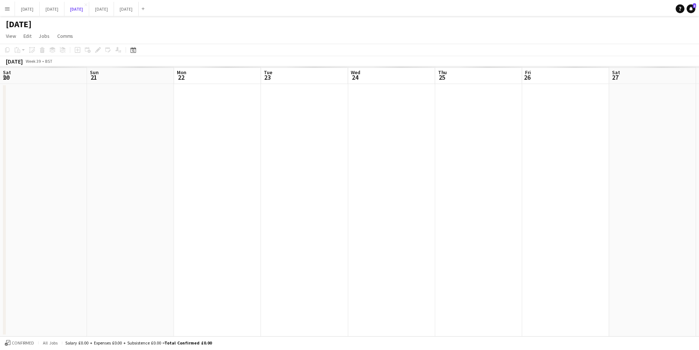
scroll to position [0, 188]
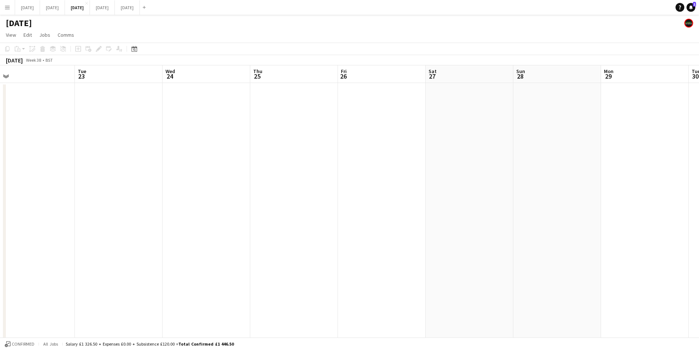
drag, startPoint x: 194, startPoint y: 175, endPoint x: 392, endPoint y: 148, distance: 199.8
click at [394, 149] on app-calendar-viewport "Sat 20 Sun 21 Mon 22 Tue 23 Wed 24 Thu 25 Fri 26 Sat 27 Sun 28 Mon 29 Tue 30 We…" at bounding box center [349, 219] width 699 height 309
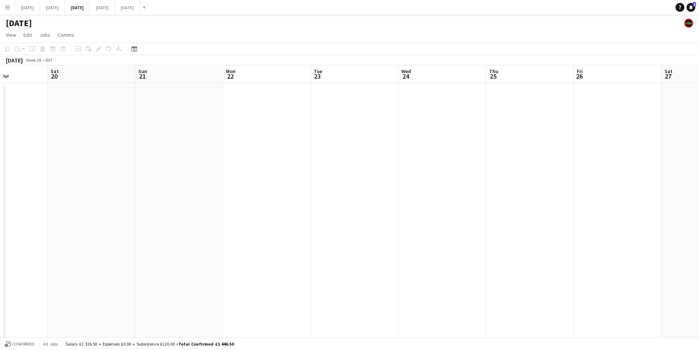
drag, startPoint x: 242, startPoint y: 197, endPoint x: 415, endPoint y: 180, distance: 174.4
click at [414, 181] on app-calendar-viewport "Wed 17 Thu 18 Fri 19 Sat 20 Sun 21 Mon 22 Tue 23 Wed 24 Thu 25 Fri 26 Sat 27 Su…" at bounding box center [349, 219] width 699 height 309
drag, startPoint x: 301, startPoint y: 222, endPoint x: 410, endPoint y: 204, distance: 110.9
click at [410, 204] on app-calendar-viewport "Mon 15 Tue 16 Wed 17 Thu 18 Fri 19 Sat 20 Sun 21 Mon 22 Tue 23 Wed 24 Thu 25 Fr…" at bounding box center [349, 219] width 699 height 309
drag, startPoint x: 293, startPoint y: 227, endPoint x: 408, endPoint y: 197, distance: 119.0
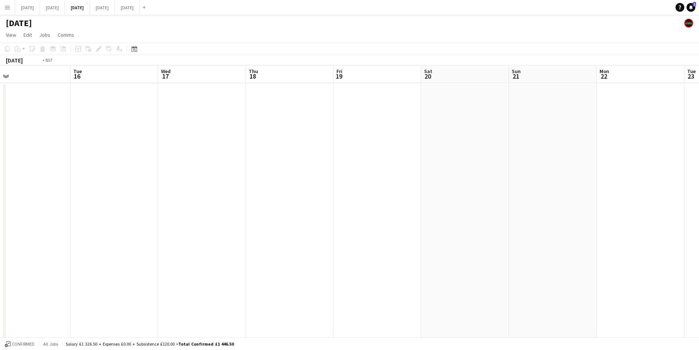
click at [442, 206] on app-calendar-viewport "Sat 13 Sun 14 Mon 15 Tue 16 Wed 17 Thu 18 Fri 19 Sat 20 Sun 21 Mon 22 Tue 23 We…" at bounding box center [349, 219] width 699 height 309
click at [415, 204] on app-calendar-viewport "Wed 10 Thu 11 Fri 12 Sat 13 Sun 14 Mon 15 Tue 16 Wed 17 Thu 18 Fri 19 Sat 20 Su…" at bounding box center [349, 219] width 699 height 309
drag, startPoint x: 420, startPoint y: 214, endPoint x: 430, endPoint y: 208, distance: 12.2
click at [430, 208] on app-calendar-viewport "Mon 8 Tue 9 Wed 10 Thu 11 Fri 12 Sat 13 Sun 14 Mon 15 Tue 16 Wed 17 Thu 18 Fri …" at bounding box center [349, 219] width 699 height 309
drag, startPoint x: 280, startPoint y: 225, endPoint x: 414, endPoint y: 197, distance: 137.6
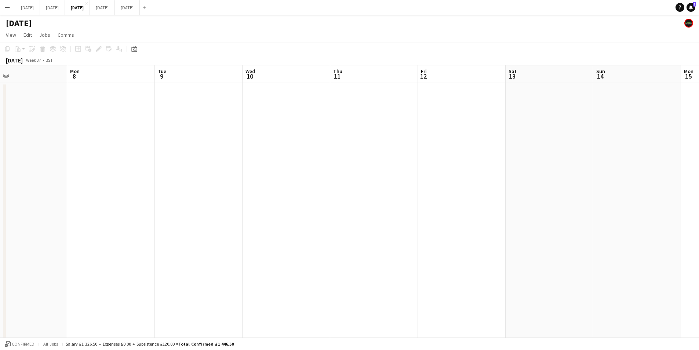
click at [414, 200] on app-calendar-viewport "Fri 5 Sat 6 Sun 7 Mon 8 Tue 9 Wed 10 Thu 11 Fri 12 Sat 13 Sun 14 Mon 15 Tue 16 …" at bounding box center [349, 219] width 699 height 309
drag, startPoint x: 343, startPoint y: 217, endPoint x: 66, endPoint y: 123, distance: 293.1
click at [0, 123] on app-calendar-viewport "Mon 1 Tue 2 Wed 3 Thu 4 Fri 5 Sat 6 Sun 7 Mon 8 Tue 9 Wed 10 Thu 11 Fri 12 Sat …" at bounding box center [349, 219] width 699 height 309
click at [137, 149] on app-calendar-viewport "Thu 4 Fri 5 Sat 6 Sun 7 Mon 8 Tue 9 Wed 10 Thu 11 Fri 12 Sat 13 Sun 14 Mon 15 T…" at bounding box center [349, 219] width 699 height 309
drag, startPoint x: 75, startPoint y: 144, endPoint x: 125, endPoint y: 143, distance: 50.3
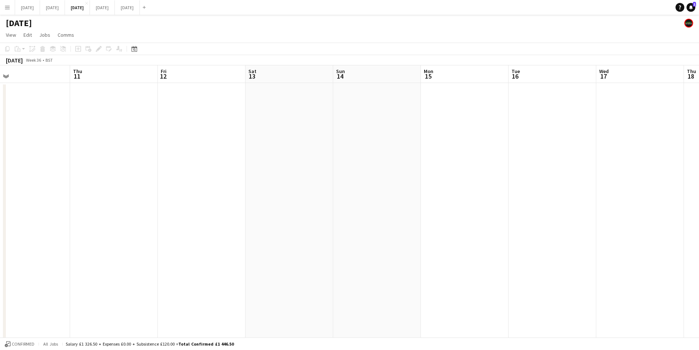
click at [69, 143] on app-calendar-viewport "Sun 7 Mon 8 Tue 9 Wed 10 Thu 11 Fri 12 Sat 13 Sun 14 Mon 15 Tue 16 Wed 17 Thu 1…" at bounding box center [349, 219] width 699 height 309
drag, startPoint x: 410, startPoint y: 178, endPoint x: 85, endPoint y: 154, distance: 326.1
click at [85, 154] on app-calendar-viewport "Fri 12 Sat 13 Sun 14 Mon 15 Tue 16 Wed 17 Thu 18 Fri 19 Sat 20 Sun 21 Mon 22 Tu…" at bounding box center [349, 219] width 699 height 309
drag, startPoint x: 301, startPoint y: 209, endPoint x: 146, endPoint y: 185, distance: 156.8
click at [54, 186] on app-calendar-viewport "Mon 15 Tue 16 Wed 17 Thu 18 Fri 19 Sat 20 Sun 21 Mon 22 Tue 23 Wed 24 Thu 25 Fr…" at bounding box center [349, 219] width 699 height 309
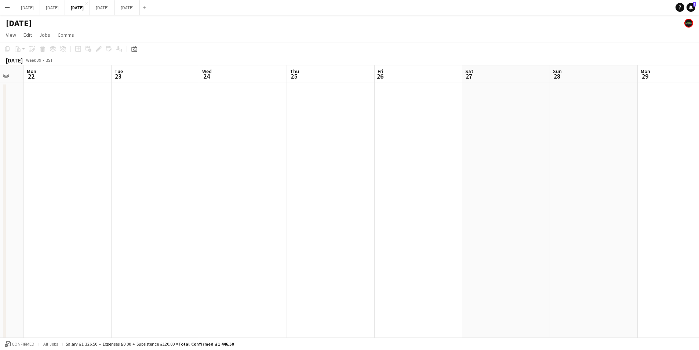
drag, startPoint x: 349, startPoint y: 197, endPoint x: 101, endPoint y: 167, distance: 249.9
click at [33, 175] on app-calendar-viewport "Fri 19 Sat 20 Sun 21 Mon 22 Tue 23 Wed 24 Thu 25 Fri 26 Sat 27 Sun 28 Mon 29 Tu…" at bounding box center [349, 219] width 699 height 309
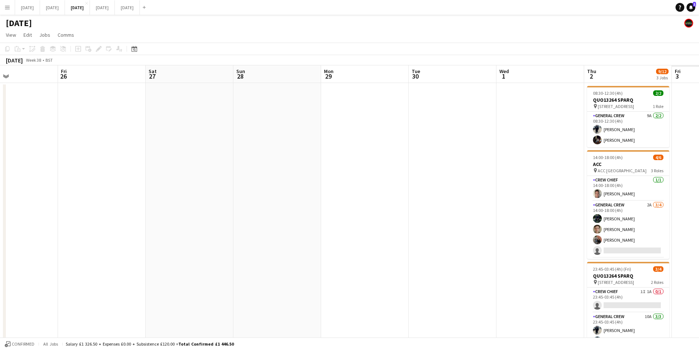
click at [116, 175] on app-calendar-viewport "Mon 22 Tue 23 Wed 24 Thu 25 Fri 26 Sat 27 Sun 28 Mon 29 Tue 30 Wed 1 Thu 2 9/12…" at bounding box center [349, 219] width 699 height 309
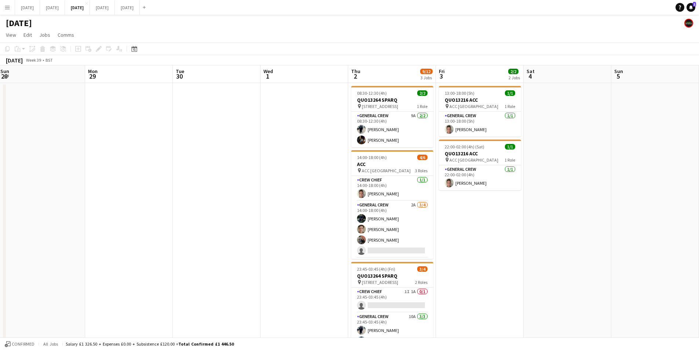
scroll to position [0, 178]
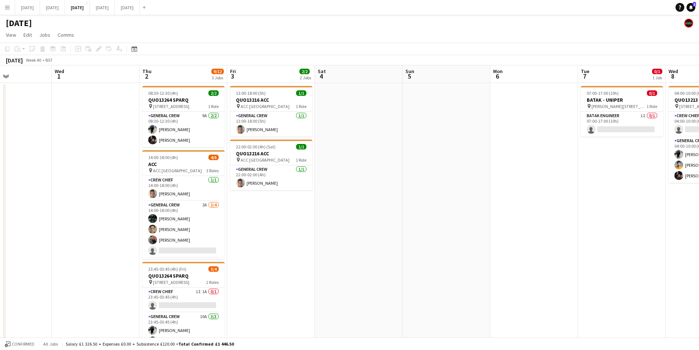
drag, startPoint x: 570, startPoint y: 238, endPoint x: 481, endPoint y: 217, distance: 92.2
click at [391, 233] on app-calendar-viewport "Sat 27 Sun 28 Mon 29 Tue 30 Wed 1 Thu 2 9/12 3 Jobs Fri 3 2/2 2 Jobs Sat 4 Sun …" at bounding box center [349, 219] width 699 height 309
drag, startPoint x: 481, startPoint y: 217, endPoint x: 403, endPoint y: 214, distance: 77.5
click at [403, 214] on app-calendar-viewport "Sat 27 Sun 28 Mon 29 Tue 30 Wed 1 Thu 2 9/12 3 Jobs Fri 3 2/2 2 Jobs Sat 4 Sun …" at bounding box center [349, 219] width 699 height 309
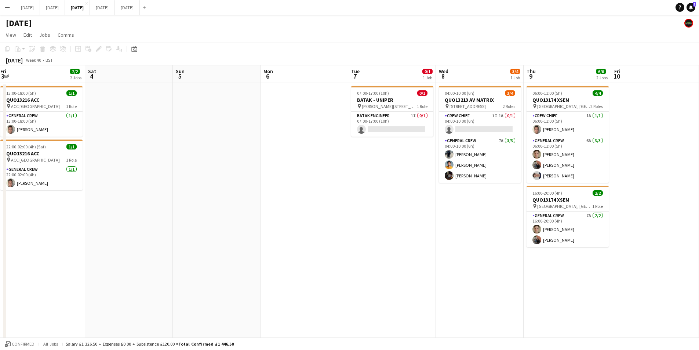
drag, startPoint x: 294, startPoint y: 220, endPoint x: 570, endPoint y: 241, distance: 277.2
click at [278, 219] on app-calendar-viewport "Wed 1 Thu 2 9/12 3 Jobs Fri 3 2/2 2 Jobs Sat 4 Sun 5 Mon 6 Tue 7 0/1 1 Job Wed …" at bounding box center [349, 219] width 699 height 309
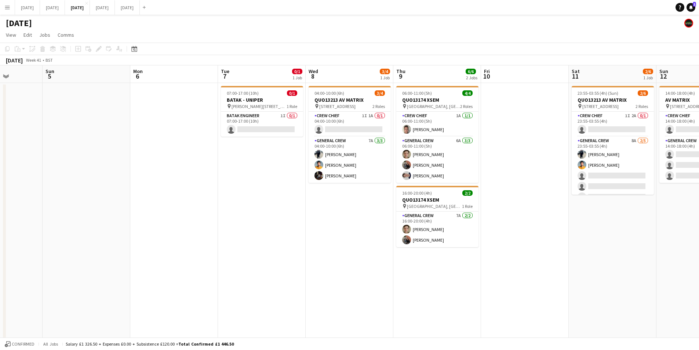
drag, startPoint x: 629, startPoint y: 246, endPoint x: 365, endPoint y: 243, distance: 264.3
click at [627, 245] on app-calendar-viewport "Sat 4 Sun 5 Mon 6 Tue 7 0/1 1 Job Wed 8 3/4 1 Job Thu 9 6/6 2 Jobs Fri 10 Sat 1…" at bounding box center [349, 279] width 699 height 428
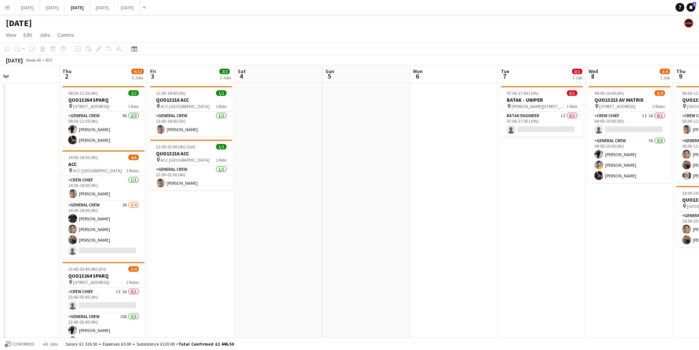
drag, startPoint x: 294, startPoint y: 257, endPoint x: 385, endPoint y: 234, distance: 93.4
click at [511, 257] on app-calendar-viewport "Mon 29 Tue 30 Wed 1 Thu 2 9/12 3 Jobs Fri 3 2/2 2 Jobs Sat 4 Sun 5 Mon 6 Tue 7 …" at bounding box center [349, 279] width 699 height 428
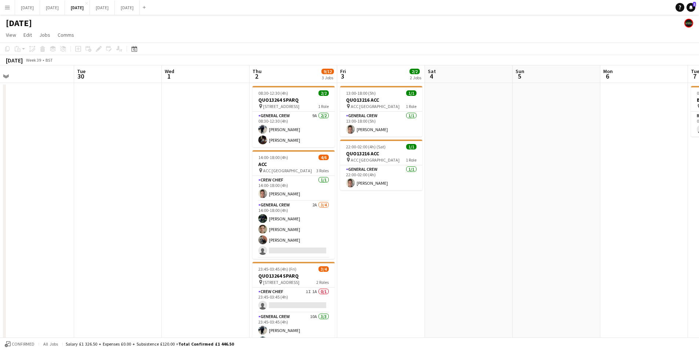
drag, startPoint x: 304, startPoint y: 253, endPoint x: 551, endPoint y: 246, distance: 247.2
click at [551, 246] on app-calendar-viewport "Sat 27 Sun 28 Mon 29 Tue 30 Wed 1 Thu 2 9/12 3 Jobs Fri 3 2/2 2 Jobs Sat 4 Sun …" at bounding box center [349, 279] width 699 height 428
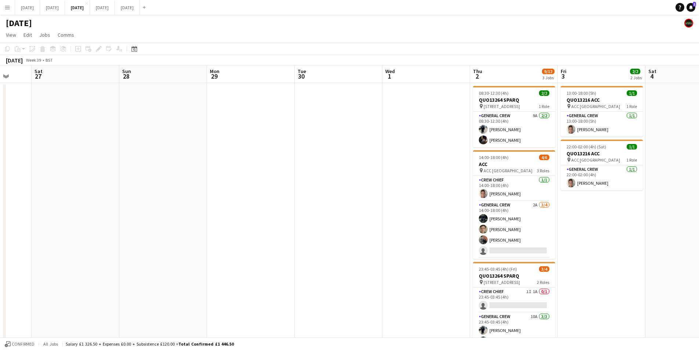
scroll to position [0, 174]
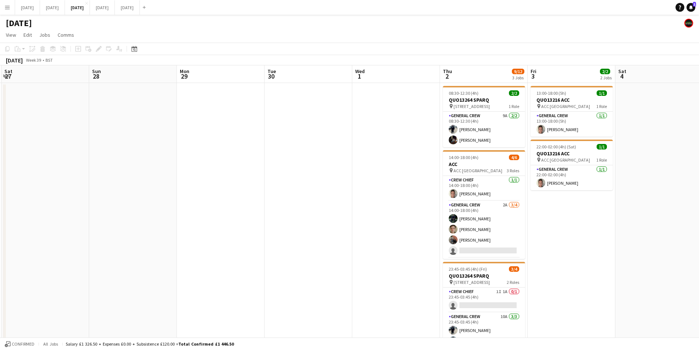
drag, startPoint x: 283, startPoint y: 236, endPoint x: 416, endPoint y: 246, distance: 133.6
click at [417, 246] on app-calendar-viewport "Thu 25 Fri 26 Sat 27 Sun 28 Mon 29 Tue 30 Wed 1 Thu 2 9/12 3 Jobs Fri 3 2/2 2 J…" at bounding box center [349, 279] width 699 height 428
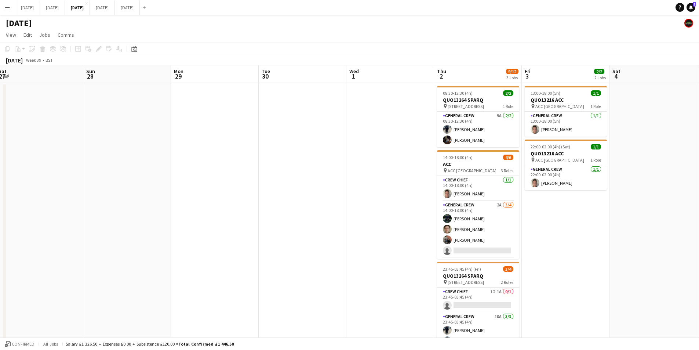
scroll to position [0, 179]
click at [590, 249] on app-calendar-viewport "Thu 25 Fri 26 Sat 27 Sun 28 Mon 29 Tue 30 Wed 1 Thu 2 9/12 3 Jobs Fri 3 2/2 2 J…" at bounding box center [349, 279] width 699 height 428
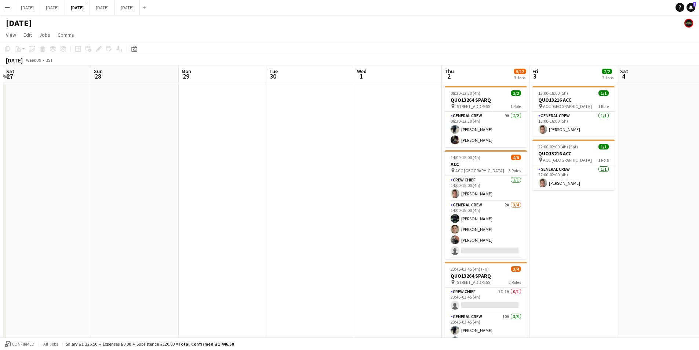
drag, startPoint x: 365, startPoint y: 181, endPoint x: 372, endPoint y: 179, distance: 7.2
click at [372, 179] on app-calendar-viewport "Thu 25 Fri 26 Sat 27 Sun 28 Mon 29 Tue 30 Wed 1 Thu 2 9/12 3 Jobs Fri 3 2/2 2 J…" at bounding box center [349, 279] width 699 height 428
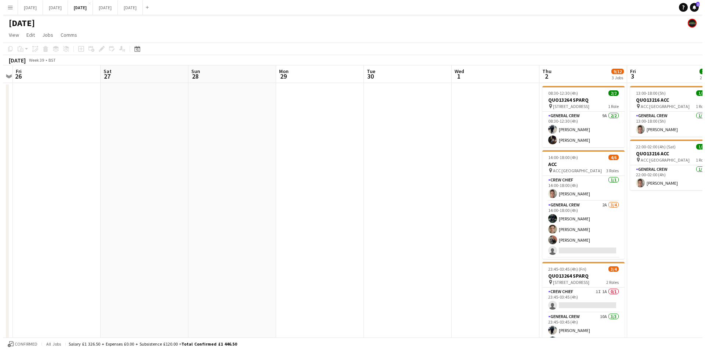
scroll to position [0, 188]
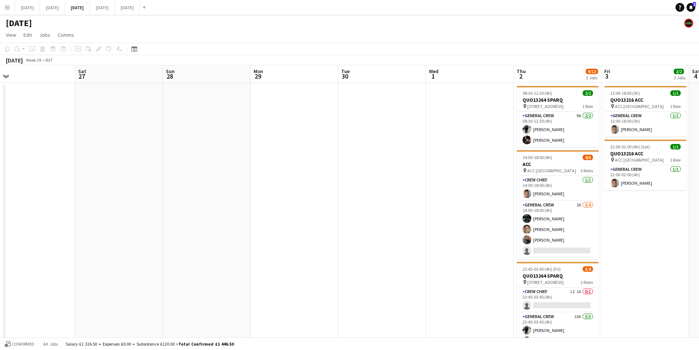
drag, startPoint x: 276, startPoint y: 199, endPoint x: 337, endPoint y: 200, distance: 60.9
click at [341, 203] on app-calendar-viewport "Wed 24 Thu 25 Fri 26 Sat 27 Sun 28 Mon 29 Tue 30 Wed 1 Thu 2 9/12 3 Jobs Fri 3 …" at bounding box center [349, 219] width 699 height 309
click at [65, 3] on button "[DATE] Close" at bounding box center [52, 7] width 25 height 14
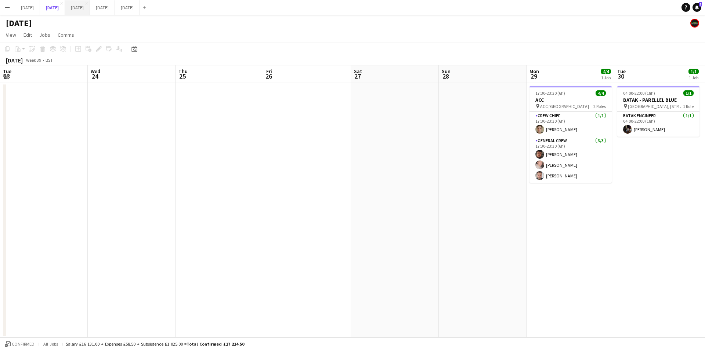
scroll to position [0, 245]
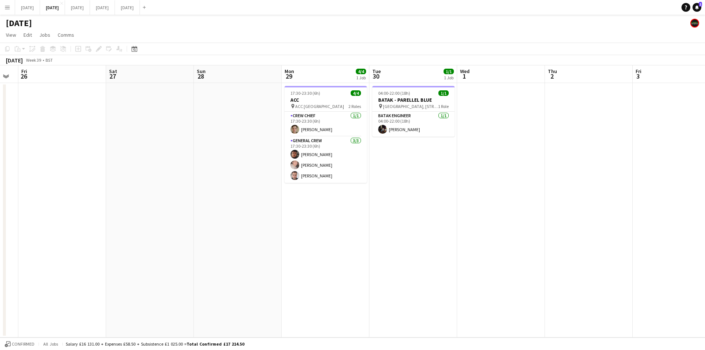
click at [8, 5] on app-icon "Menu" at bounding box center [7, 7] width 6 height 6
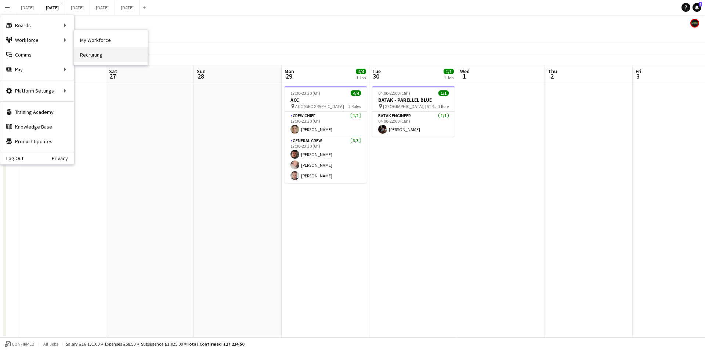
click at [94, 59] on link "Recruiting" at bounding box center [110, 54] width 73 height 15
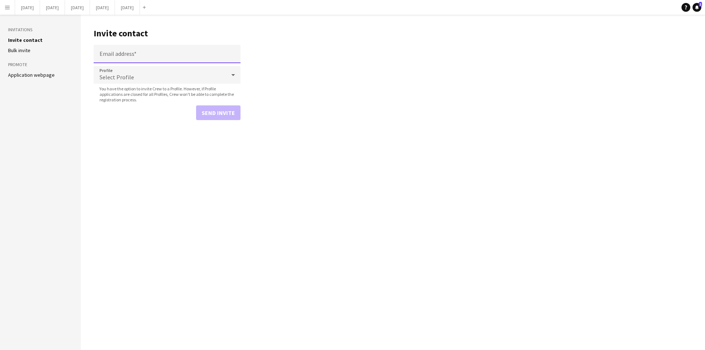
click at [109, 59] on input "Email address" at bounding box center [167, 54] width 147 height 18
type input "**********"
click at [107, 72] on div "Select Profile" at bounding box center [160, 75] width 132 height 18
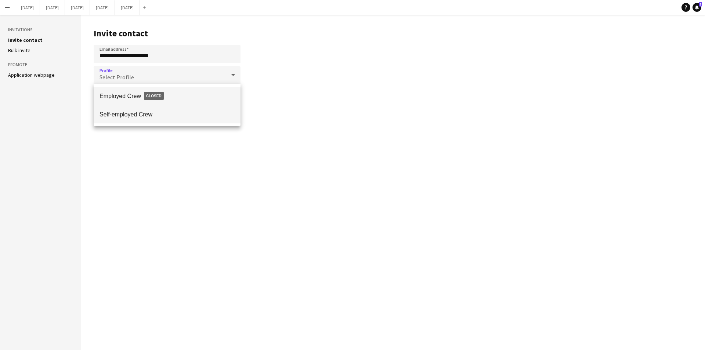
click at [132, 110] on mat-option "Self-employed Crew" at bounding box center [167, 114] width 147 height 18
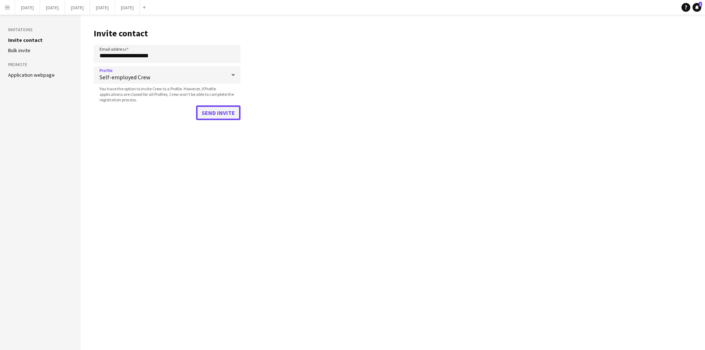
click at [217, 116] on button "Send invite" at bounding box center [218, 112] width 44 height 15
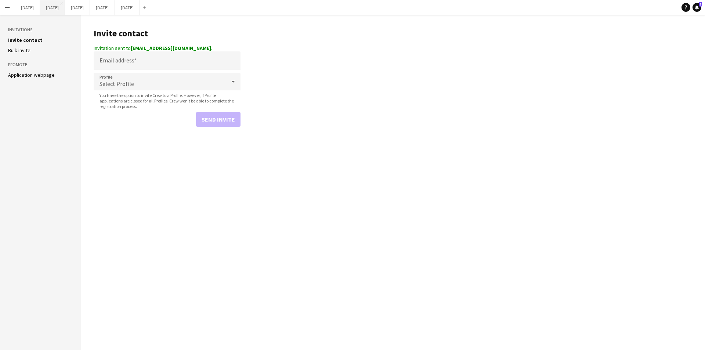
click at [65, 7] on button "[DATE] Close" at bounding box center [52, 7] width 25 height 14
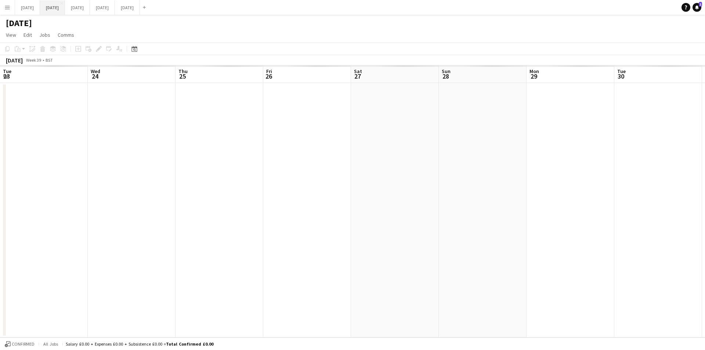
scroll to position [0, 245]
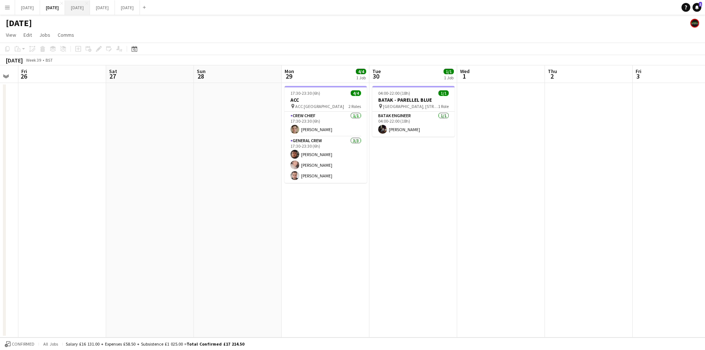
click at [90, 9] on button "[DATE] Close" at bounding box center [77, 7] width 25 height 14
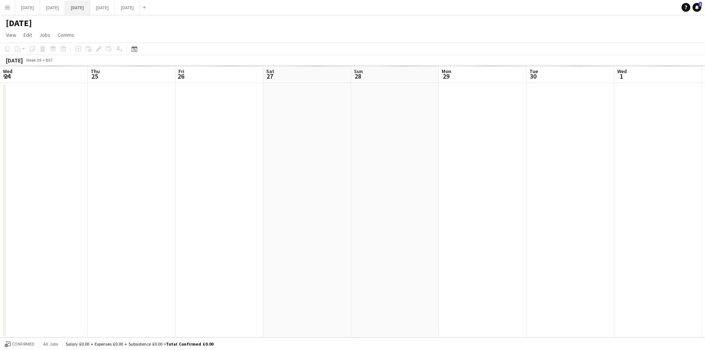
scroll to position [0, 188]
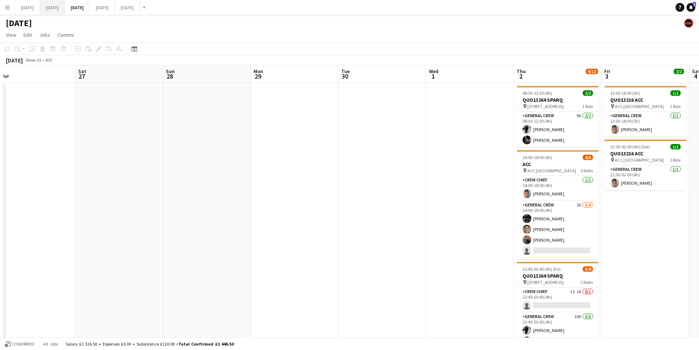
click at [65, 7] on button "[DATE] Close" at bounding box center [52, 7] width 25 height 14
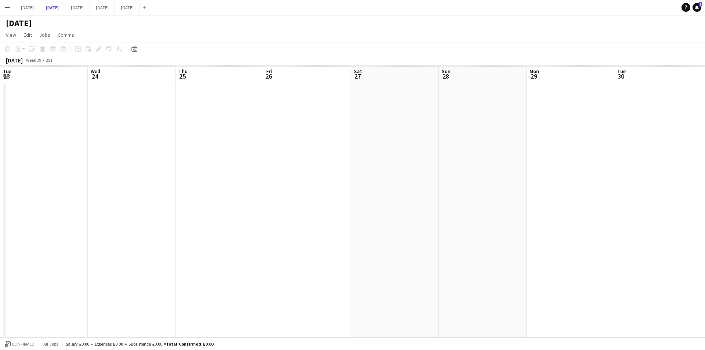
scroll to position [0, 245]
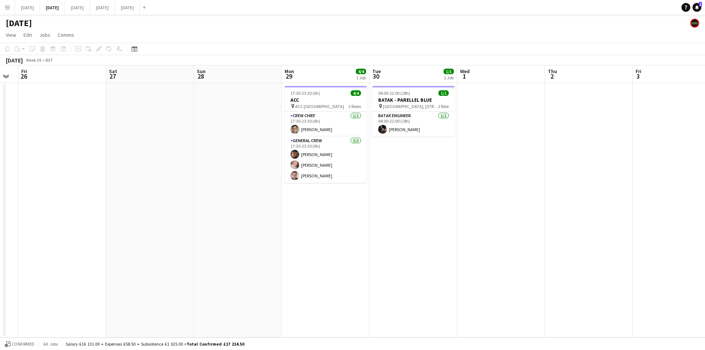
drag, startPoint x: 228, startPoint y: 233, endPoint x: 501, endPoint y: 213, distance: 273.9
click at [508, 201] on app-calendar-viewport "Tue 23 Wed 24 Thu 25 Fri 26 Sat 27 Sun 28 Mon 29 4/4 1 Job Tue 30 1/1 1 Job Wed…" at bounding box center [352, 201] width 705 height 272
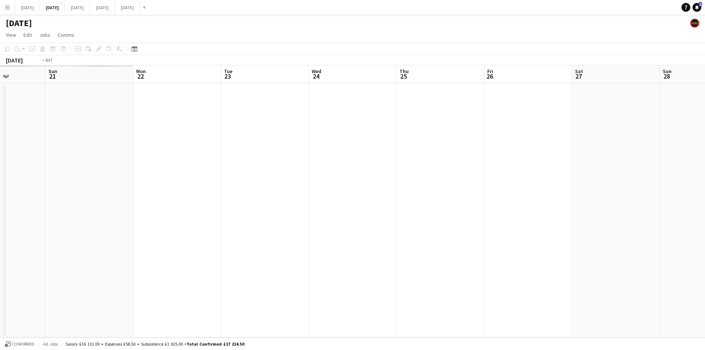
drag, startPoint x: 321, startPoint y: 239, endPoint x: 361, endPoint y: 243, distance: 40.3
click at [553, 232] on app-calendar-viewport "Sat 20 Sun 21 Mon 22 Tue 23 Wed 24 Thu 25 Fri 26 Sat 27 Sun 28 Mon 29 4/4 1 Job…" at bounding box center [352, 201] width 705 height 272
drag, startPoint x: 361, startPoint y: 243, endPoint x: 548, endPoint y: 249, distance: 186.9
click at [545, 251] on app-calendar-viewport "Tue 16 Wed 17 Thu 18 Fri 19 Sat 20 6/6 5 Jobs Sun 21 5/6 1 Job Mon 22 Tue 23 We…" at bounding box center [352, 201] width 705 height 272
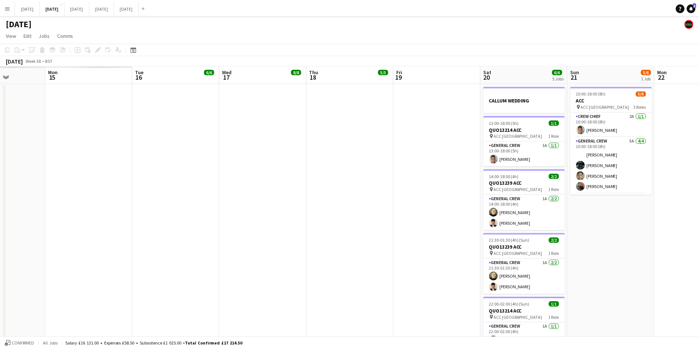
scroll to position [0, 175]
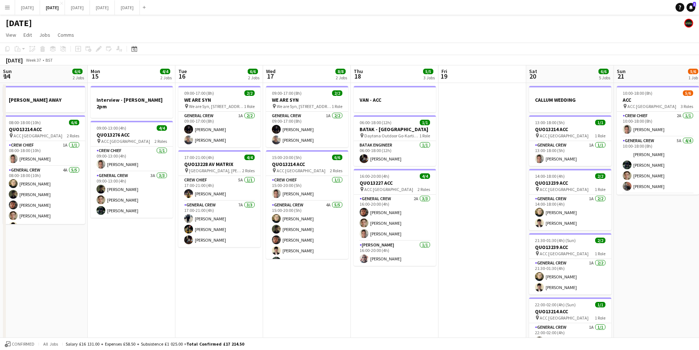
click at [424, 256] on app-calendar-viewport "Fri 12 Sat 13 Sun 14 6/6 2 Jobs Mon 15 4/4 2 Jobs Tue 16 6/6 2 Jobs Wed 17 8/8 …" at bounding box center [349, 215] width 699 height 300
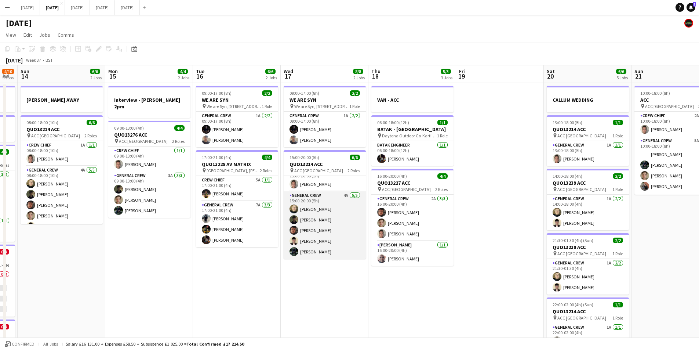
scroll to position [0, 0]
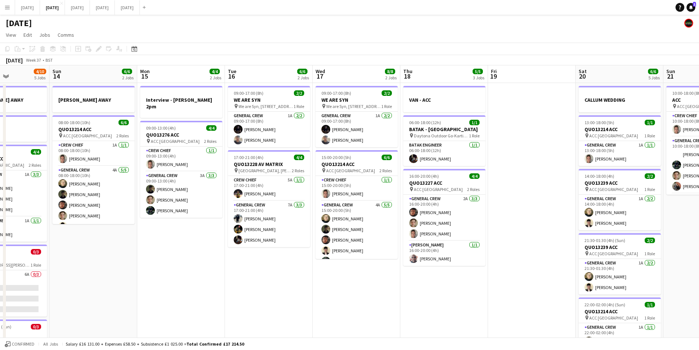
drag, startPoint x: 304, startPoint y: 282, endPoint x: 340, endPoint y: 283, distance: 35.6
click at [341, 289] on app-calendar-viewport "Thu 11 8/8 2 Jobs Fri 12 6/6 2 Jobs Sat 13 4/10 5 Jobs Sun 14 6/6 2 Jobs Mon 15…" at bounding box center [349, 236] width 699 height 343
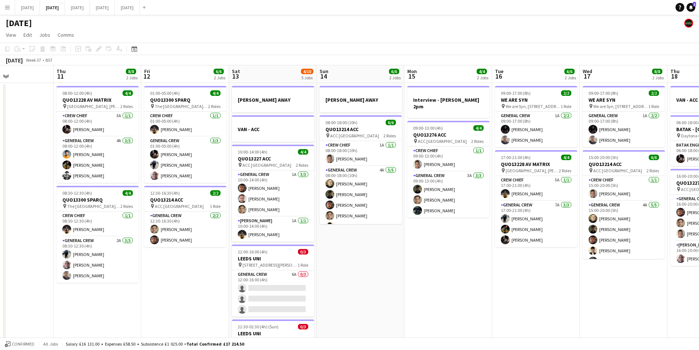
scroll to position [0, 130]
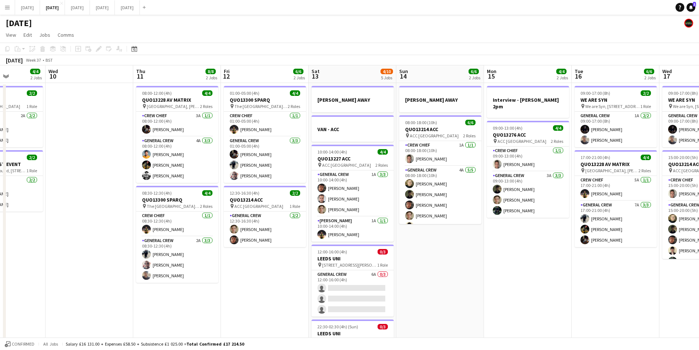
drag, startPoint x: 195, startPoint y: 317, endPoint x: 177, endPoint y: 304, distance: 22.2
click at [652, 276] on app-calendar-viewport "Mon 8 6/6 2 Jobs Tue 9 4/4 2 Jobs Wed 10 Thu 11 8/8 2 Jobs Fri 12 6/6 2 Jobs Sa…" at bounding box center [349, 236] width 699 height 343
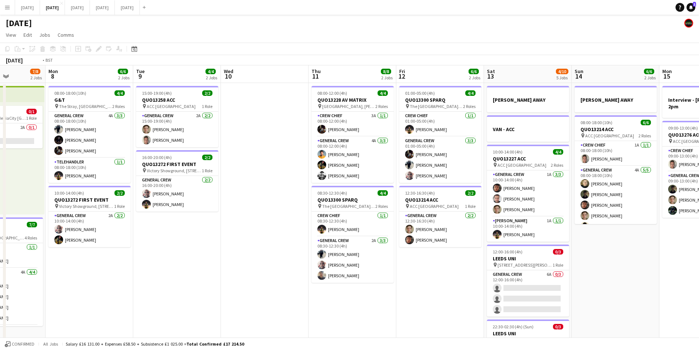
drag, startPoint x: 180, startPoint y: 306, endPoint x: 447, endPoint y: 291, distance: 267.7
click at [492, 296] on app-calendar-viewport "Sat 6 1 Job Sun 7 7/8 2 Jobs Mon 8 6/6 2 Jobs Tue 9 4/4 2 Jobs Wed 10 Thu 11 8/…" at bounding box center [349, 236] width 699 height 343
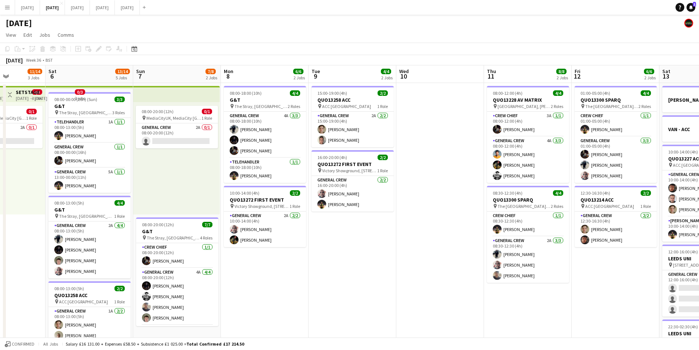
scroll to position [0, 175]
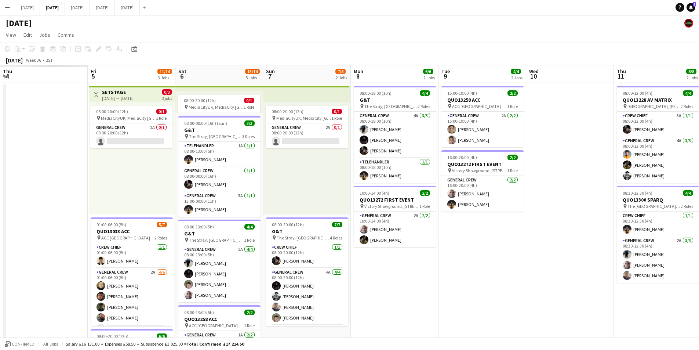
drag, startPoint x: 310, startPoint y: 306, endPoint x: 327, endPoint y: 291, distance: 22.1
click at [549, 290] on app-calendar-viewport "Tue 2 Wed 3 Thu 4 Fri 5 11/14 3 Jobs Sat 6 13/14 5 Jobs Sun 7 7/8 2 Jobs Mon 8 …" at bounding box center [349, 258] width 699 height 387
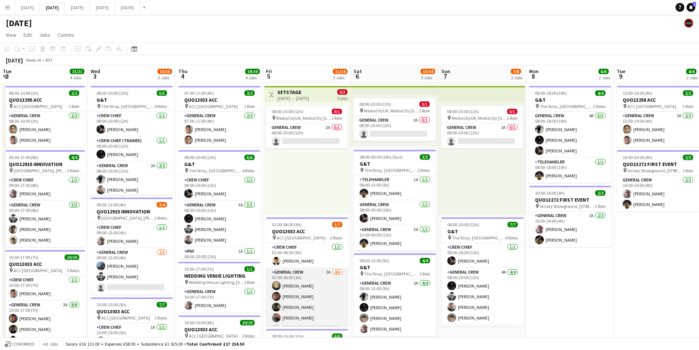
scroll to position [20, 0]
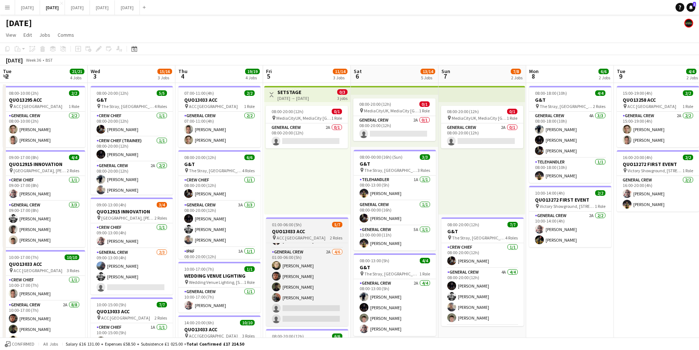
click at [304, 229] on h3 "QUO13033 ACC" at bounding box center [307, 231] width 82 height 7
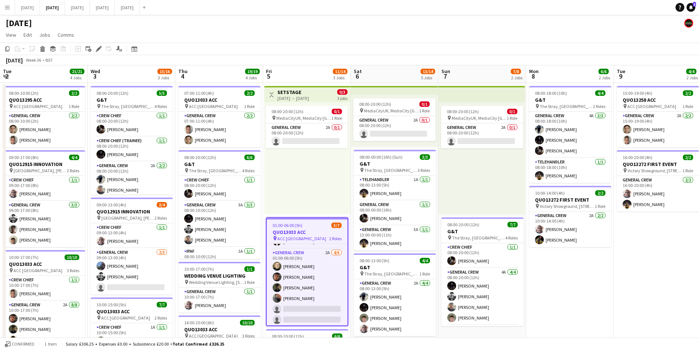
scroll to position [0, 174]
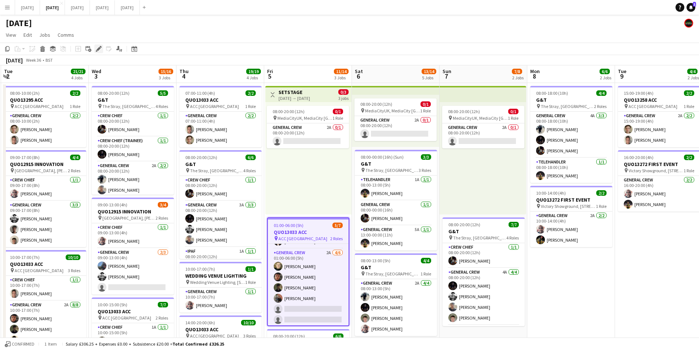
click at [97, 48] on icon "Edit" at bounding box center [99, 49] width 6 height 6
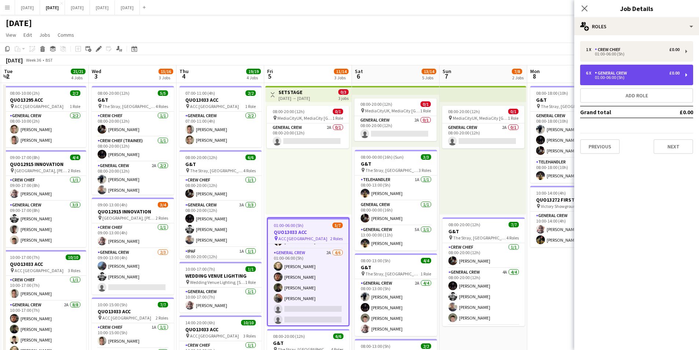
click at [634, 75] on div "6 x General Crew £0.00" at bounding box center [633, 72] width 94 height 5
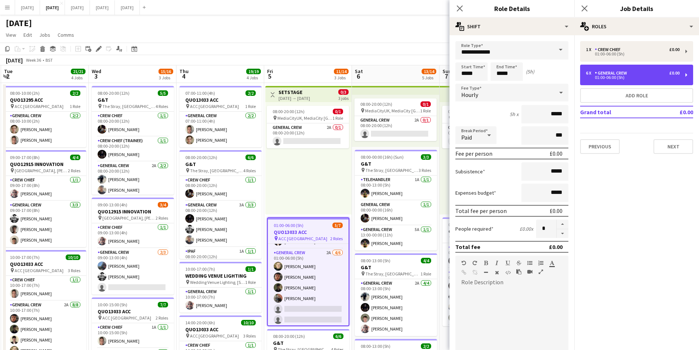
scroll to position [148, 0]
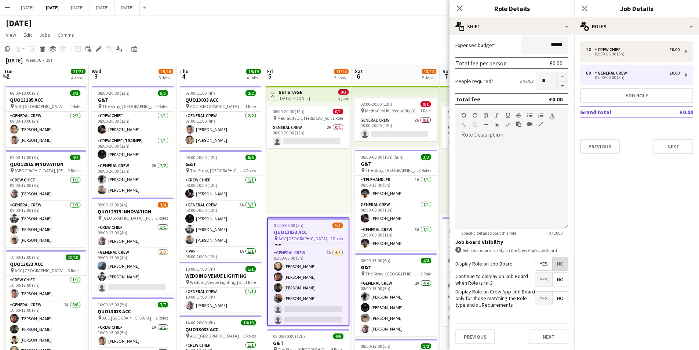
click at [558, 264] on span "No" at bounding box center [560, 263] width 15 height 13
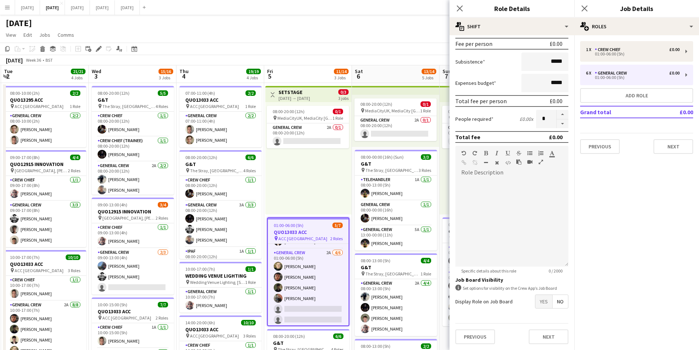
scroll to position [110, 0]
click at [457, 6] on icon "Close pop-in" at bounding box center [459, 8] width 7 height 7
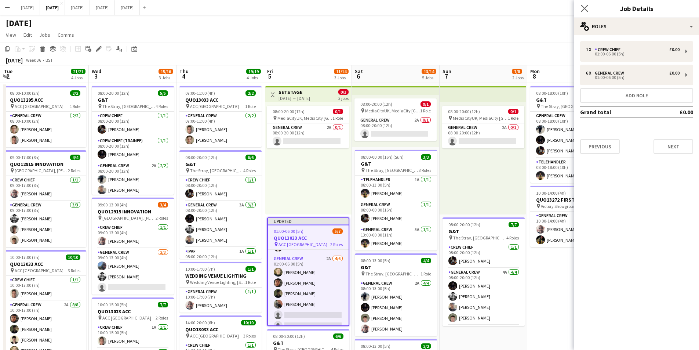
click at [581, 8] on icon "Close pop-in" at bounding box center [584, 8] width 7 height 7
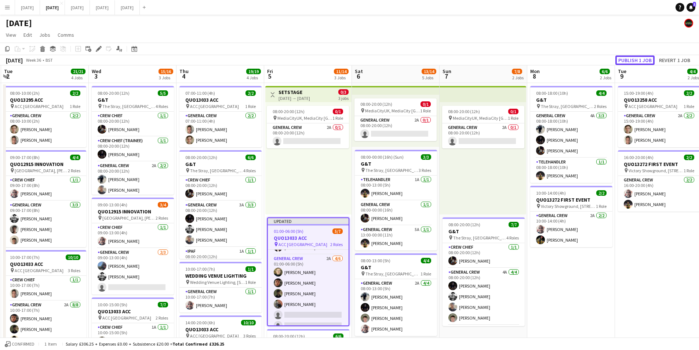
click at [628, 56] on button "Publish 1 job" at bounding box center [635, 60] width 39 height 10
click at [630, 56] on div "Publish 1 job Revert 1 job" at bounding box center [647, 60] width 103 height 10
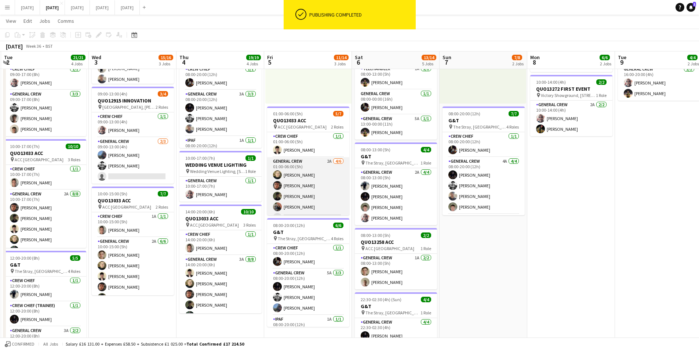
scroll to position [20, 0]
click at [317, 195] on app-card-role "General Crew 2A [DATE] 01:00-06:00 (5h) [PERSON_NAME] black [PERSON_NAME] [PERS…" at bounding box center [308, 176] width 82 height 78
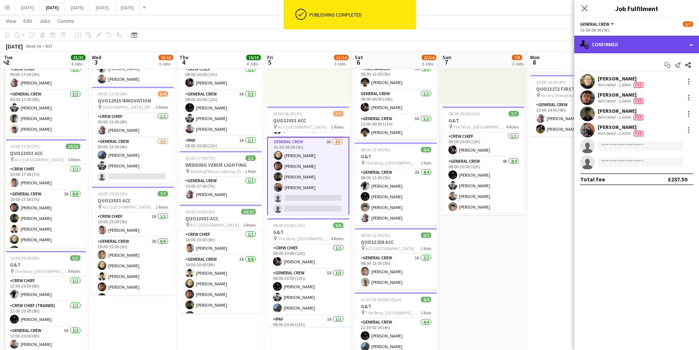
click at [645, 41] on div "single-neutral-actions-check-2 Confirmed" at bounding box center [637, 45] width 125 height 18
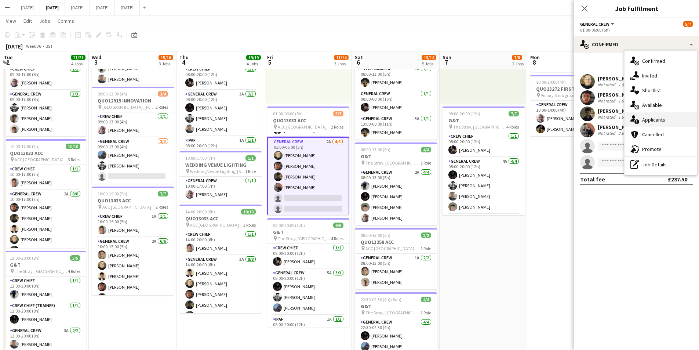
click at [665, 118] on div "single-neutral-actions-information Applicants" at bounding box center [661, 119] width 73 height 15
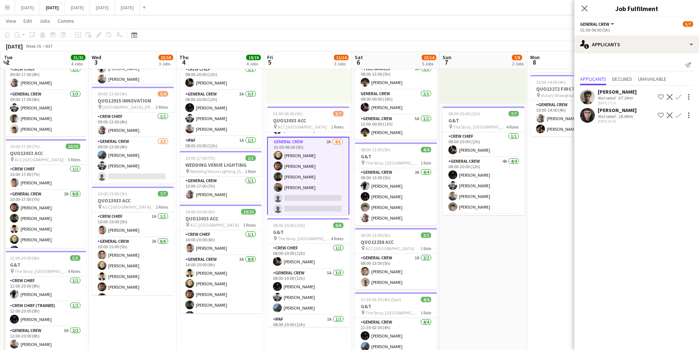
click at [678, 97] on app-icon "Confirm" at bounding box center [679, 97] width 6 height 6
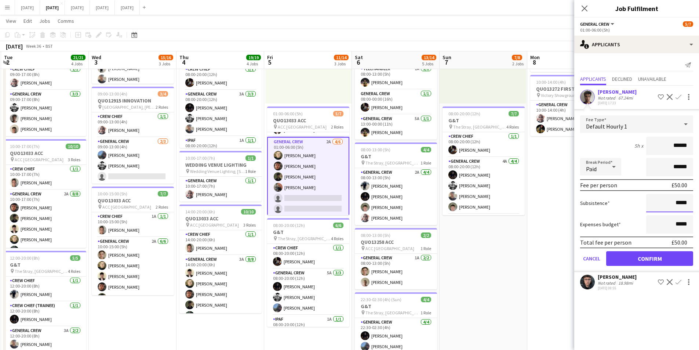
click at [680, 203] on input "*****" at bounding box center [669, 203] width 47 height 18
type input "******"
click at [645, 264] on button "Confirm" at bounding box center [649, 258] width 87 height 15
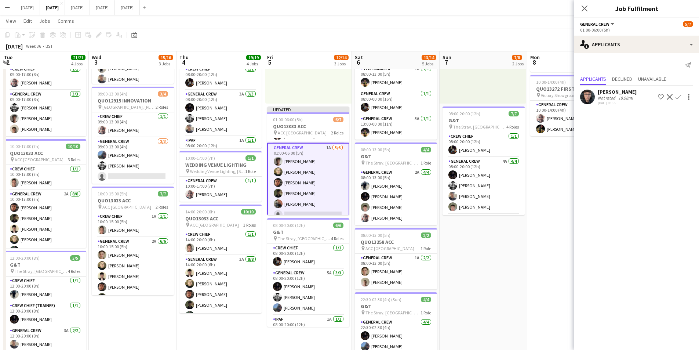
click at [581, 7] on app-icon "Close pop-in" at bounding box center [584, 8] width 9 height 9
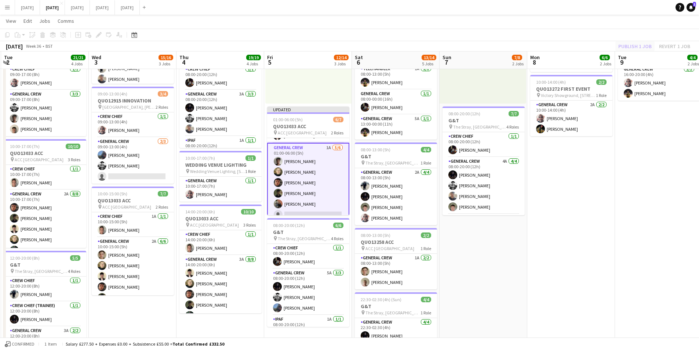
click at [629, 46] on div "Publish 1 job Revert 1 job" at bounding box center [655, 46] width 90 height 10
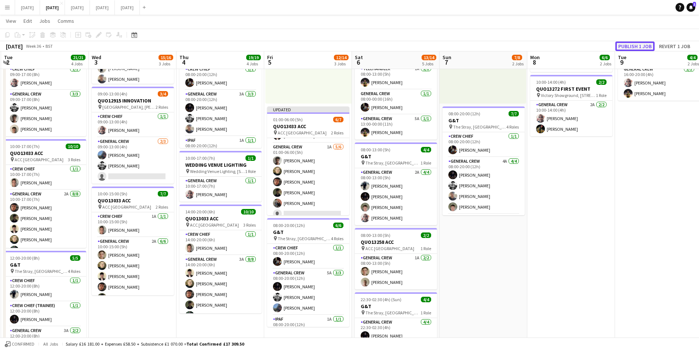
click at [629, 46] on button "Publish 1 job" at bounding box center [635, 46] width 39 height 10
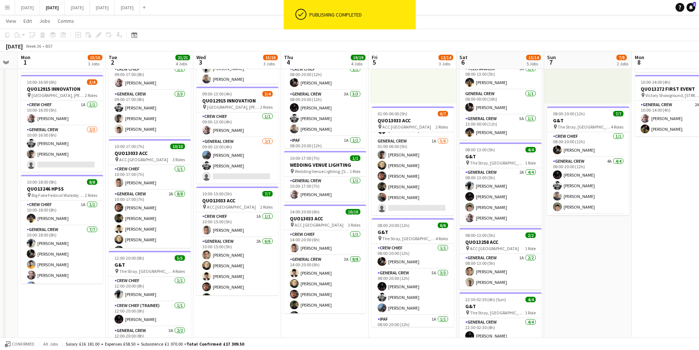
drag, startPoint x: 509, startPoint y: 269, endPoint x: 534, endPoint y: 232, distance: 45.7
click at [628, 271] on app-calendar-viewport "Sat 30 Sun 31 Mon 1 15/16 3 Jobs Tue 2 21/21 4 Jobs Wed 3 15/16 3 Jobs Thu 4 19…" at bounding box center [349, 147] width 699 height 457
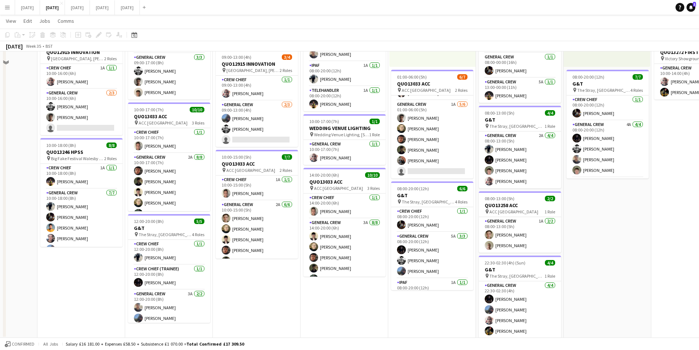
scroll to position [73, 0]
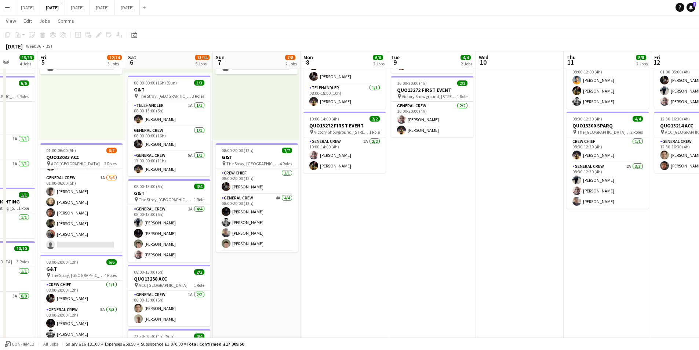
drag, startPoint x: 376, startPoint y: 280, endPoint x: 415, endPoint y: 238, distance: 57.1
click at [195, 286] on app-calendar-viewport "Tue 2 21/21 4 Jobs Wed 3 15/16 3 Jobs Thu 4 19/19 4 Jobs Fri 5 12/14 3 Jobs Sat…" at bounding box center [349, 183] width 699 height 457
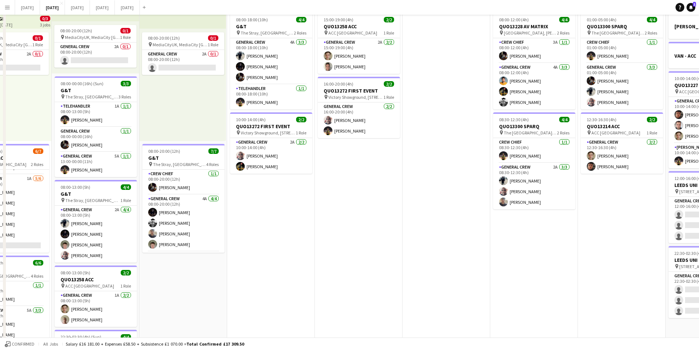
scroll to position [0, 0]
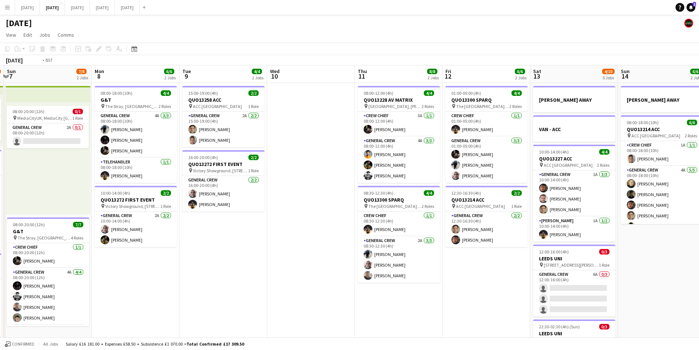
drag, startPoint x: 467, startPoint y: 240, endPoint x: 193, endPoint y: 234, distance: 273.2
click at [180, 233] on app-calendar-viewport "Wed 3 15/16 3 Jobs Thu 4 19/19 4 Jobs Fri 5 12/14 3 Jobs Sat 6 13/14 5 Jobs Sun…" at bounding box center [349, 275] width 699 height 421
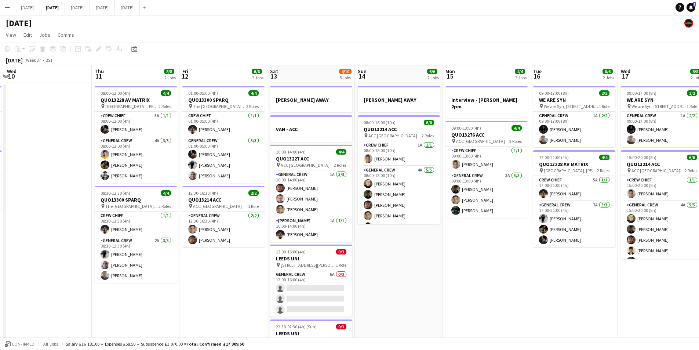
scroll to position [0, 235]
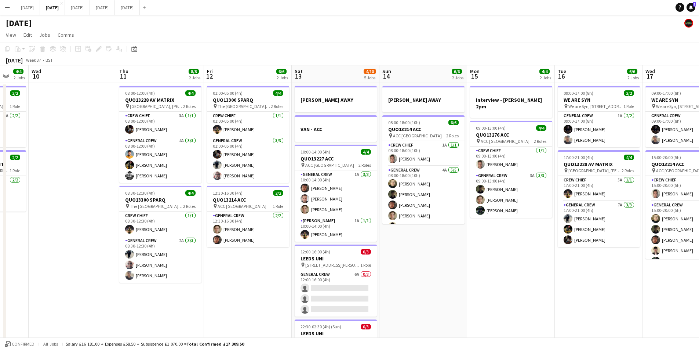
drag, startPoint x: 317, startPoint y: 244, endPoint x: 427, endPoint y: 238, distance: 110.7
click at [309, 243] on app-calendar-viewport "Sun 7 7/8 2 Jobs Mon 8 6/6 2 Jobs Tue 9 4/4 2 Jobs Wed 10 Thu 11 8/8 2 Jobs Fri…" at bounding box center [349, 275] width 699 height 421
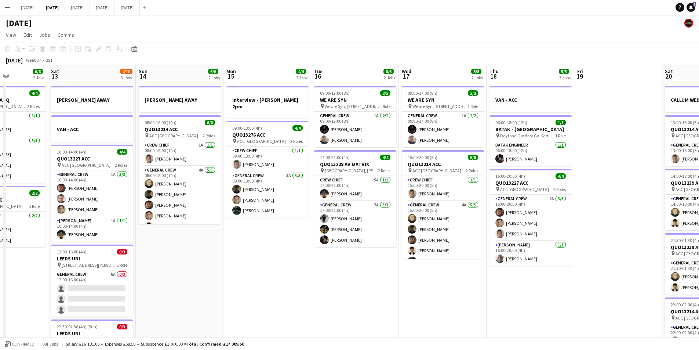
scroll to position [0, 249]
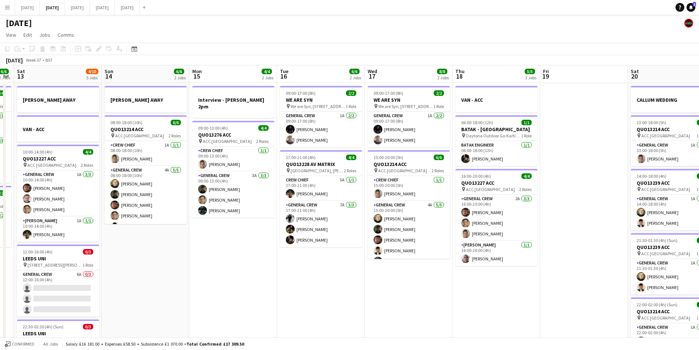
drag, startPoint x: 464, startPoint y: 276, endPoint x: 396, endPoint y: 269, distance: 68.6
click at [396, 269] on app-calendar-viewport "Wed 10 Thu 11 8/8 2 Jobs Fri 12 6/6 2 Jobs Sat 13 4/10 5 Jobs Sun 14 6/6 2 Jobs…" at bounding box center [349, 275] width 699 height 421
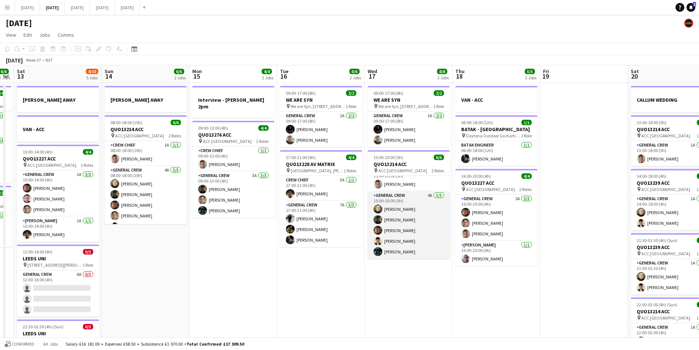
click at [412, 230] on app-card-role "General Crew 4A [DATE] 15:00-20:00 (5h) [PERSON_NAME] black [PERSON_NAME] [PERS…" at bounding box center [409, 225] width 82 height 68
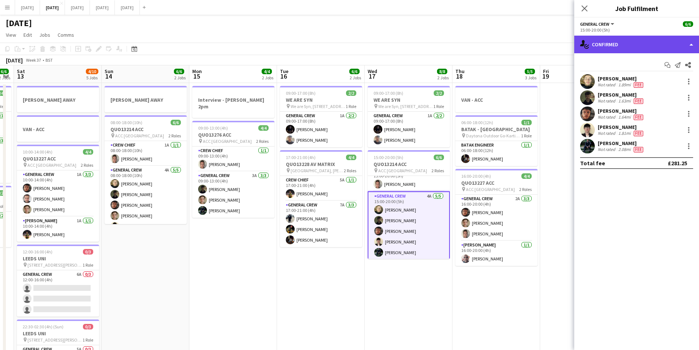
click at [642, 41] on div "single-neutral-actions-check-2 Confirmed" at bounding box center [637, 45] width 125 height 18
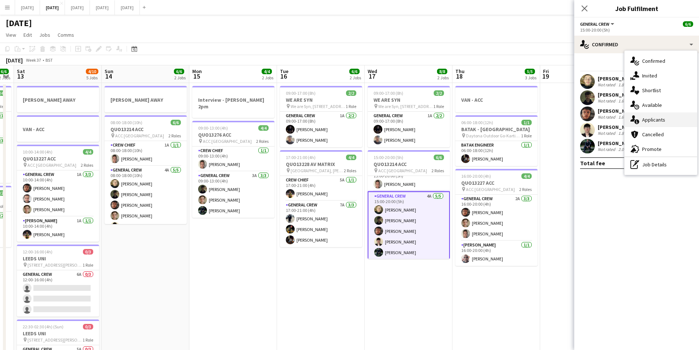
click at [658, 116] on div "single-neutral-actions-information Applicants" at bounding box center [661, 119] width 73 height 15
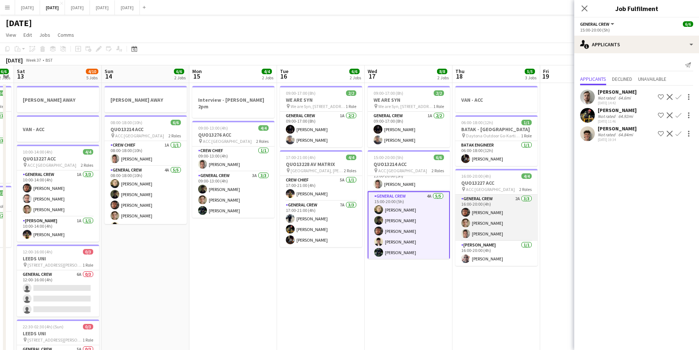
click at [490, 220] on app-card-role "General Crew 2A [DATE] 16:00-20:00 (4h) [PERSON_NAME] [PERSON_NAME] [PERSON_NAM…" at bounding box center [497, 218] width 82 height 46
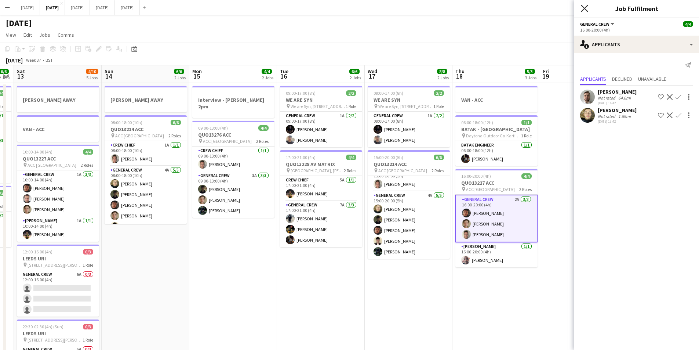
click at [585, 7] on icon "Close pop-in" at bounding box center [584, 8] width 7 height 7
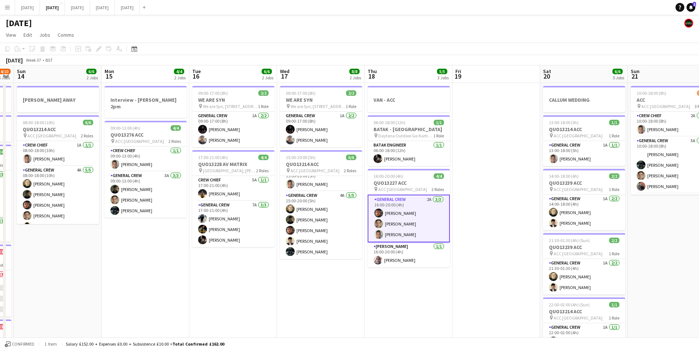
scroll to position [0, 181]
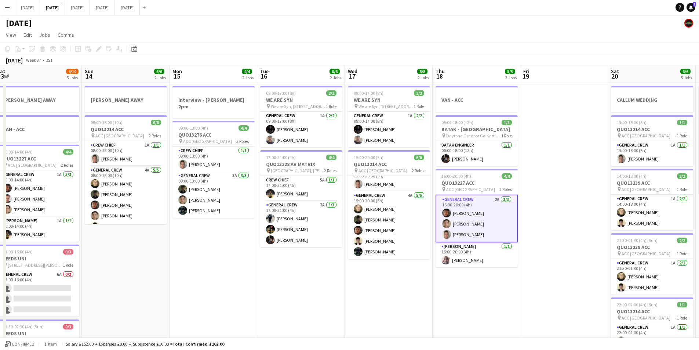
drag, startPoint x: 449, startPoint y: 289, endPoint x: 430, endPoint y: 288, distance: 19.8
click at [430, 288] on app-calendar-viewport "Thu 11 8/8 2 Jobs Fri 12 6/6 2 Jobs Sat 13 4/10 5 Jobs Sun 14 6/6 2 Jobs Mon 15…" at bounding box center [349, 275] width 699 height 421
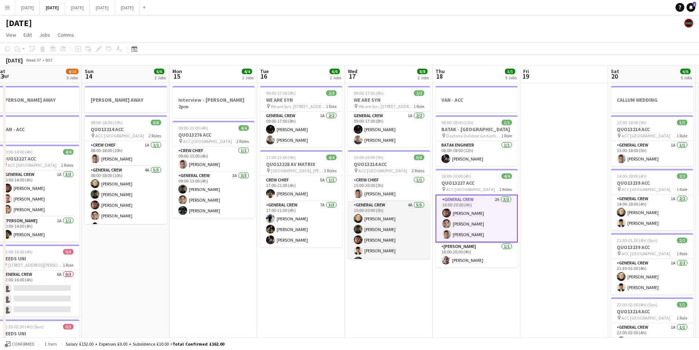
scroll to position [10, 0]
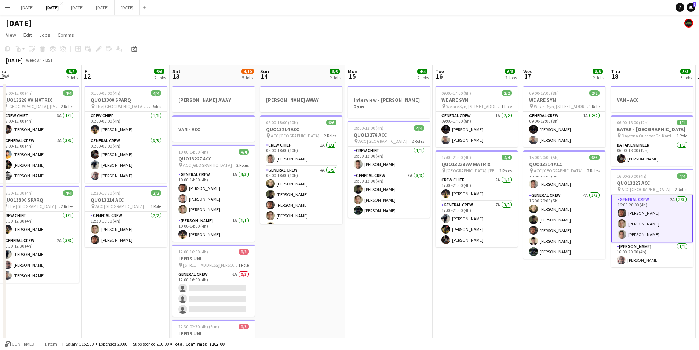
drag, startPoint x: 226, startPoint y: 269, endPoint x: 343, endPoint y: 261, distance: 116.7
click at [457, 252] on app-calendar-viewport "Tue 9 4/4 2 Jobs Wed 10 Thu 11 8/8 2 Jobs Fri 12 6/6 2 Jobs Sat 13 4/10 5 Jobs …" at bounding box center [349, 275] width 699 height 421
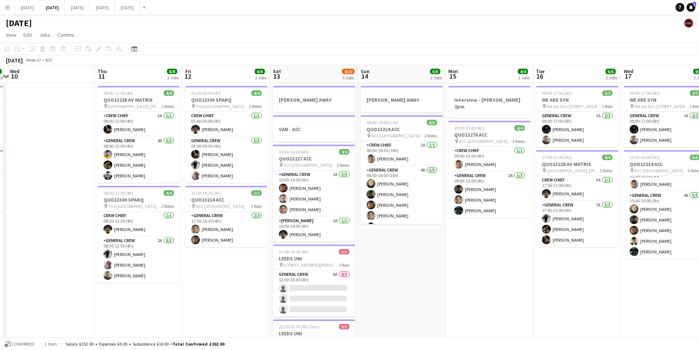
drag, startPoint x: 241, startPoint y: 269, endPoint x: 464, endPoint y: 260, distance: 223.0
click at [460, 261] on app-calendar-viewport "Sun 7 7/8 2 Jobs Mon 8 6/6 2 Jobs Tue 9 4/4 2 Jobs Wed 10 Thu 11 8/8 2 Jobs Fri…" at bounding box center [349, 275] width 699 height 421
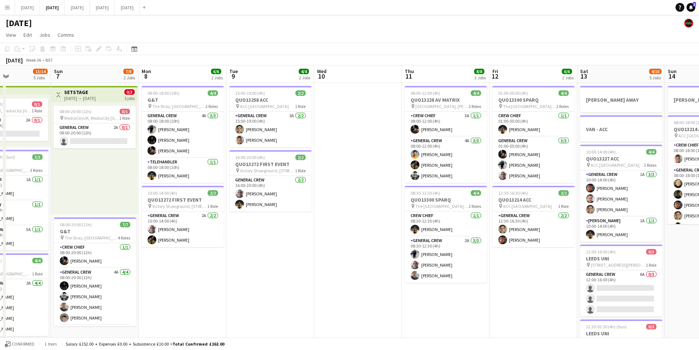
scroll to position [0, 212]
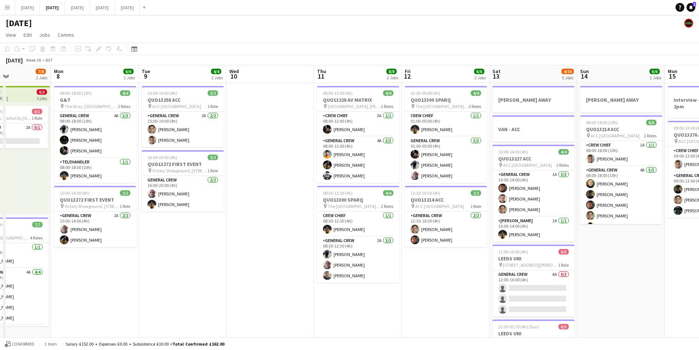
drag, startPoint x: 247, startPoint y: 281, endPoint x: 564, endPoint y: 264, distance: 318.0
click at [585, 265] on app-calendar-viewport "Fri 5 12/14 3 Jobs Sat 6 13/14 5 Jobs Sun 7 7/8 2 Jobs Mon 8 6/6 2 Jobs Tue 9 4…" at bounding box center [349, 275] width 699 height 421
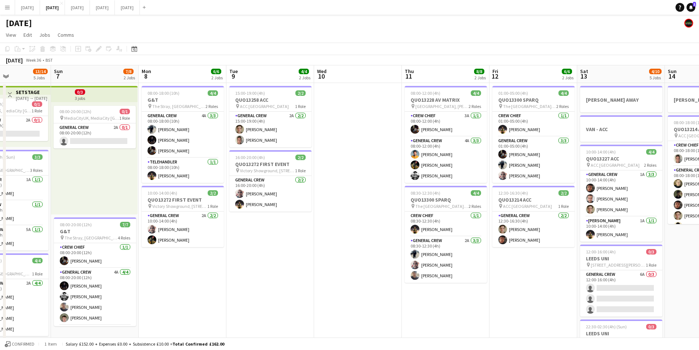
click at [497, 293] on app-calendar-viewport "Thu 4 19/19 4 Jobs Fri 5 12/14 3 Jobs Sat 6 13/14 5 Jobs Sun 7 7/8 2 Jobs Mon 8…" at bounding box center [349, 275] width 699 height 421
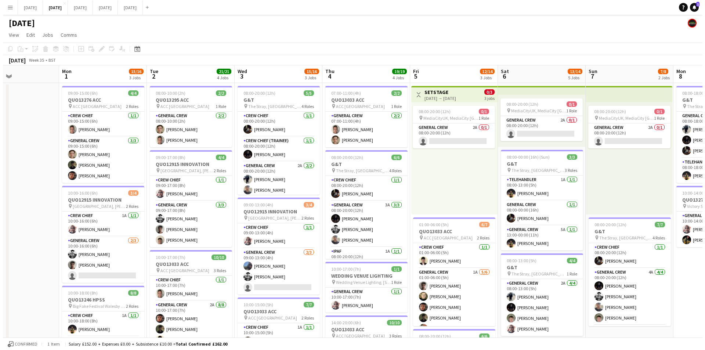
scroll to position [0, 207]
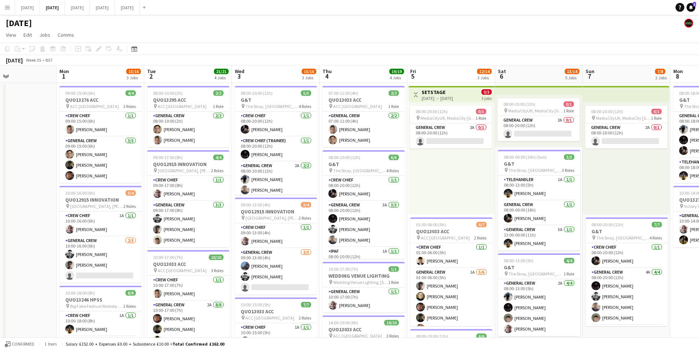
drag, startPoint x: 237, startPoint y: 275, endPoint x: 314, endPoint y: 285, distance: 77.3
click at [314, 285] on app-calendar-viewport "Fri 29 Sat 30 Sun 31 Mon 1 15/16 3 Jobs Tue 2 21/21 4 Jobs Wed 3 15/16 3 Jobs T…" at bounding box center [349, 275] width 699 height 421
click at [11, 4] on button "Menu" at bounding box center [7, 7] width 15 height 15
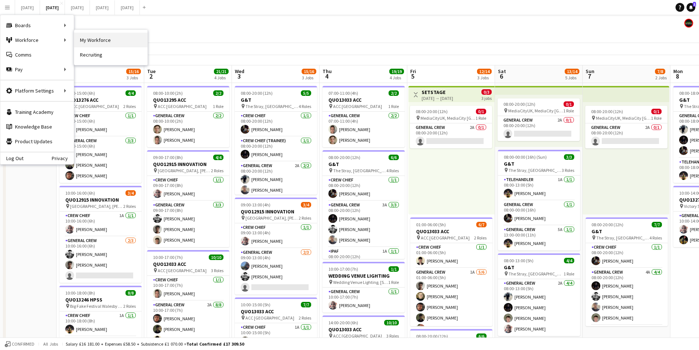
click at [97, 45] on link "My Workforce" at bounding box center [110, 40] width 73 height 15
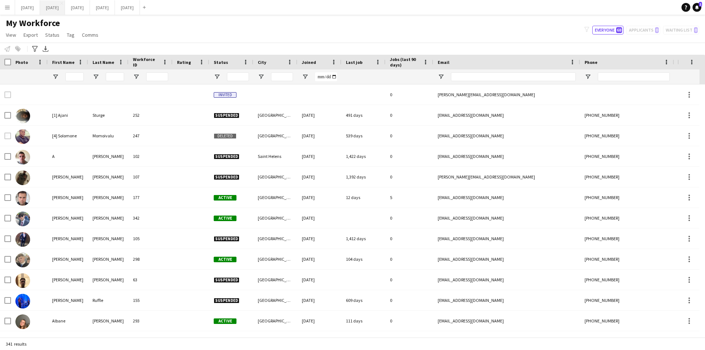
click at [65, 5] on button "[DATE] Close" at bounding box center [52, 7] width 25 height 14
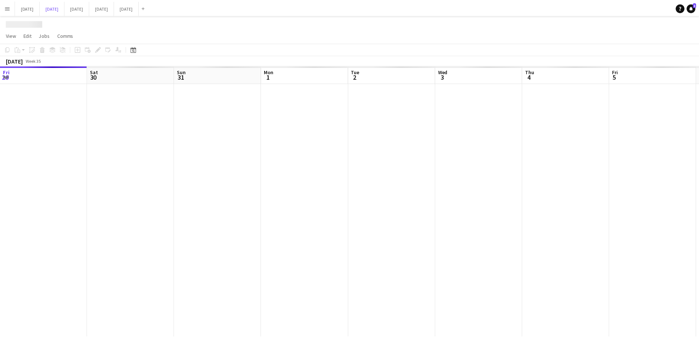
scroll to position [0, 207]
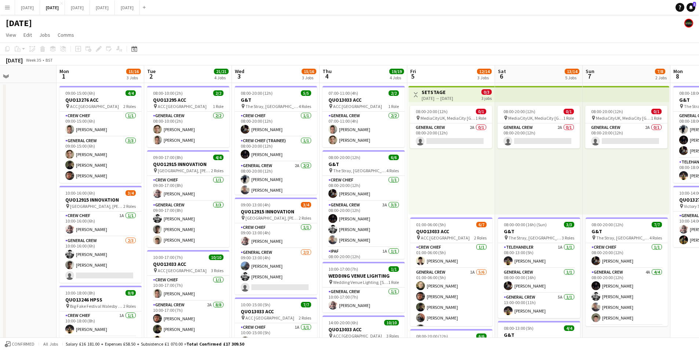
drag, startPoint x: 222, startPoint y: 190, endPoint x: 210, endPoint y: 191, distance: 11.8
click at [210, 191] on app-calendar-viewport "Fri 29 Sat 30 Sun 31 Mon 1 15/16 3 Jobs Tue 2 21/21 4 Jobs Wed 3 15/16 3 Jobs T…" at bounding box center [349, 317] width 699 height 505
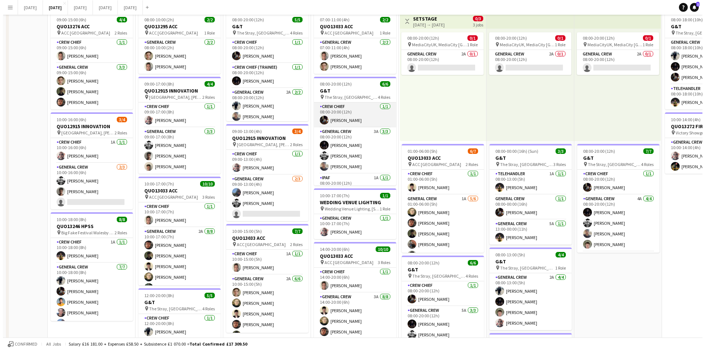
scroll to position [0, 0]
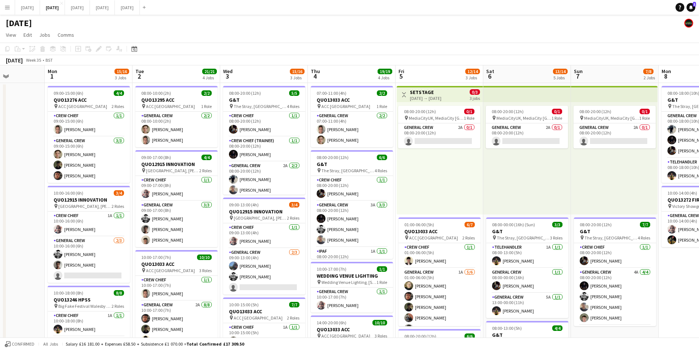
click at [8, 8] on app-icon "Menu" at bounding box center [7, 7] width 6 height 6
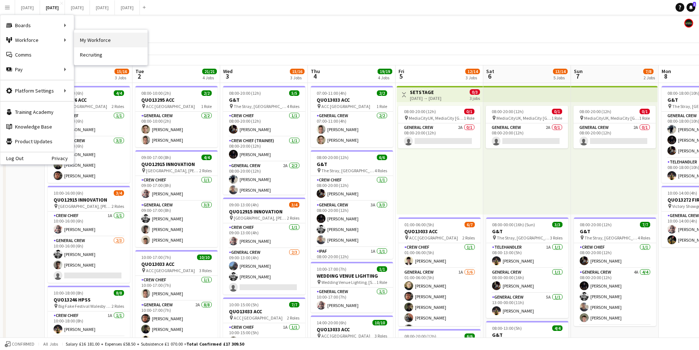
click at [93, 39] on link "My Workforce" at bounding box center [110, 40] width 73 height 15
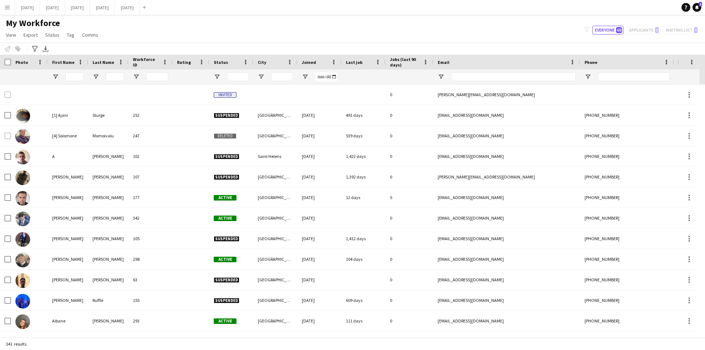
click at [308, 64] on span "Joined" at bounding box center [309, 62] width 14 height 6
click at [304, 76] on span "Open Filter Menu" at bounding box center [305, 76] width 7 height 7
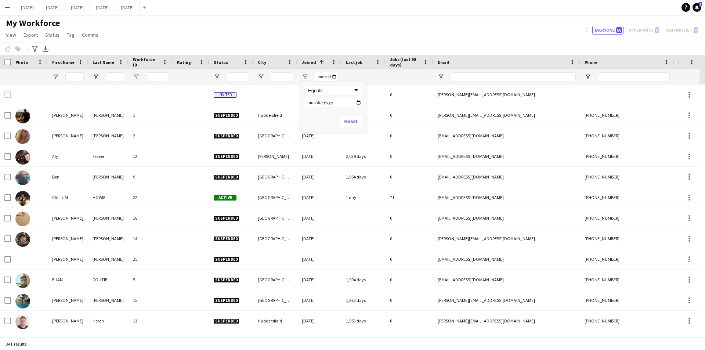
click at [346, 75] on div at bounding box center [363, 76] width 44 height 15
click at [319, 62] on span at bounding box center [321, 62] width 7 height 7
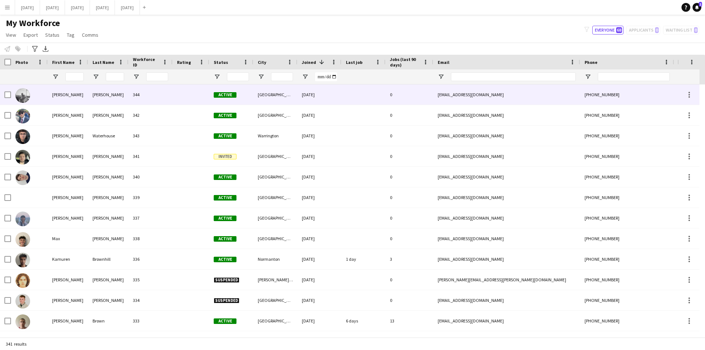
click at [57, 94] on div "Ryan" at bounding box center [68, 94] width 40 height 20
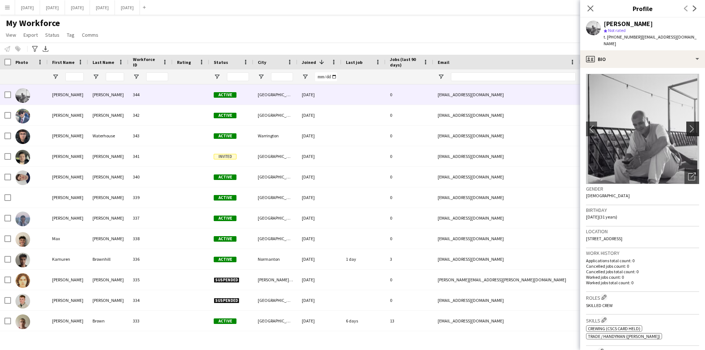
click at [688, 125] on app-icon "chevron-right" at bounding box center [693, 129] width 11 height 8
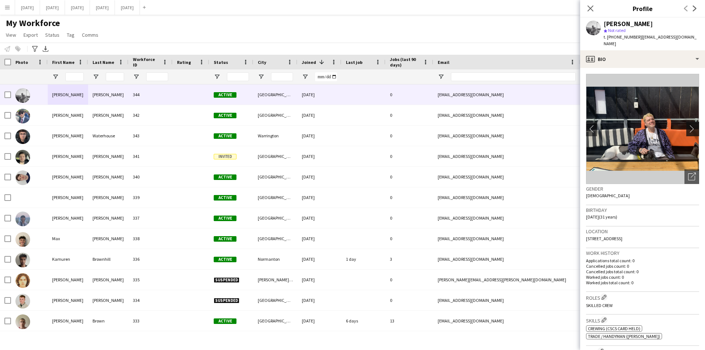
click at [688, 125] on app-icon "chevron-right" at bounding box center [693, 129] width 11 height 8
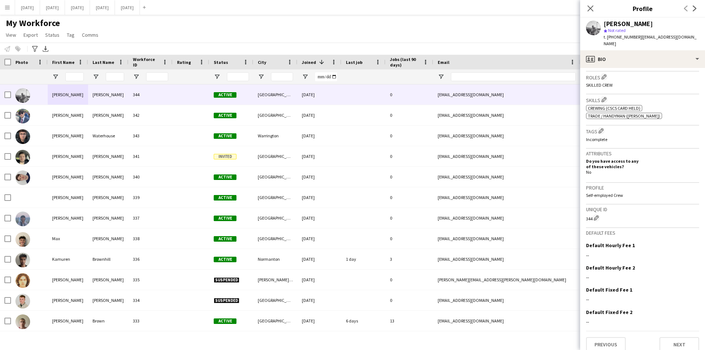
scroll to position [221, 0]
click at [693, 241] on app-icon "Edit this field" at bounding box center [696, 244] width 6 height 6
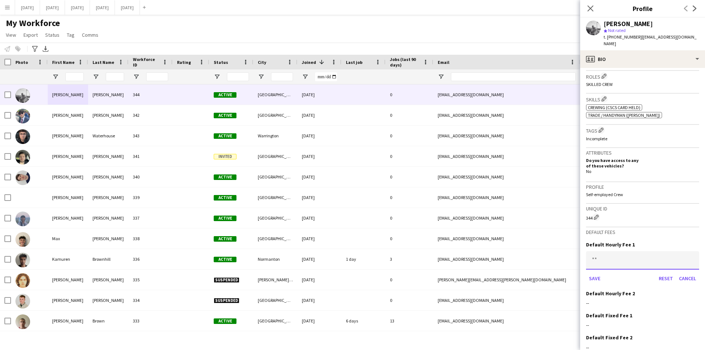
click at [616, 257] on input at bounding box center [642, 260] width 113 height 18
type input "******"
click at [594, 273] on button "Save" at bounding box center [594, 278] width 17 height 12
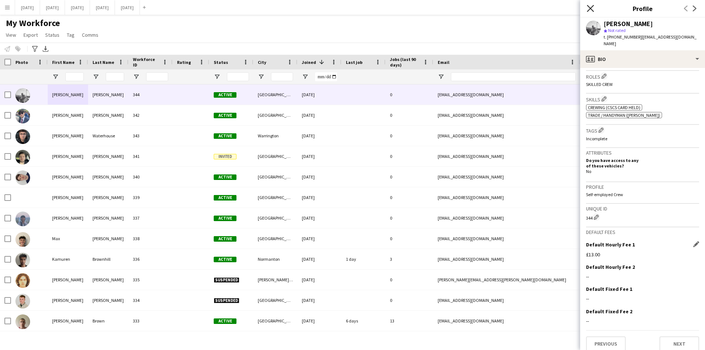
click at [588, 9] on icon "Close pop-in" at bounding box center [590, 8] width 7 height 7
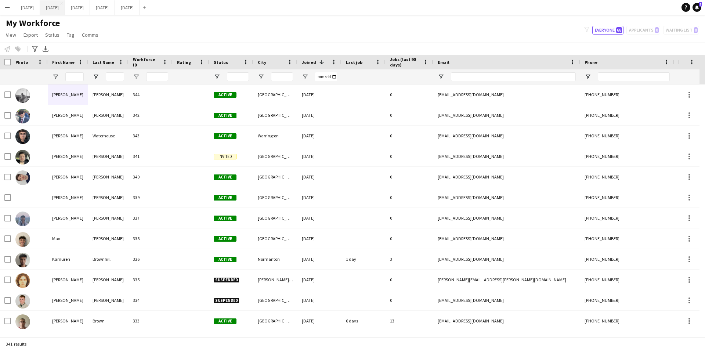
click at [65, 7] on button "[DATE] Close" at bounding box center [52, 7] width 25 height 14
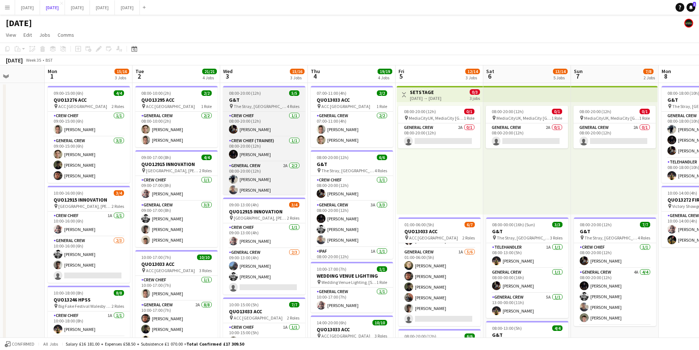
scroll to position [28, 0]
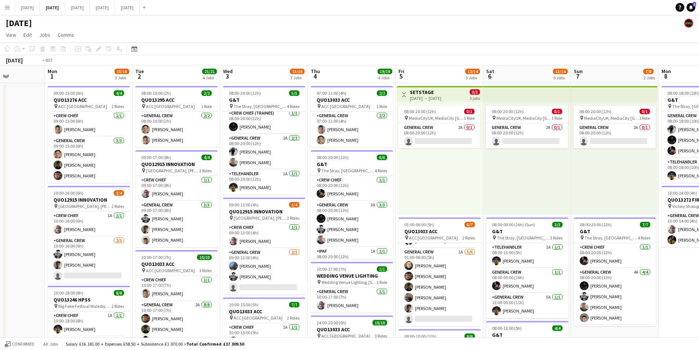
drag, startPoint x: 557, startPoint y: 300, endPoint x: 308, endPoint y: 304, distance: 248.6
click at [262, 304] on app-calendar-viewport "Fri 29 Sat 30 Sun 31 Mon 1 15/16 3 Jobs Tue 2 21/21 4 Jobs Wed 3 15/16 3 Jobs T…" at bounding box center [349, 317] width 699 height 505
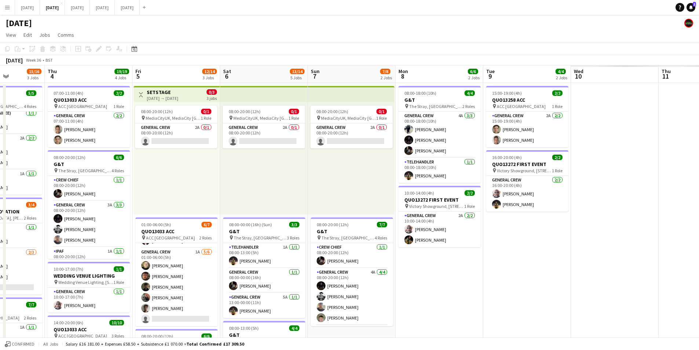
click at [296, 292] on app-calendar-viewport "Mon 1 15/16 3 Jobs Tue 2 21/21 4 Jobs Wed 3 15/16 3 Jobs Thu 4 19/19 4 Jobs Fri…" at bounding box center [349, 317] width 699 height 505
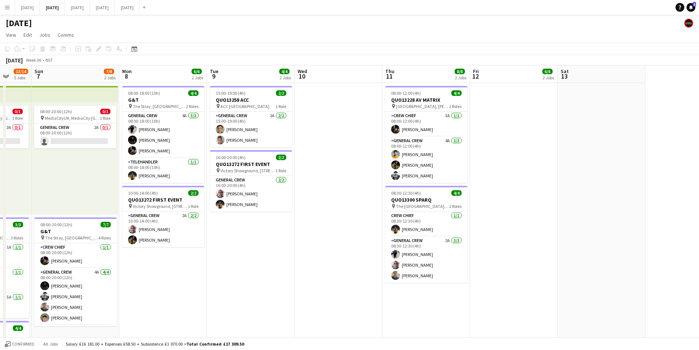
drag, startPoint x: 313, startPoint y: 262, endPoint x: 378, endPoint y: 258, distance: 65.4
click at [300, 257] on app-calendar-viewport "Tue 2 21/21 4 Jobs Wed 3 15/16 3 Jobs Thu 4 19/19 4 Jobs Fri 5 12/14 3 Jobs Sat…" at bounding box center [349, 317] width 699 height 505
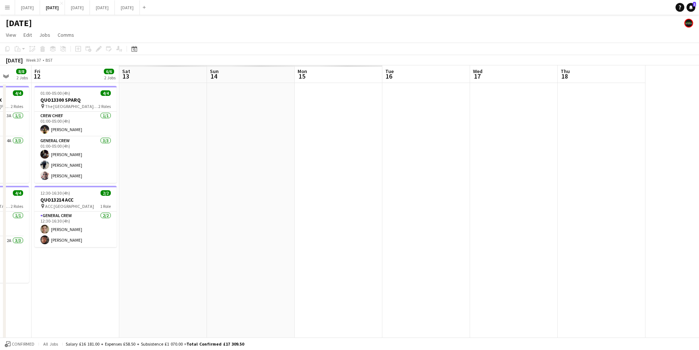
scroll to position [0, 175]
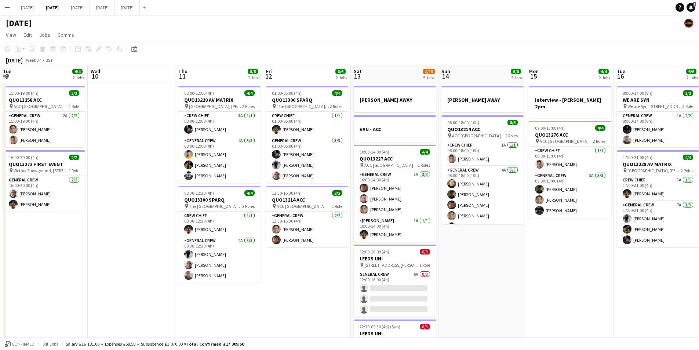
drag, startPoint x: 336, startPoint y: 235, endPoint x: 403, endPoint y: 245, distance: 67.9
click at [332, 234] on app-calendar-viewport "Sun 7 7/8 2 Jobs Mon 8 6/6 2 Jobs Tue 9 4/4 2 Jobs Wed 10 Thu 11 8/8 2 Jobs Fri…" at bounding box center [349, 317] width 699 height 505
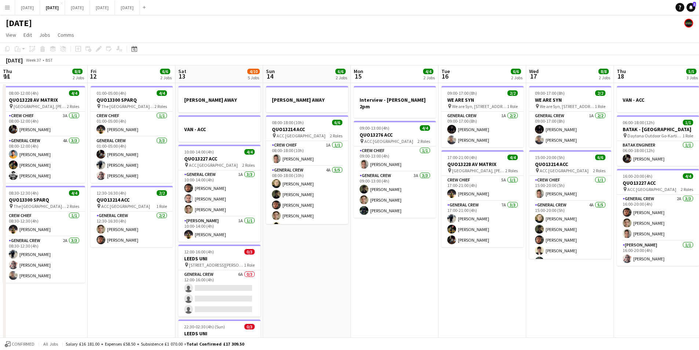
scroll to position [0, 227]
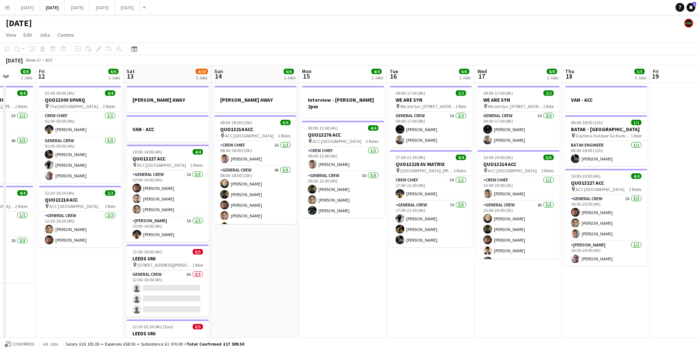
drag, startPoint x: 496, startPoint y: 276, endPoint x: 422, endPoint y: 243, distance: 80.5
click at [265, 229] on app-calendar-viewport "Tue 9 4/4 2 Jobs Wed 10 Thu 11 8/8 2 Jobs Fri 12 6/6 2 Jobs Sat 13 4/10 5 Jobs …" at bounding box center [349, 317] width 699 height 505
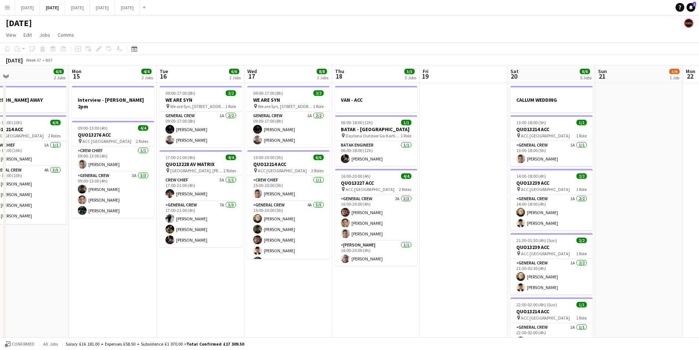
drag, startPoint x: 470, startPoint y: 260, endPoint x: 197, endPoint y: 202, distance: 278.8
click at [199, 203] on app-calendar-viewport "Fri 12 6/6 2 Jobs Sat 13 4/10 5 Jobs Sun 14 6/6 2 Jobs Mon 15 4/4 2 Jobs Tue 16…" at bounding box center [349, 317] width 699 height 505
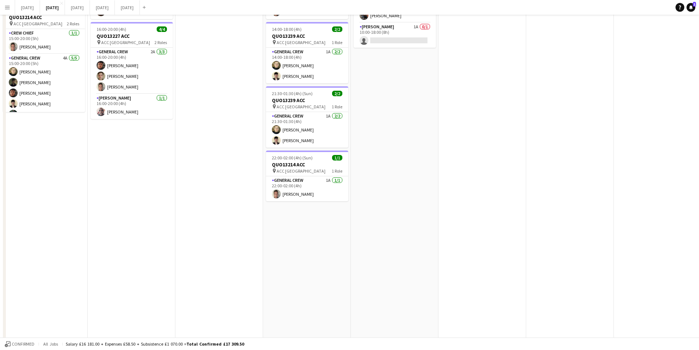
scroll to position [0, 0]
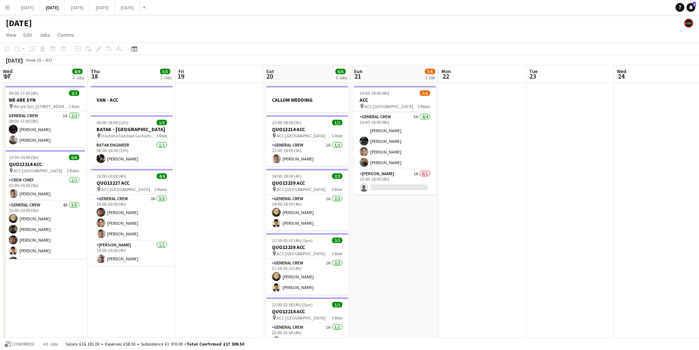
drag, startPoint x: 298, startPoint y: 255, endPoint x: 558, endPoint y: 215, distance: 263.3
click at [570, 218] on app-calendar-viewport "Mon 15 4/4 2 Jobs Tue 16 6/6 2 Jobs Wed 17 8/8 2 Jobs Thu 18 5/5 3 Jobs Fri 19 …" at bounding box center [349, 317] width 699 height 505
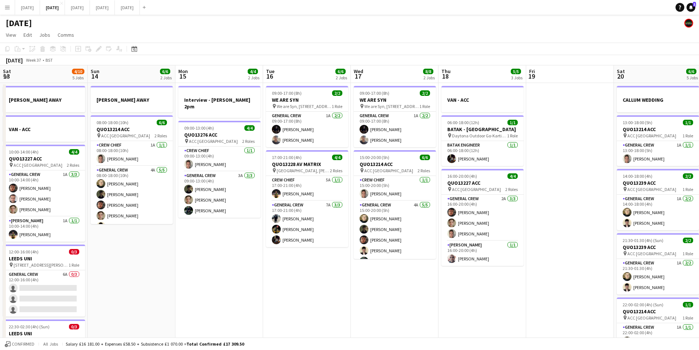
drag, startPoint x: 457, startPoint y: 249, endPoint x: 519, endPoint y: 239, distance: 62.9
click at [513, 243] on app-calendar-viewport "Thu 11 8/8 2 Jobs Fri 12 6/6 2 Jobs Sat 13 4/10 5 Jobs Sun 14 6/6 2 Jobs Mon 15…" at bounding box center [349, 317] width 699 height 505
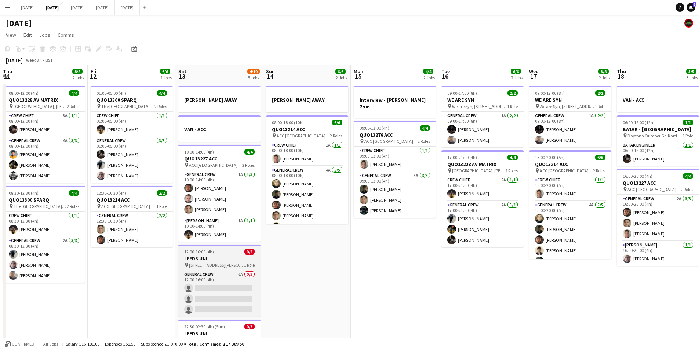
scroll to position [0, 175]
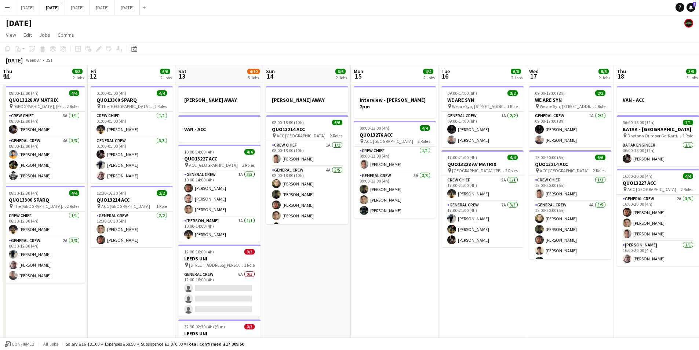
drag, startPoint x: 171, startPoint y: 274, endPoint x: 401, endPoint y: 262, distance: 230.1
click at [415, 268] on app-calendar-viewport "Tue 9 4/4 2 Jobs Wed 10 Thu 11 8/8 2 Jobs Fri 12 6/6 2 Jobs Sat 13 4/10 5 Jobs …" at bounding box center [349, 317] width 699 height 505
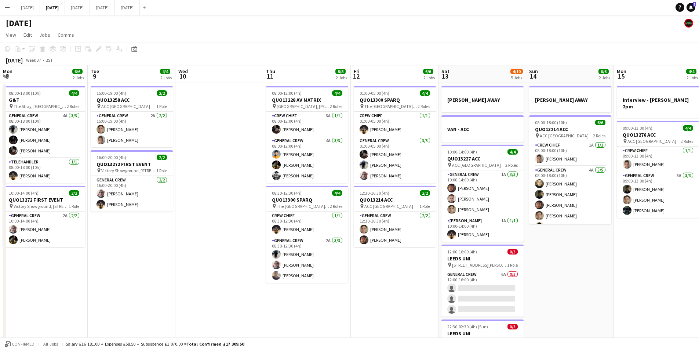
scroll to position [0, 194]
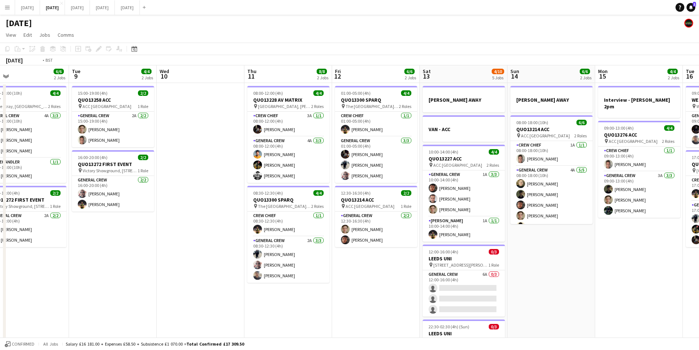
drag, startPoint x: 262, startPoint y: 293, endPoint x: 389, endPoint y: 285, distance: 126.5
click at [379, 288] on app-calendar-viewport "Sat 6 13/14 5 Jobs Sun 7 7/8 2 Jobs Mon 8 6/6 2 Jobs Tue 9 4/4 2 Jobs Wed 10 Th…" at bounding box center [349, 317] width 699 height 505
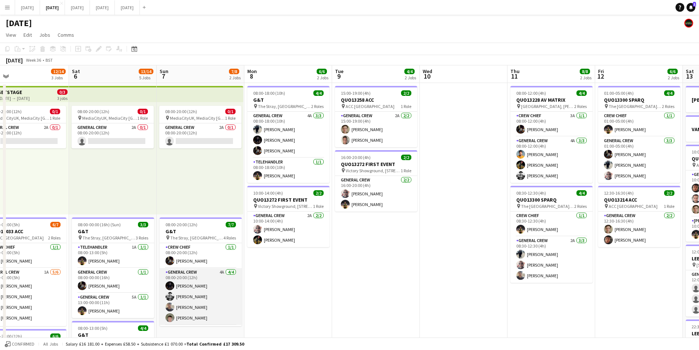
scroll to position [0, 255]
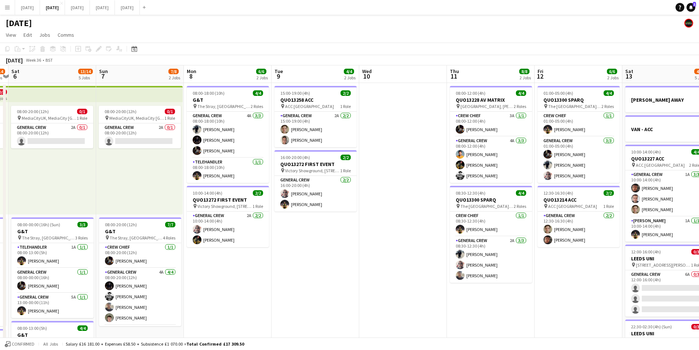
drag, startPoint x: 167, startPoint y: 280, endPoint x: 463, endPoint y: 267, distance: 296.9
click at [453, 273] on app-calendar-viewport "Wed 3 15/16 3 Jobs Thu 4 19/19 4 Jobs Fri 5 12/14 3 Jobs Sat 6 13/14 5 Jobs Sun…" at bounding box center [349, 317] width 699 height 505
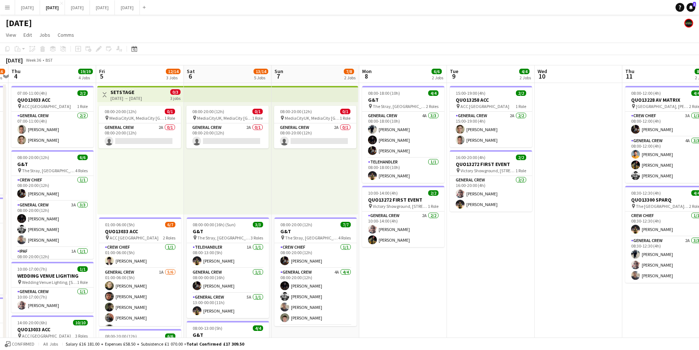
click at [379, 262] on app-calendar-viewport "Mon 1 15/16 3 Jobs Tue 2 21/21 4 Jobs Wed 3 15/16 3 Jobs Thu 4 19/19 4 Jobs Fri…" at bounding box center [349, 317] width 699 height 505
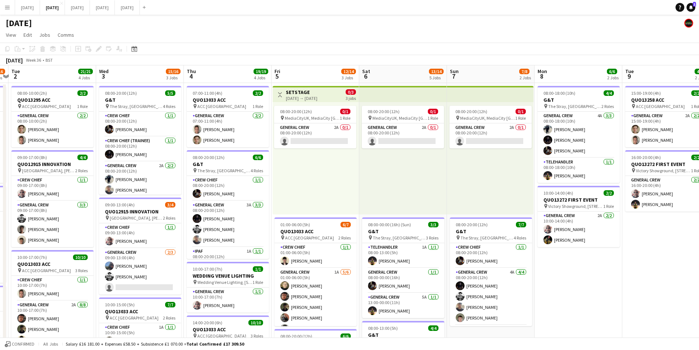
scroll to position [0, 175]
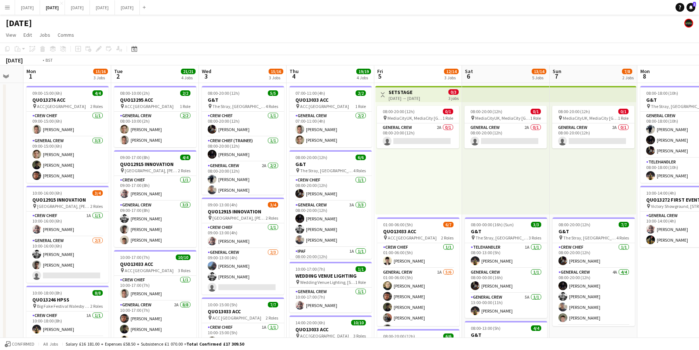
drag, startPoint x: 242, startPoint y: 251, endPoint x: 432, endPoint y: 258, distance: 191.0
click at [432, 258] on app-calendar-viewport "Sat 30 Sun 31 Mon 1 15/16 3 Jobs Tue 2 21/21 4 Jobs Wed 3 15/16 3 Jobs Thu 4 19…" at bounding box center [349, 317] width 699 height 505
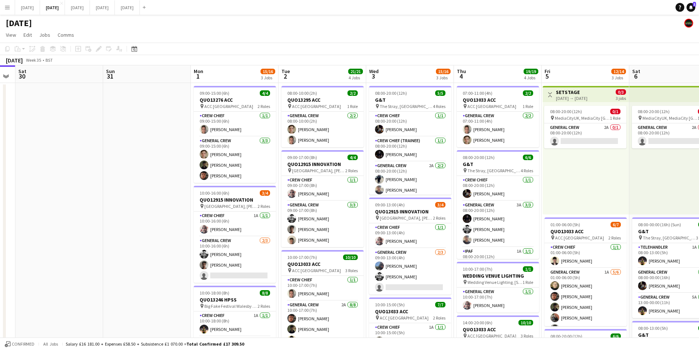
scroll to position [0, 243]
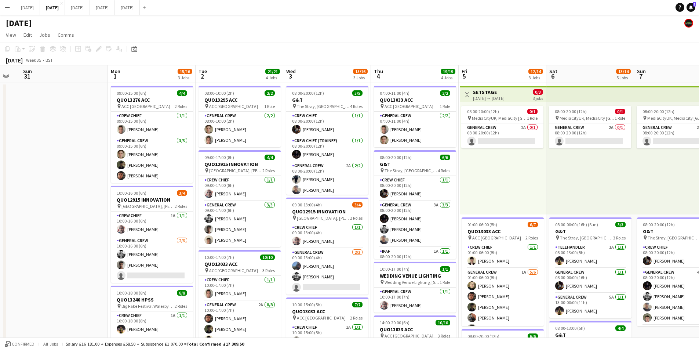
drag, startPoint x: 399, startPoint y: 216, endPoint x: 320, endPoint y: 211, distance: 79.1
click at [320, 211] on app-calendar-viewport "Thu 28 Fri 29 Sat 30 Sun 31 Mon 1 15/16 3 Jobs Tue 2 21/21 4 Jobs Wed 3 15/16 3…" at bounding box center [349, 317] width 699 height 505
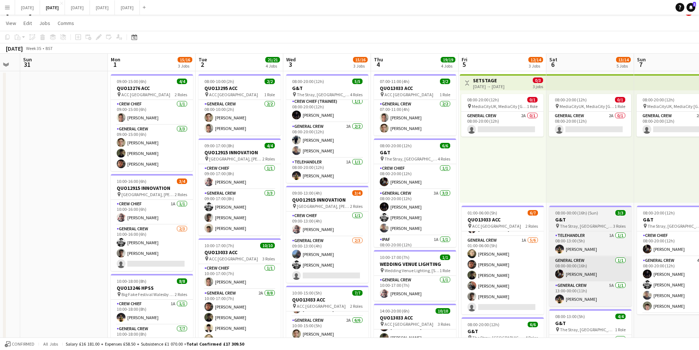
scroll to position [0, 0]
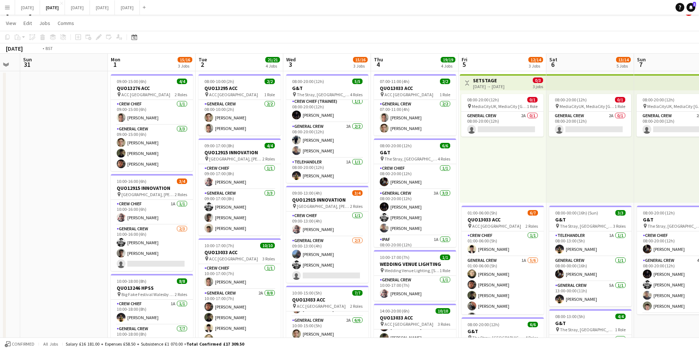
drag, startPoint x: 596, startPoint y: 273, endPoint x: 514, endPoint y: 244, distance: 87.8
click at [421, 233] on app-calendar-viewport "Thu 28 Fri 29 Sat 30 Sun 31 Mon 1 15/16 3 Jobs Tue 2 21/21 4 Jobs Wed 3 15/16 3…" at bounding box center [349, 306] width 699 height 505
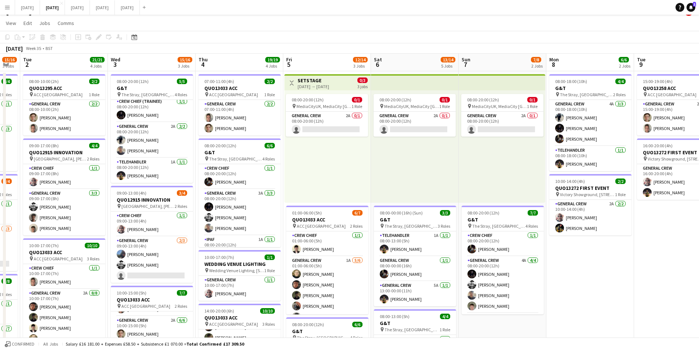
scroll to position [0, 243]
drag, startPoint x: 538, startPoint y: 260, endPoint x: 472, endPoint y: 268, distance: 66.9
click at [484, 262] on app-calendar-viewport "Sat 30 Sun 31 Mon 1 15/16 3 Jobs Tue 2 21/21 4 Jobs Wed 3 15/16 3 Jobs Thu 4 19…" at bounding box center [349, 306] width 699 height 505
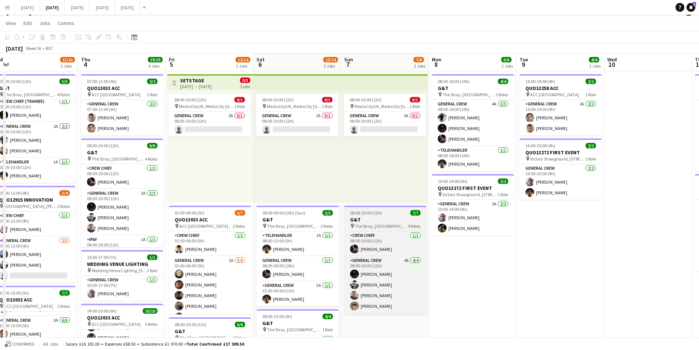
scroll to position [49, 0]
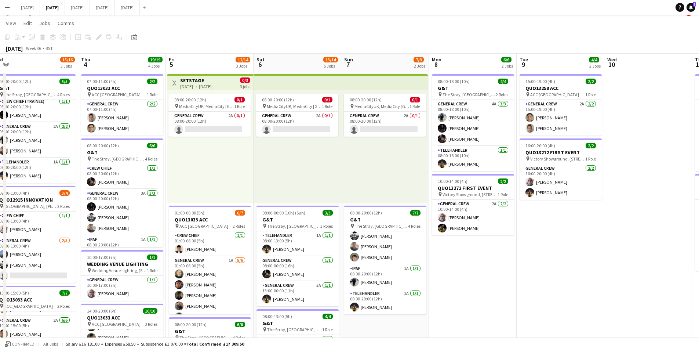
drag, startPoint x: 570, startPoint y: 258, endPoint x: 375, endPoint y: 223, distance: 197.8
click at [381, 224] on app-calendar-viewport "Mon 1 15/16 3 Jobs Tue 2 21/21 4 Jobs Wed 3 15/16 3 Jobs Thu 4 19/19 4 Jobs Fri…" at bounding box center [349, 306] width 699 height 505
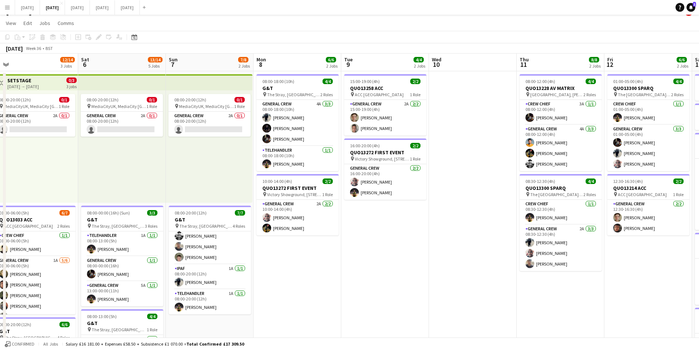
click at [381, 249] on app-calendar-viewport "Wed 3 15/16 3 Jobs Thu 4 19/19 4 Jobs Fri 5 12/14 3 Jobs Sat 6 13/14 5 Jobs Sun…" at bounding box center [349, 306] width 699 height 505
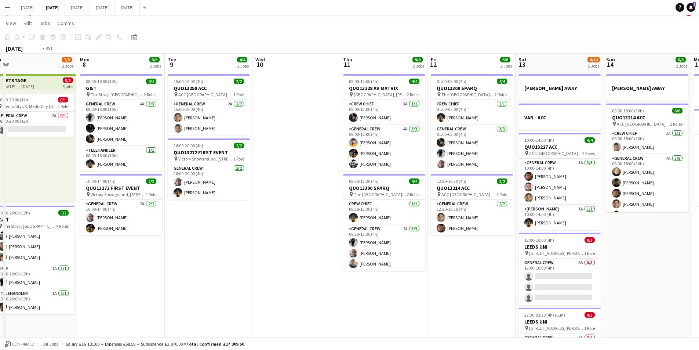
drag, startPoint x: 472, startPoint y: 261, endPoint x: 336, endPoint y: 233, distance: 138.4
click at [332, 232] on app-calendar-viewport "Fri 5 12/14 3 Jobs Sat 6 13/14 5 Jobs Sun 7 7/8 2 Jobs Mon 8 6/6 2 Jobs Tue 9 4…" at bounding box center [349, 306] width 699 height 505
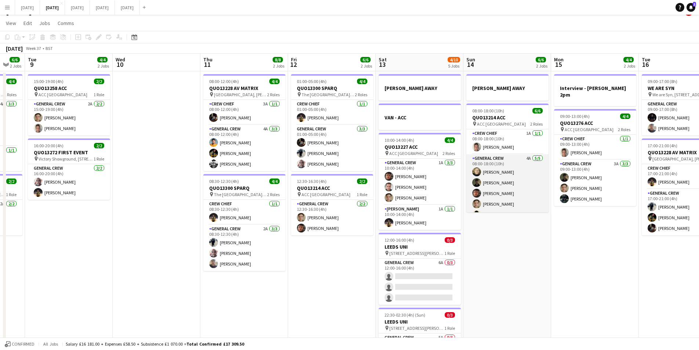
scroll to position [10, 0]
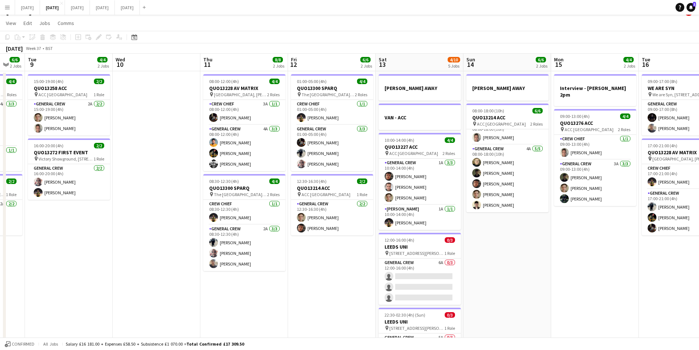
drag, startPoint x: 416, startPoint y: 248, endPoint x: 277, endPoint y: 236, distance: 139.7
click at [271, 229] on app-calendar-viewport "Sat 6 13/14 5 Jobs Sun 7 7/8 2 Jobs Mon 8 6/6 2 Jobs Tue 9 4/4 2 Jobs Wed 10 Th…" at bounding box center [349, 306] width 699 height 505
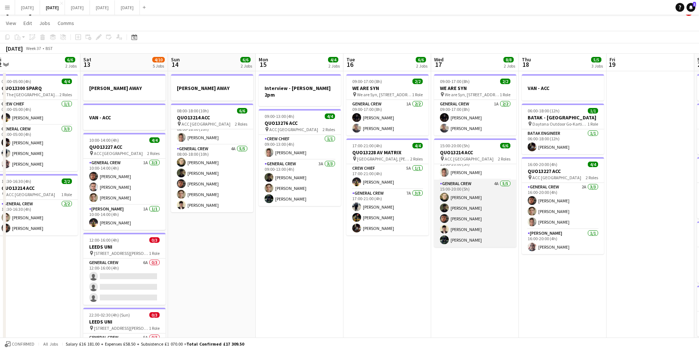
scroll to position [0, 0]
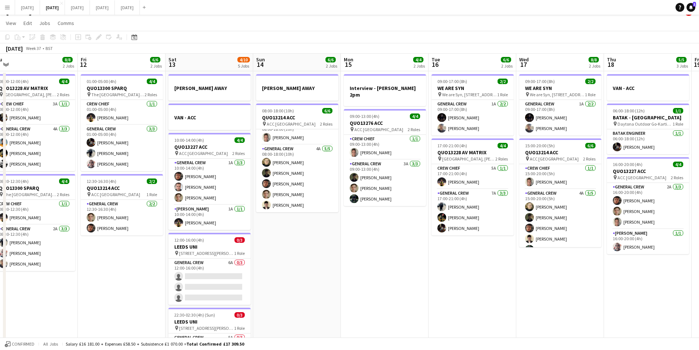
drag, startPoint x: 276, startPoint y: 273, endPoint x: 591, endPoint y: 259, distance: 314.9
click at [364, 287] on app-calendar-viewport "Wed 10 Thu 11 8/8 2 Jobs Fri 12 6/6 2 Jobs Sat 13 4/10 5 Jobs Sun 14 6/6 2 Jobs…" at bounding box center [349, 306] width 699 height 505
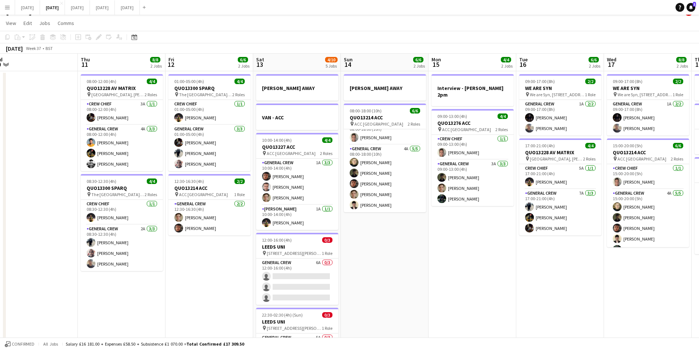
scroll to position [0, 181]
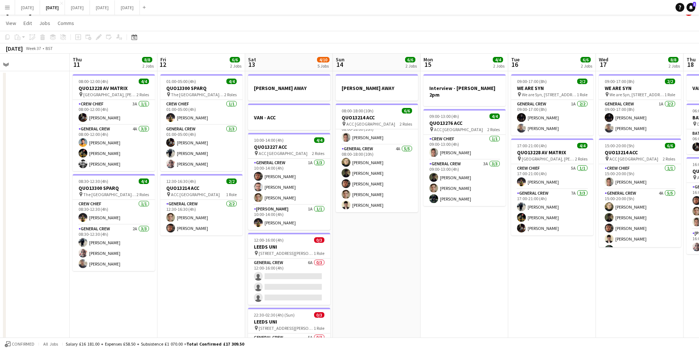
drag, startPoint x: 356, startPoint y: 288, endPoint x: 178, endPoint y: 61, distance: 288.4
click at [431, 292] on app-calendar-viewport "Mon 8 6/6 2 Jobs Tue 9 4/4 2 Jobs Wed 10 Thu 11 8/8 2 Jobs Fri 12 6/6 2 Jobs Sa…" at bounding box center [349, 306] width 699 height 505
click at [29, 9] on button "[DATE] Close" at bounding box center [27, 7] width 25 height 14
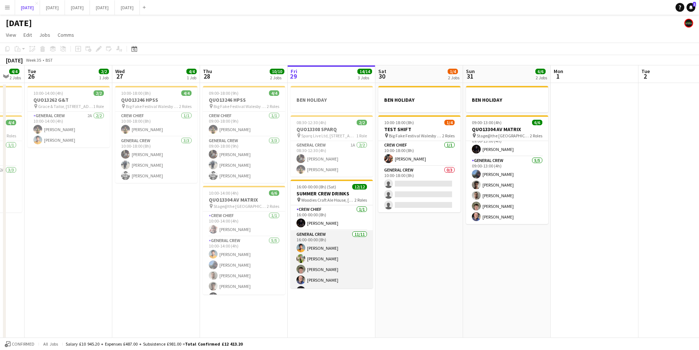
scroll to position [73, 0]
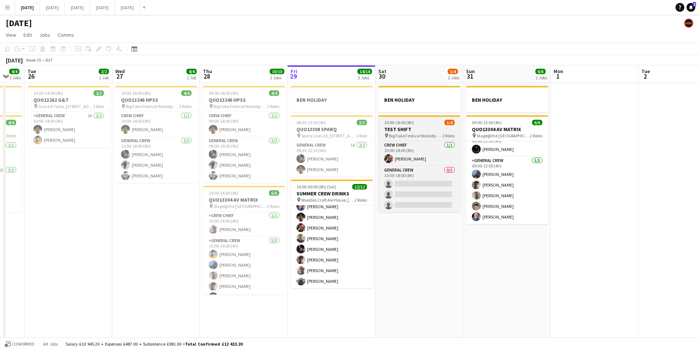
click at [425, 133] on span "Big Fake Festival Walesby [STREET_ADDRESS]" at bounding box center [415, 136] width 53 height 6
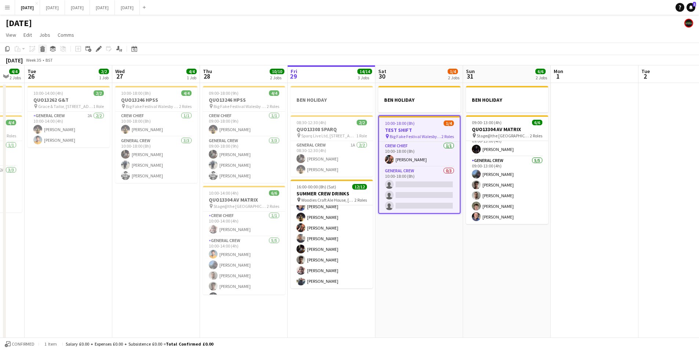
click at [46, 49] on div "Delete" at bounding box center [42, 48] width 9 height 9
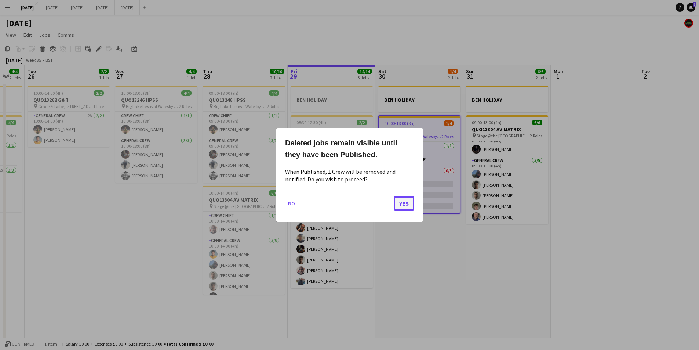
click at [405, 206] on button "Yes" at bounding box center [404, 203] width 21 height 15
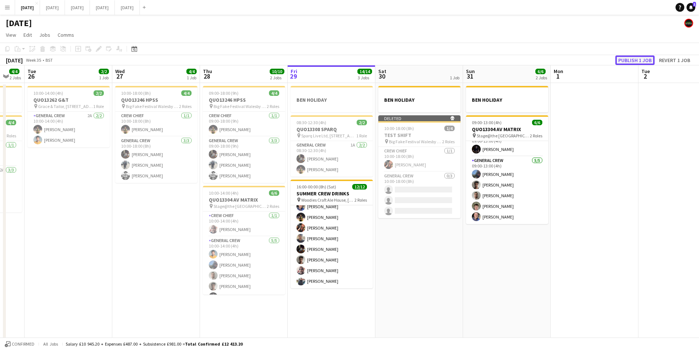
click at [638, 59] on button "Publish 1 job" at bounding box center [635, 60] width 39 height 10
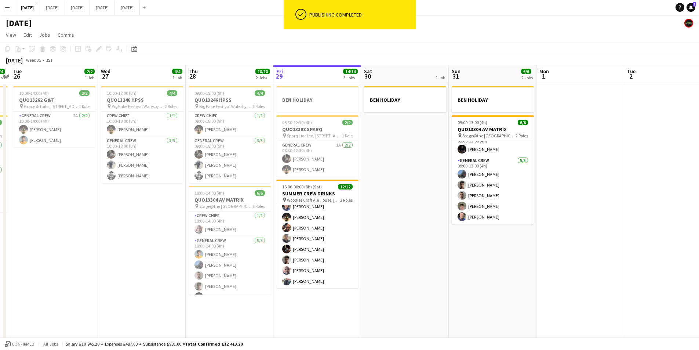
drag, startPoint x: 484, startPoint y: 277, endPoint x: 373, endPoint y: 278, distance: 111.6
click at [468, 277] on app-calendar-viewport "Sat 23 8/8 4 Jobs Sun 24 2/2 1 Job Mon 25 4/4 2 Jobs Tue 26 2/2 1 Job Wed 27 4/…" at bounding box center [349, 211] width 699 height 292
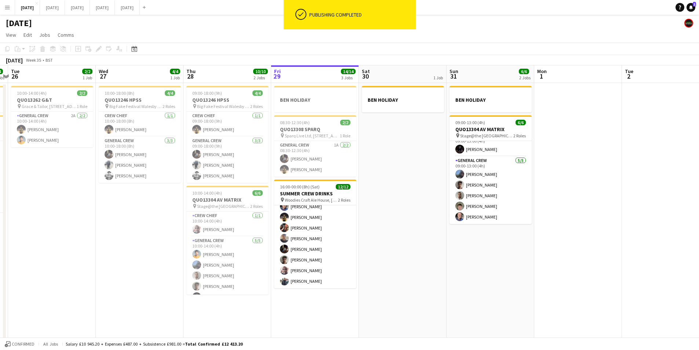
drag, startPoint x: 498, startPoint y: 253, endPoint x: 427, endPoint y: 239, distance: 72.3
click at [478, 252] on app-calendar-viewport "Sat 23 8/8 4 Jobs Sun 24 2/2 1 Job Mon 25 4/4 2 Jobs Tue 26 2/2 1 Job Wed 27 4/…" at bounding box center [349, 211] width 699 height 292
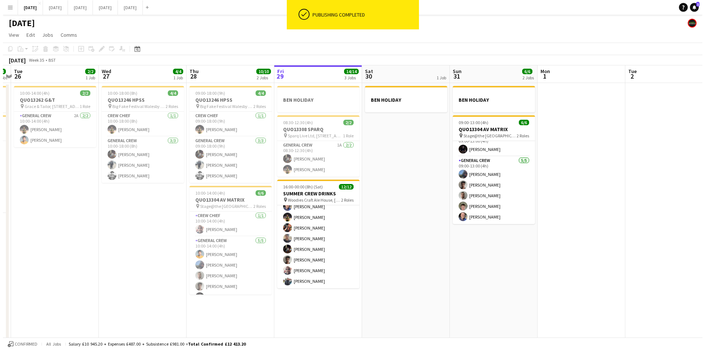
scroll to position [0, 275]
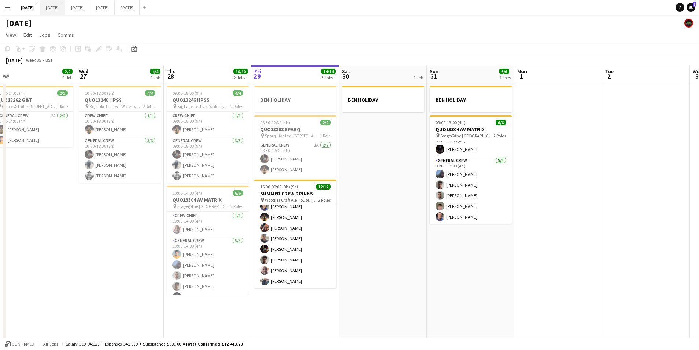
click at [65, 8] on button "[DATE] Close" at bounding box center [52, 7] width 25 height 14
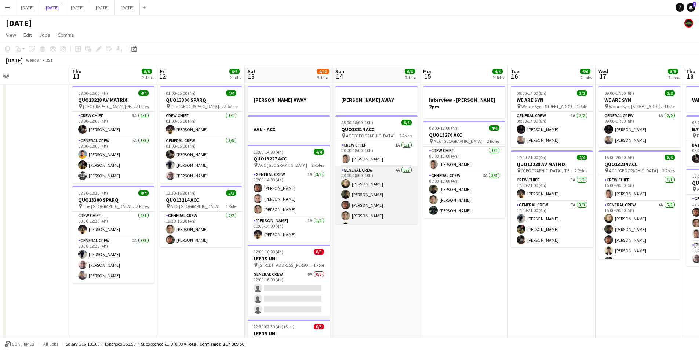
scroll to position [10, 0]
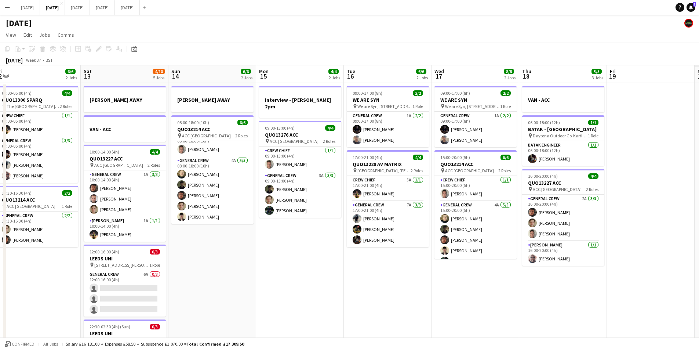
drag, startPoint x: 537, startPoint y: 264, endPoint x: 377, endPoint y: 259, distance: 159.4
click at [377, 259] on app-calendar-viewport "Tue 9 4/4 2 Jobs Wed 10 Thu 11 8/8 2 Jobs Fri 12 6/6 2 Jobs Sat 13 4/10 5 Jobs …" at bounding box center [349, 236] width 699 height 343
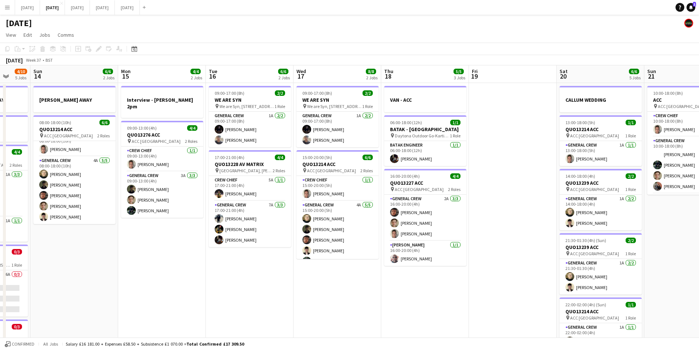
drag, startPoint x: 495, startPoint y: 297, endPoint x: 397, endPoint y: 278, distance: 99.9
click at [397, 278] on app-calendar-viewport "Thu 11 8/8 2 Jobs Fri 12 6/6 2 Jobs Sat 13 4/10 5 Jobs Sun 14 6/6 2 Jobs Mon 15…" at bounding box center [349, 236] width 699 height 343
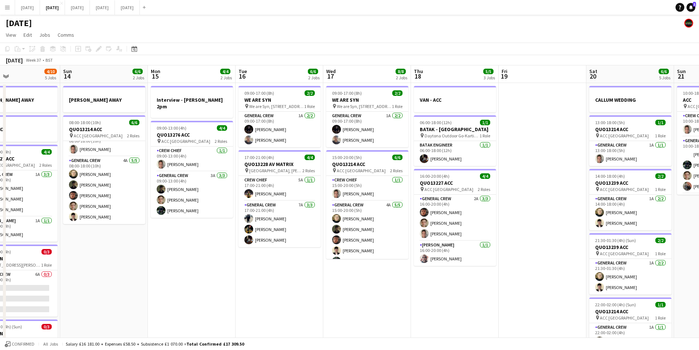
drag, startPoint x: 519, startPoint y: 282, endPoint x: 476, endPoint y: 278, distance: 43.5
click at [495, 278] on app-calendar-viewport "Thu 11 8/8 2 Jobs Fri 12 6/6 2 Jobs Sat 13 4/10 5 Jobs Sun 14 6/6 2 Jobs Mon 15…" at bounding box center [349, 236] width 699 height 343
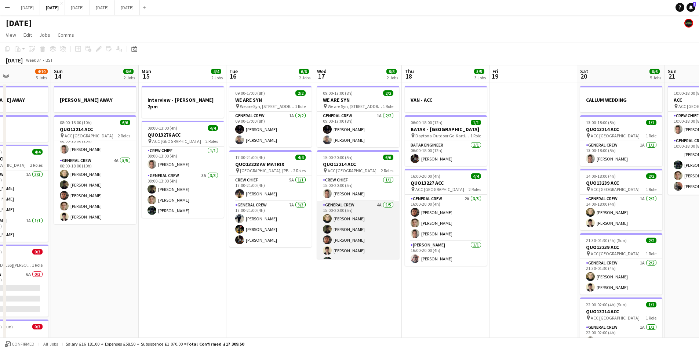
scroll to position [10, 0]
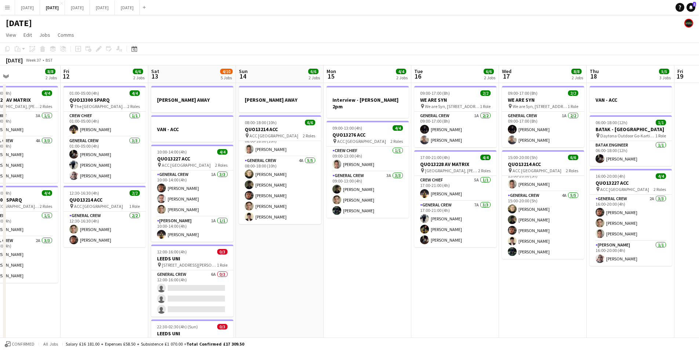
drag, startPoint x: 312, startPoint y: 276, endPoint x: 331, endPoint y: 274, distance: 19.1
click at [413, 278] on app-calendar-viewport "Wed 10 Thu 11 8/8 2 Jobs Fri 12 6/6 2 Jobs Sat 13 4/10 5 Jobs Sun 14 6/6 2 Jobs…" at bounding box center [349, 236] width 699 height 343
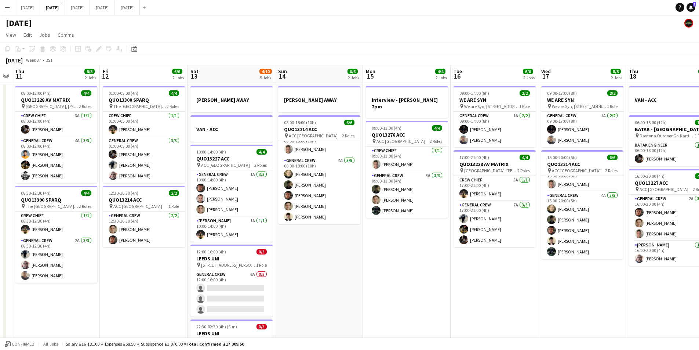
drag, startPoint x: 227, startPoint y: 328, endPoint x: 329, endPoint y: 302, distance: 105.0
click at [440, 317] on app-calendar-viewport "Tue 9 4/4 2 Jobs Wed 10 Thu 11 8/8 2 Jobs Fri 12 6/6 2 Jobs Sat 13 4/10 5 Jobs …" at bounding box center [349, 236] width 699 height 343
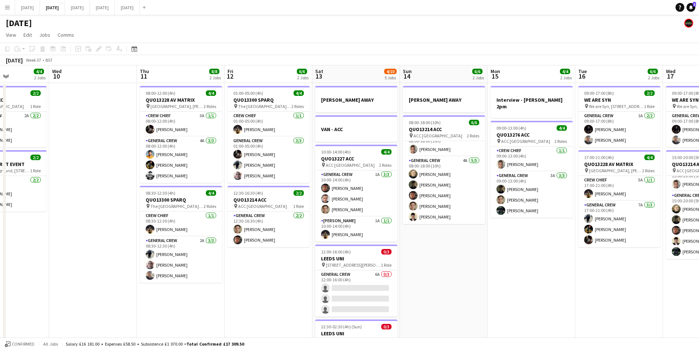
drag, startPoint x: 211, startPoint y: 296, endPoint x: 386, endPoint y: 295, distance: 174.4
click at [368, 304] on app-calendar-viewport "Sun 7 Mon 8 6/6 2 Jobs Tue 9 4/4 2 Jobs Wed 10 Thu 11 8/8 2 Jobs Fri 12 6/6 2 J…" at bounding box center [349, 236] width 699 height 343
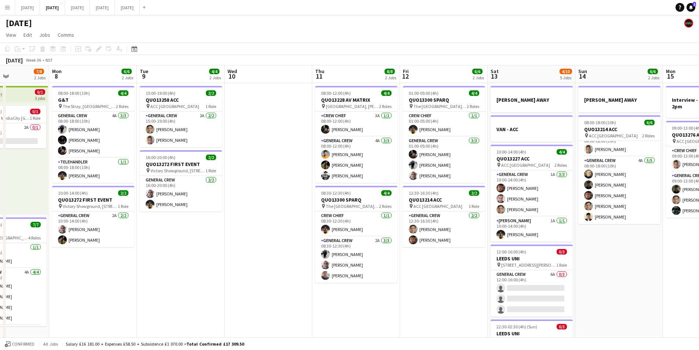
scroll to position [0, 233]
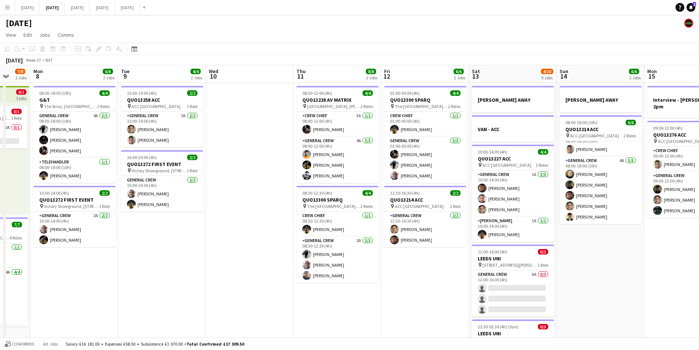
drag, startPoint x: 182, startPoint y: 278, endPoint x: 387, endPoint y: 296, distance: 205.6
click at [418, 302] on app-calendar-viewport "Fri 5 Sat 6 Sun 7 7/8 2 Jobs Mon 8 6/6 2 Jobs Tue 9 4/4 2 Jobs Wed 10 Thu 11 8/…" at bounding box center [349, 236] width 699 height 343
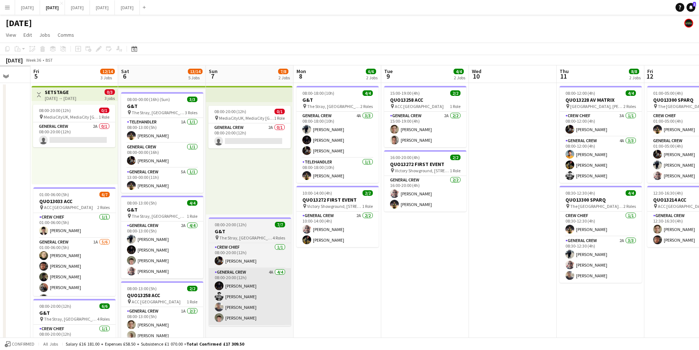
scroll to position [0, 211]
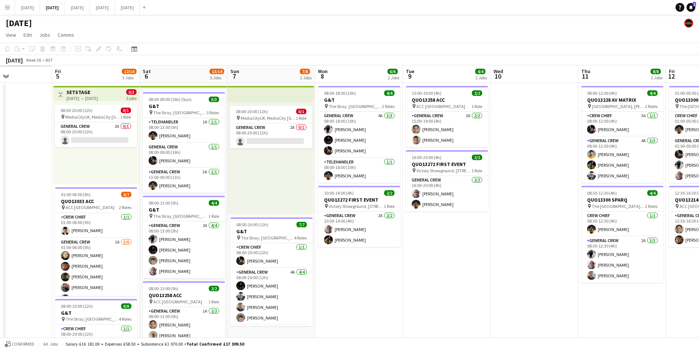
drag, startPoint x: 250, startPoint y: 286, endPoint x: 453, endPoint y: 287, distance: 202.3
click at [452, 287] on app-calendar-viewport "Tue 2 Wed 3 Thu 4 Fri 5 12/14 3 Jobs Sat 6 13/14 5 Jobs Sun 7 7/8 2 Jobs Mon 8 …" at bounding box center [349, 236] width 699 height 343
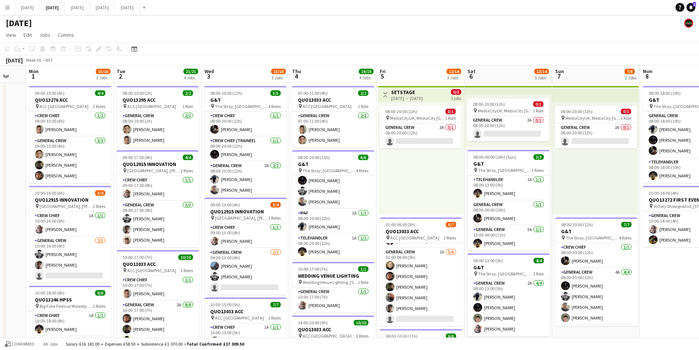
scroll to position [0, 148]
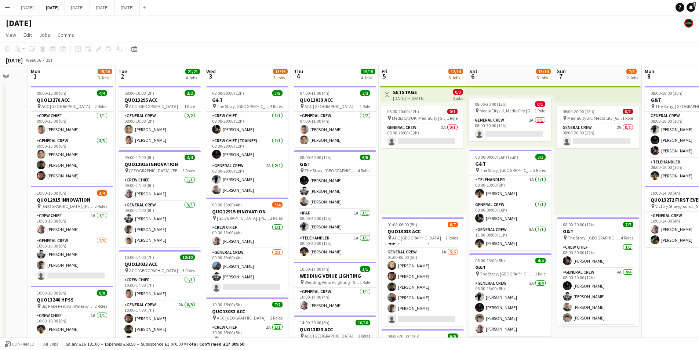
drag, startPoint x: 199, startPoint y: 258, endPoint x: 324, endPoint y: 268, distance: 125.2
click at [324, 268] on app-calendar-viewport "Sat 30 Sun 31 Mon 1 15/16 3 Jobs Tue 2 21/21 4 Jobs Wed 3 15/16 3 Jobs Thu 4 19…" at bounding box center [349, 275] width 699 height 421
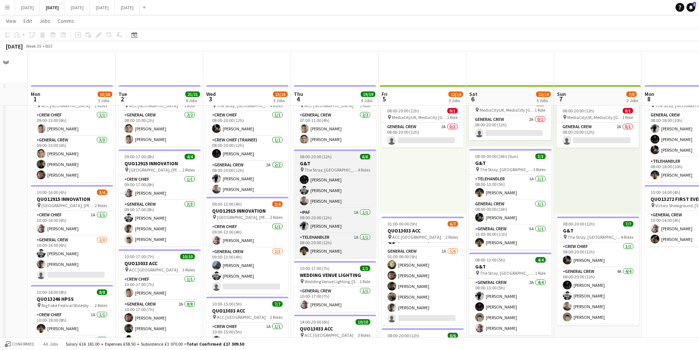
scroll to position [37, 0]
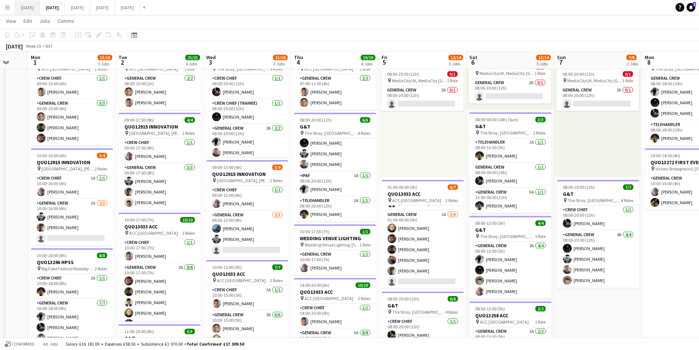
click at [33, 10] on button "[DATE] Close" at bounding box center [27, 7] width 25 height 14
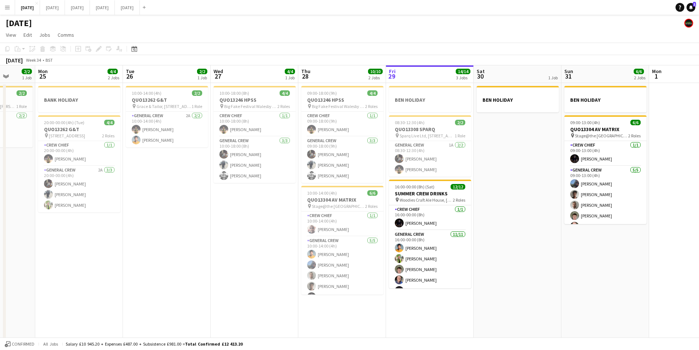
drag, startPoint x: 367, startPoint y: 217, endPoint x: 456, endPoint y: 190, distance: 93.7
click at [456, 190] on app-calendar-viewport "Fri 22 4/4 3 Jobs Sat 23 8/8 4 Jobs Sun 24 2/2 1 Job Mon 25 4/4 2 Jobs Tue 26 2…" at bounding box center [349, 211] width 699 height 292
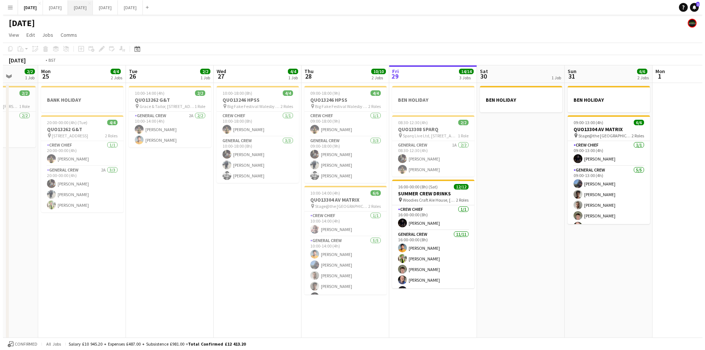
scroll to position [0, 273]
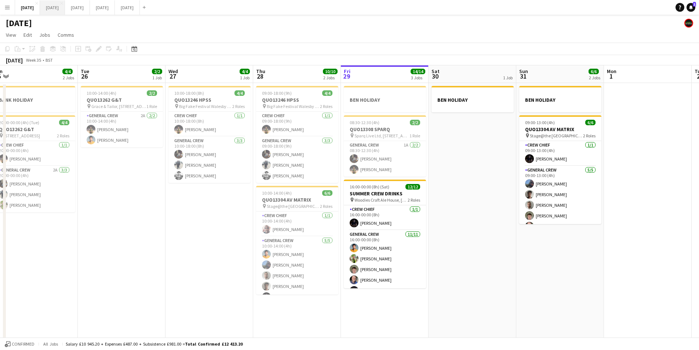
click at [65, 5] on button "[DATE] Close" at bounding box center [52, 7] width 25 height 14
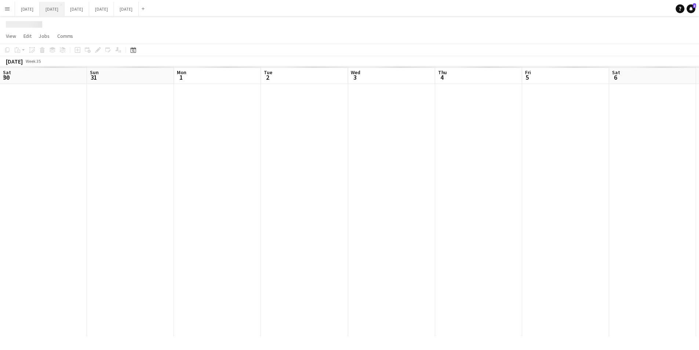
scroll to position [0, 148]
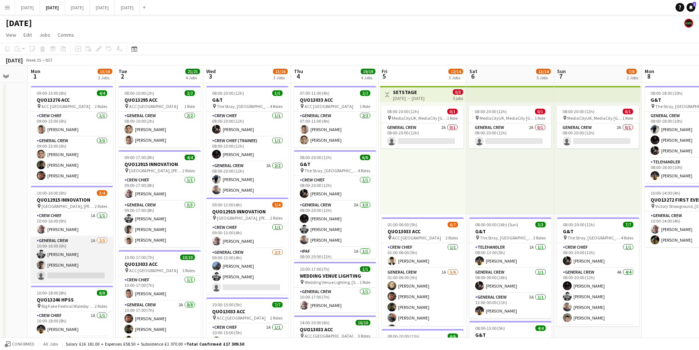
click at [83, 264] on app-card-role "General Crew 1A 2/3 10:00-16:00 (6h) Sam Langman Kamuren Brownhill single-neutr…" at bounding box center [72, 259] width 82 height 46
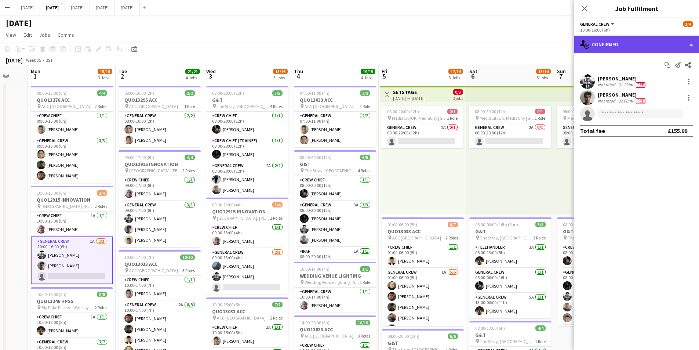
click at [653, 43] on div "single-neutral-actions-check-2 Confirmed" at bounding box center [637, 45] width 125 height 18
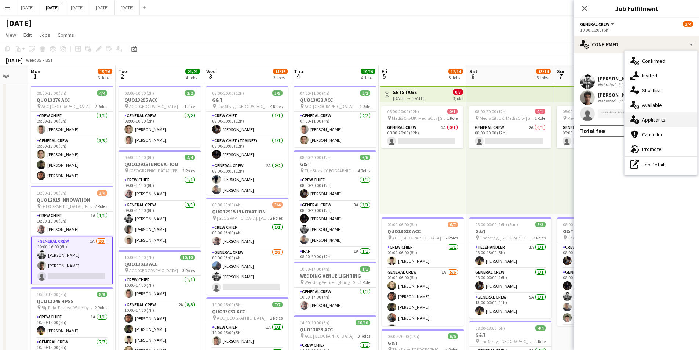
click at [659, 120] on div "single-neutral-actions-information Applicants" at bounding box center [661, 119] width 73 height 15
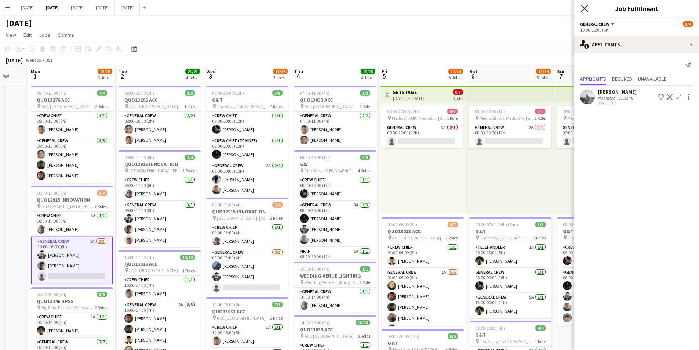
click at [585, 7] on icon "Close pop-in" at bounding box center [584, 8] width 7 height 7
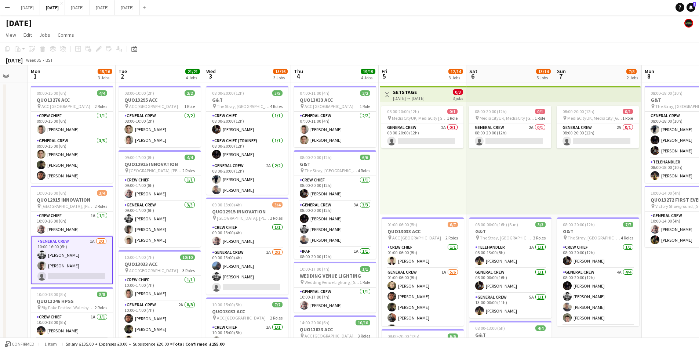
click at [76, 268] on app-card-role "General Crew 1A 2/3 10:00-16:00 (6h) Sam Langman Kamuren Brownhill single-neutr…" at bounding box center [72, 260] width 82 height 48
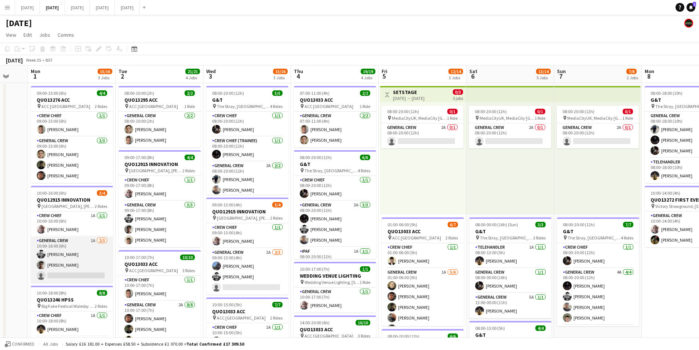
click at [76, 268] on app-card-role "General Crew 1A 2/3 10:00-16:00 (6h) Sam Langman Kamuren Brownhill single-neutr…" at bounding box center [72, 259] width 82 height 46
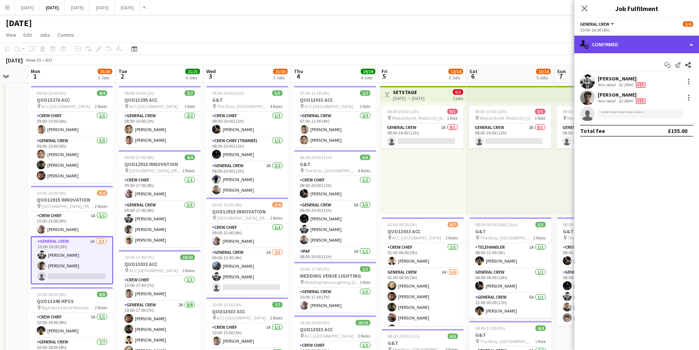
click at [659, 44] on div "single-neutral-actions-check-2 Confirmed" at bounding box center [637, 45] width 125 height 18
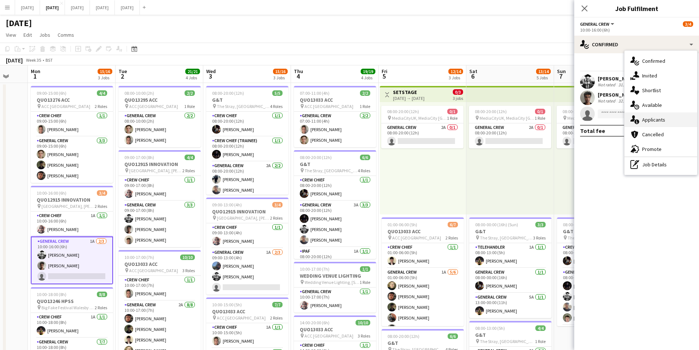
click at [651, 118] on div "single-neutral-actions-information Applicants" at bounding box center [661, 119] width 73 height 15
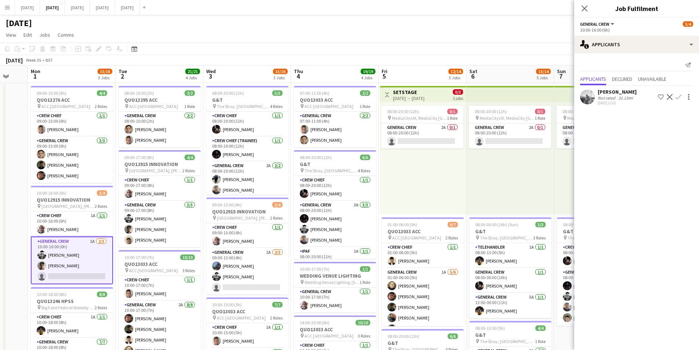
click at [679, 95] on app-icon "Confirm" at bounding box center [679, 97] width 6 height 6
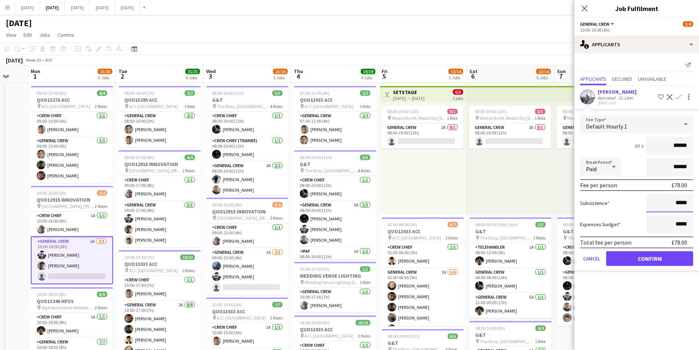
click at [677, 201] on input "*****" at bounding box center [669, 203] width 47 height 18
type input "******"
click at [653, 256] on button "Confirm" at bounding box center [649, 258] width 87 height 15
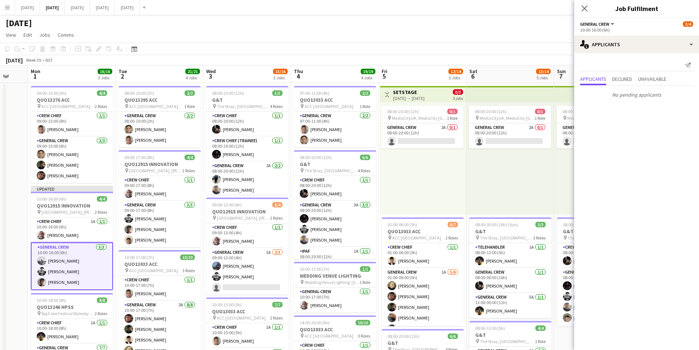
click at [422, 303] on app-card-role "General Crew 1A 5/6 01:00-06:00 (5h) Felix Taylor black Kai Gilley Tawny Gilley…" at bounding box center [423, 307] width 82 height 78
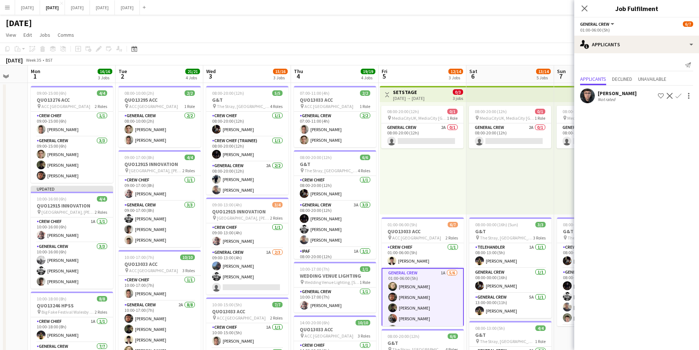
scroll to position [0, 147]
click at [678, 97] on app-icon "Confirm" at bounding box center [679, 97] width 6 height 6
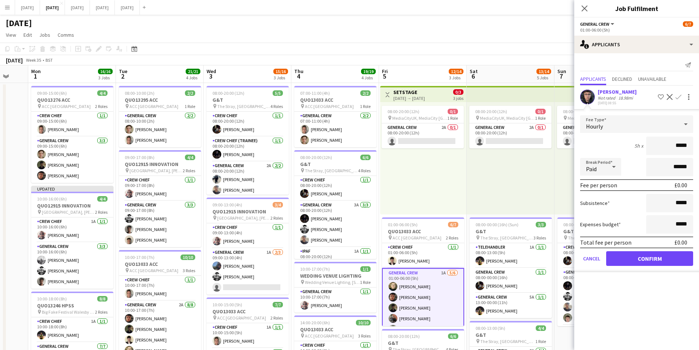
click at [676, 126] on div "Hourly" at bounding box center [629, 124] width 98 height 18
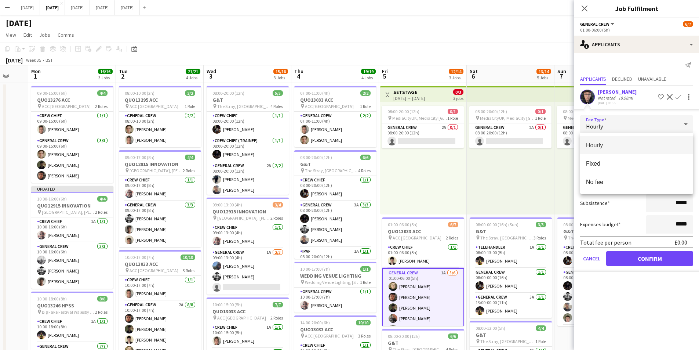
drag, startPoint x: 632, startPoint y: 133, endPoint x: 638, endPoint y: 130, distance: 6.7
click at [634, 132] on div "Hourly Fixed No fee" at bounding box center [349, 175] width 699 height 350
click at [649, 128] on div at bounding box center [349, 175] width 699 height 350
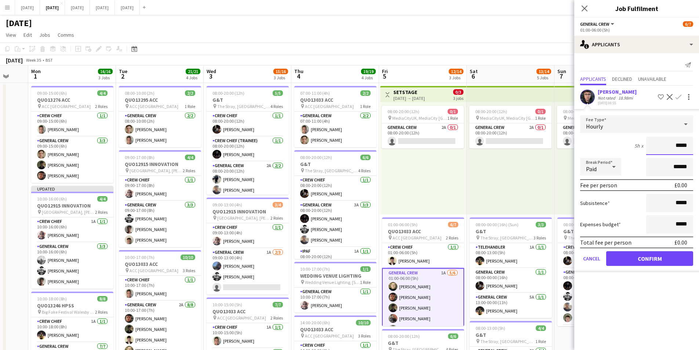
drag, startPoint x: 678, startPoint y: 146, endPoint x: 689, endPoint y: 145, distance: 11.0
click at [689, 145] on input "*****" at bounding box center [669, 146] width 47 height 18
type input "******"
click at [680, 202] on input "*****" at bounding box center [669, 203] width 47 height 18
type input "******"
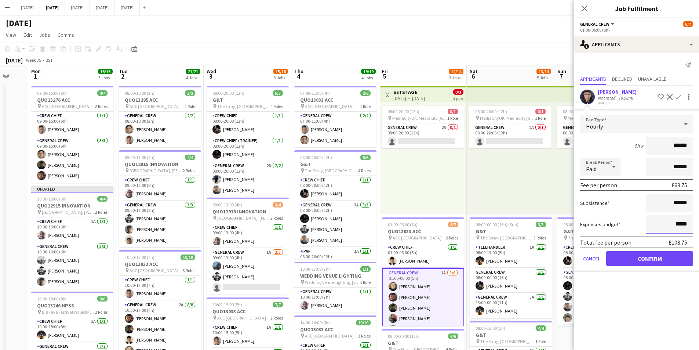
click at [678, 224] on input "*****" at bounding box center [669, 224] width 47 height 18
drag, startPoint x: 689, startPoint y: 224, endPoint x: 676, endPoint y: 225, distance: 12.9
click at [676, 225] on input "*****" at bounding box center [669, 224] width 47 height 18
click at [689, 222] on input "*****" at bounding box center [669, 224] width 47 height 18
drag, startPoint x: 688, startPoint y: 226, endPoint x: 678, endPoint y: 225, distance: 10.3
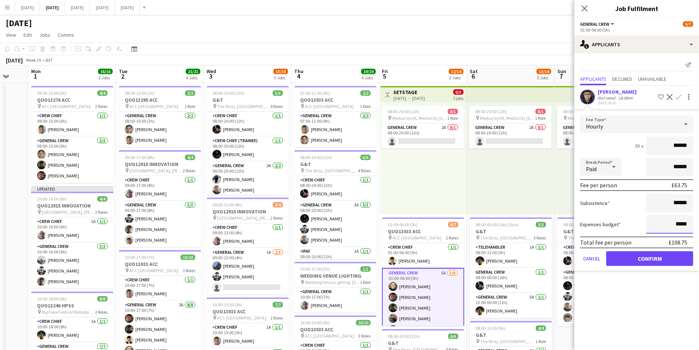
click at [678, 225] on input "*****" at bounding box center [669, 224] width 47 height 18
type input "******"
click at [656, 258] on button "Confirm" at bounding box center [649, 258] width 87 height 15
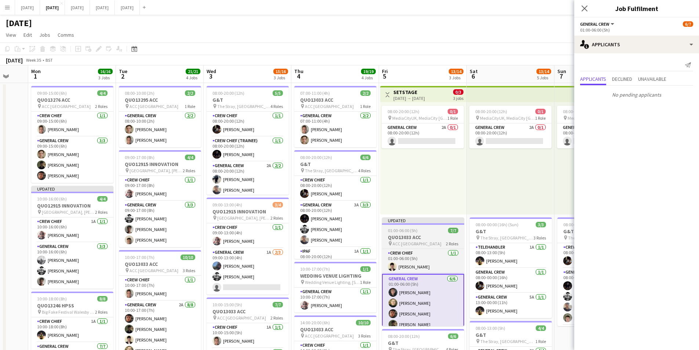
click at [412, 234] on h3 "QUO13033 ACC" at bounding box center [423, 237] width 82 height 7
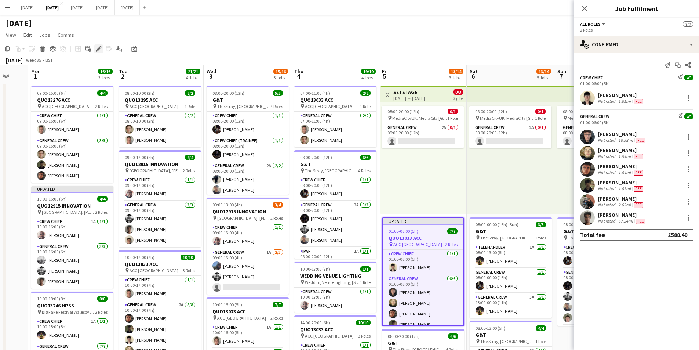
click at [96, 50] on icon "Edit" at bounding box center [99, 49] width 6 height 6
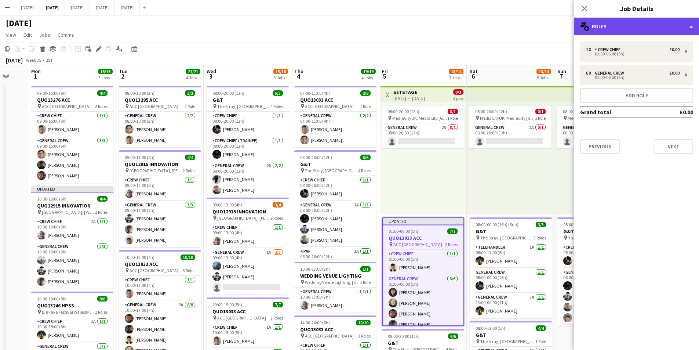
click at [647, 29] on div "multiple-users-add Roles" at bounding box center [637, 27] width 125 height 18
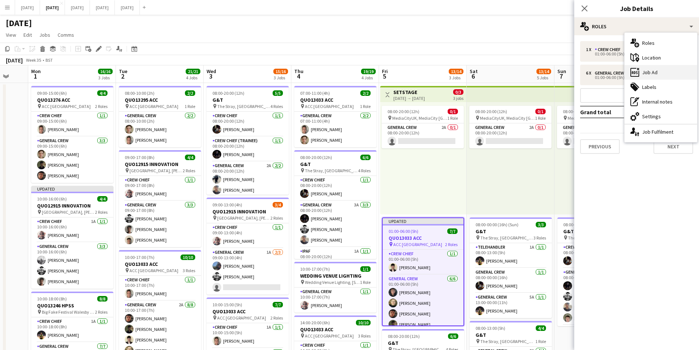
click at [664, 74] on div "ads-window Job Ad" at bounding box center [661, 72] width 73 height 15
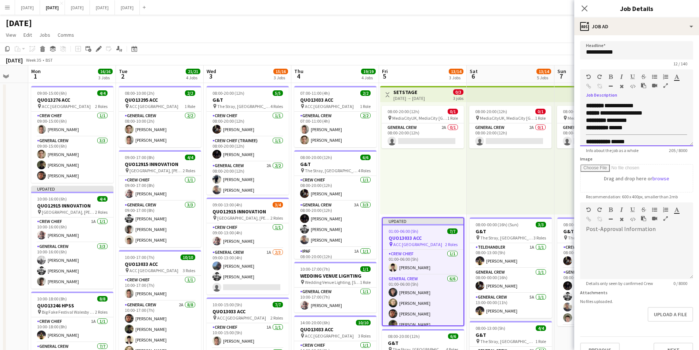
scroll to position [31, 0]
click at [643, 115] on div at bounding box center [634, 118] width 96 height 7
click at [598, 118] on div at bounding box center [634, 118] width 96 height 7
click at [613, 84] on div at bounding box center [602, 87] width 33 height 9
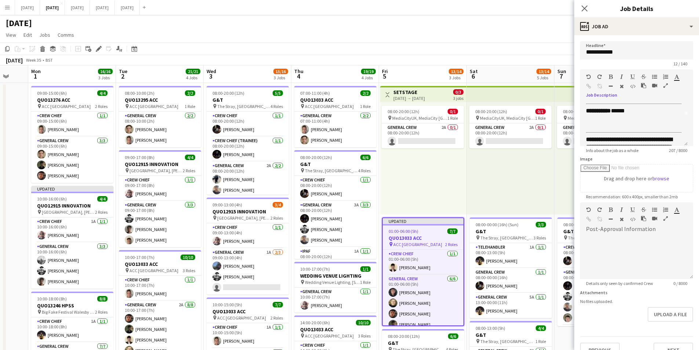
click at [610, 84] on icon "button" at bounding box center [611, 86] width 4 height 5
click at [628, 133] on div "**********" at bounding box center [631, 126] width 90 height 18
click at [677, 133] on div "**********" at bounding box center [634, 124] width 108 height 44
drag, startPoint x: 630, startPoint y: 123, endPoint x: 585, endPoint y: 124, distance: 45.2
click at [585, 124] on div "**********" at bounding box center [634, 124] width 108 height 44
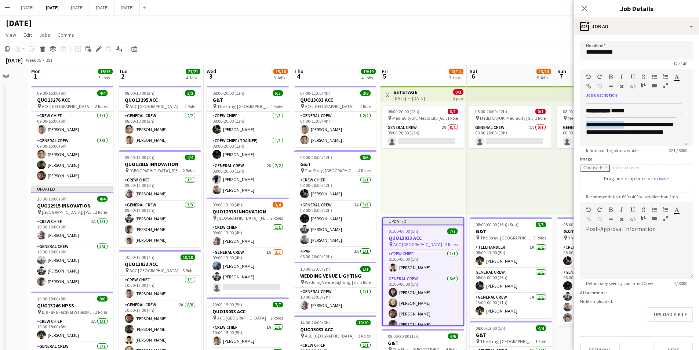
click at [611, 75] on icon "button" at bounding box center [611, 76] width 4 height 5
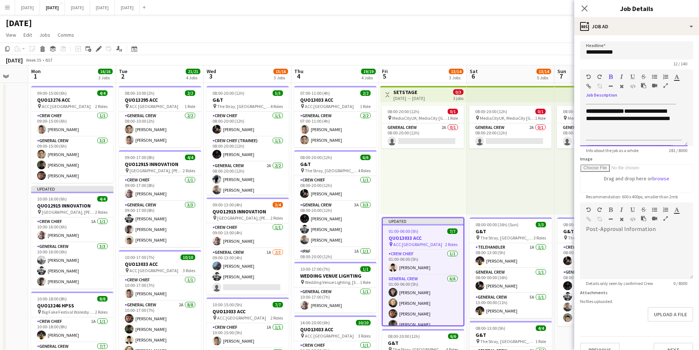
scroll to position [37, 0]
click at [645, 141] on div at bounding box center [634, 140] width 96 height 7
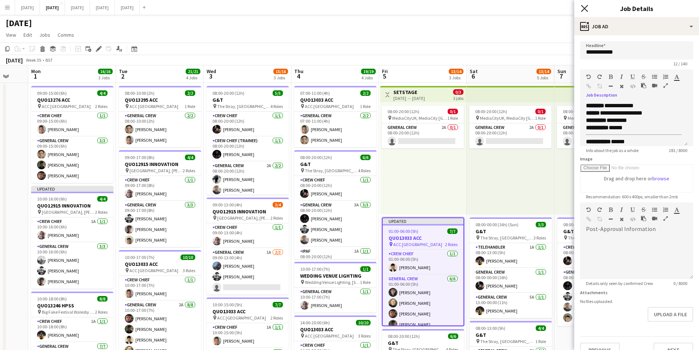
click at [584, 7] on icon "Close pop-in" at bounding box center [584, 8] width 7 height 7
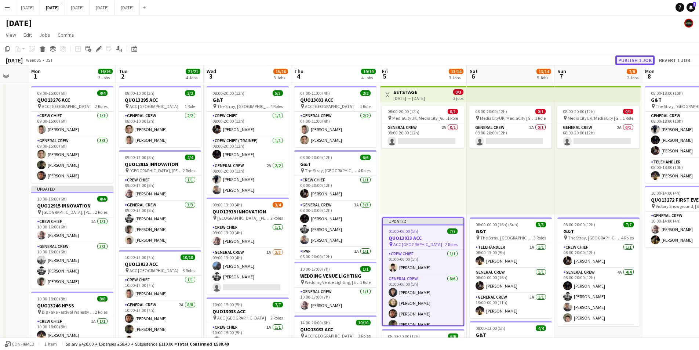
click at [631, 61] on button "Publish 1 job" at bounding box center [635, 60] width 39 height 10
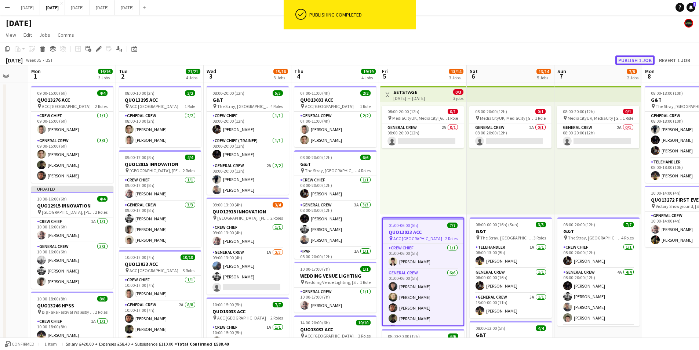
click at [631, 61] on button "Publish 1 job" at bounding box center [635, 60] width 39 height 10
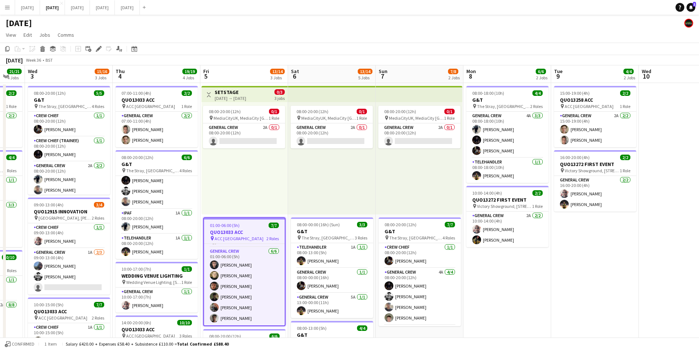
drag, startPoint x: 642, startPoint y: 276, endPoint x: 540, endPoint y: 285, distance: 102.5
click at [425, 270] on app-calendar-viewport "Sun 31 Mon 1 16/16 3 Jobs Tue 2 21/21 4 Jobs Wed 3 15/16 3 Jobs Thu 4 19/19 4 J…" at bounding box center [349, 317] width 699 height 505
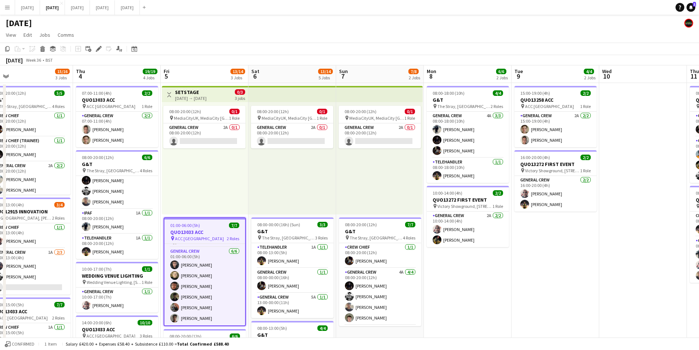
drag, startPoint x: 539, startPoint y: 289, endPoint x: 463, endPoint y: 282, distance: 75.9
click at [447, 277] on app-calendar-viewport "Mon 1 16/16 3 Jobs Tue 2 21/21 4 Jobs Wed 3 15/16 3 Jobs Thu 4 19/19 4 Jobs Fri…" at bounding box center [349, 317] width 699 height 505
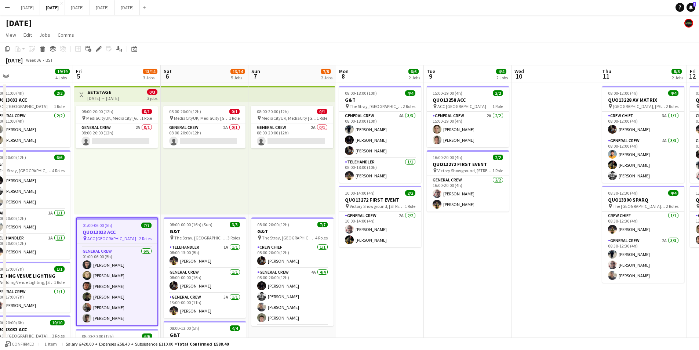
scroll to position [0, 238]
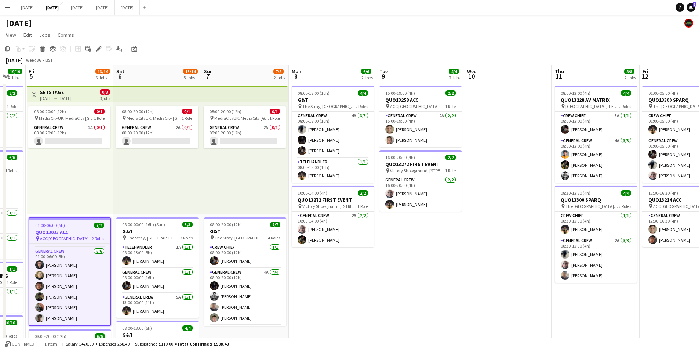
drag, startPoint x: 409, startPoint y: 244, endPoint x: 558, endPoint y: 237, distance: 149.2
click at [584, 249] on app-calendar-viewport "Tue 2 21/21 4 Jobs Wed 3 15/16 3 Jobs Thu 4 19/19 4 Jobs Fri 5 13/14 3 Jobs Sat…" at bounding box center [349, 317] width 699 height 505
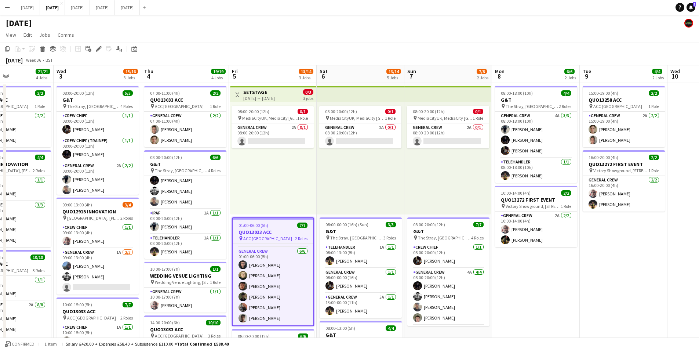
scroll to position [0, 200]
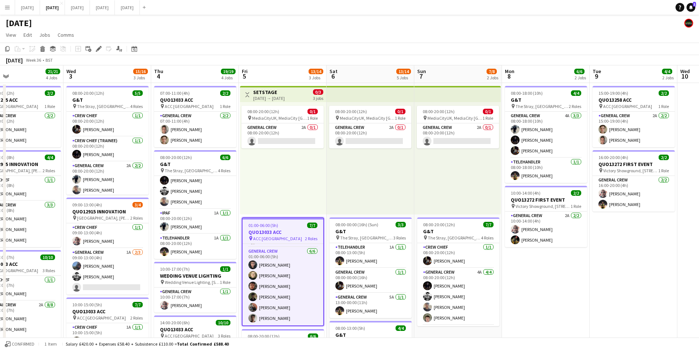
drag, startPoint x: 144, startPoint y: 265, endPoint x: 179, endPoint y: 268, distance: 35.3
click at [179, 268] on app-calendar-viewport "Sun 31 Mon 1 16/16 3 Jobs Tue 2 21/21 4 Jobs Wed 3 15/16 3 Jobs Thu 4 19/19 4 J…" at bounding box center [349, 317] width 699 height 505
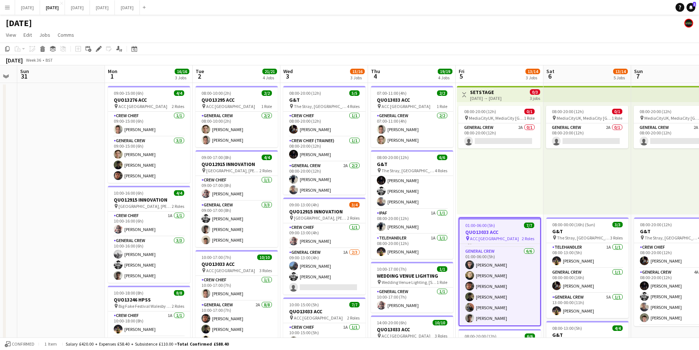
drag, startPoint x: 214, startPoint y: 193, endPoint x: 324, endPoint y: 187, distance: 110.3
click at [324, 187] on app-calendar-viewport "Fri 29 Sat 30 Sun 31 Mon 1 16/16 3 Jobs Tue 2 21/21 4 Jobs Wed 3 15/16 3 Jobs T…" at bounding box center [349, 317] width 699 height 505
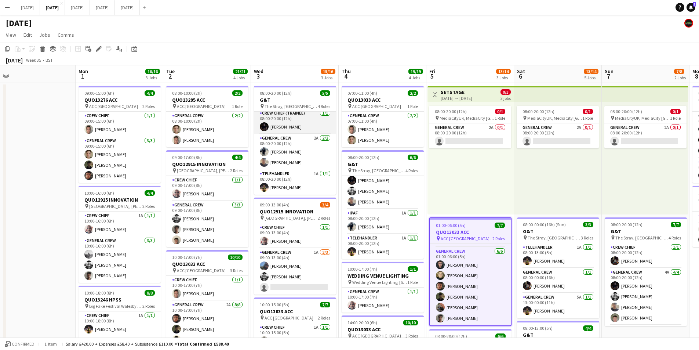
scroll to position [0, 0]
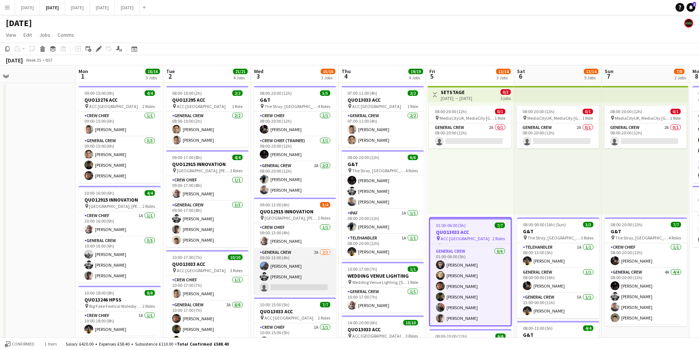
click at [302, 269] on app-card-role "General Crew 2A 2/3 09:00-13:00 (4h) Dawson Hyde Sam Langman single-neutral-act…" at bounding box center [295, 271] width 82 height 46
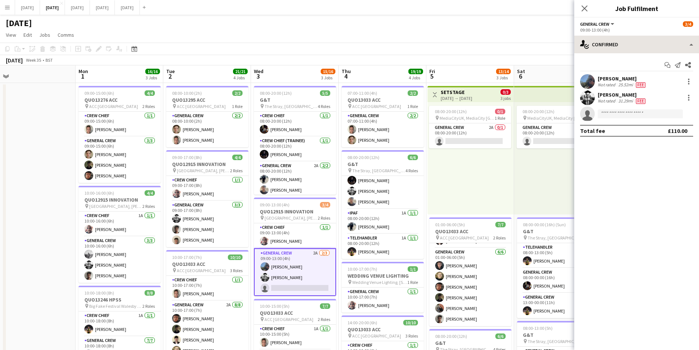
scroll to position [20, 0]
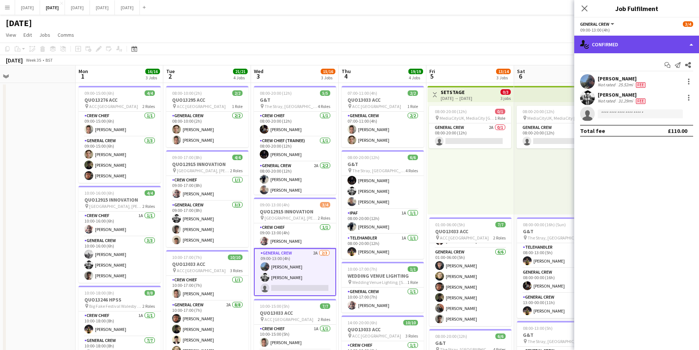
click at [653, 46] on div "single-neutral-actions-check-2 Confirmed" at bounding box center [637, 45] width 125 height 18
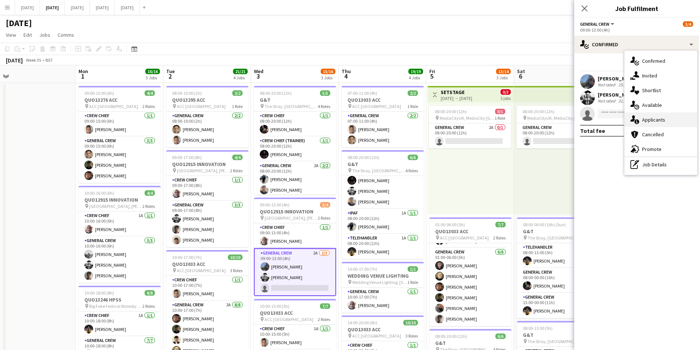
click at [664, 120] on div "single-neutral-actions-information Applicants" at bounding box center [661, 119] width 73 height 15
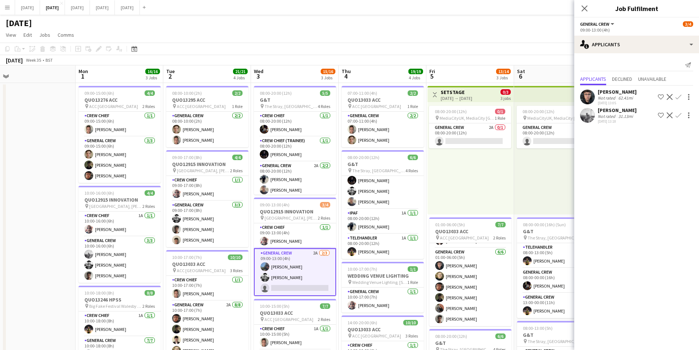
click at [679, 115] on app-icon "Confirm" at bounding box center [679, 115] width 6 height 6
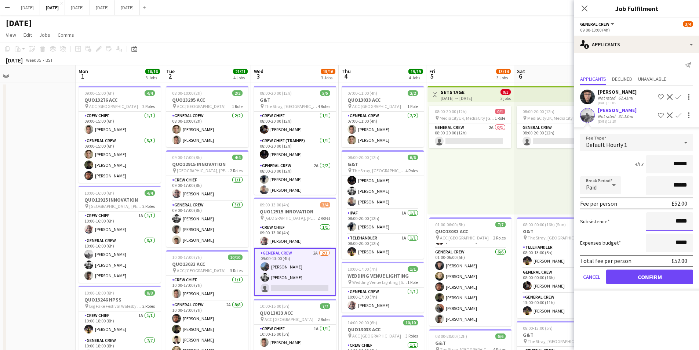
click at [677, 221] on input "*****" at bounding box center [669, 221] width 47 height 18
type input "******"
click at [659, 273] on button "Confirm" at bounding box center [649, 276] width 87 height 15
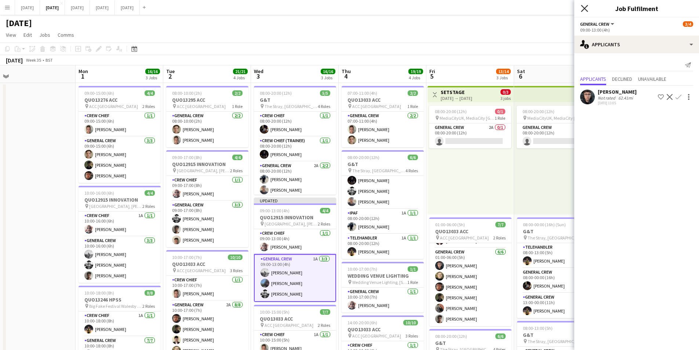
click at [584, 10] on icon "Close pop-in" at bounding box center [584, 8] width 7 height 7
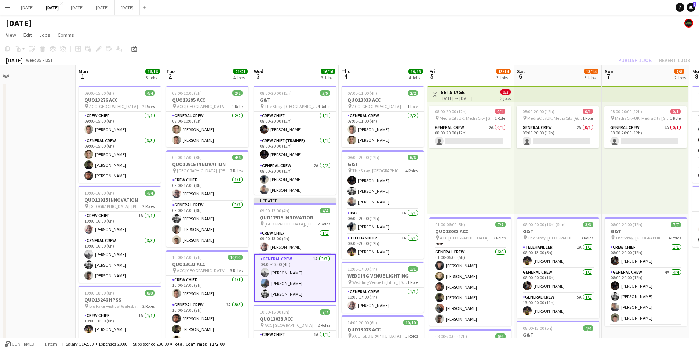
click at [634, 59] on div "Publish 1 job Revert 1 job" at bounding box center [655, 60] width 90 height 10
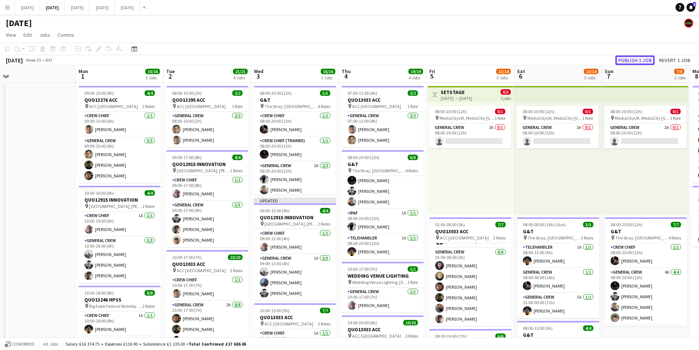
click at [634, 59] on button "Publish 1 job" at bounding box center [635, 60] width 39 height 10
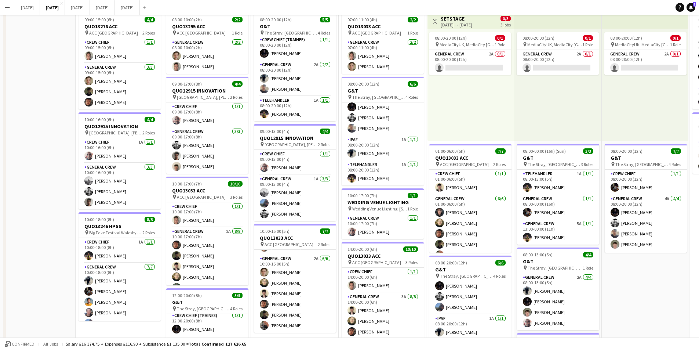
scroll to position [0, 0]
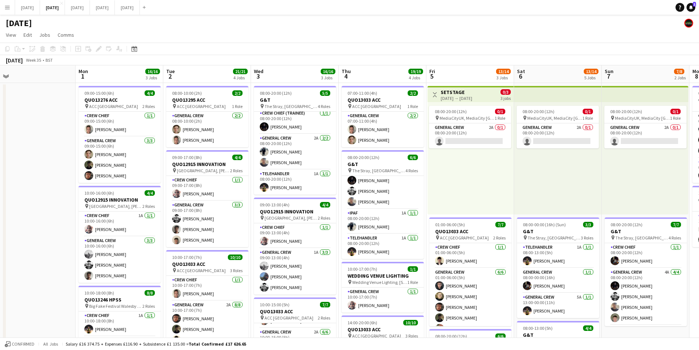
drag, startPoint x: 463, startPoint y: 213, endPoint x: 296, endPoint y: 196, distance: 168.6
click at [297, 195] on app-calendar-viewport "Fri 29 Sat 30 Sun 31 Mon 1 16/16 3 Jobs Tue 2 21/21 4 Jobs Wed 3 16/16 3 Jobs T…" at bounding box center [349, 317] width 699 height 505
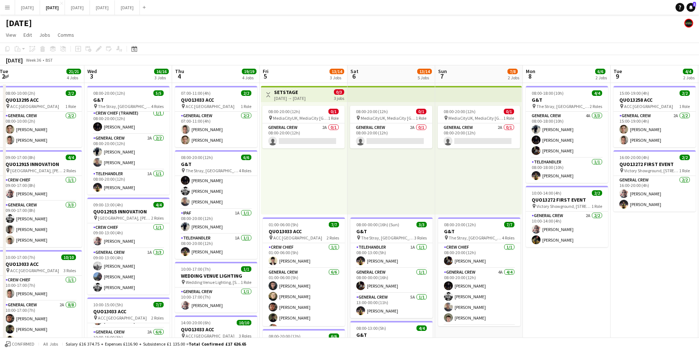
drag, startPoint x: 532, startPoint y: 249, endPoint x: 331, endPoint y: 211, distance: 204.6
click at [331, 211] on app-calendar-viewport "Sun 31 Mon 1 16/16 3 Jobs Tue 2 21/21 4 Jobs Wed 3 16/16 3 Jobs Thu 4 19/19 4 J…" at bounding box center [349, 317] width 699 height 505
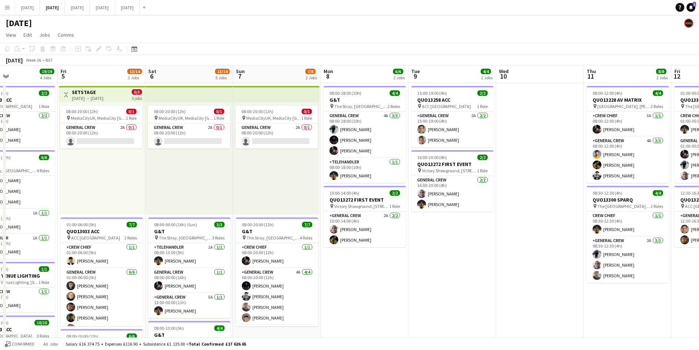
drag, startPoint x: 535, startPoint y: 242, endPoint x: 305, endPoint y: 226, distance: 230.3
click at [305, 226] on app-calendar-viewport "Tue 2 21/21 4 Jobs Wed 3 16/16 3 Jobs Thu 4 19/19 4 Jobs Fri 5 13/14 3 Jobs Sat…" at bounding box center [349, 317] width 699 height 505
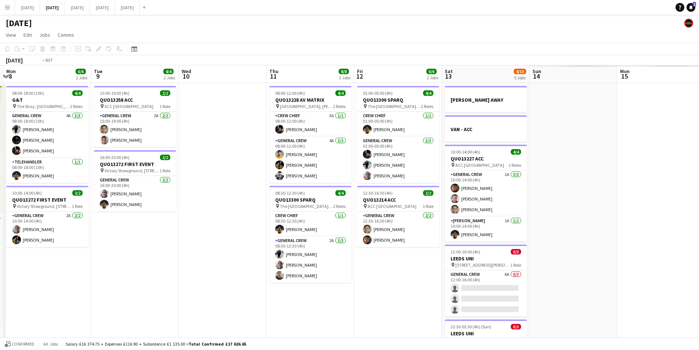
drag, startPoint x: 449, startPoint y: 243, endPoint x: 297, endPoint y: 220, distance: 154.1
click at [297, 220] on app-calendar-viewport "Fri 5 13/14 3 Jobs Sat 6 13/14 5 Jobs Sun 7 7/8 2 Jobs Mon 8 6/6 2 Jobs Tue 9 4…" at bounding box center [349, 317] width 699 height 505
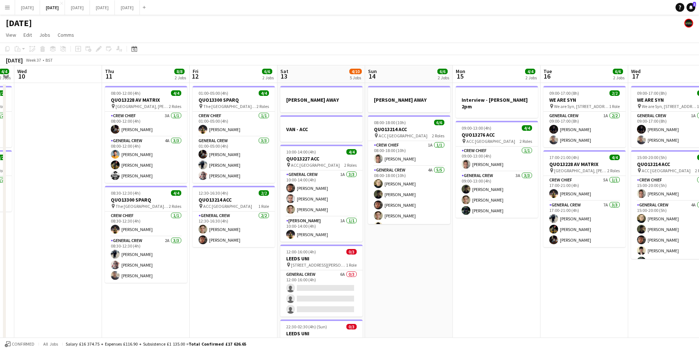
drag, startPoint x: 563, startPoint y: 251, endPoint x: 339, endPoint y: 235, distance: 224.1
click at [339, 235] on app-calendar-viewport "Sun 7 7/8 2 Jobs Mon 8 6/6 2 Jobs Tue 9 4/4 2 Jobs Wed 10 Thu 11 8/8 2 Jobs Fri…" at bounding box center [349, 317] width 699 height 505
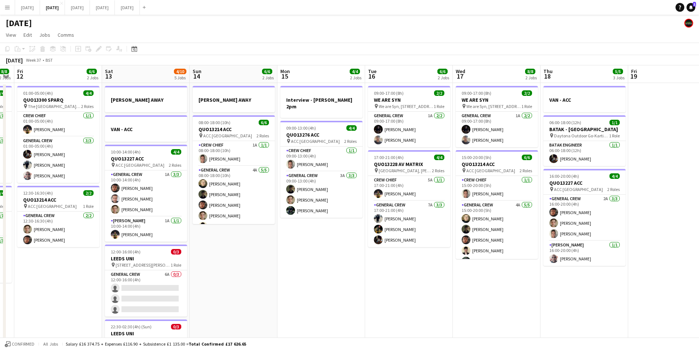
scroll to position [0, 209]
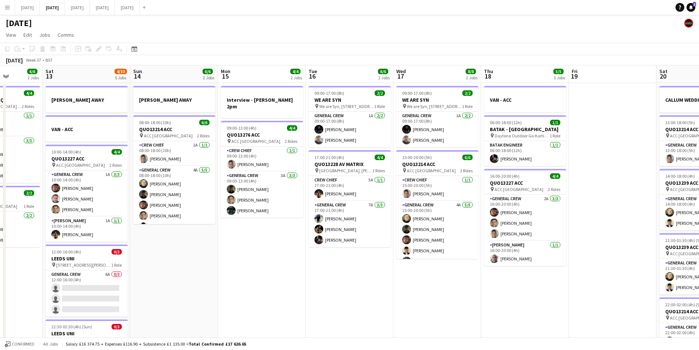
drag, startPoint x: 406, startPoint y: 279, endPoint x: 330, endPoint y: 265, distance: 77.1
click at [330, 265] on app-calendar-viewport "Tue 9 4/4 2 Jobs Wed 10 Thu 11 8/8 2 Jobs Fri 12 6/6 2 Jobs Sat 13 4/10 5 Jobs …" at bounding box center [349, 317] width 699 height 505
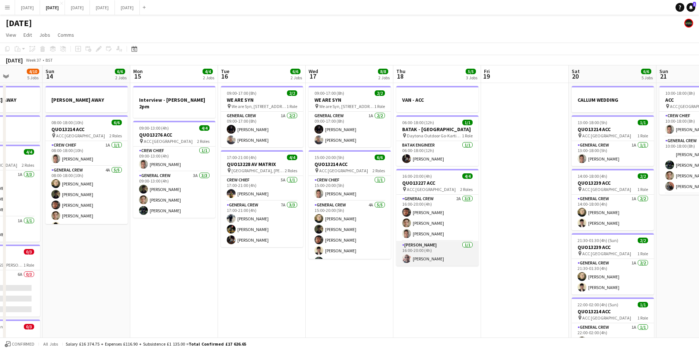
scroll to position [0, 238]
